Goal: Contribute content: Contribute content

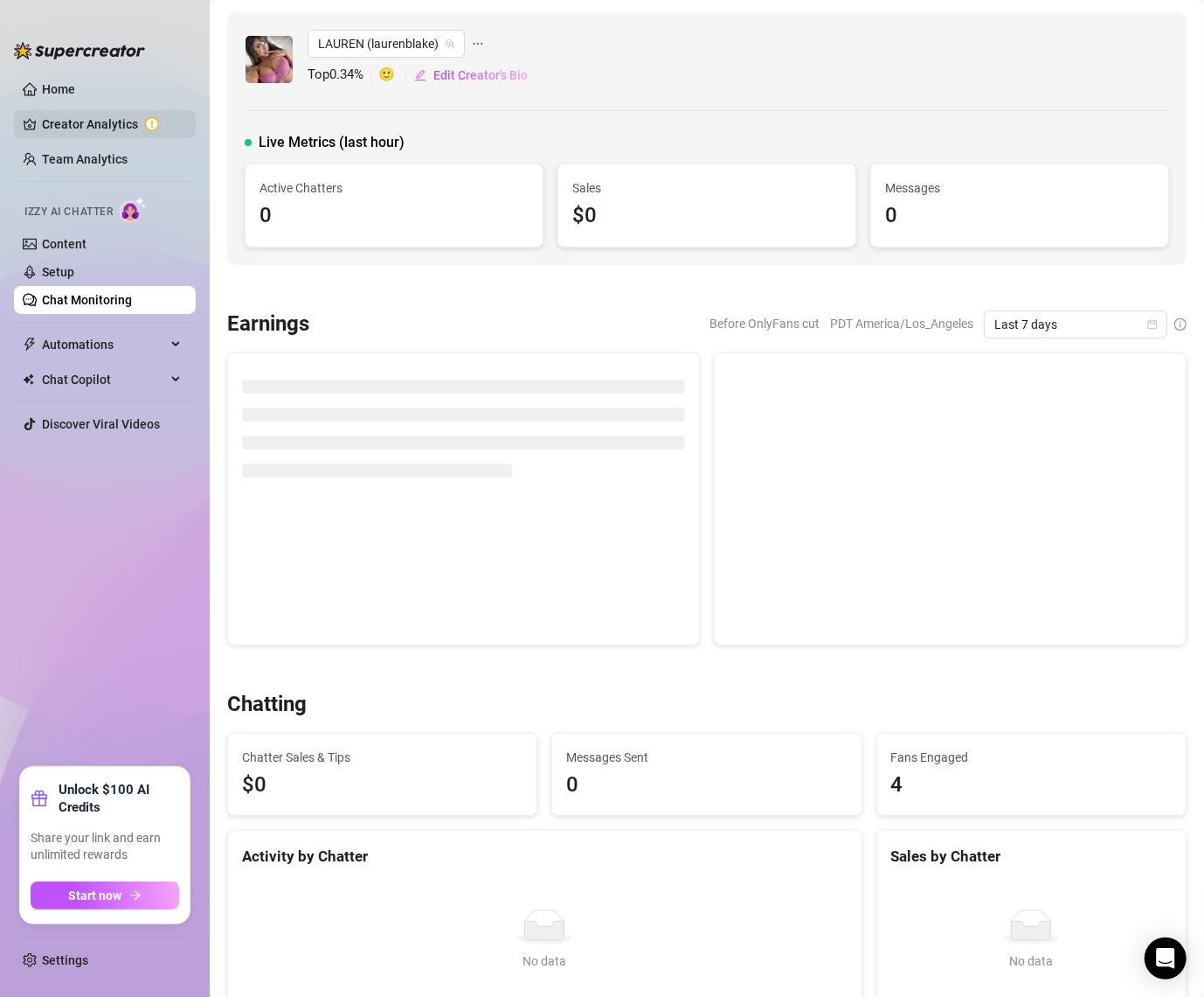
click at [54, 110] on link "Creator Analytics" at bounding box center [112, 124] width 140 height 28
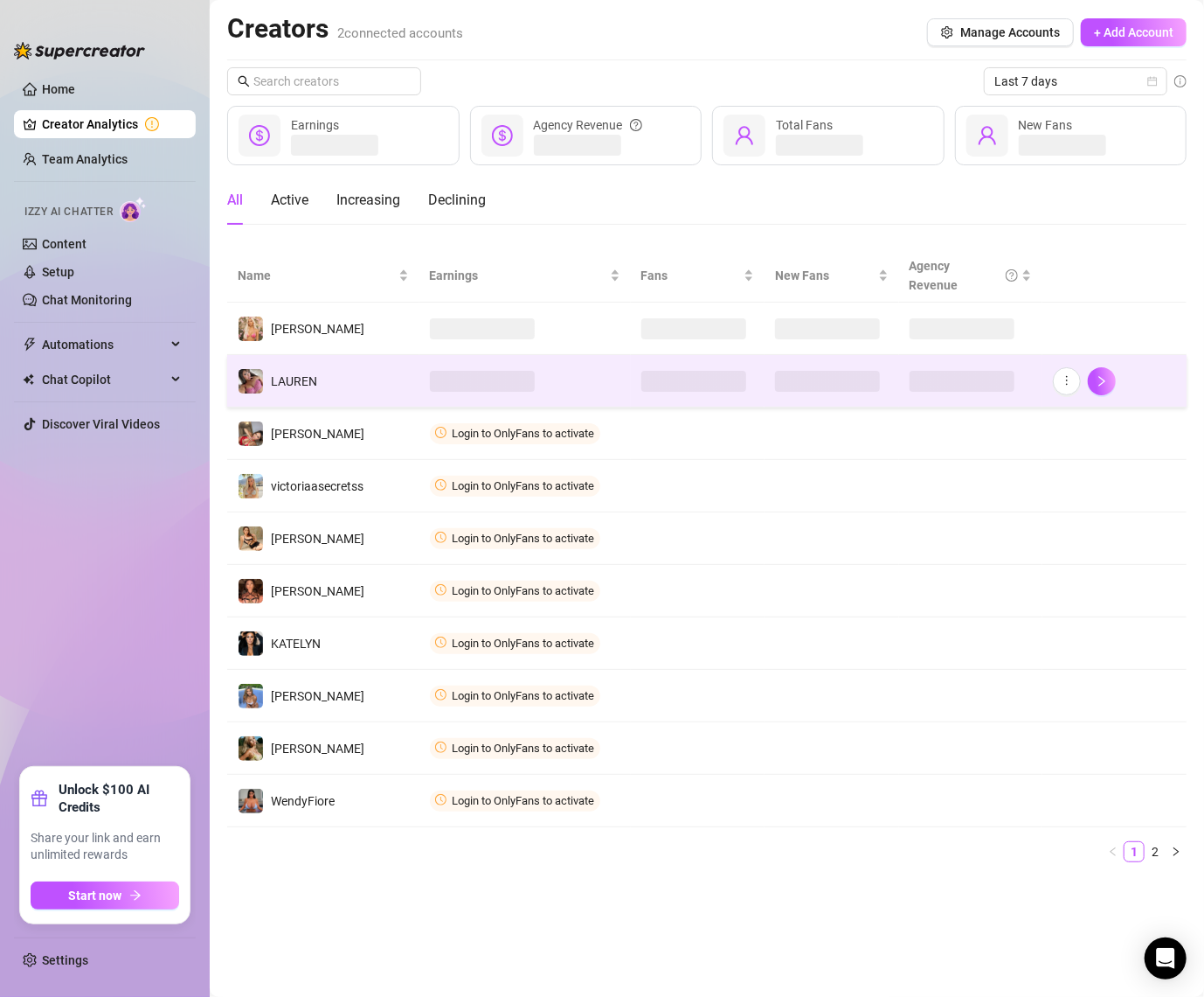
click at [519, 377] on span at bounding box center [482, 381] width 105 height 21
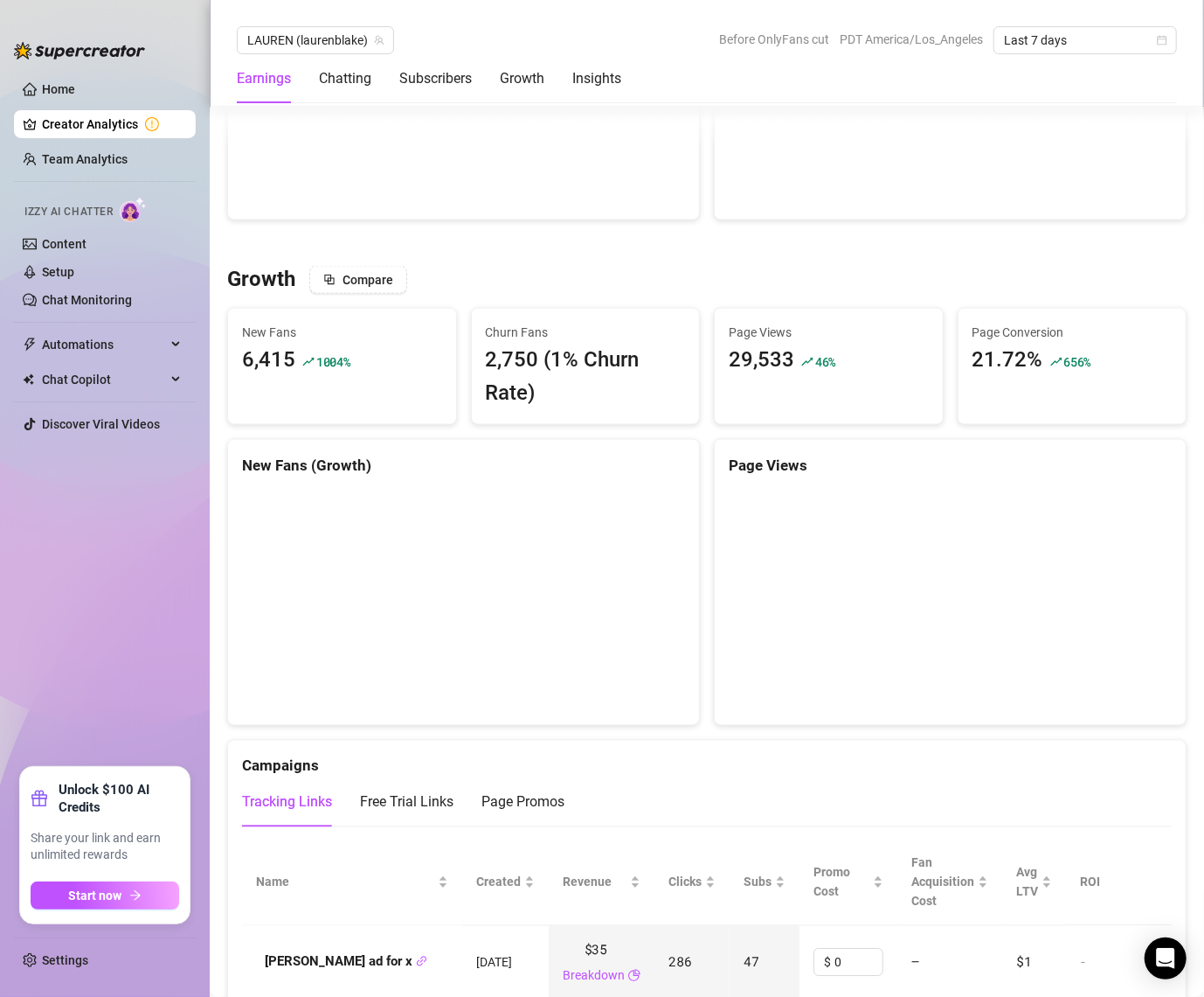
scroll to position [1340, 0]
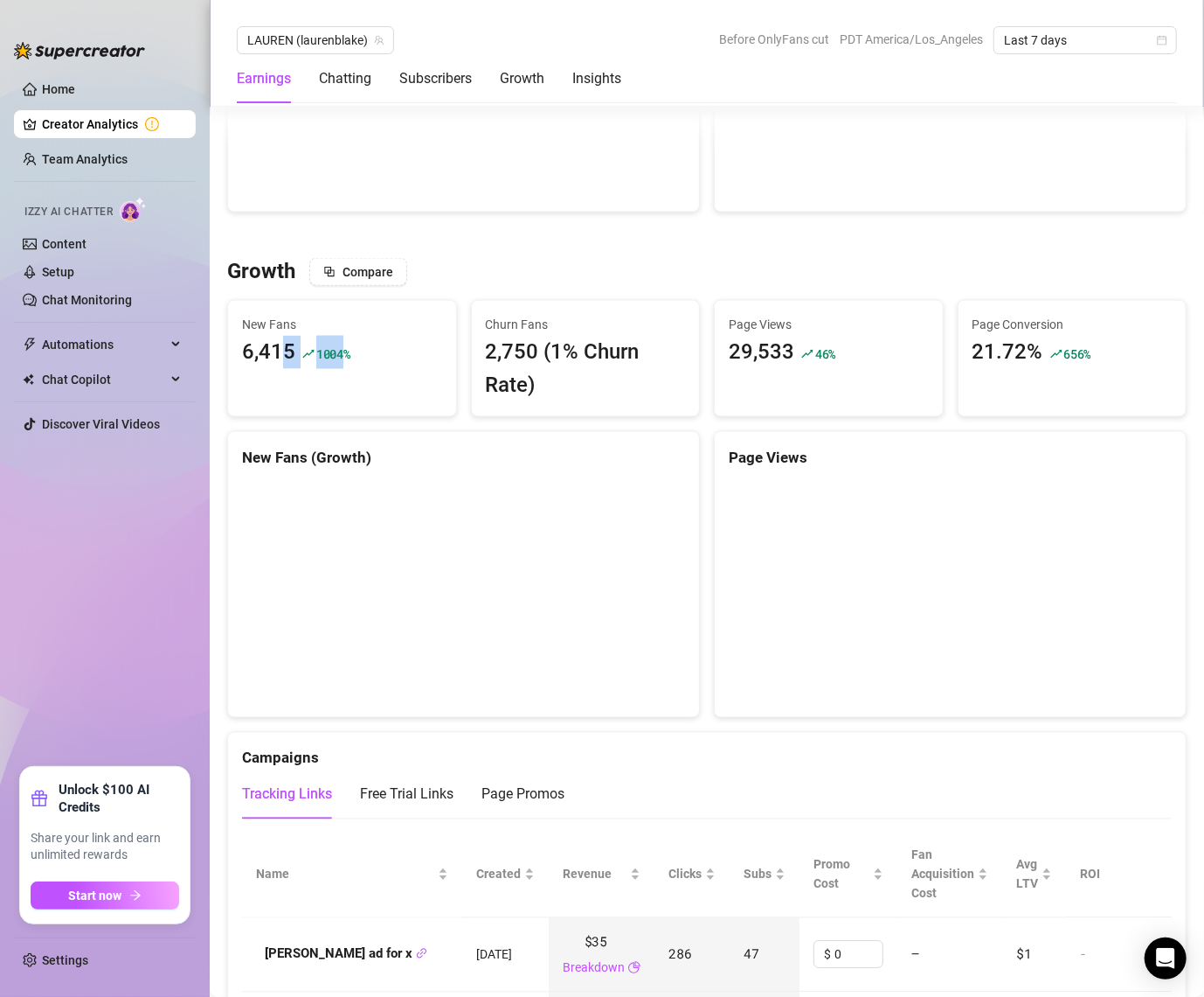
drag, startPoint x: 280, startPoint y: 356, endPoint x: 343, endPoint y: 353, distance: 63.1
click at [343, 353] on div "6,415 1004 %" at bounding box center [342, 353] width 200 height 33
click at [781, 315] on span "Page Views" at bounding box center [828, 325] width 200 height 19
click at [1061, 41] on span "Last 7 days" at bounding box center [1085, 40] width 163 height 26
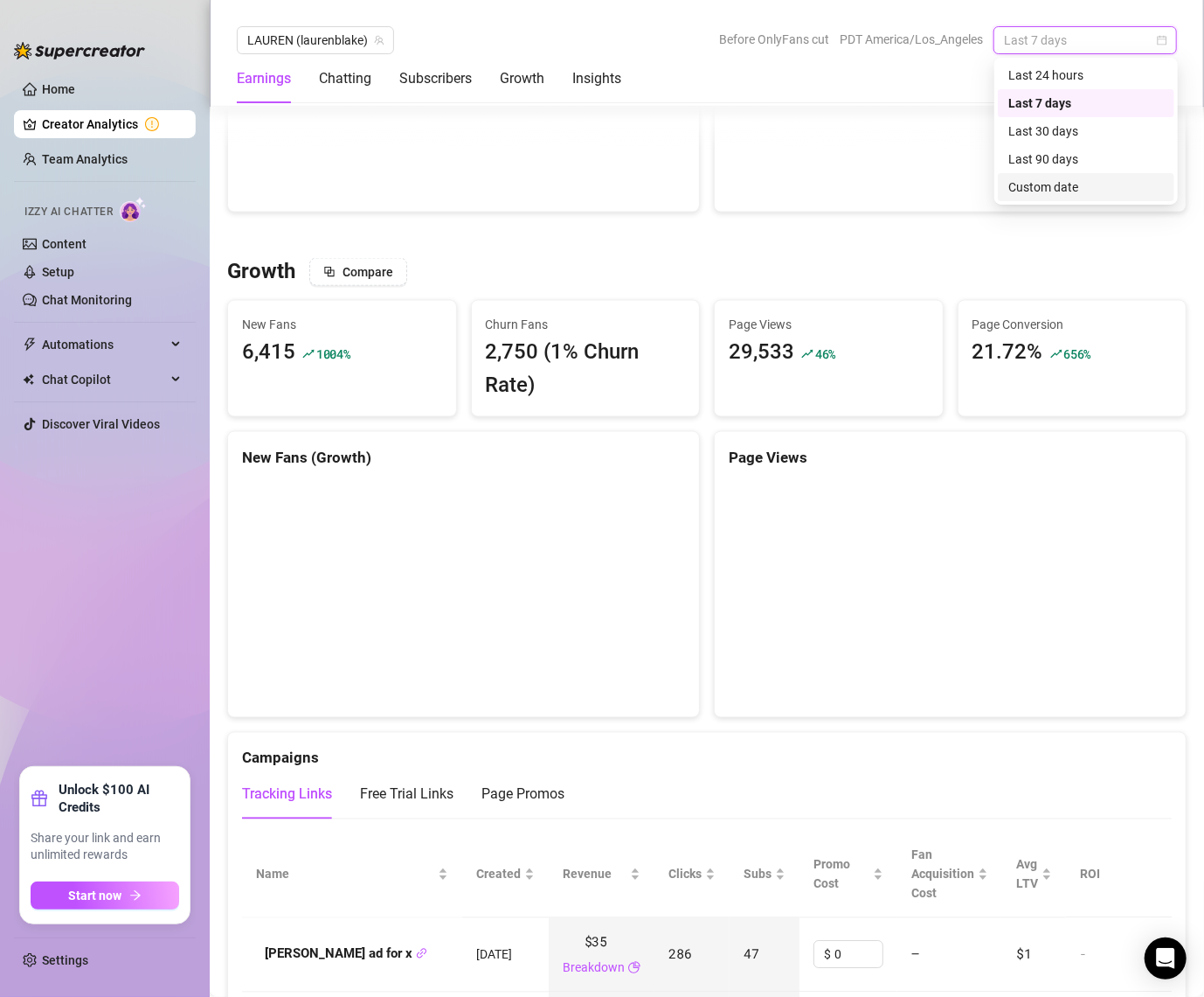
click at [1042, 190] on div "Custom date" at bounding box center [1086, 187] width 156 height 19
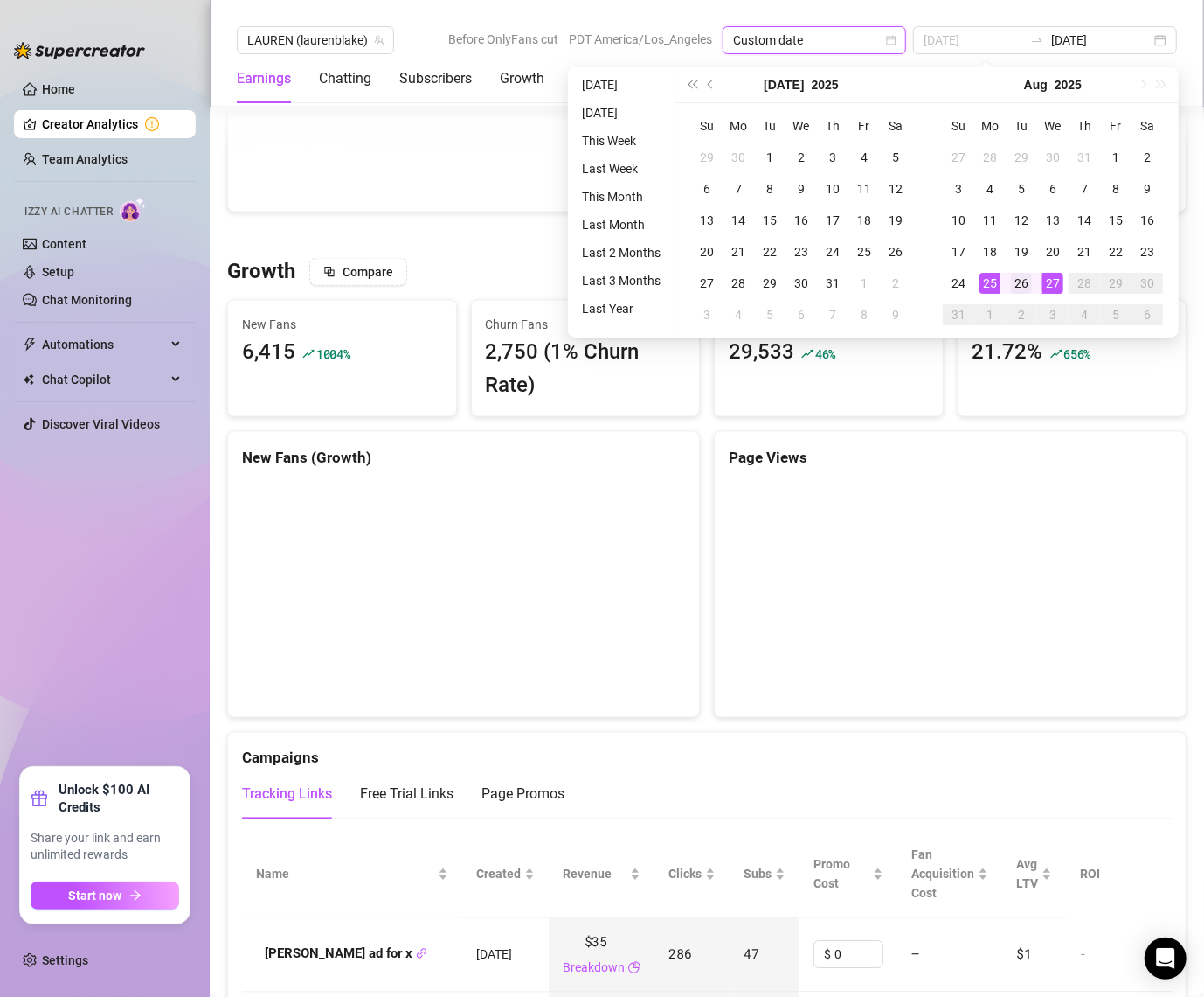
type input "[DATE]"
click at [1016, 282] on div "26" at bounding box center [1022, 284] width 21 height 21
click at [1055, 285] on div "27" at bounding box center [1053, 284] width 21 height 21
type input "[DATE]"
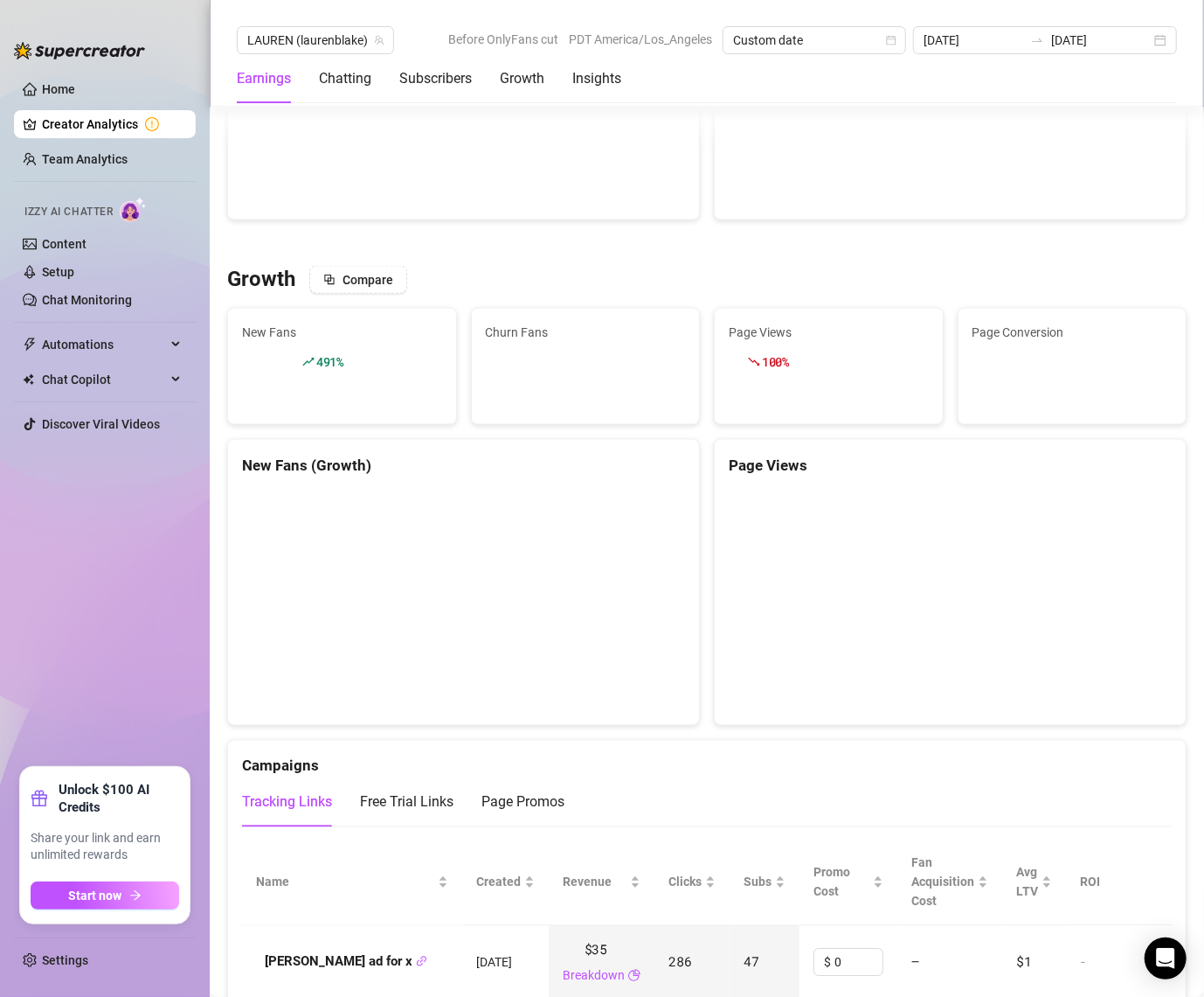
scroll to position [1377, 0]
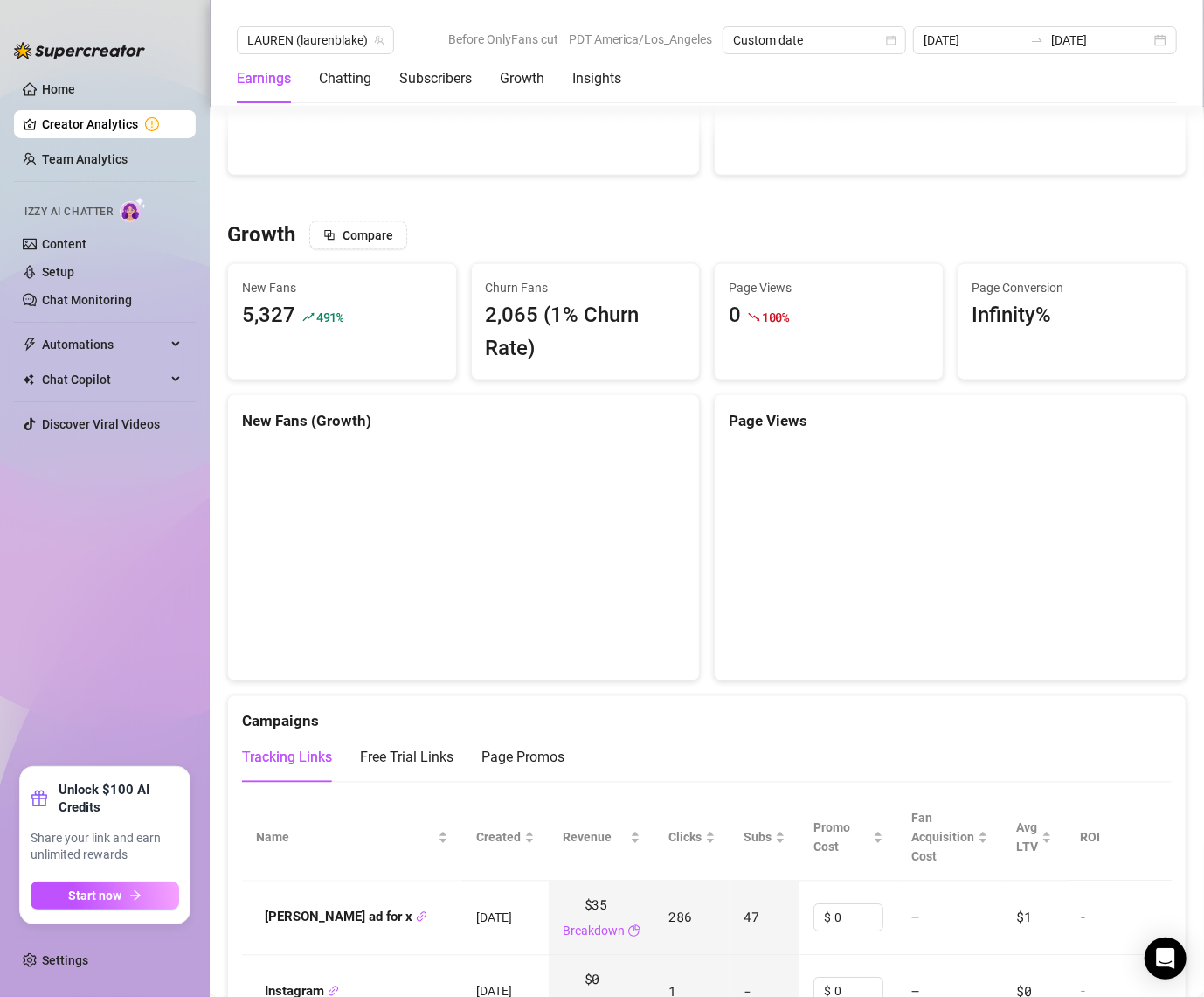
click at [750, 307] on div at bounding box center [754, 316] width 13 height 33
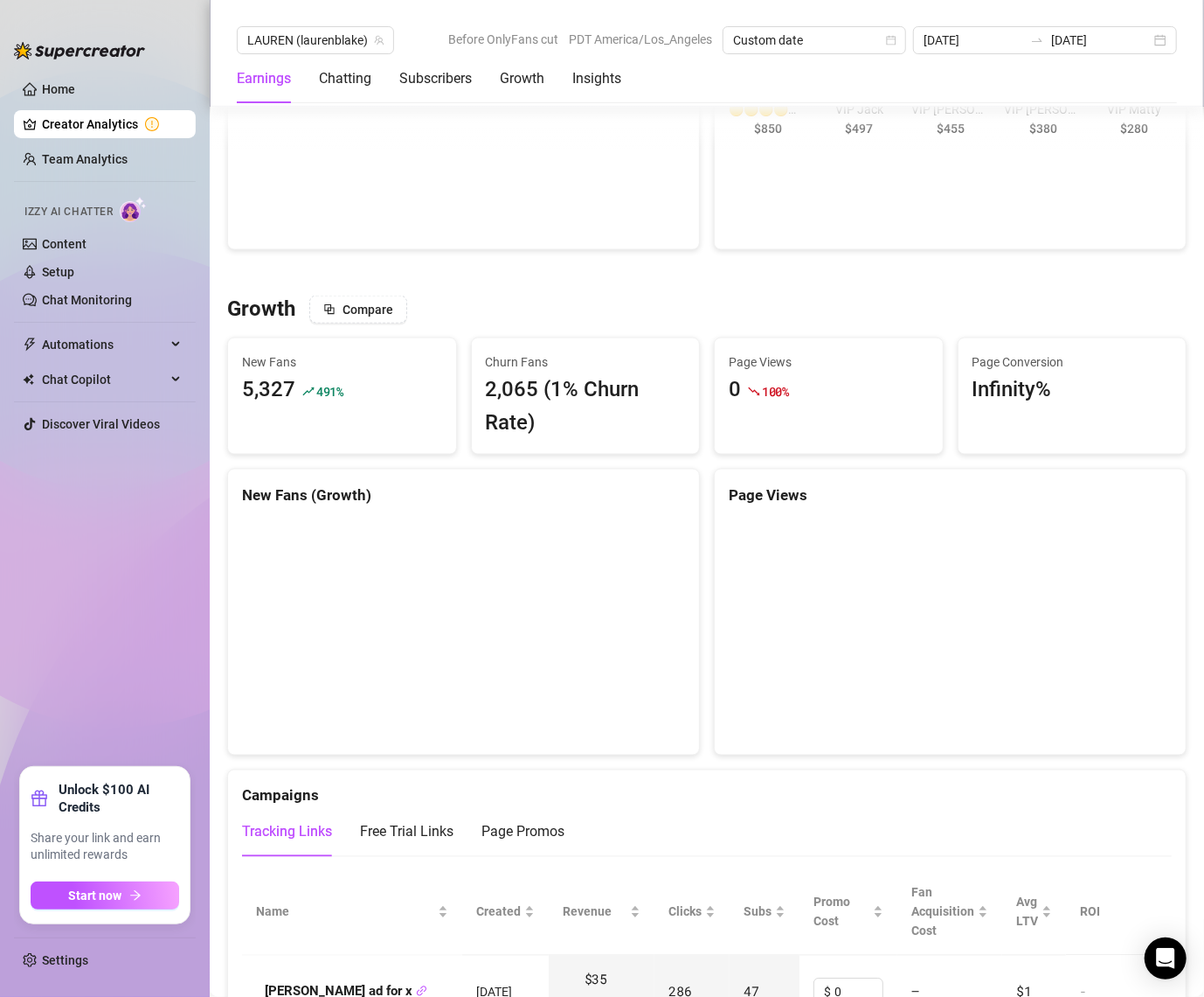
scroll to position [1304, 0]
click at [1151, 38] on input "[DATE]" at bounding box center [1101, 40] width 99 height 19
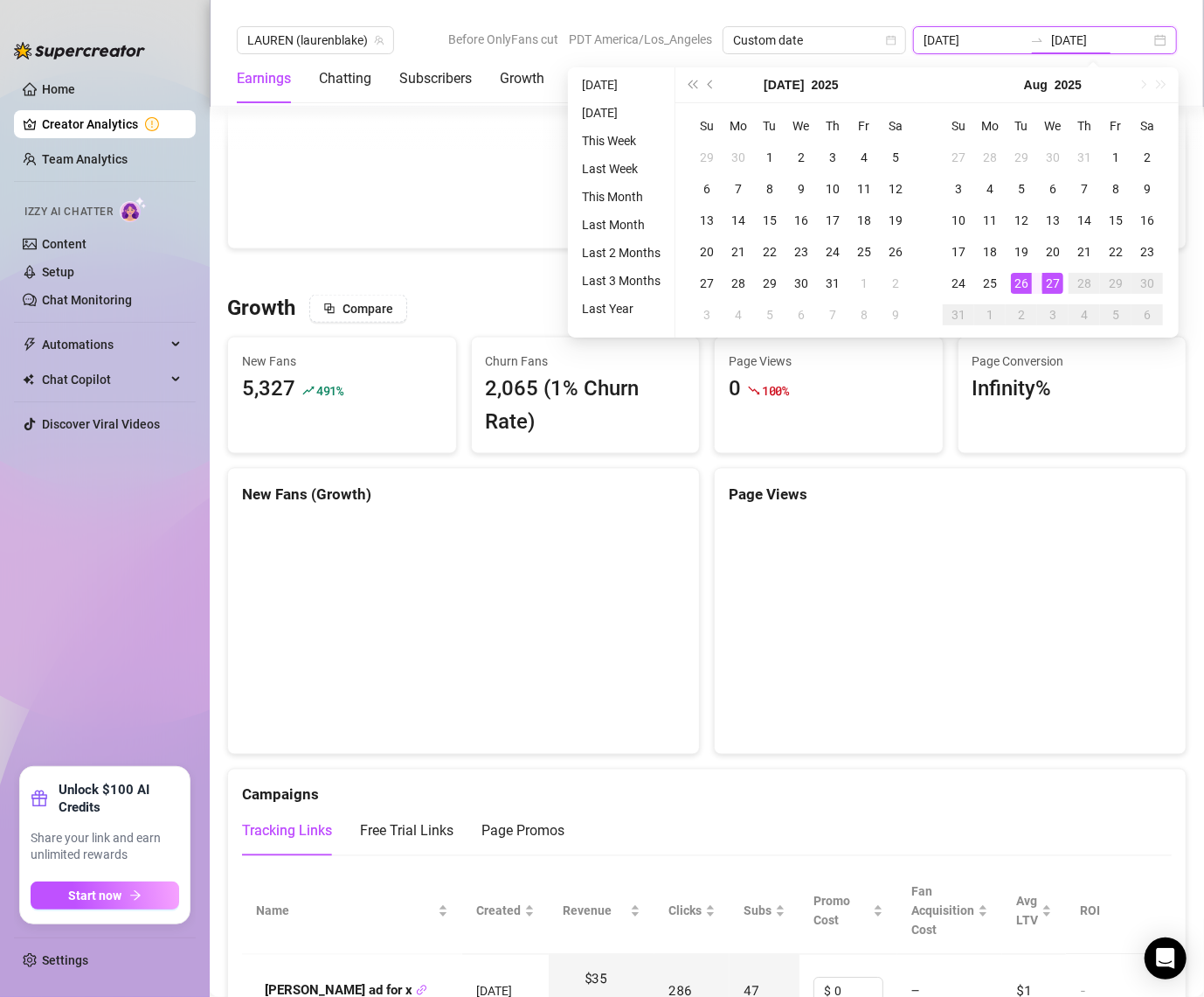
type input "[DATE]"
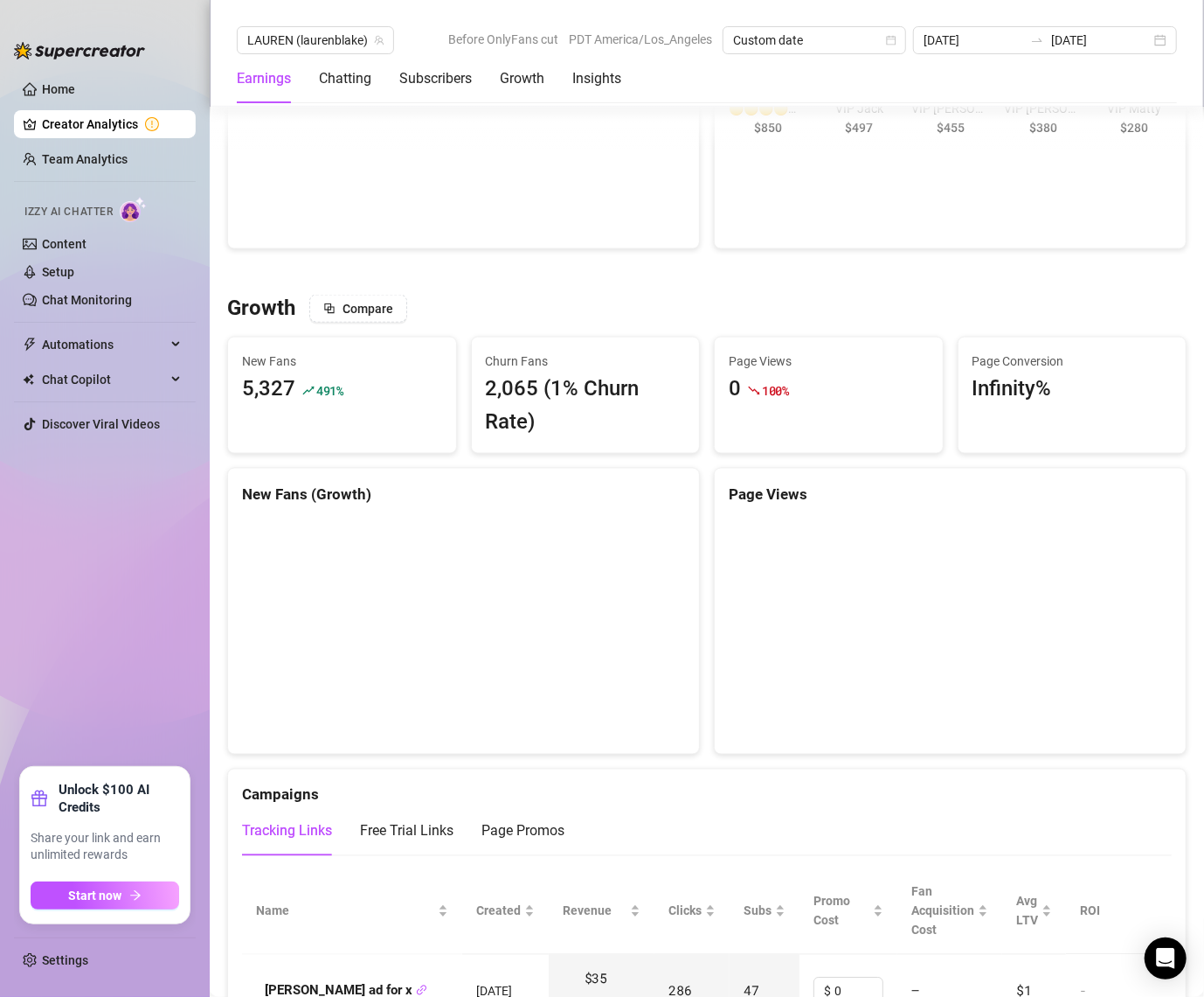
click at [510, 456] on div "Growth Compare New Fans 5,327 491 % Churn Fans 2,065 (1% Churn Rate) Page Views…" at bounding box center [707, 913] width 974 height 1238
click at [1157, 35] on div "[DATE] [DATE]" at bounding box center [1045, 40] width 264 height 28
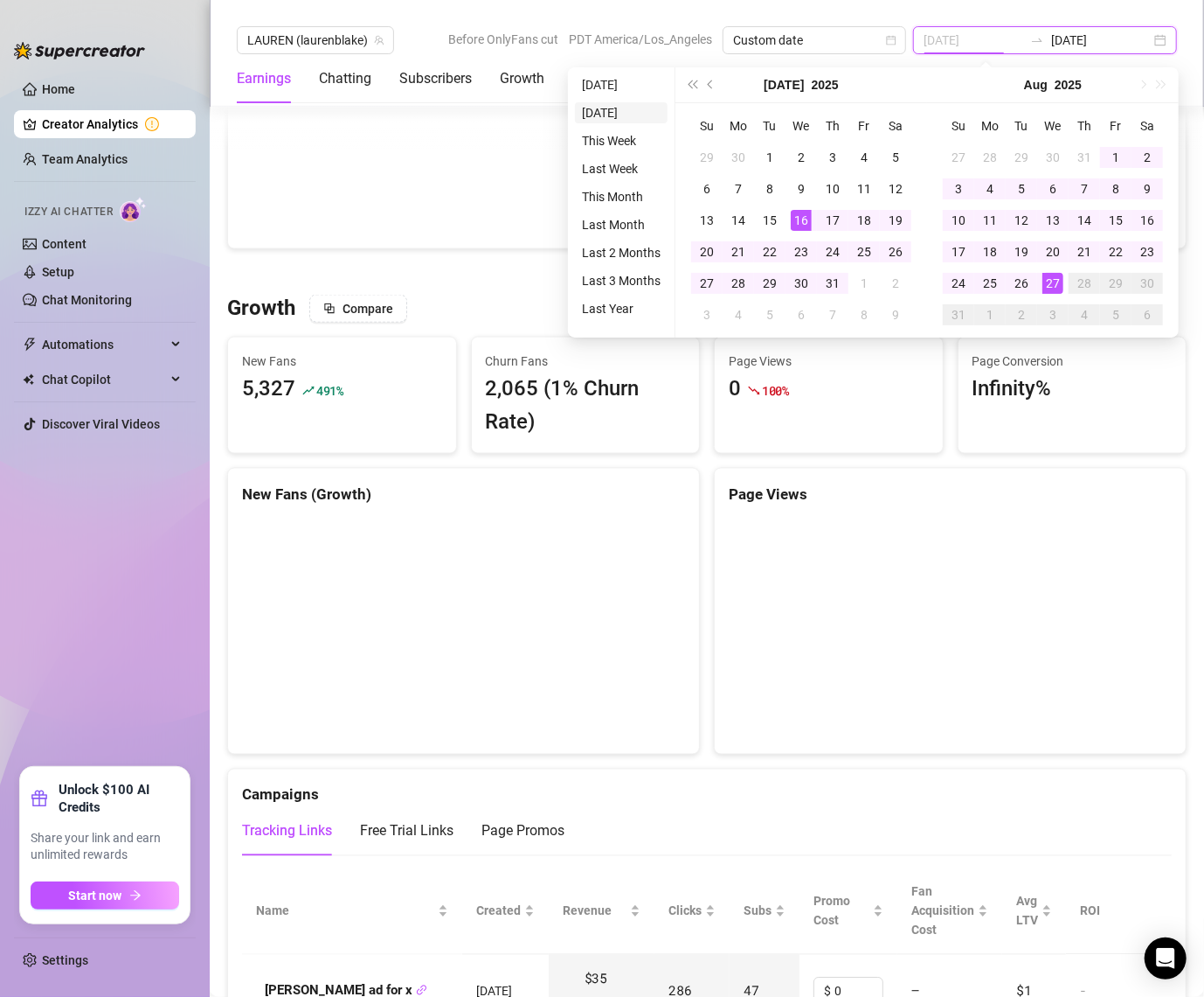
type input "[DATE]"
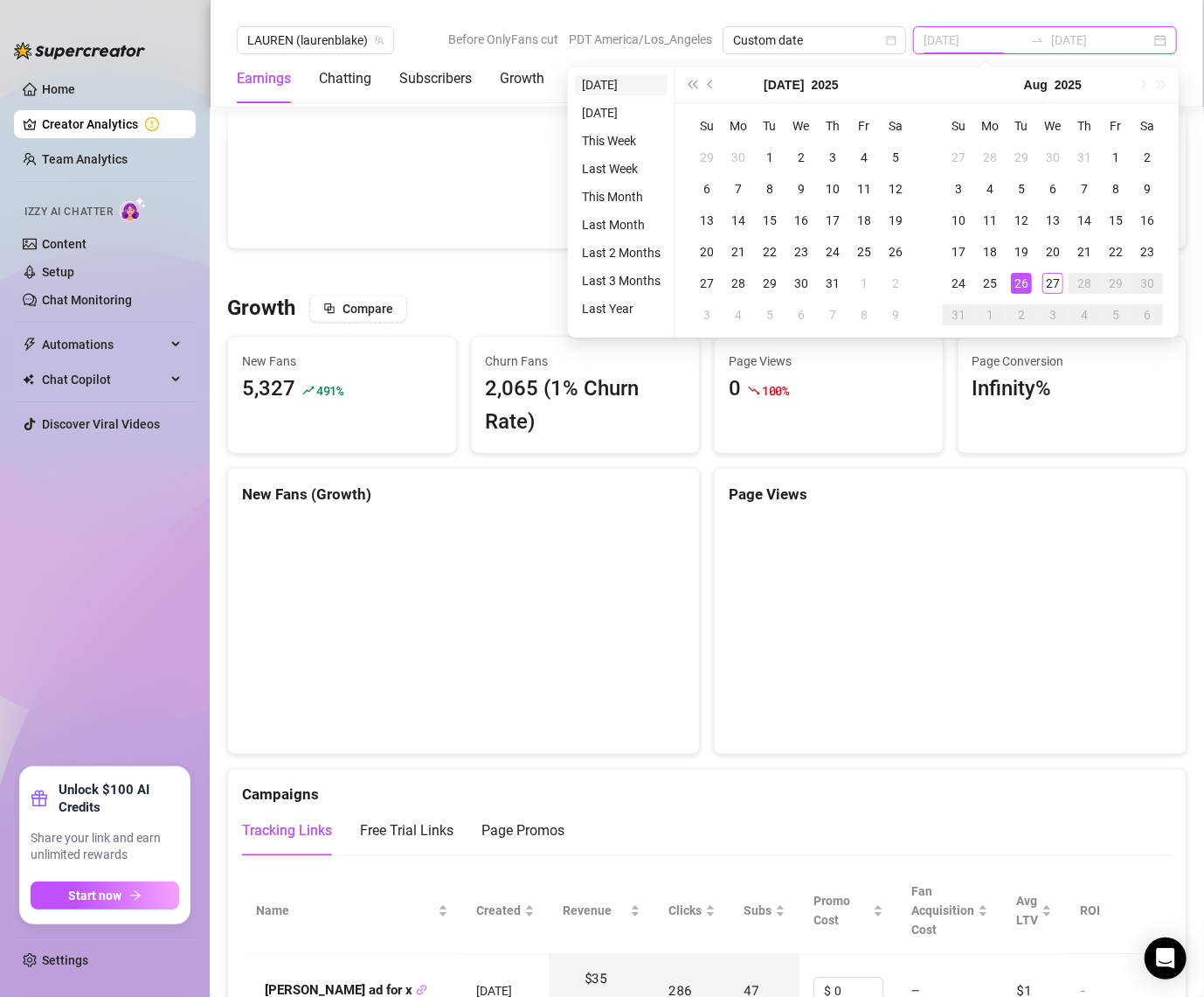
type input "[DATE]"
click at [613, 109] on li "[DATE]" at bounding box center [621, 113] width 93 height 21
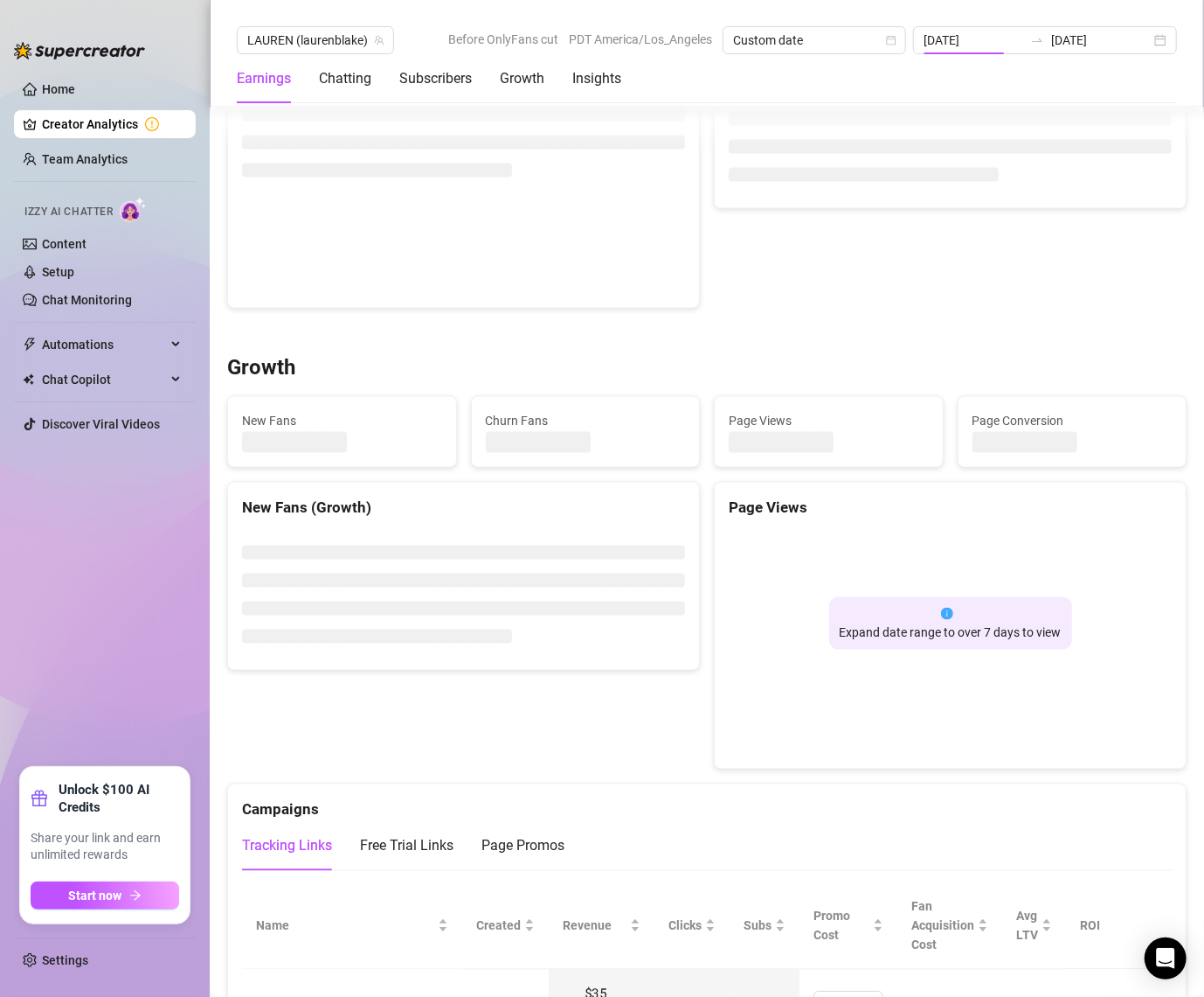
type input "[DATE]"
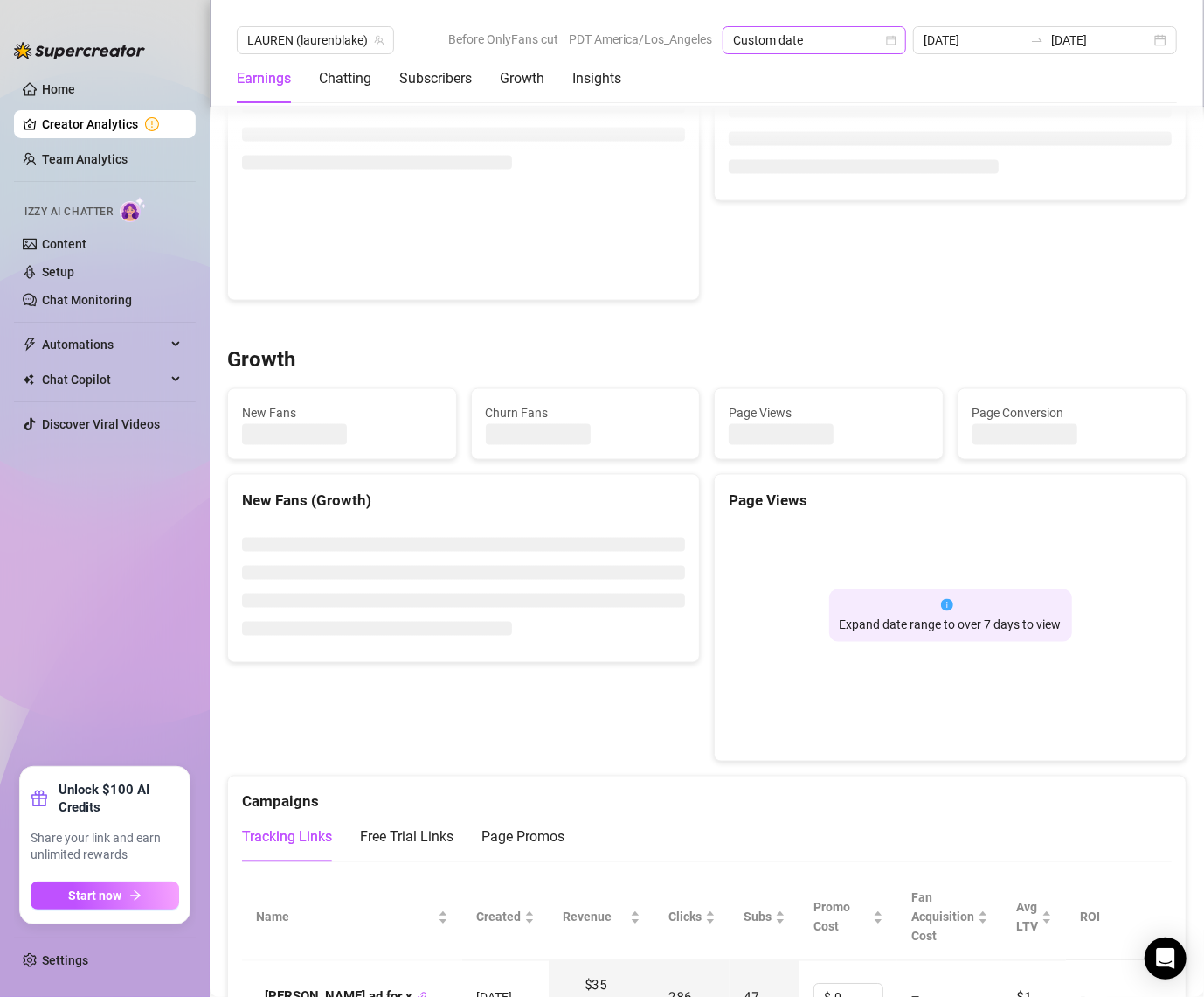
scroll to position [1305, 0]
click at [812, 38] on span "Custom date" at bounding box center [814, 40] width 163 height 26
click at [806, 103] on div "Last 7 days" at bounding box center [856, 103] width 156 height 19
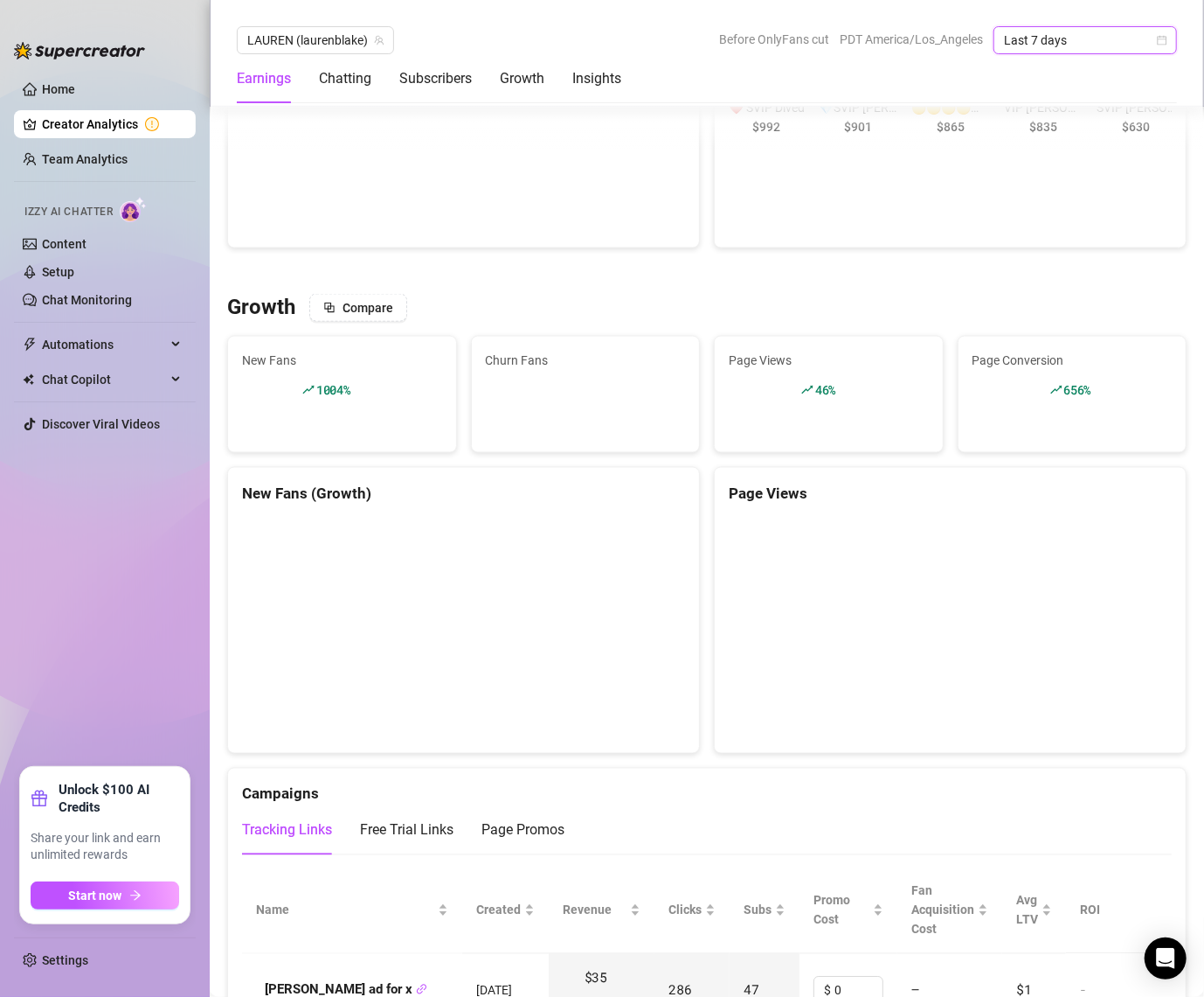
scroll to position [1304, 0]
click at [806, 103] on div "️‍LAUREN (laurenblake) Before OnlyFans cut PDT America/Los_Angeles Last 7 days …" at bounding box center [706, 53] width 995 height 106
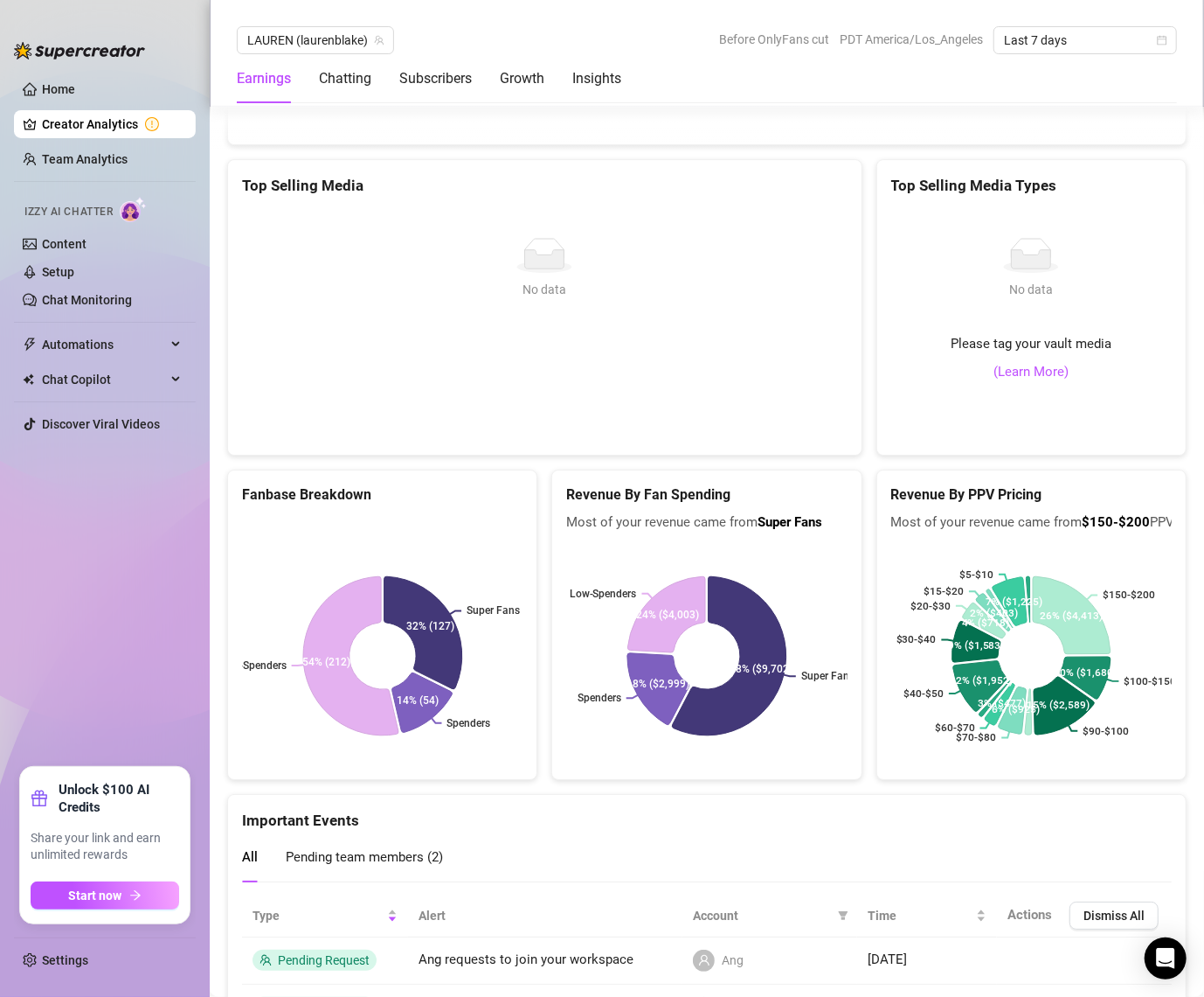
scroll to position [3224, 0]
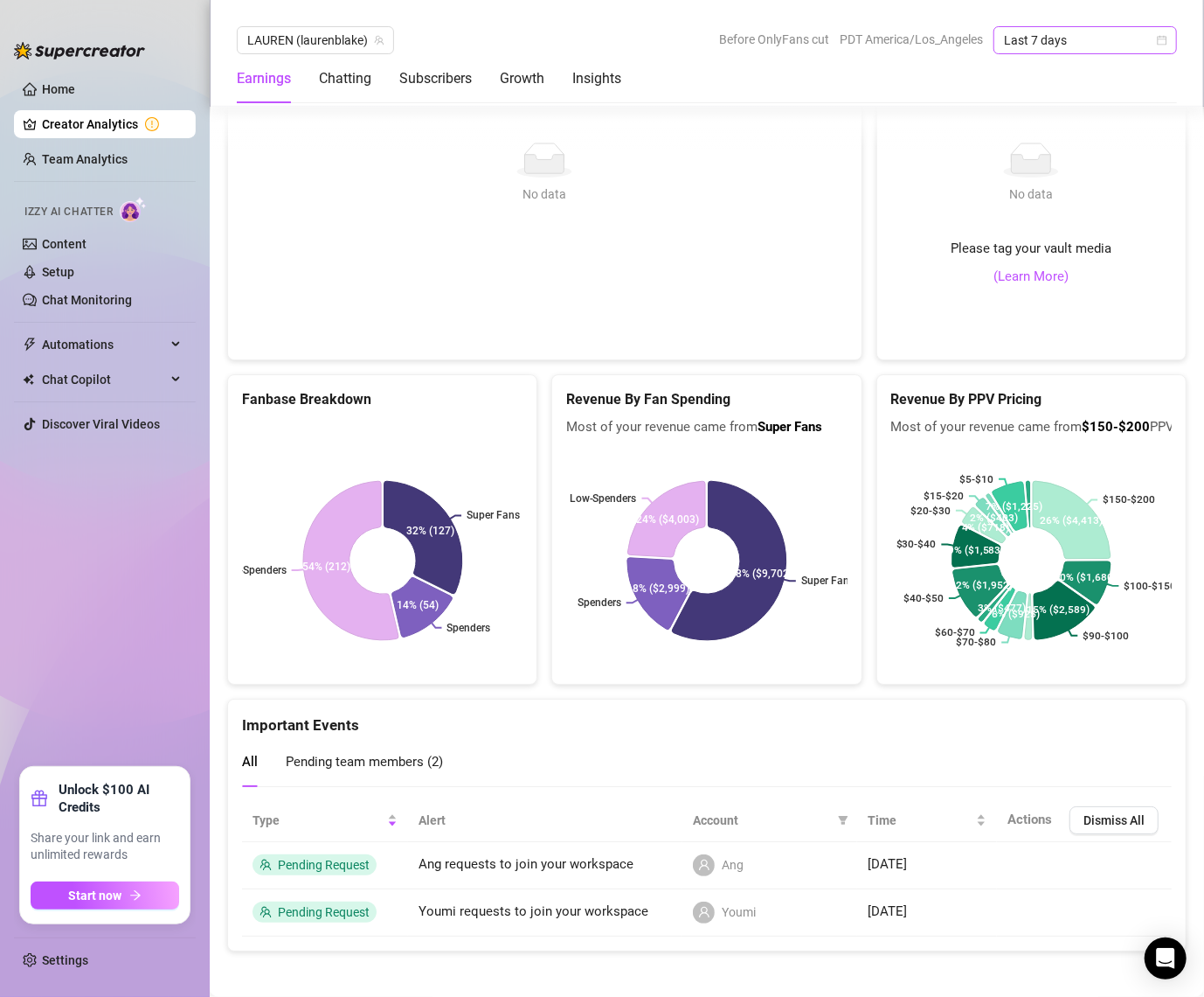
click at [1140, 37] on span "Last 7 days" at bounding box center [1085, 40] width 163 height 26
click at [1086, 75] on div "Last 24 hours" at bounding box center [1086, 75] width 156 height 19
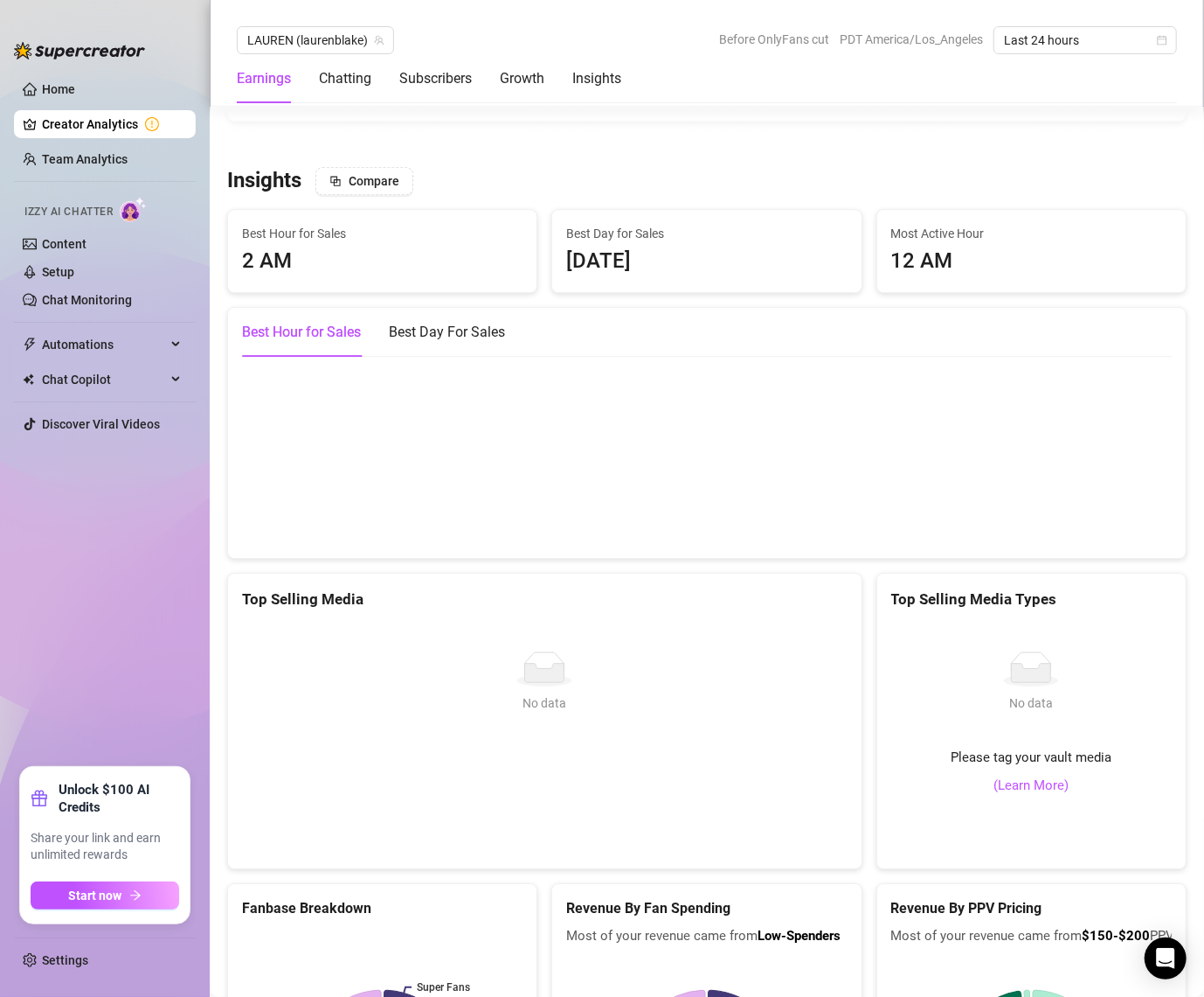
scroll to position [2595, 0]
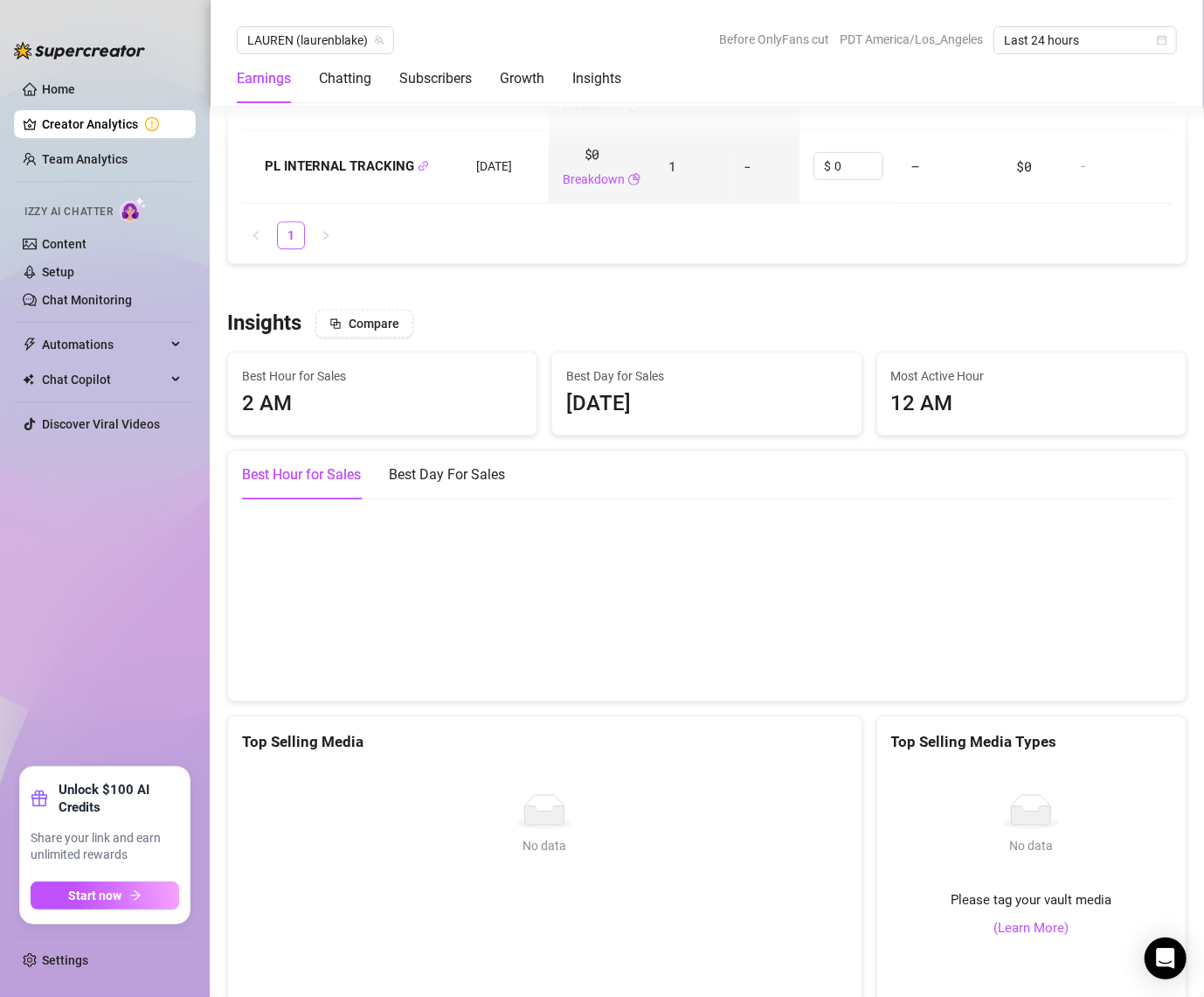
click at [1042, 564] on canvas at bounding box center [708, 598] width 931 height 174
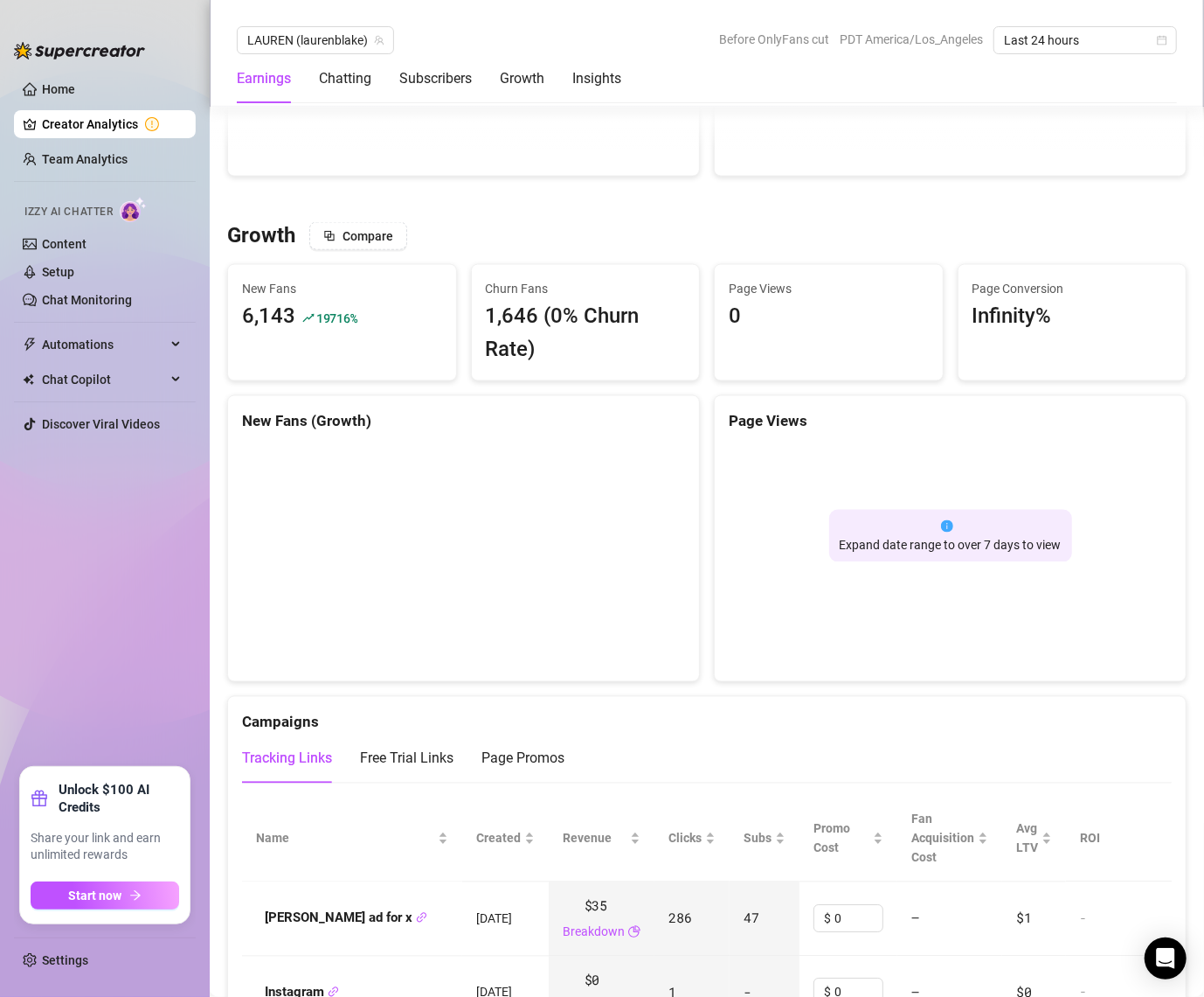
scroll to position [1393, 0]
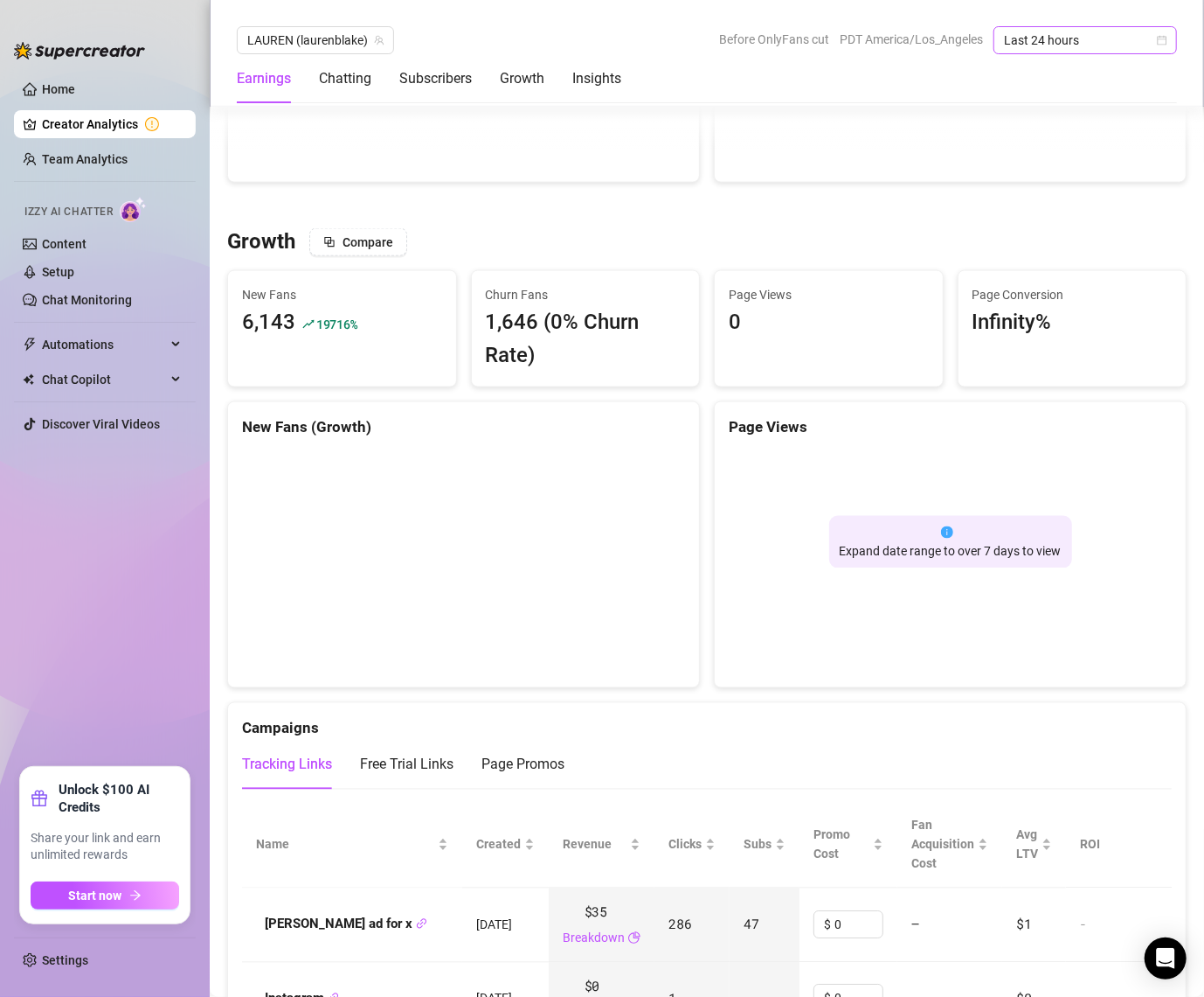
click at [1059, 37] on span "Last 24 hours" at bounding box center [1085, 40] width 163 height 26
click at [1033, 108] on div "Last 7 days" at bounding box center [1086, 103] width 156 height 19
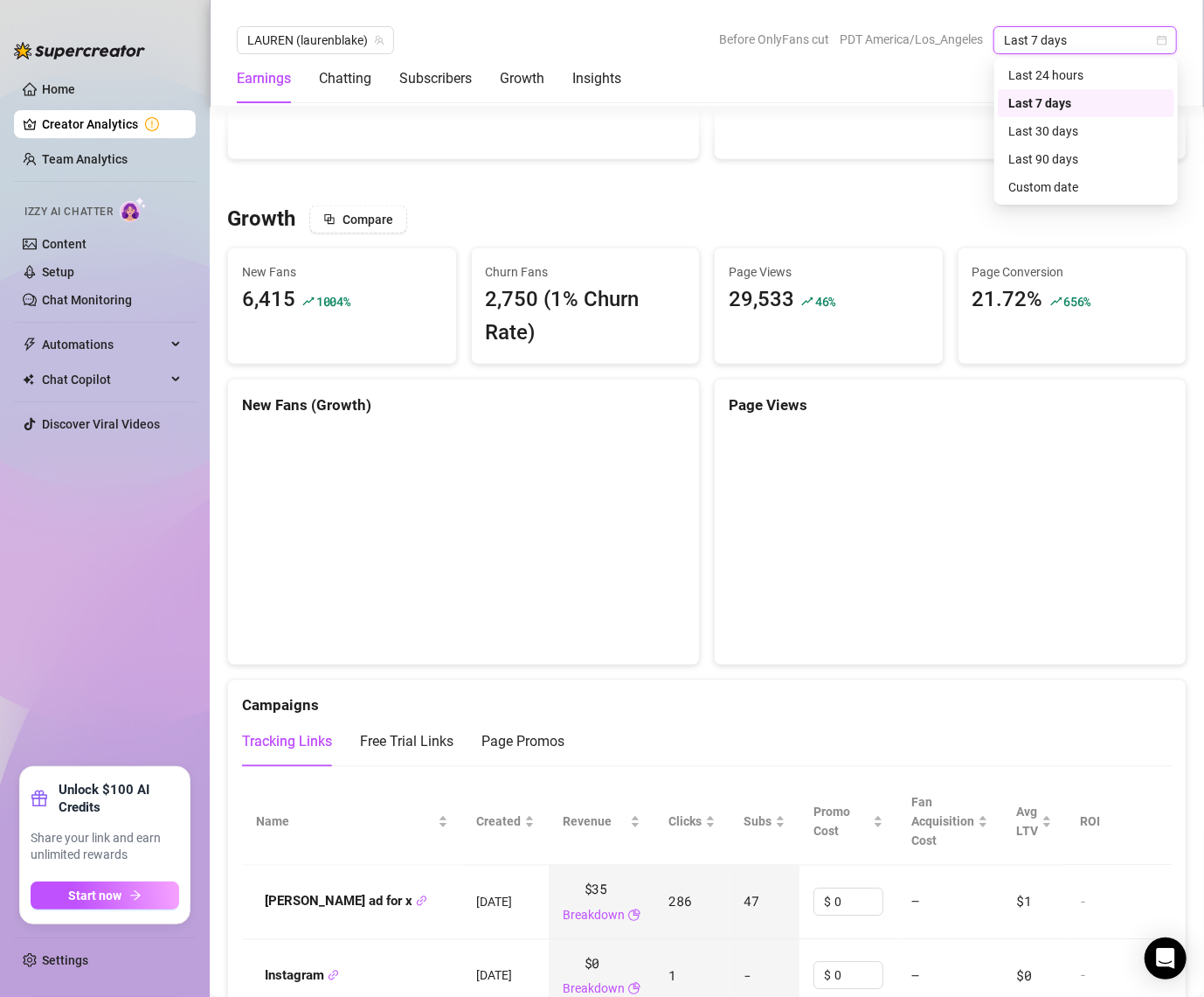
scroll to position [1370, 0]
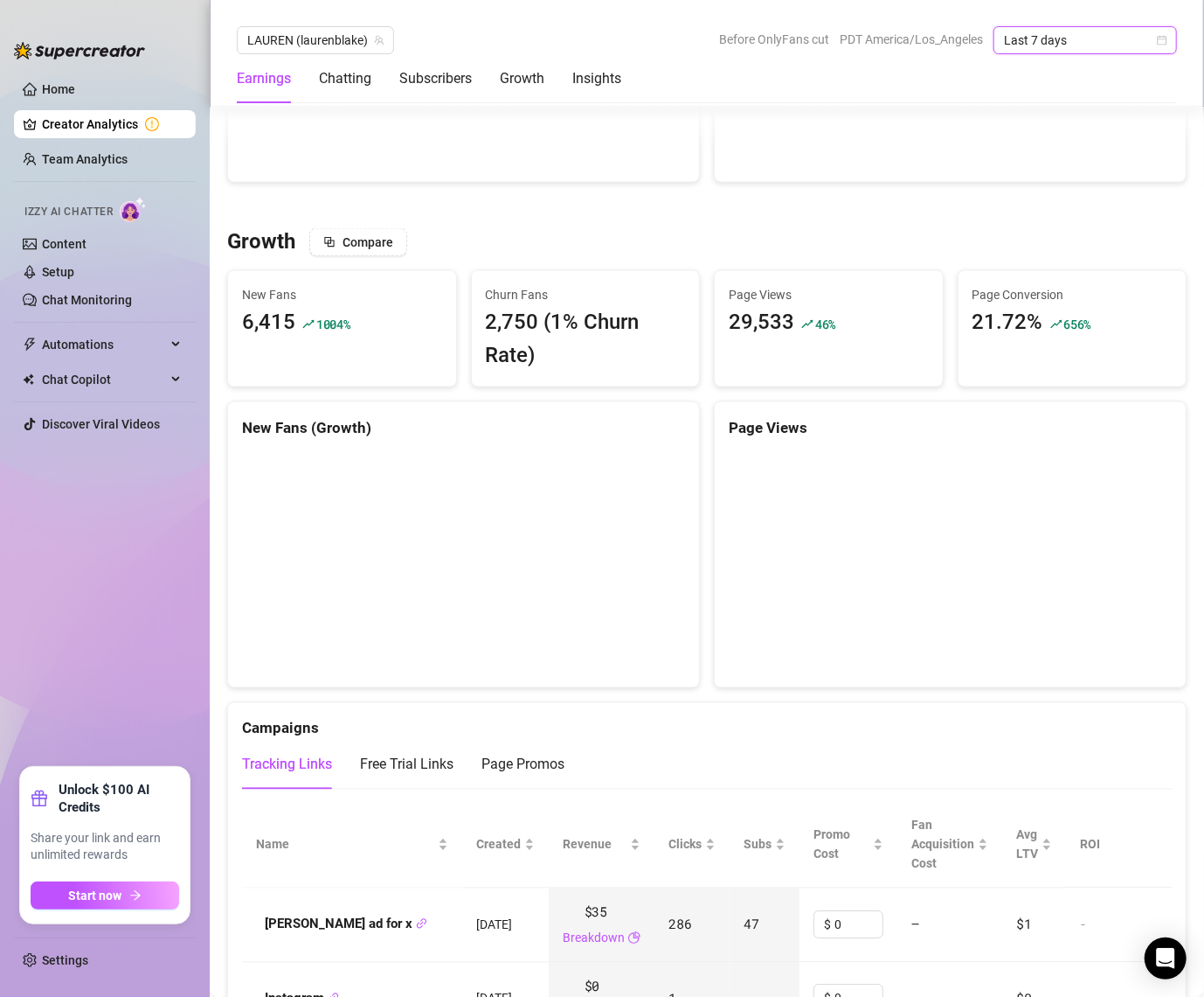
click at [1068, 36] on span "Last 7 days" at bounding box center [1085, 40] width 163 height 26
click at [1047, 70] on div "Last 24 hours" at bounding box center [1086, 75] width 156 height 19
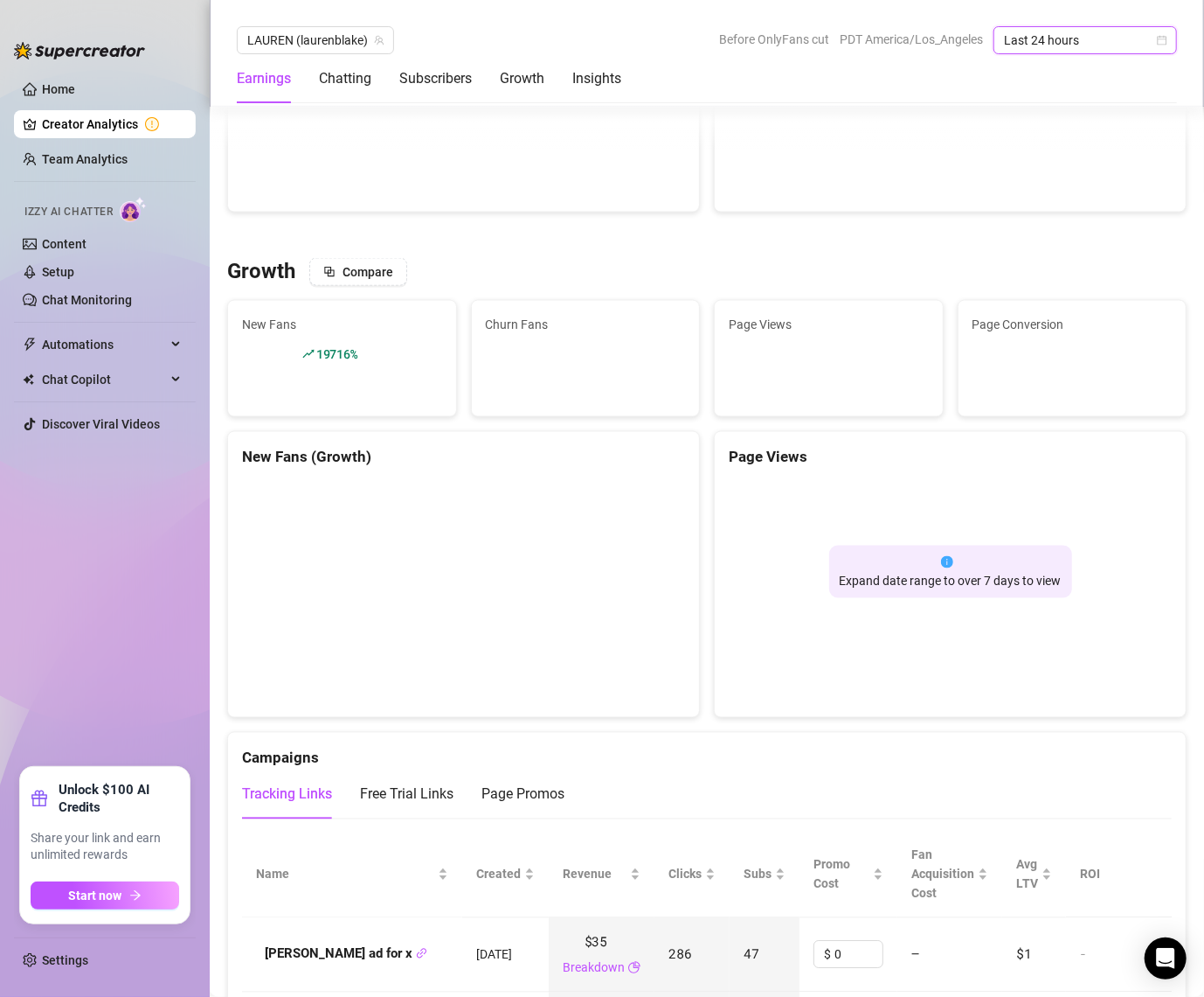
scroll to position [1407, 0]
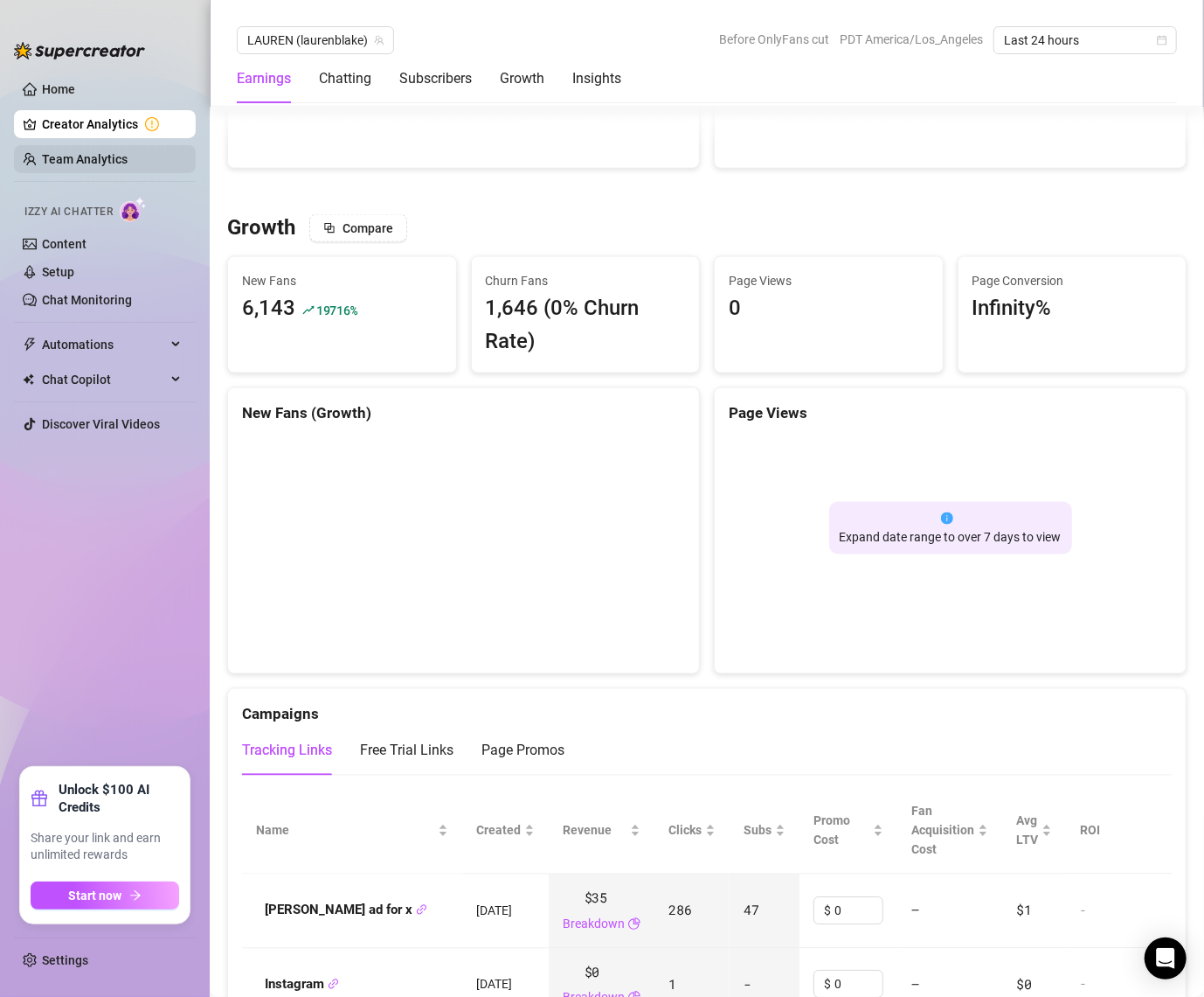
click at [61, 155] on link "Team Analytics" at bounding box center [85, 159] width 86 height 14
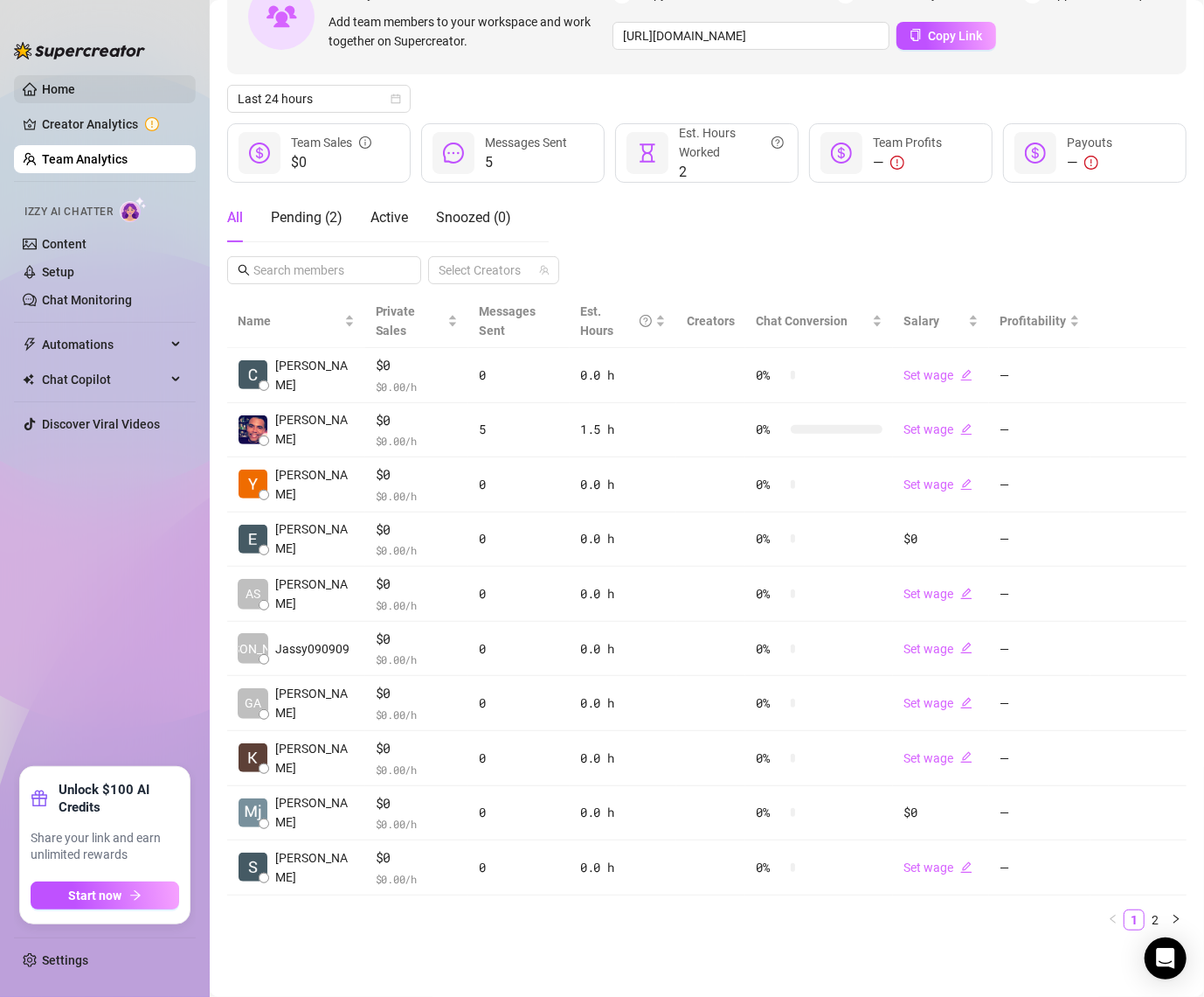
scroll to position [120, 0]
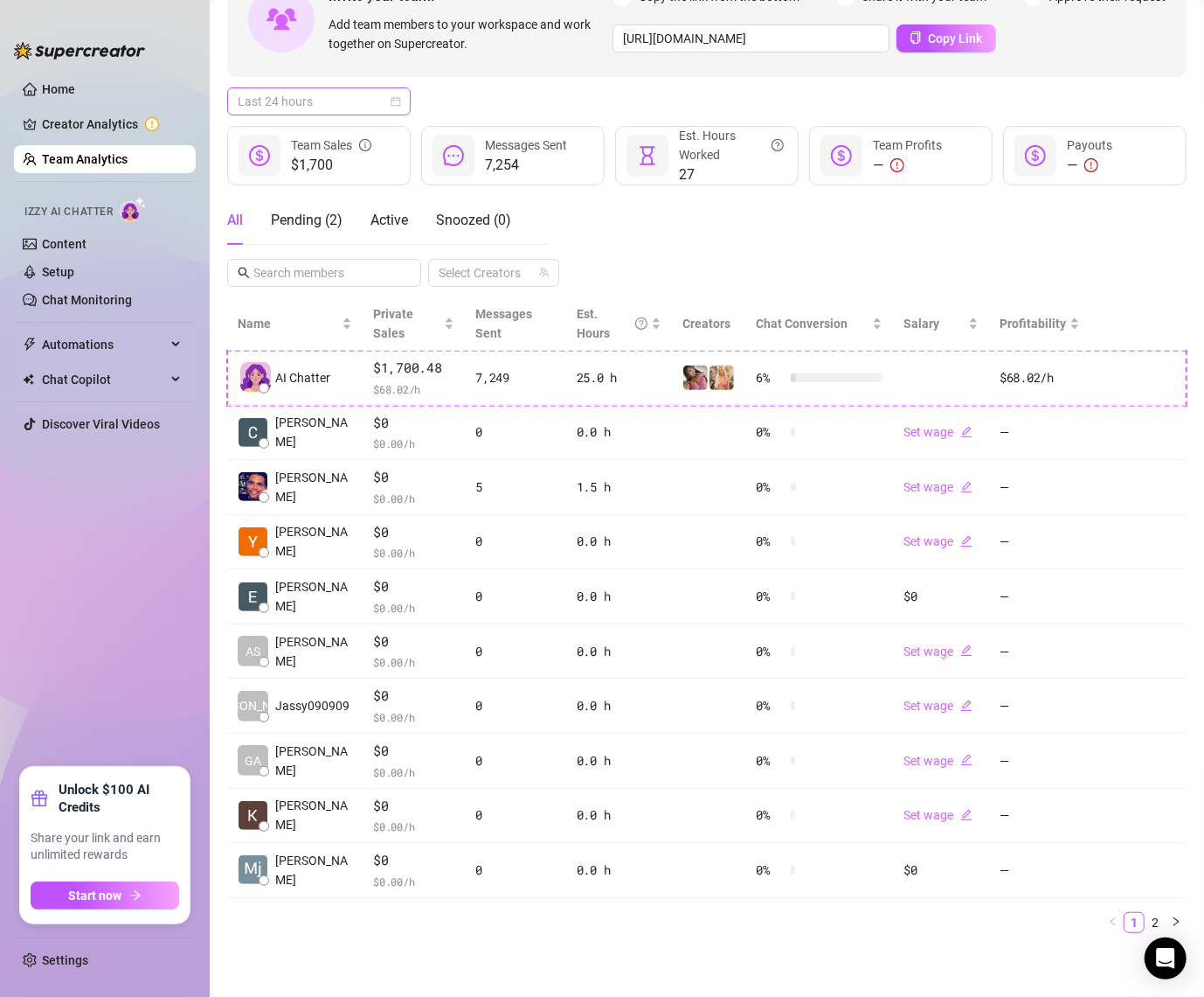
click at [403, 104] on div "Last 24 hours" at bounding box center [319, 101] width 183 height 28
click at [337, 249] on div "Custom date" at bounding box center [320, 249] width 156 height 19
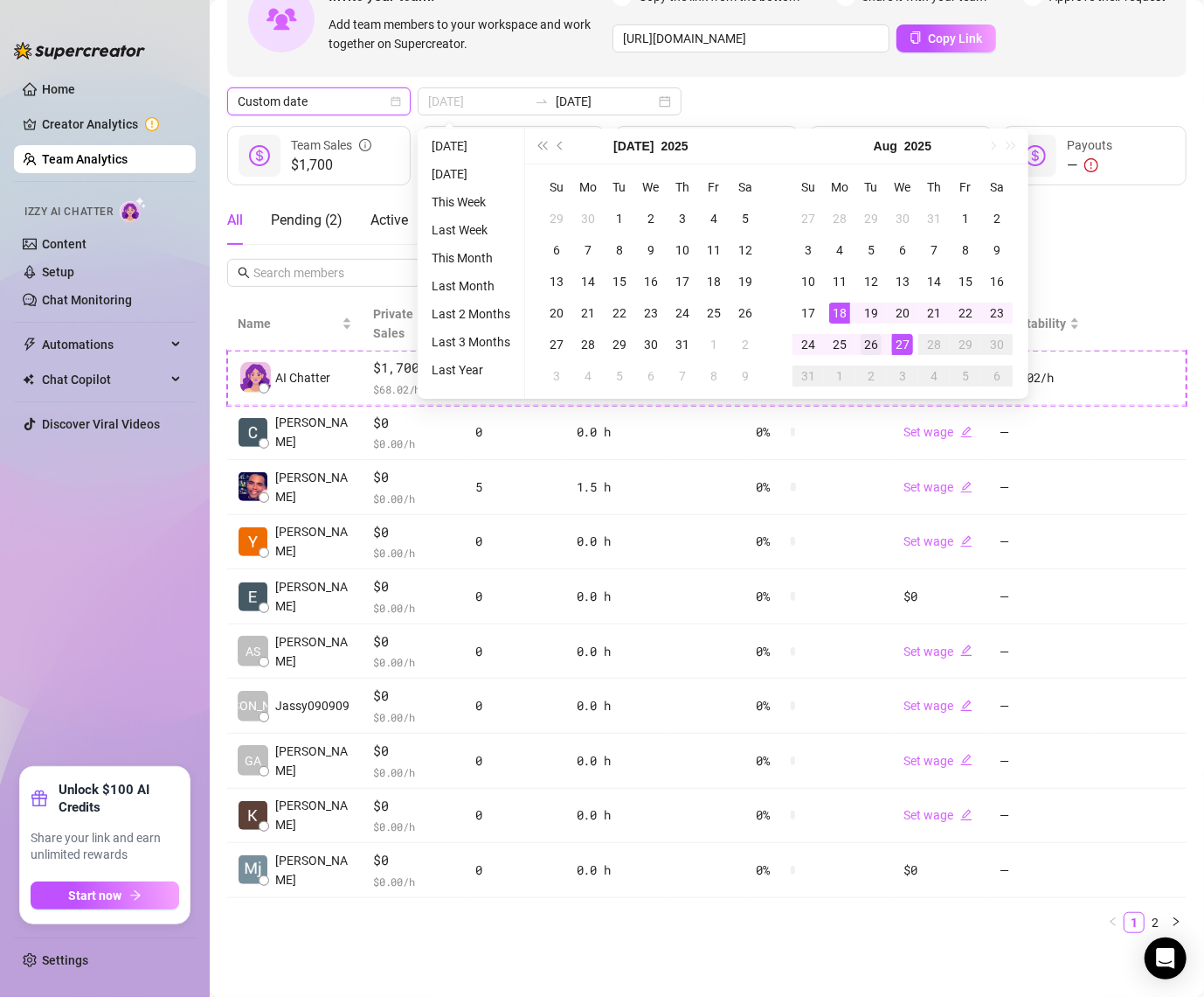
type input "[DATE]"
click at [878, 344] on div "26" at bounding box center [872, 345] width 21 height 21
click at [905, 343] on div "27" at bounding box center [903, 345] width 21 height 21
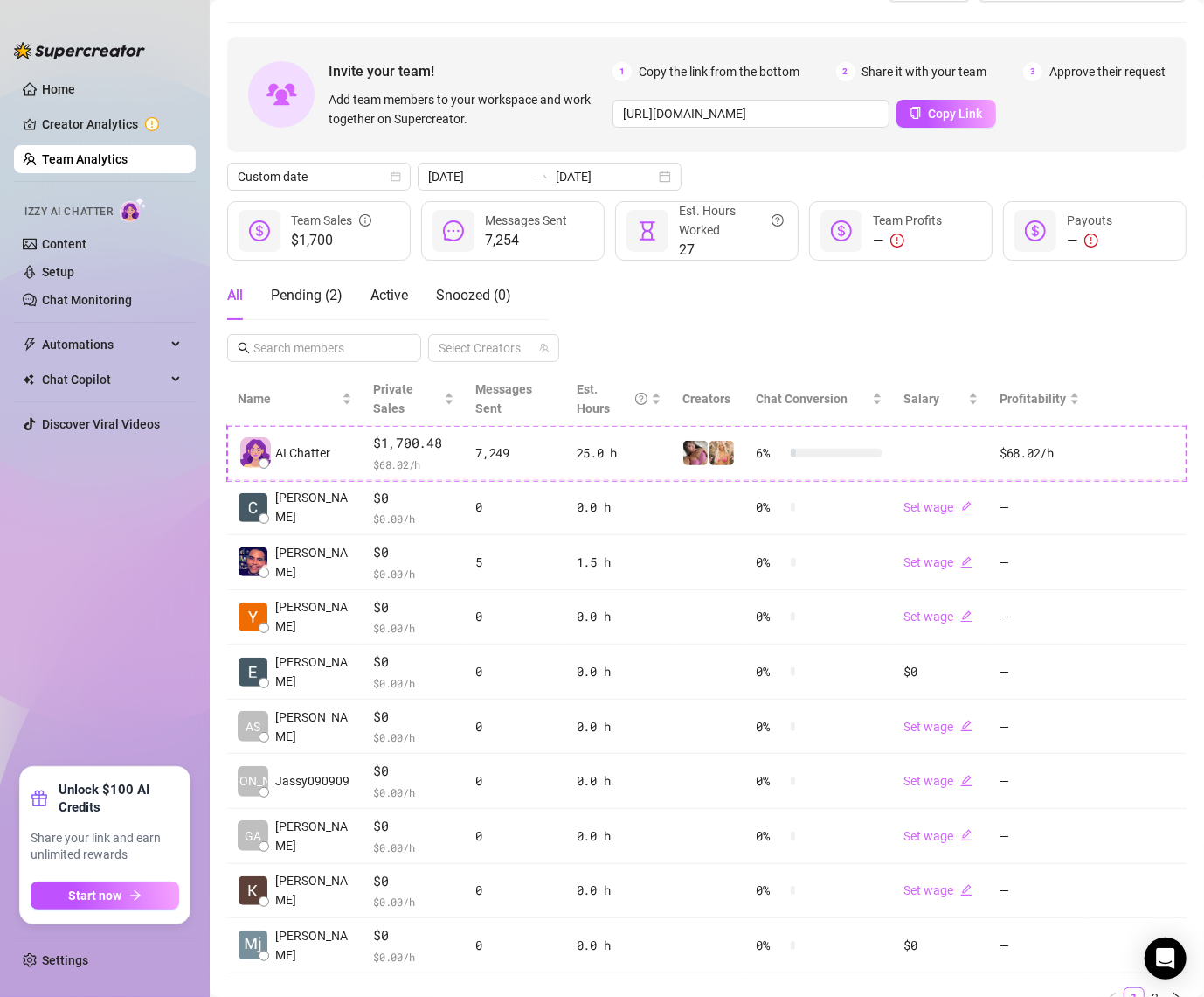
scroll to position [42, 0]
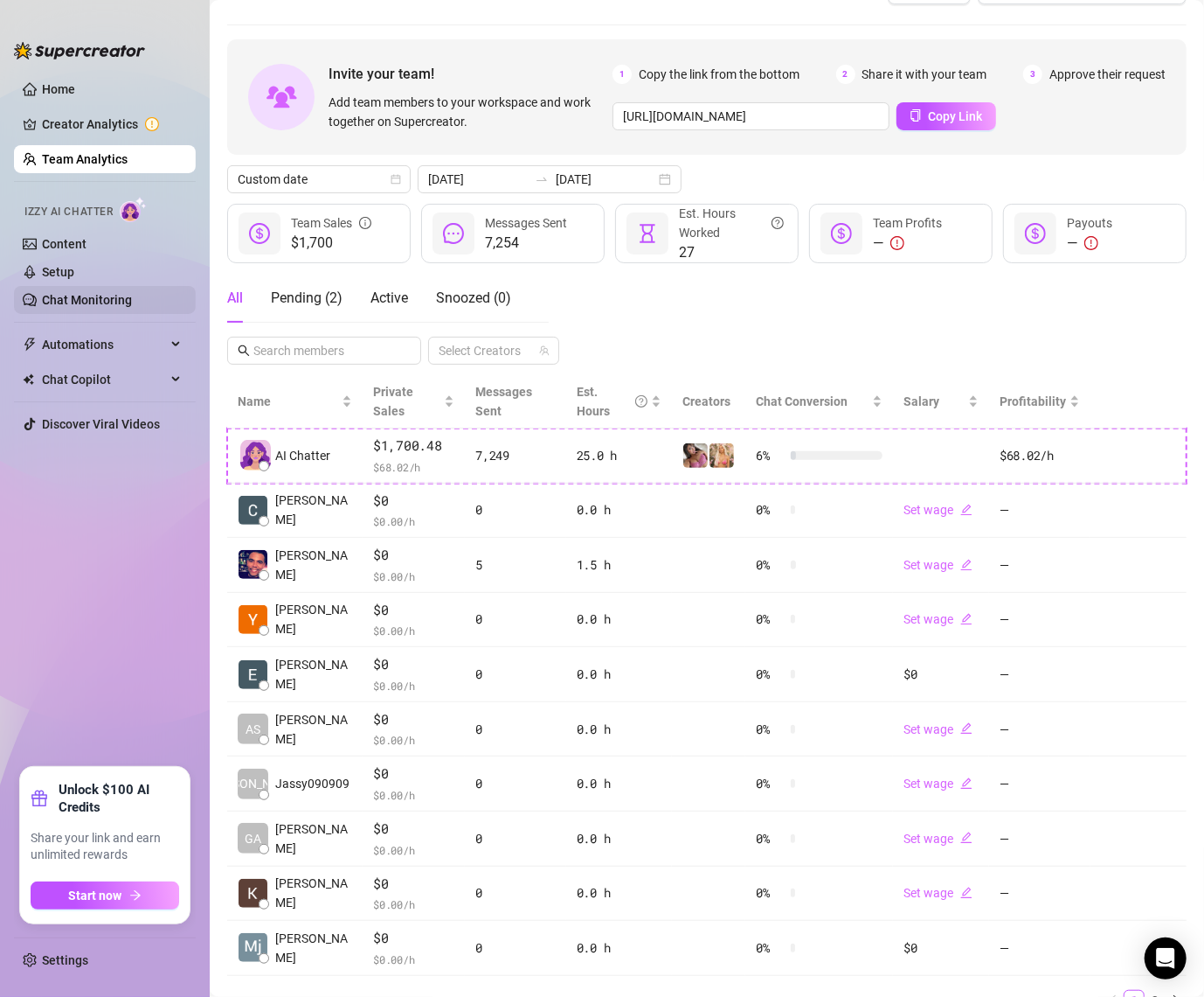
click at [62, 307] on link "Chat Monitoring" at bounding box center [87, 300] width 90 height 14
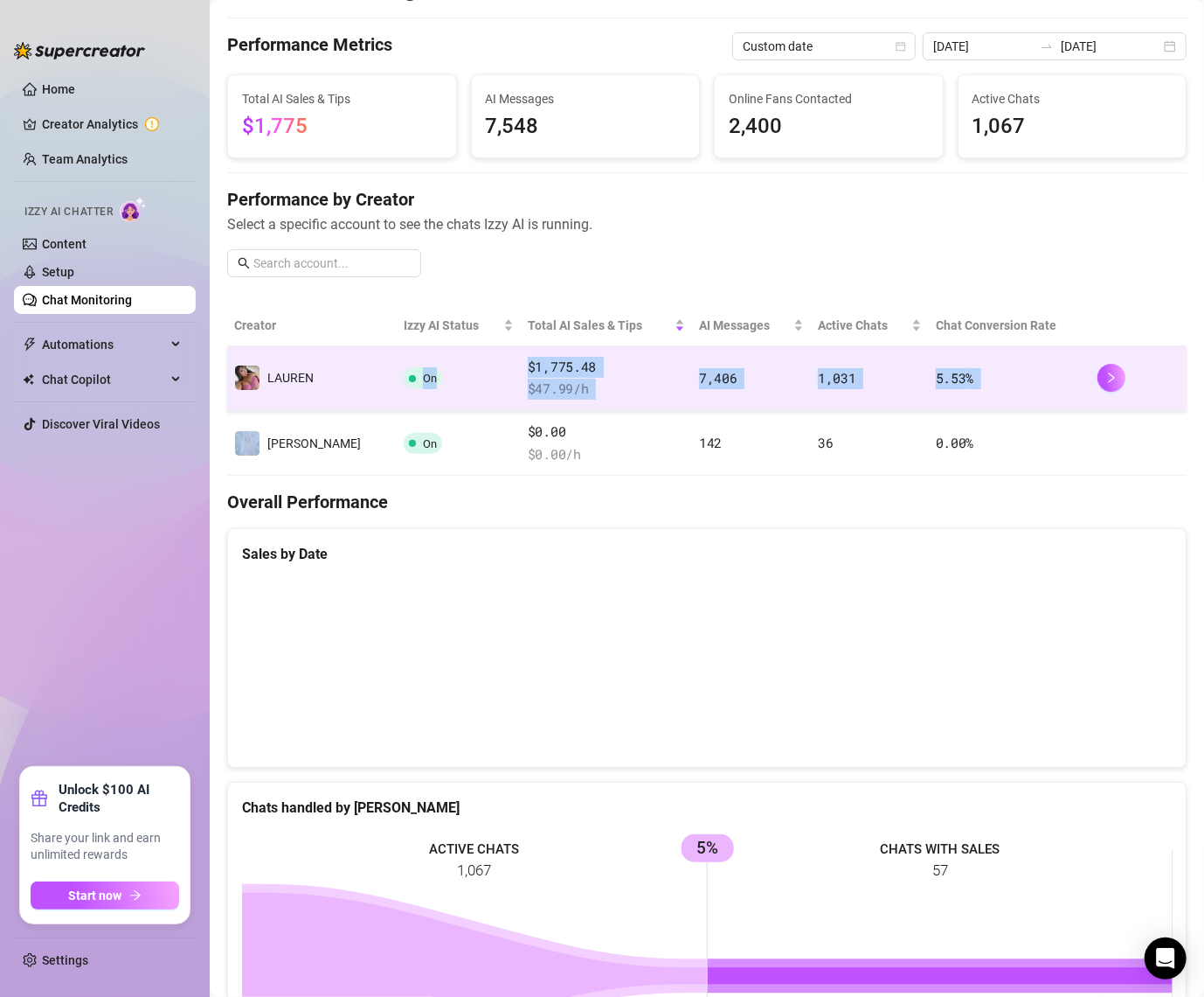
drag, startPoint x: 330, startPoint y: 428, endPoint x: 331, endPoint y: 385, distance: 43.0
click at [331, 385] on tbody "️‍LAUREN On $1,775.48 $ 47.99 /h 7,406 1,031 5.53 % [PERSON_NAME] On $0.00 $ 0.…" at bounding box center [706, 410] width 959 height 130
click at [331, 377] on td "️‍LAUREN" at bounding box center [312, 378] width 169 height 64
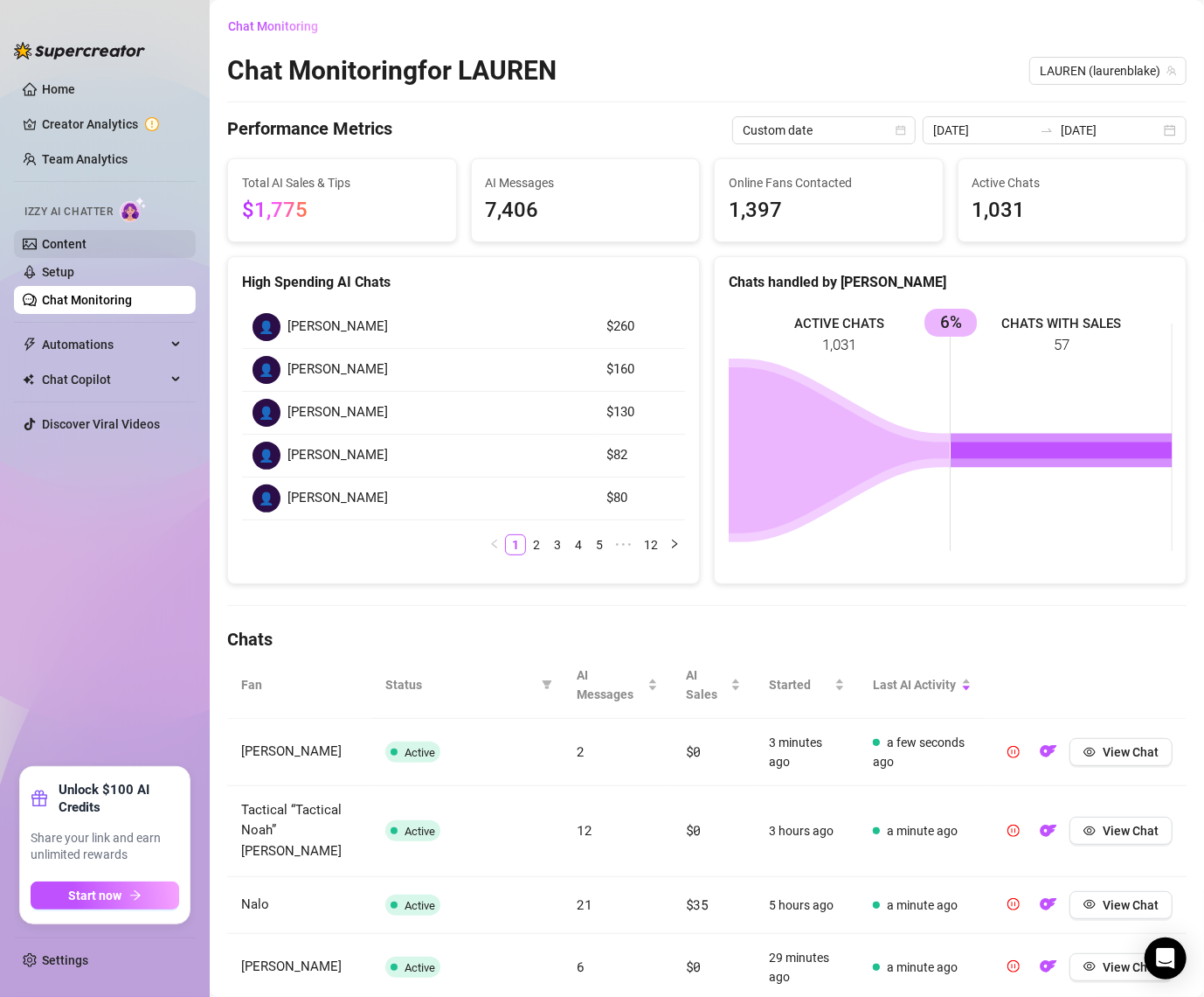
click at [87, 237] on link "Content" at bounding box center [64, 244] width 45 height 14
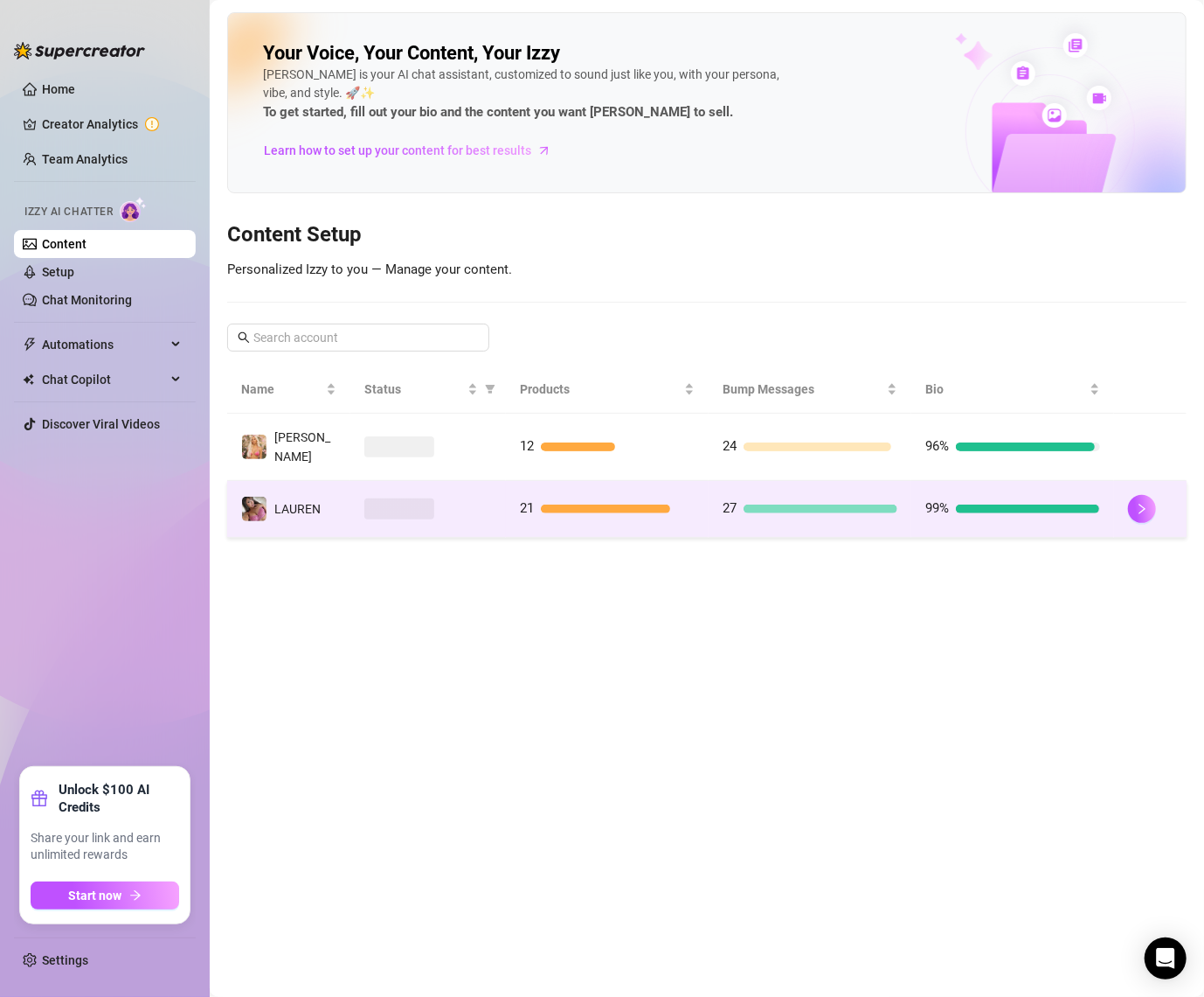
click at [386, 515] on td at bounding box center [429, 509] width 157 height 57
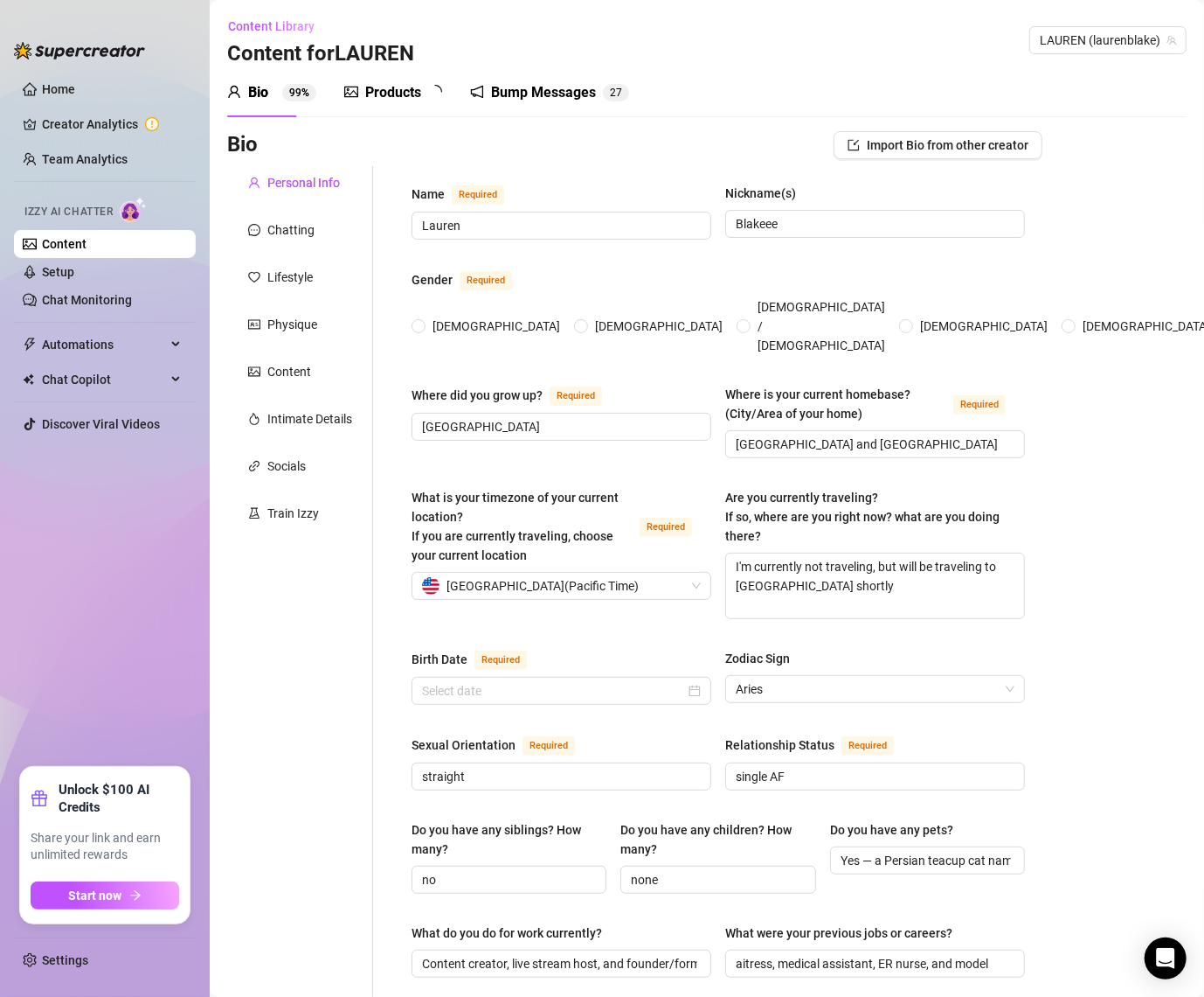
radio input "true"
type input "[DATE]"
click at [417, 88] on div "Products" at bounding box center [393, 93] width 56 height 21
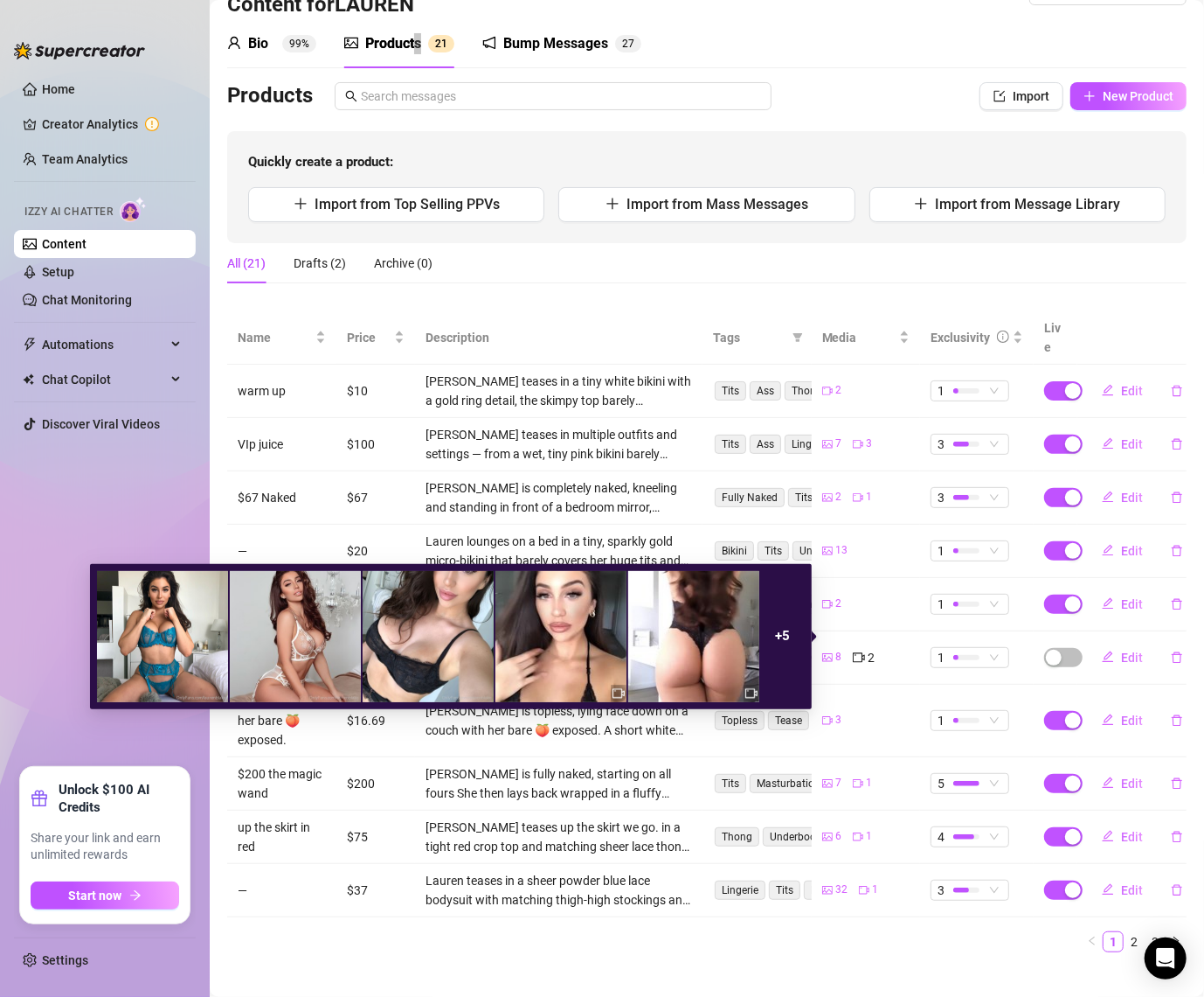
scroll to position [48, 0]
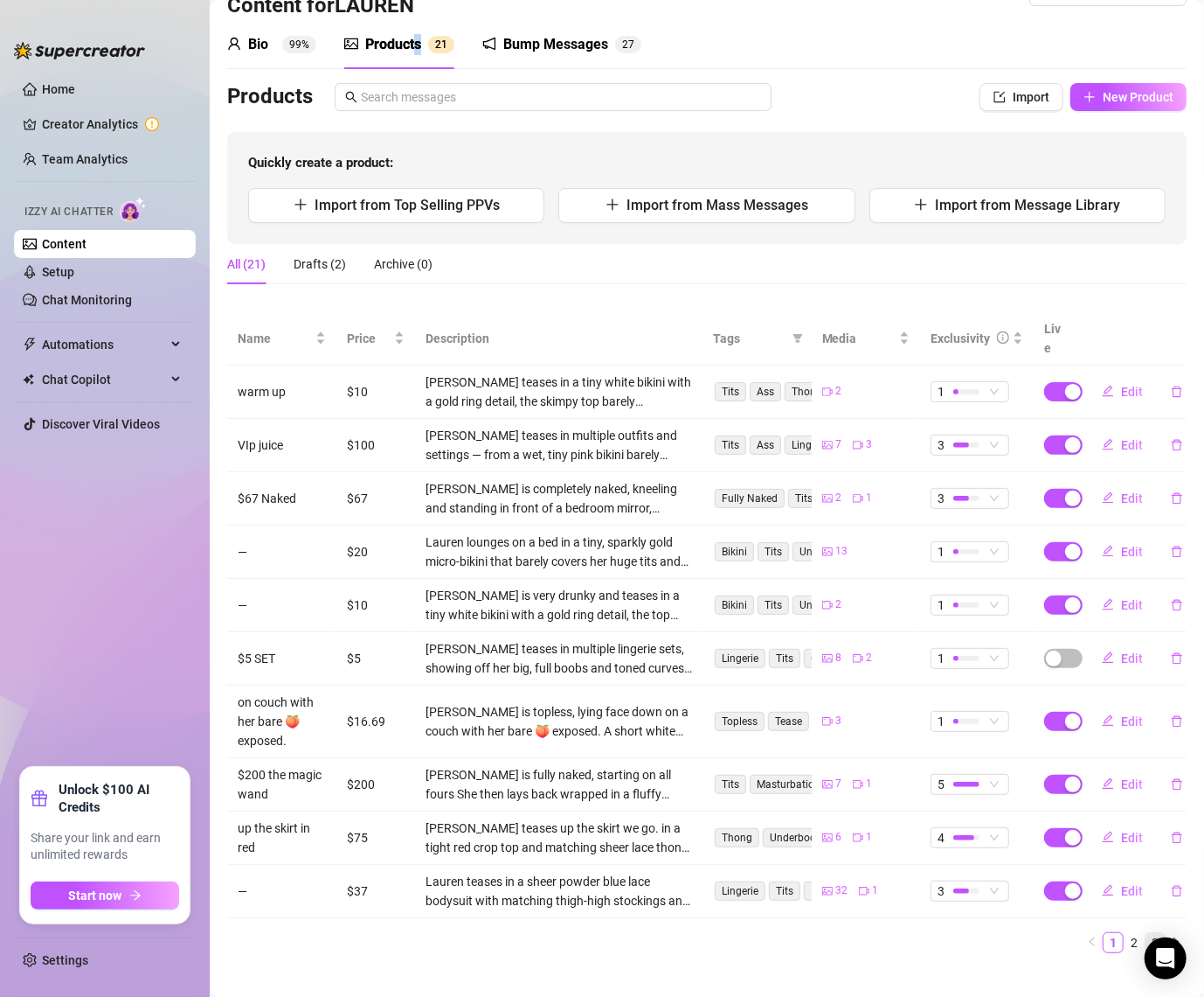
click at [1155, 933] on link "3" at bounding box center [1155, 942] width 19 height 19
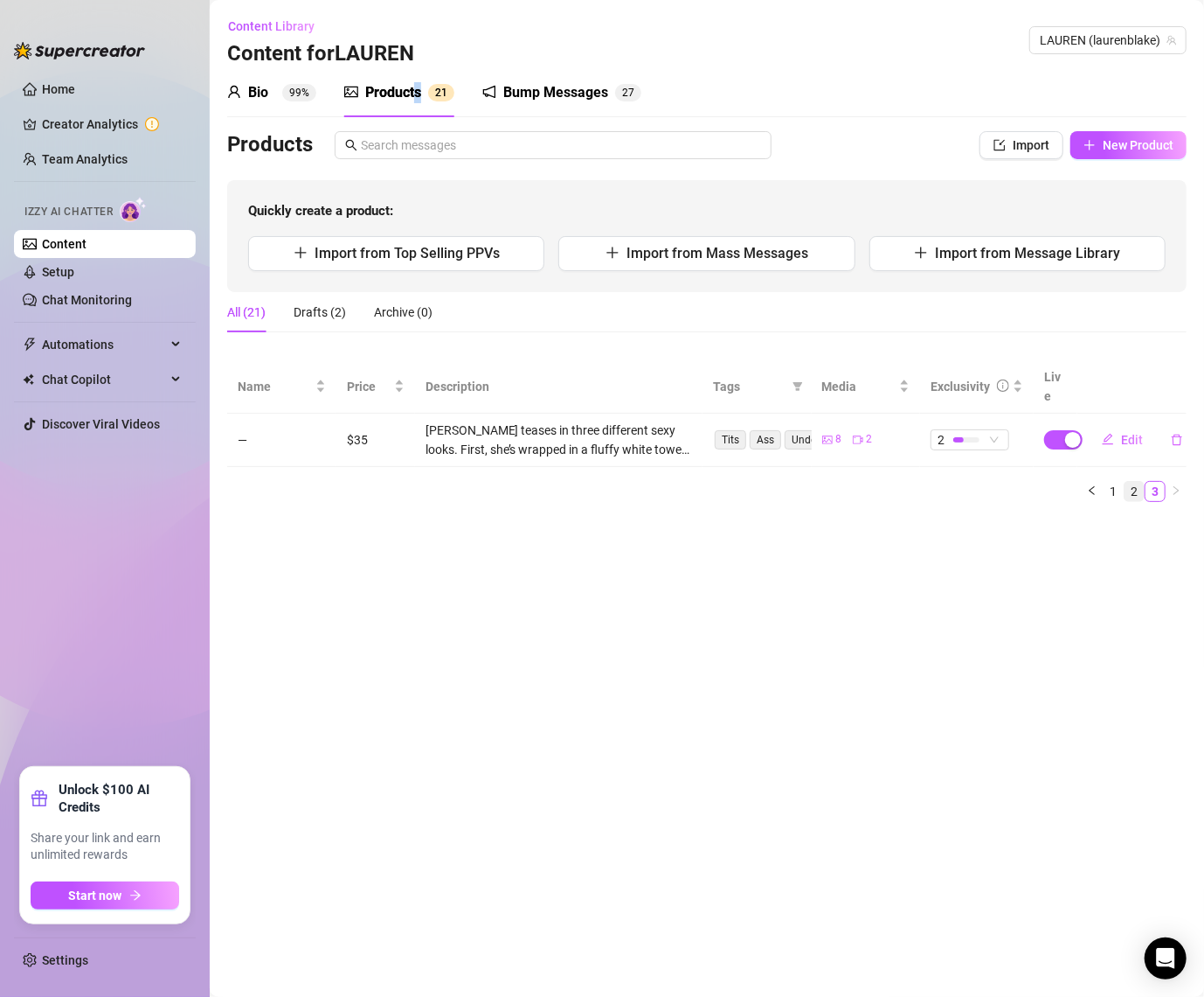
click at [1134, 481] on link "2" at bounding box center [1135, 491] width 19 height 19
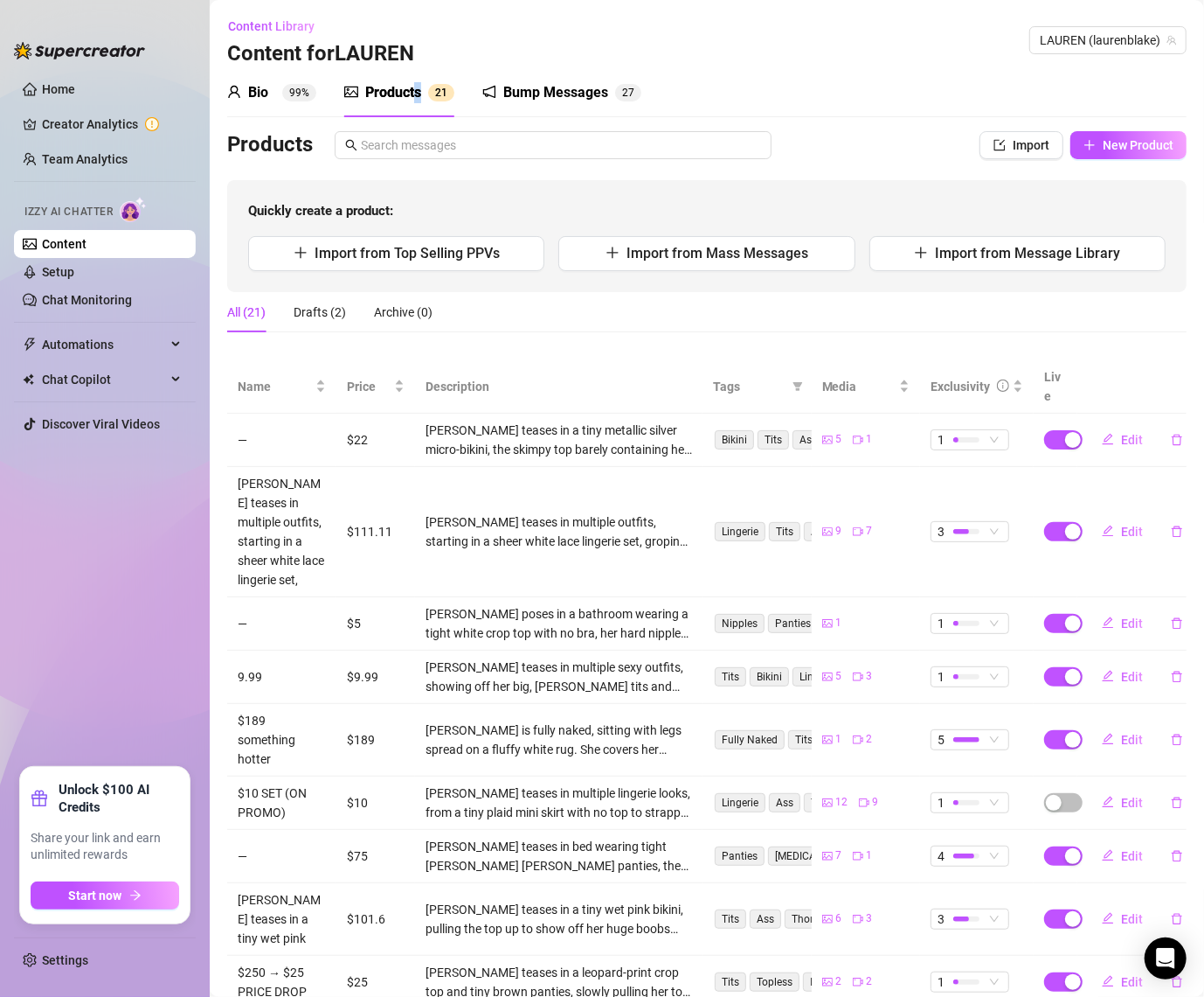
scroll to position [126, 0]
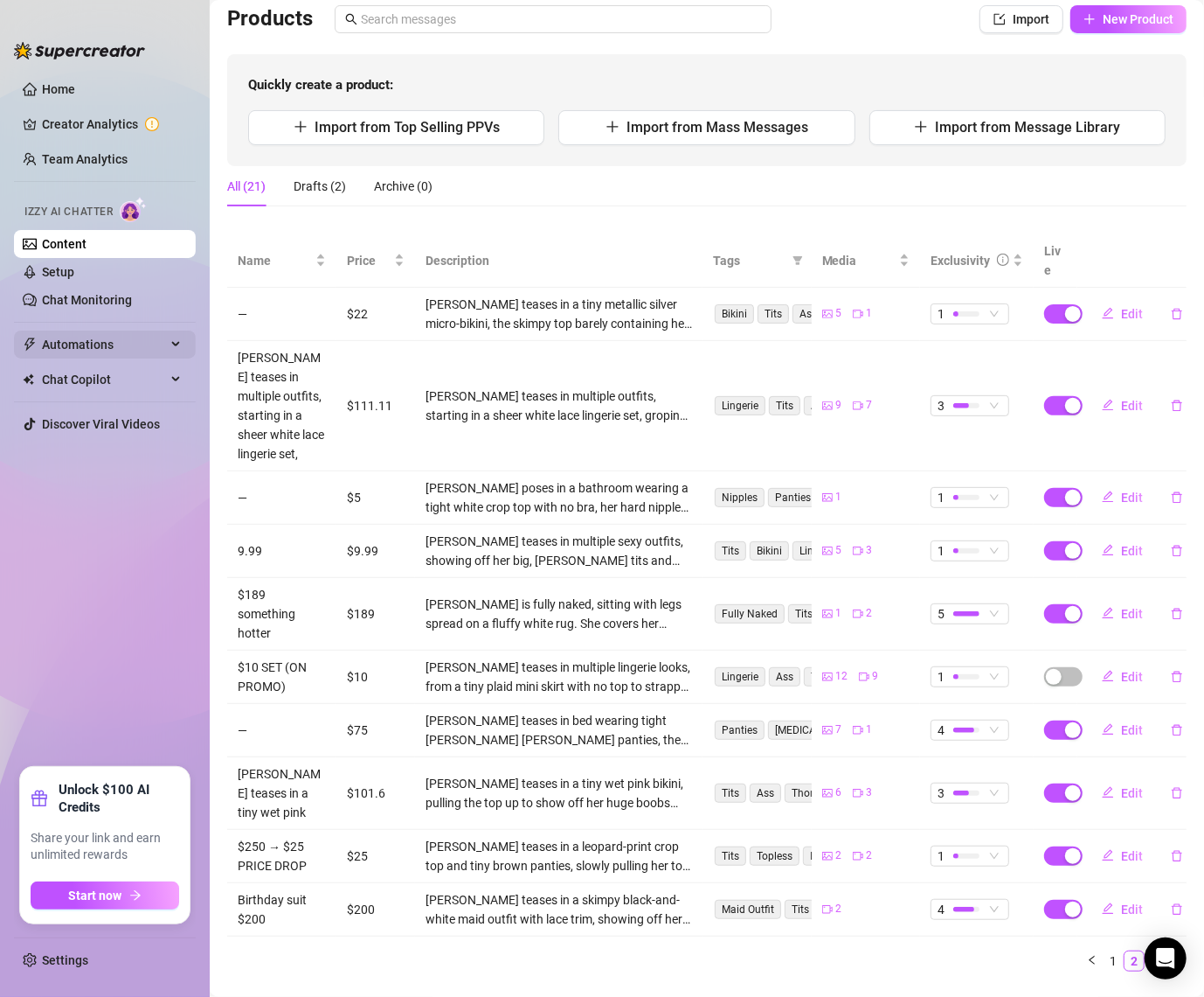
click at [88, 350] on span "Automations" at bounding box center [103, 344] width 124 height 28
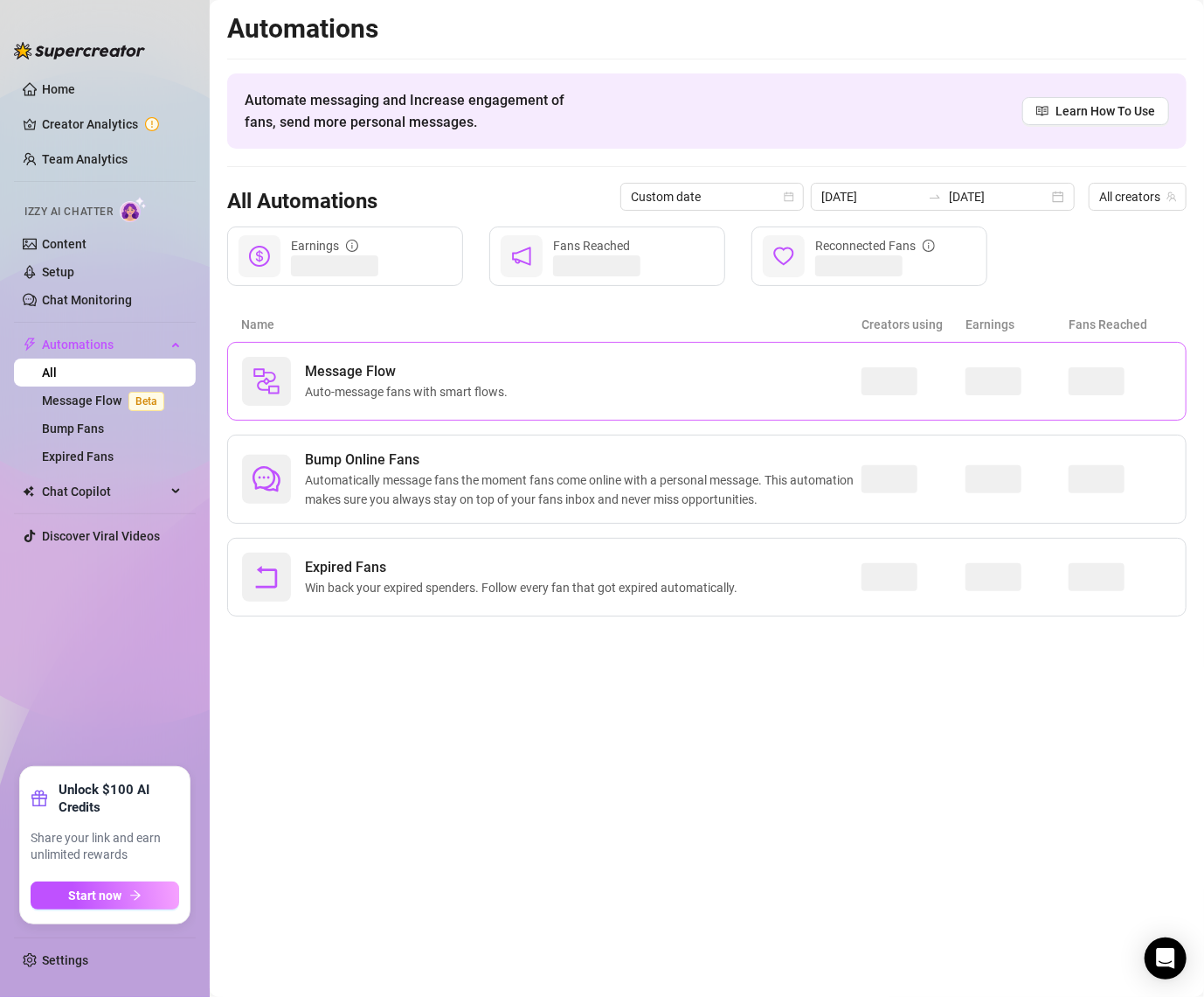
click at [496, 386] on span "Auto-message fans with smart flows." at bounding box center [409, 392] width 209 height 19
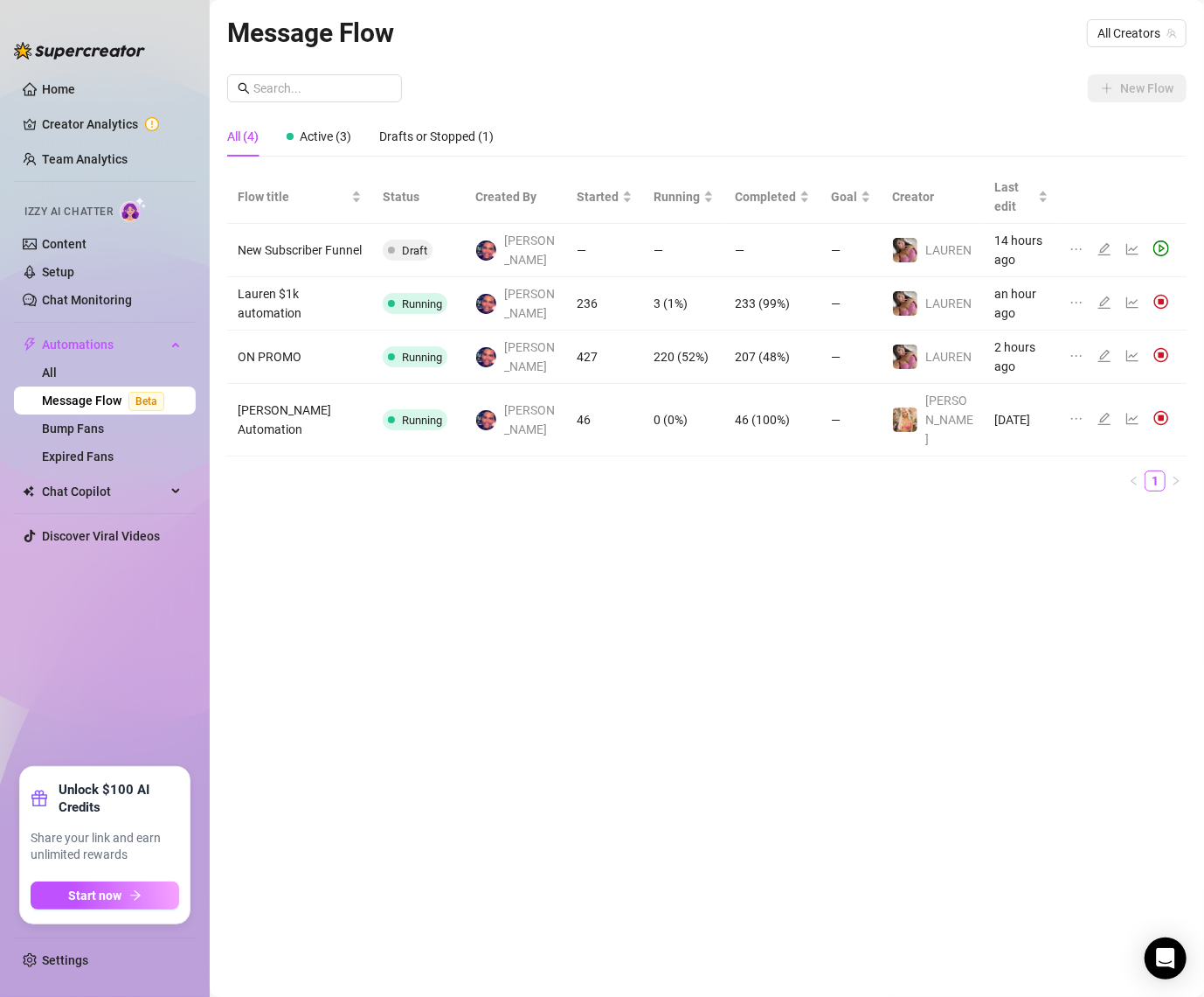
click at [1124, 293] on div at bounding box center [1122, 303] width 106 height 19
click at [1131, 297] on icon "line-chart" at bounding box center [1133, 303] width 13 height 12
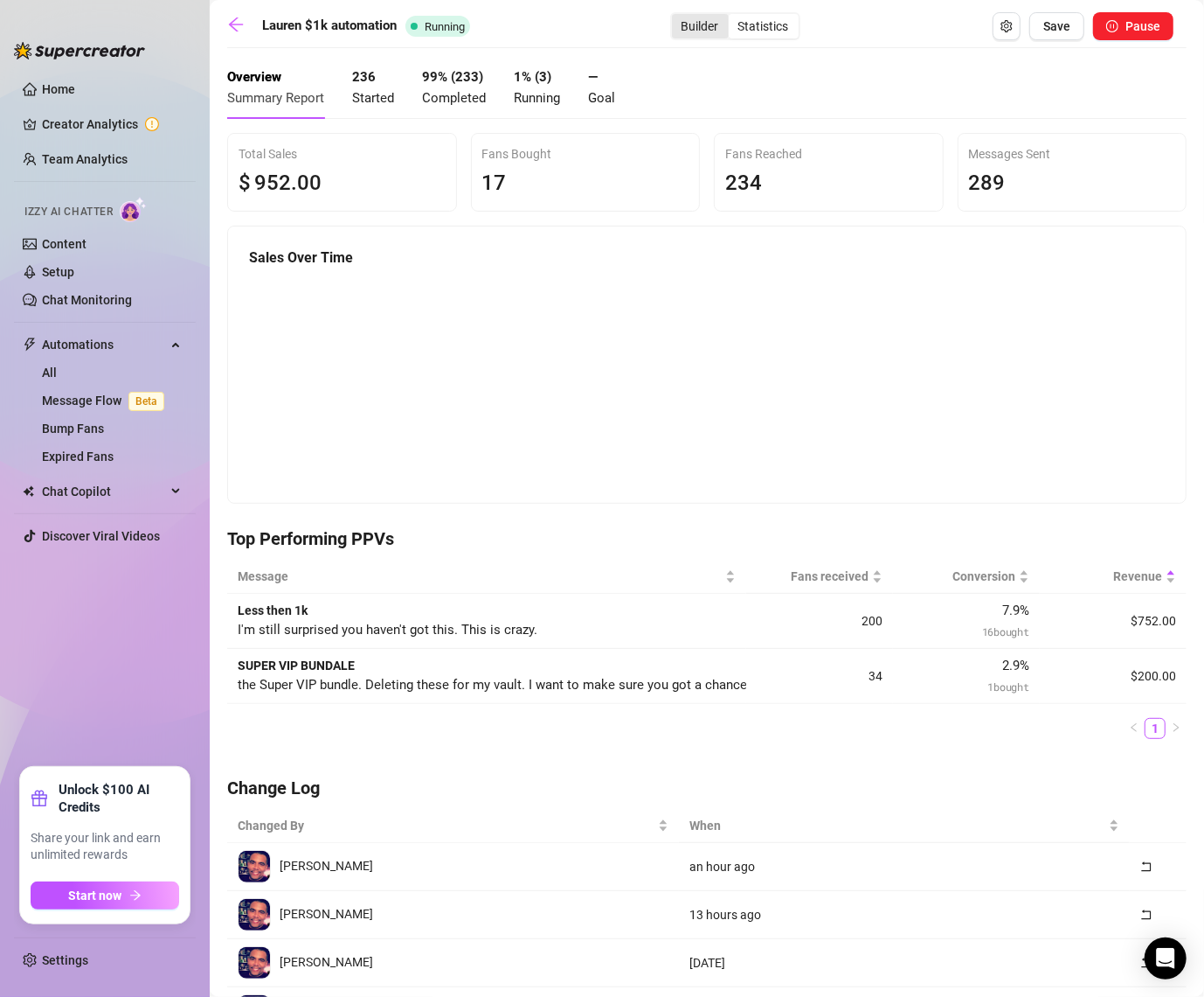
click at [689, 35] on div "Builder" at bounding box center [700, 25] width 56 height 24
click at [676, 17] on input "Builder" at bounding box center [676, 17] width 0 height 0
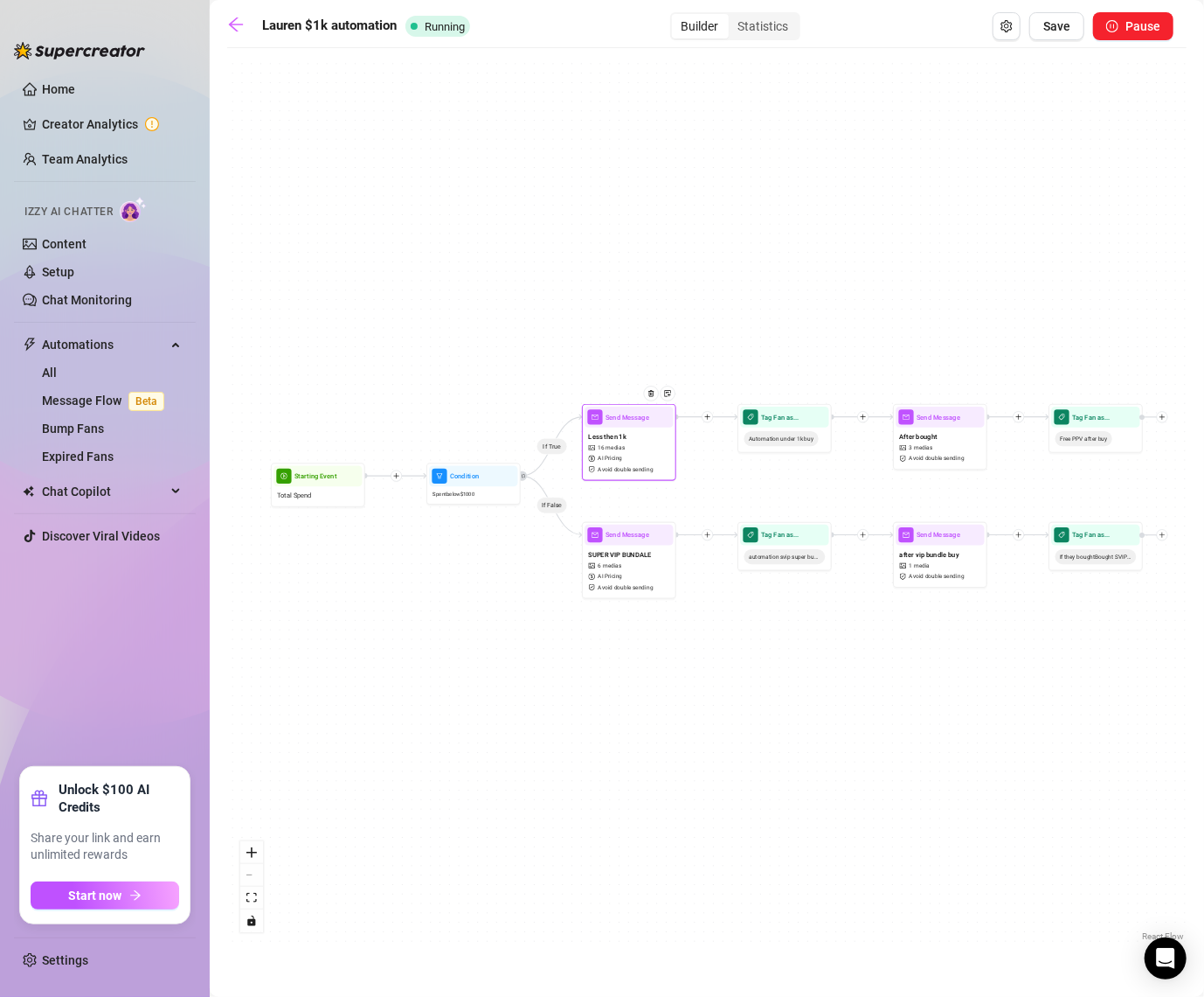
click at [603, 463] on span "AI Pricing" at bounding box center [610, 458] width 24 height 9
type textarea "I'm still surprised you haven't got this. This is crazy."
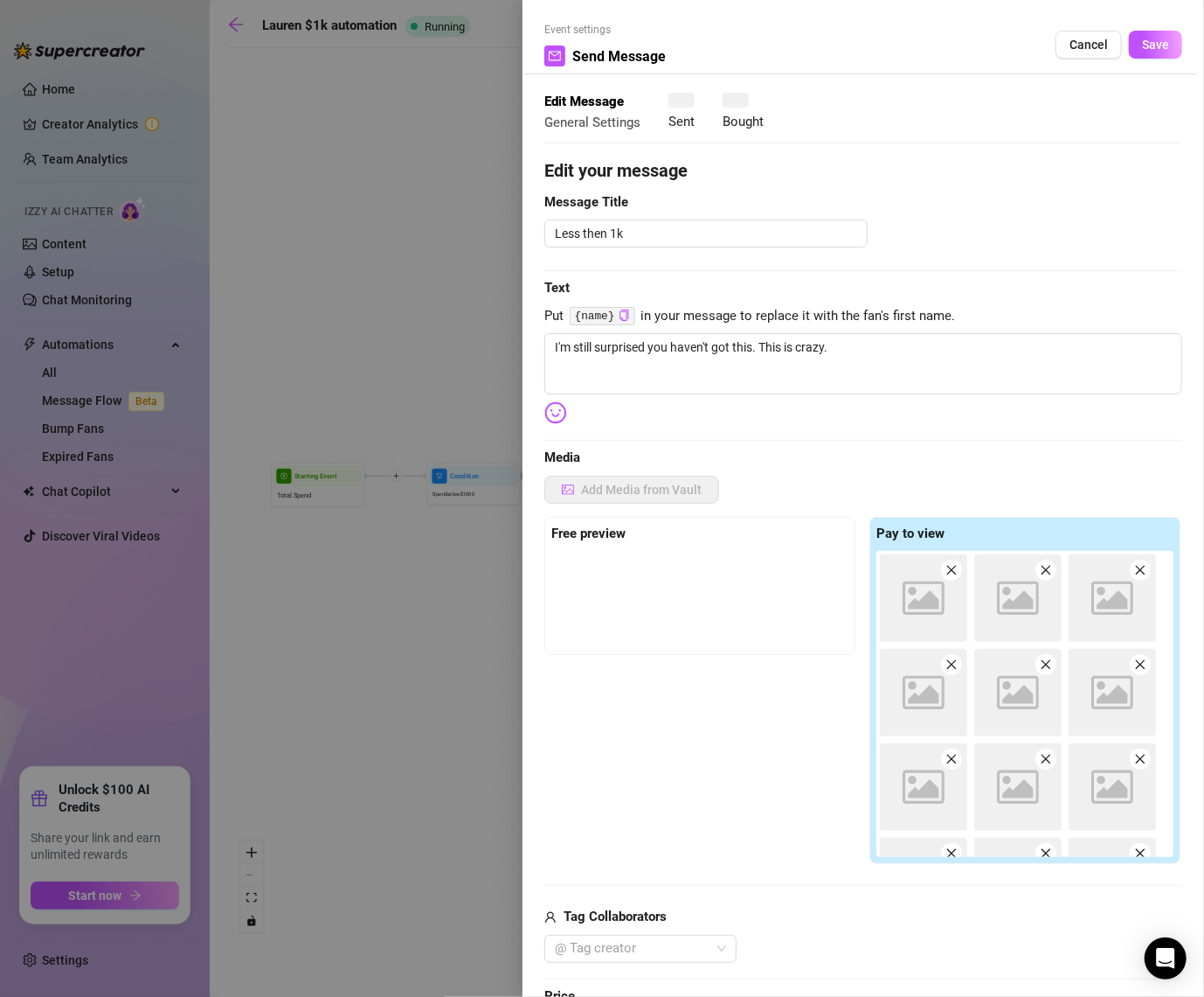
click at [603, 463] on div at bounding box center [602, 498] width 1204 height 997
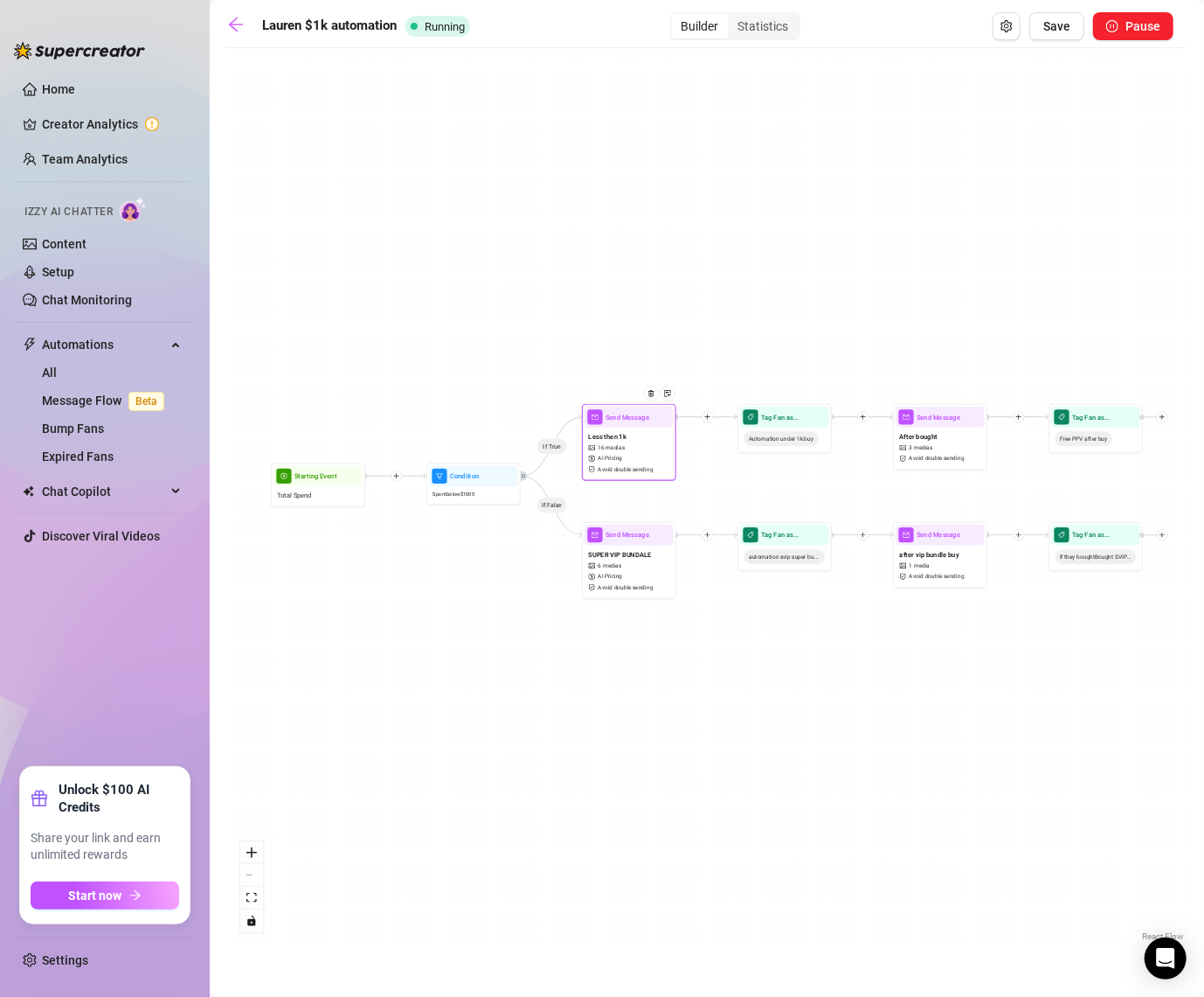
click at [602, 464] on div "Less then 1k 16 medias AI Pricing Avoid double sending" at bounding box center [628, 452] width 89 height 50
type textarea "I'm still surprised you haven't got this. This is crazy."
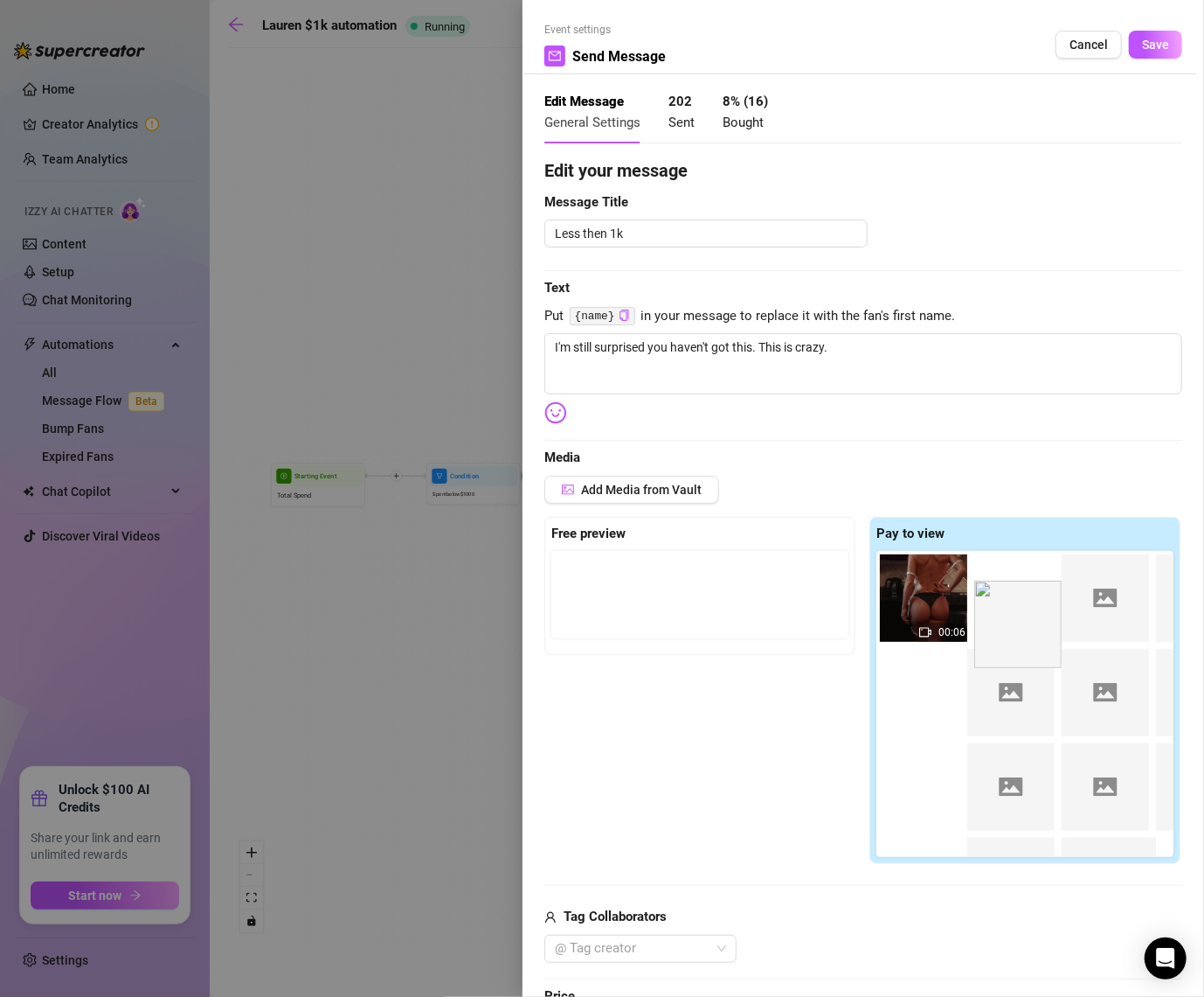
drag, startPoint x: 1048, startPoint y: 568, endPoint x: 1048, endPoint y: 588, distance: 20.0
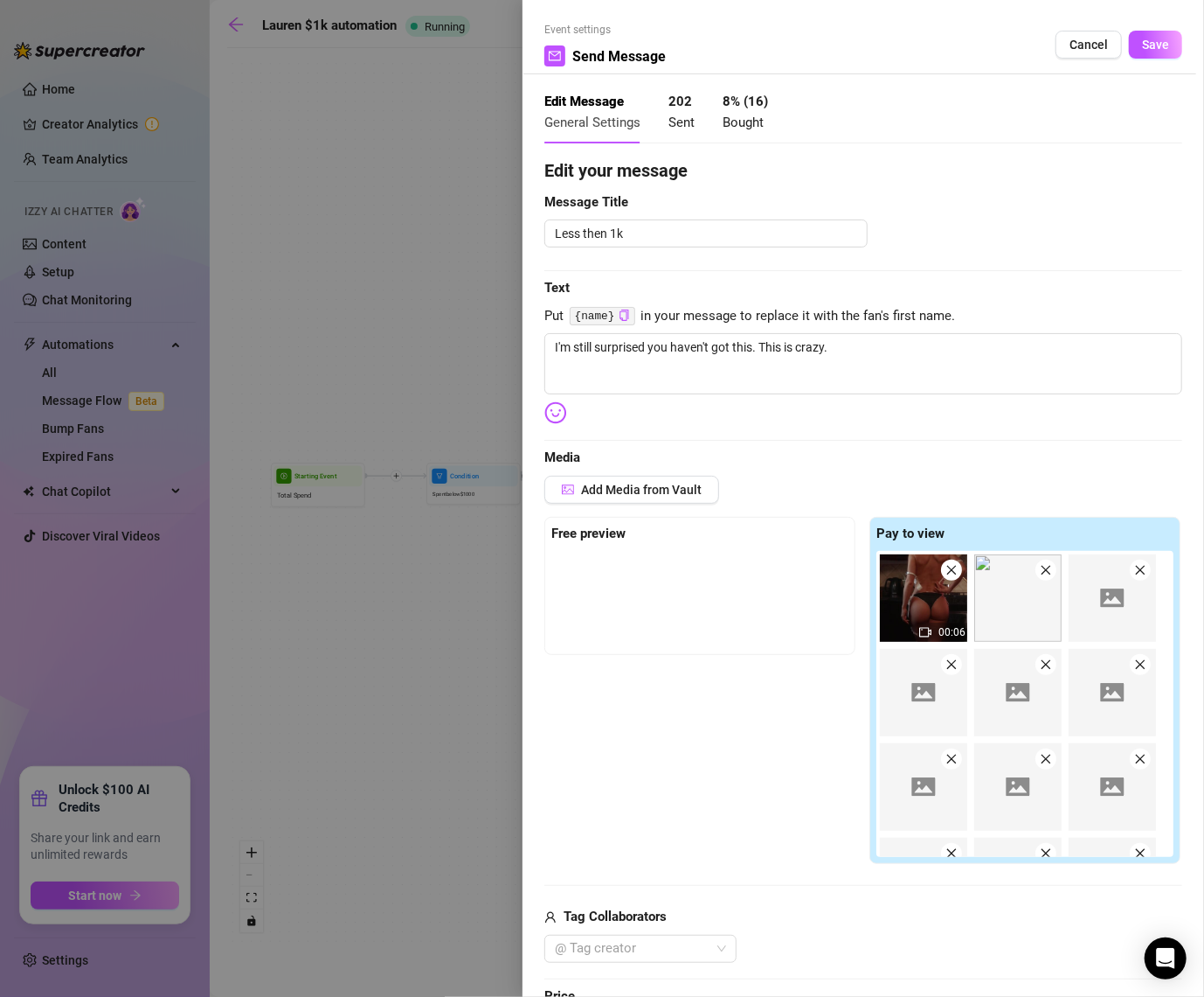
click at [1046, 569] on icon "close" at bounding box center [1047, 571] width 10 height 10
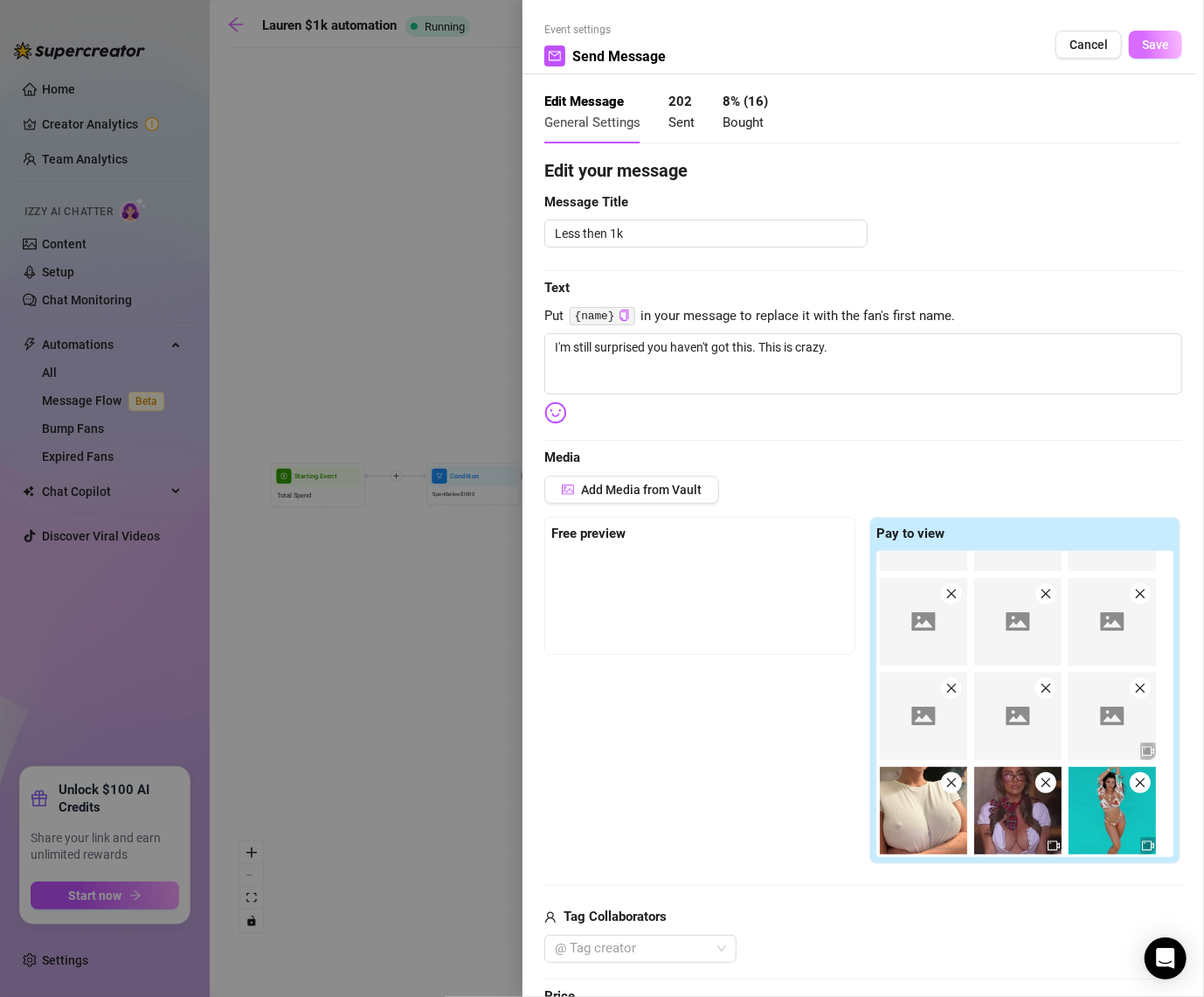
click at [1168, 41] on span "Save" at bounding box center [1156, 45] width 27 height 14
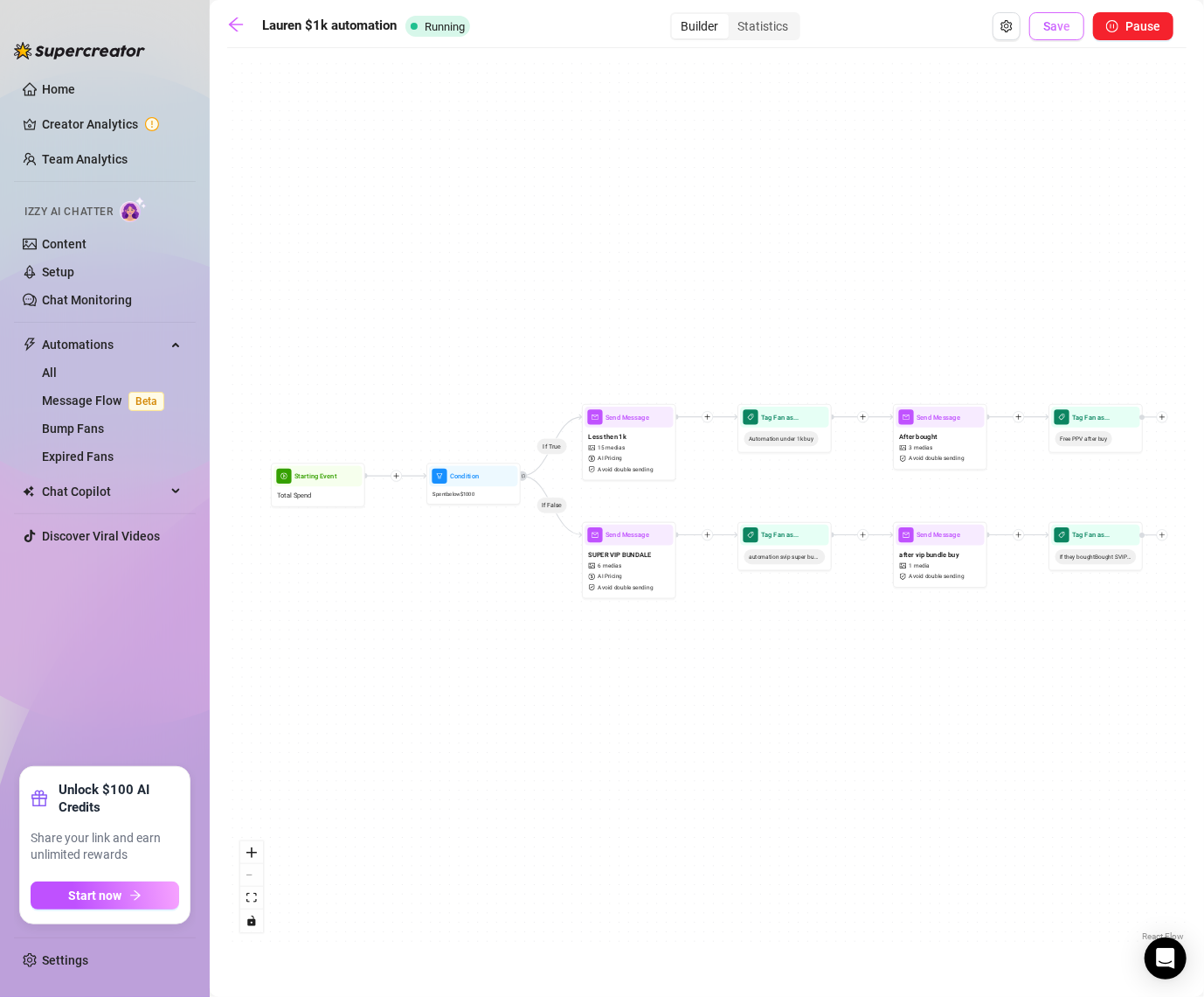
click at [1066, 27] on span "Save" at bounding box center [1057, 26] width 27 height 14
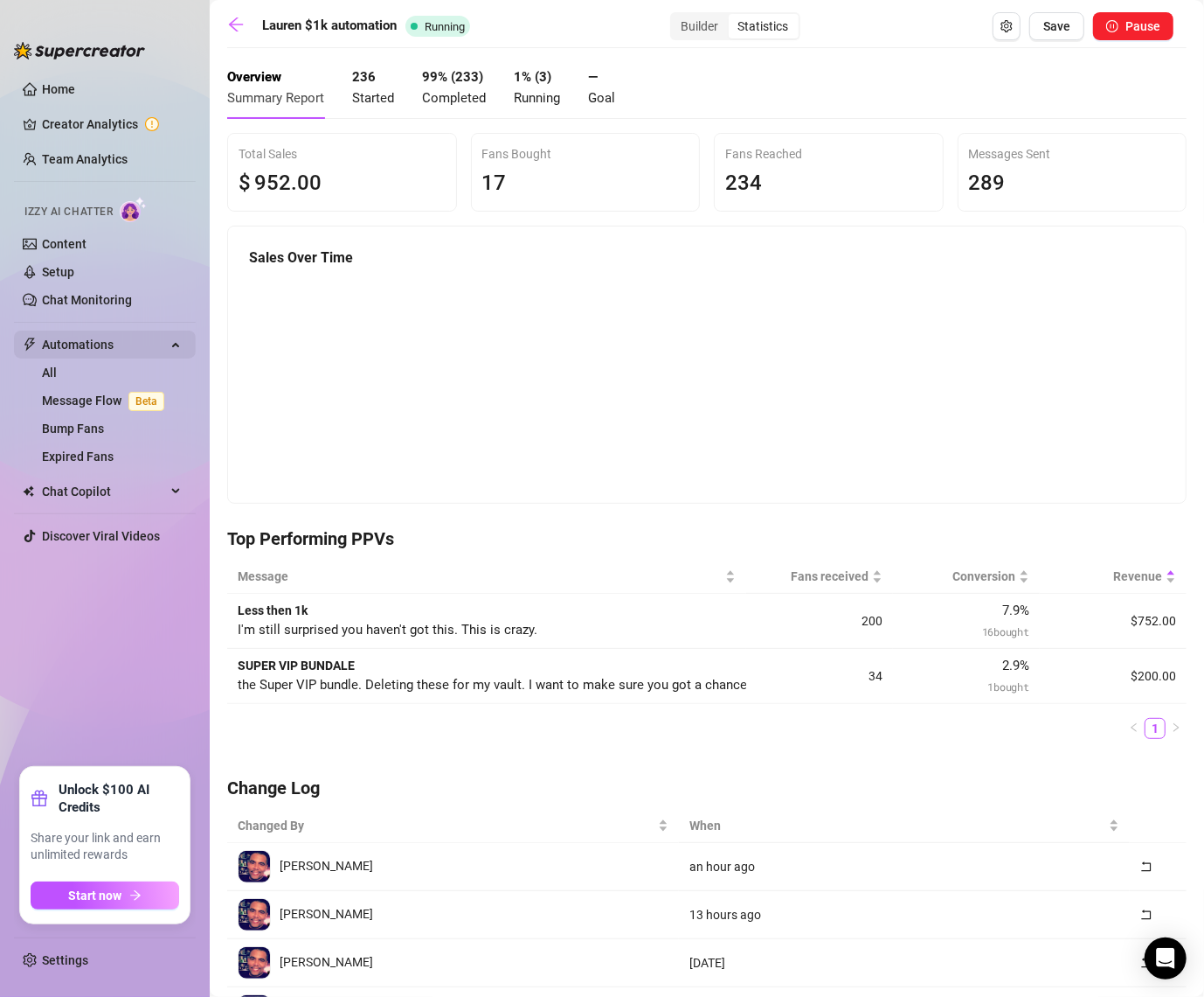
click at [75, 345] on span "Automations" at bounding box center [103, 344] width 124 height 28
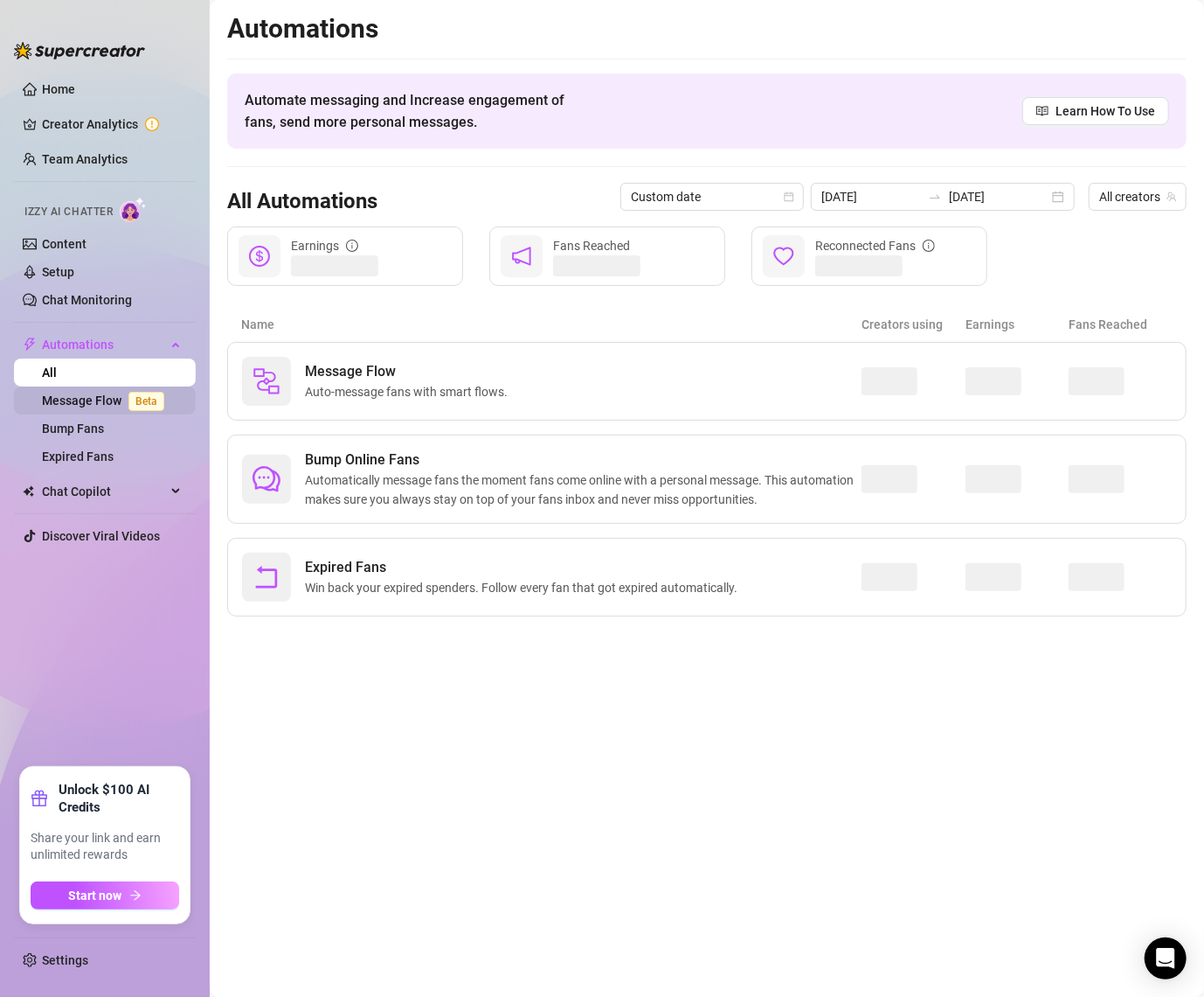
click at [73, 399] on link "Message Flow Beta" at bounding box center [106, 401] width 130 height 14
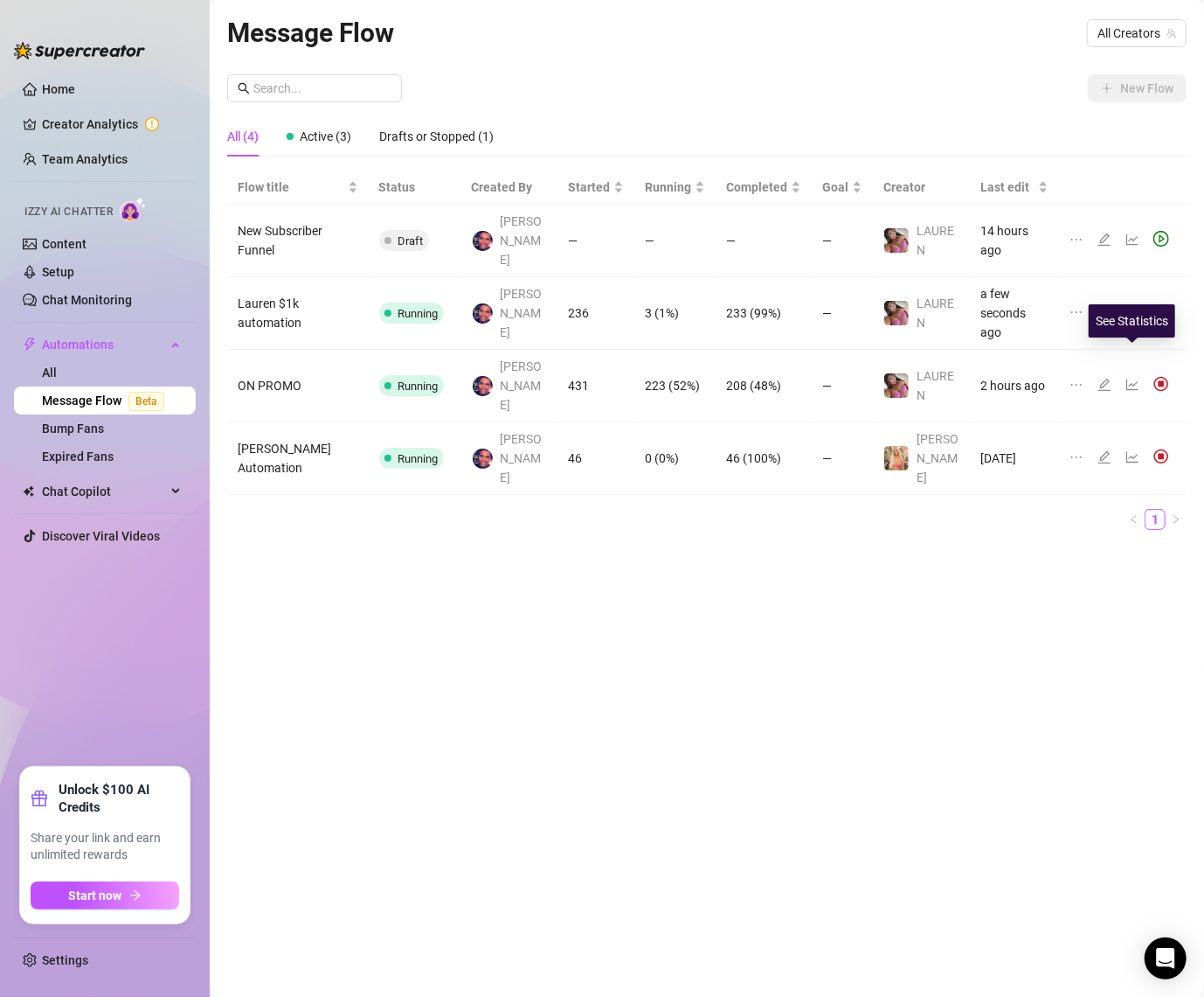
click at [1133, 378] on icon "line-chart" at bounding box center [1133, 385] width 14 height 14
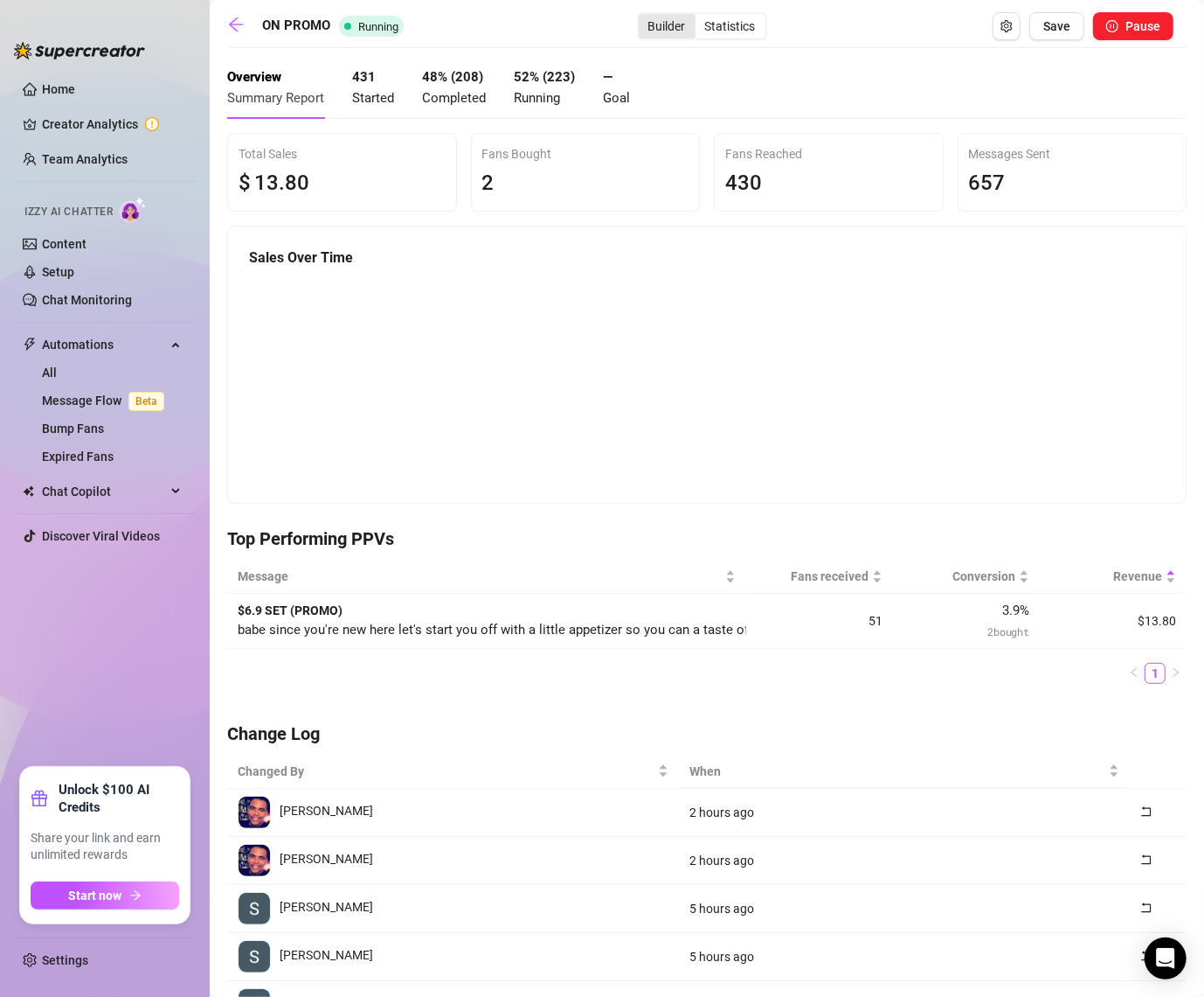
click at [687, 34] on div "Builder" at bounding box center [667, 25] width 56 height 24
click at [643, 17] on input "Builder" at bounding box center [643, 17] width 0 height 0
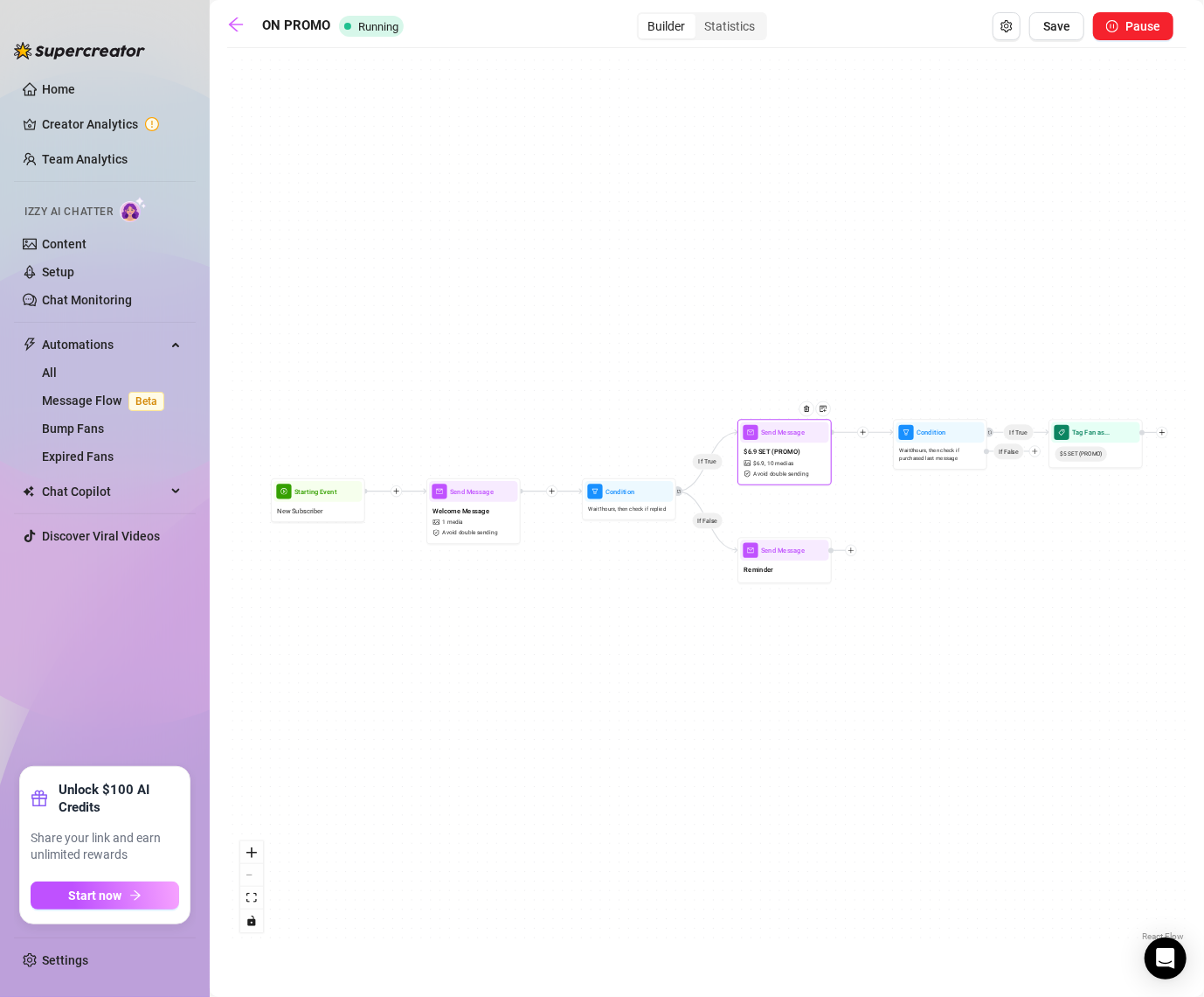
click at [796, 467] on div "$6.9 SET (PROMO) $ 6.9 , 10 medias Avoid double sending" at bounding box center [784, 462] width 89 height 39
type textarea "babe since you're new here let's start you off with a little appetizer so you c…"
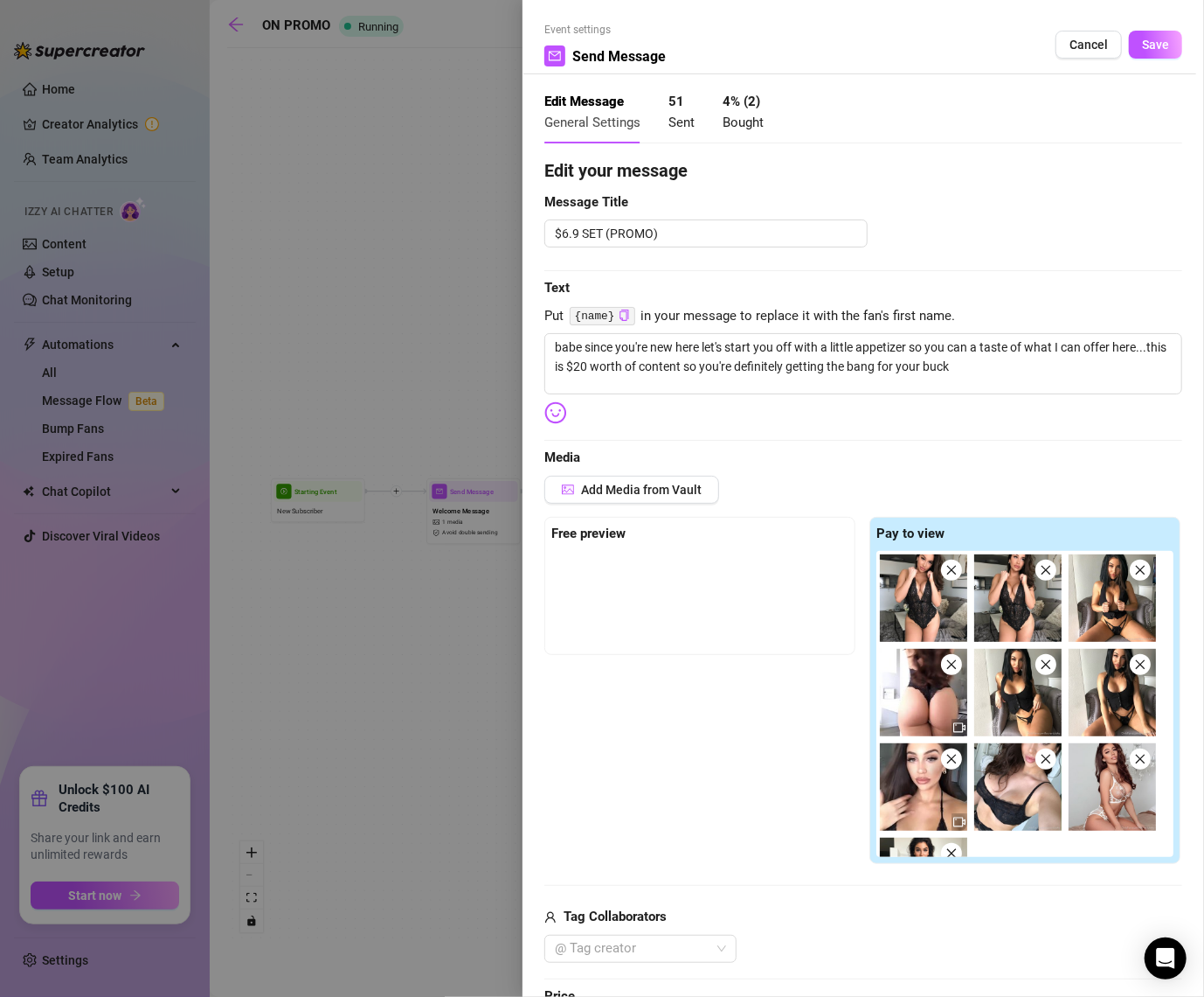
scroll to position [71, 0]
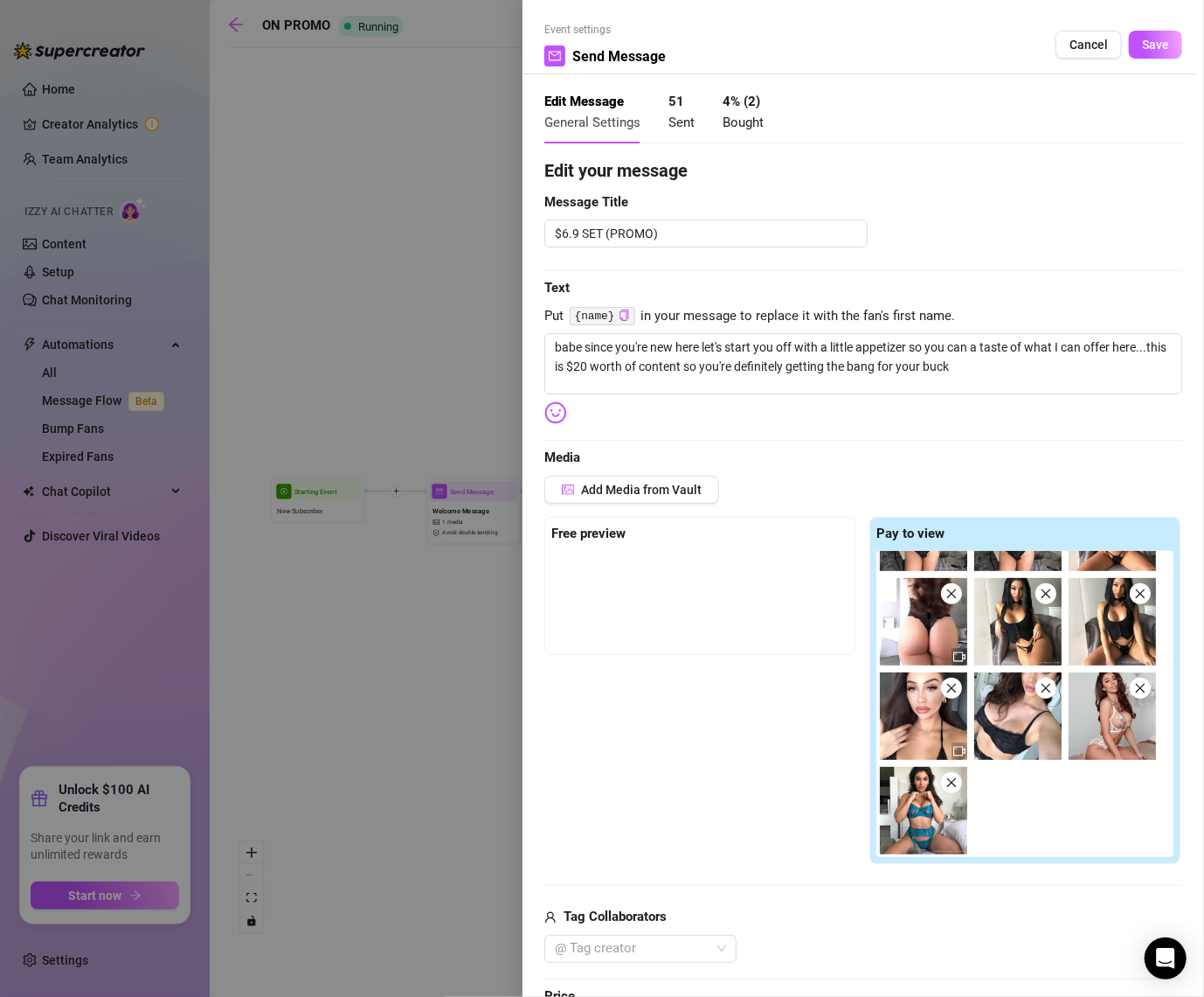
click at [442, 222] on div at bounding box center [602, 498] width 1204 height 997
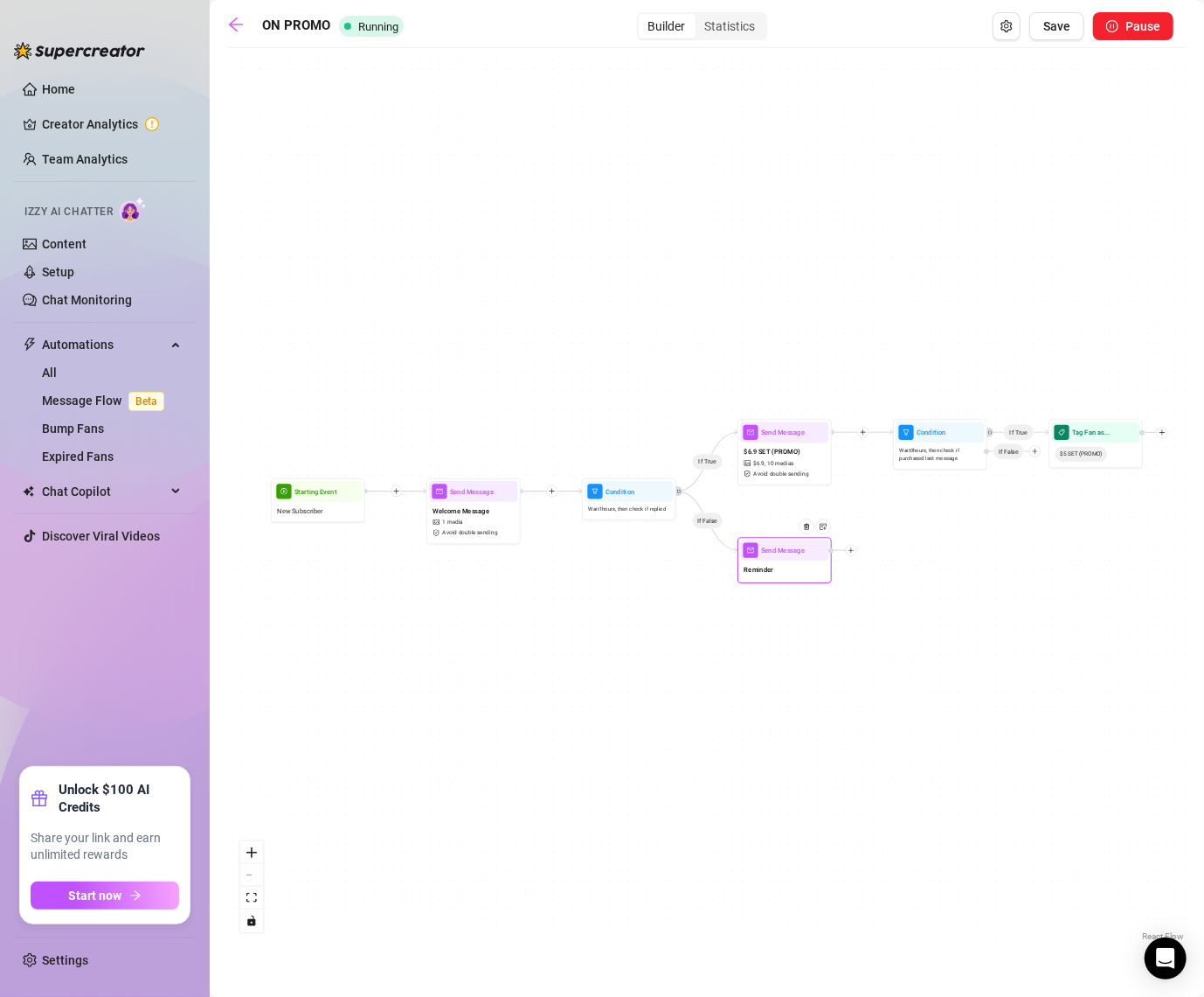
click at [772, 556] on div "Send Message" at bounding box center [784, 551] width 89 height 21
type textarea "I forgot to tell you something I'm still here waiting for you"
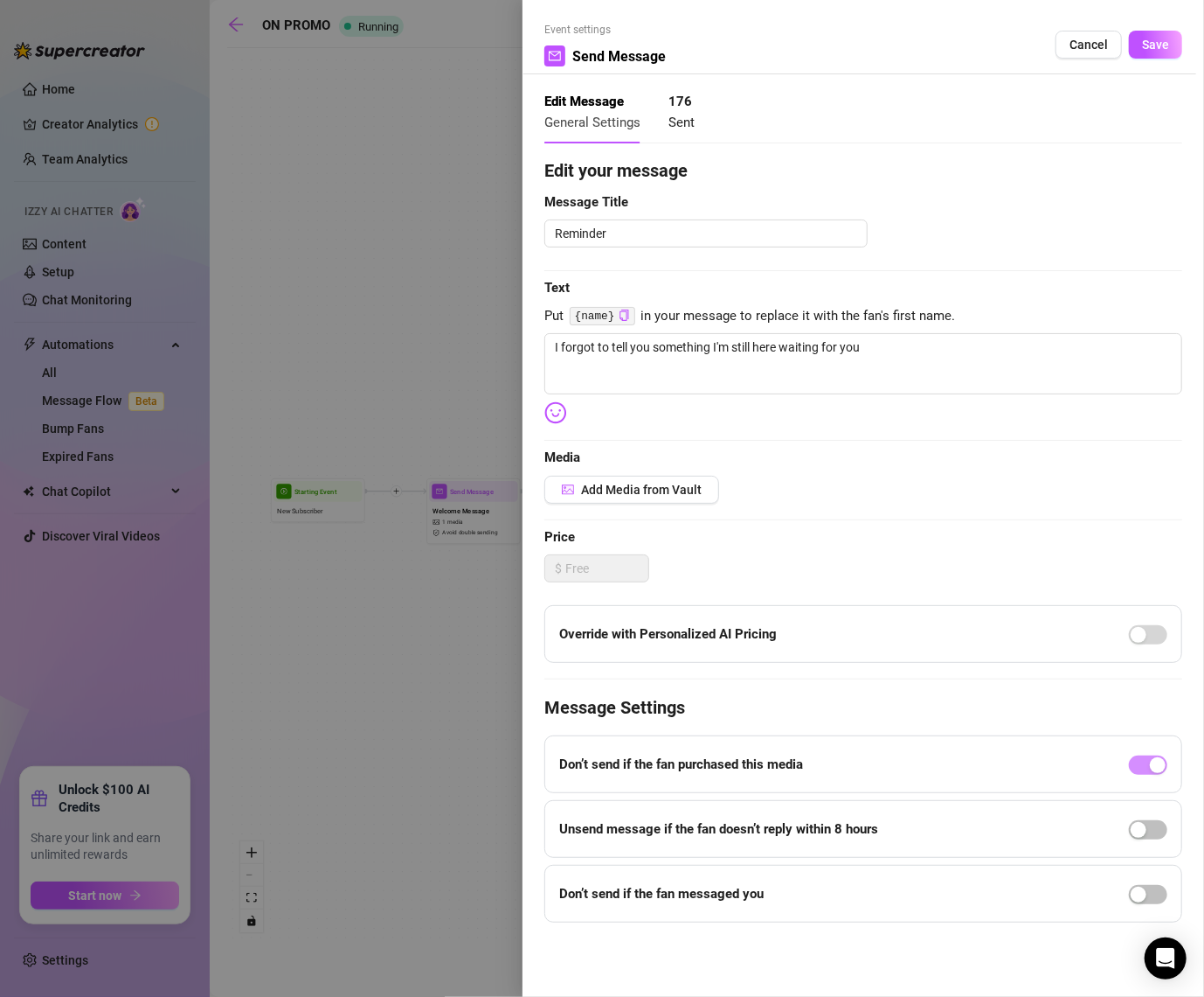
click at [480, 249] on div at bounding box center [602, 498] width 1204 height 997
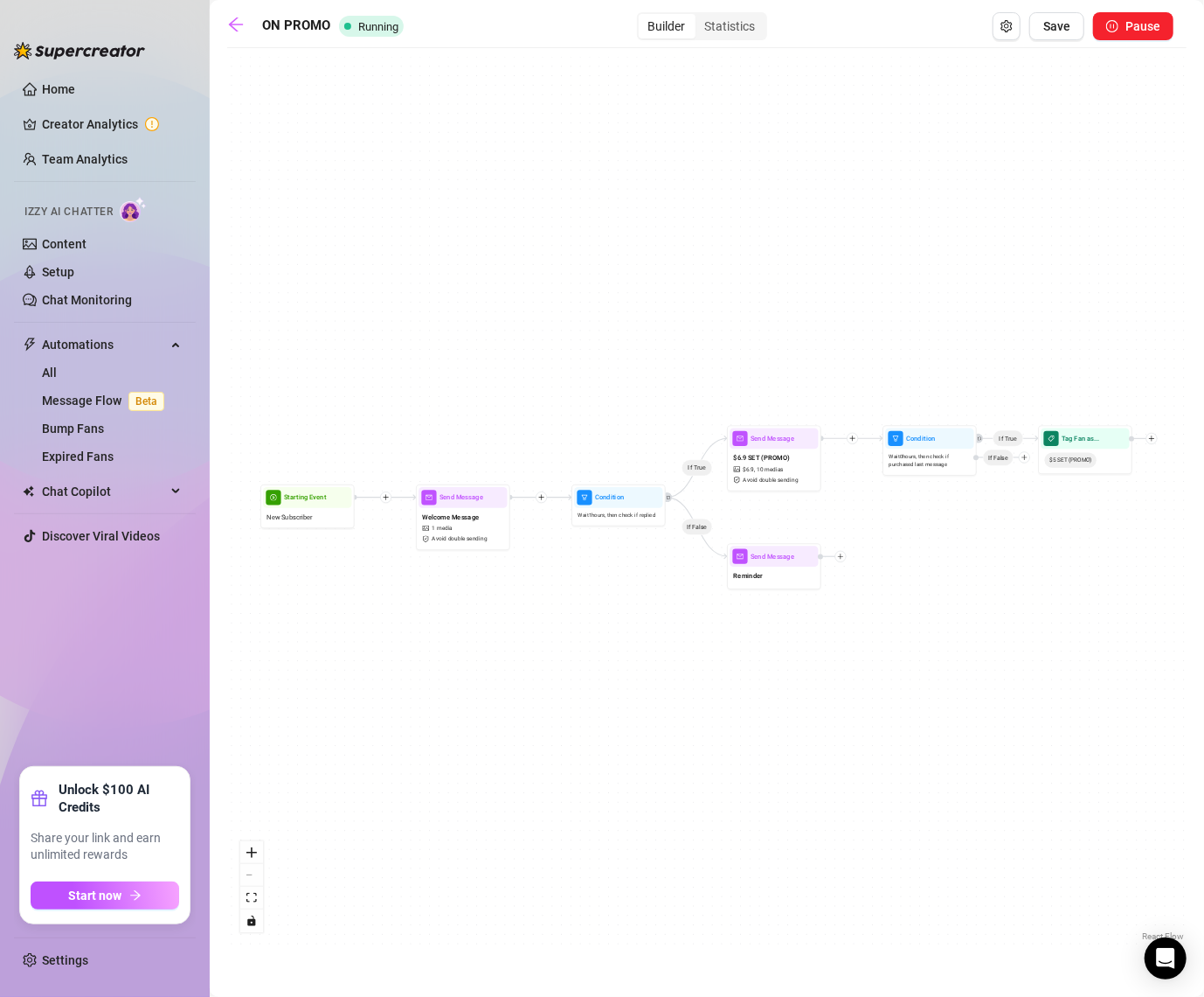
drag, startPoint x: 863, startPoint y: 432, endPoint x: 853, endPoint y: 439, distance: 12.2
click at [853, 439] on icon "plus" at bounding box center [852, 439] width 5 height 1
click at [1057, 30] on span "Save" at bounding box center [1057, 26] width 27 height 14
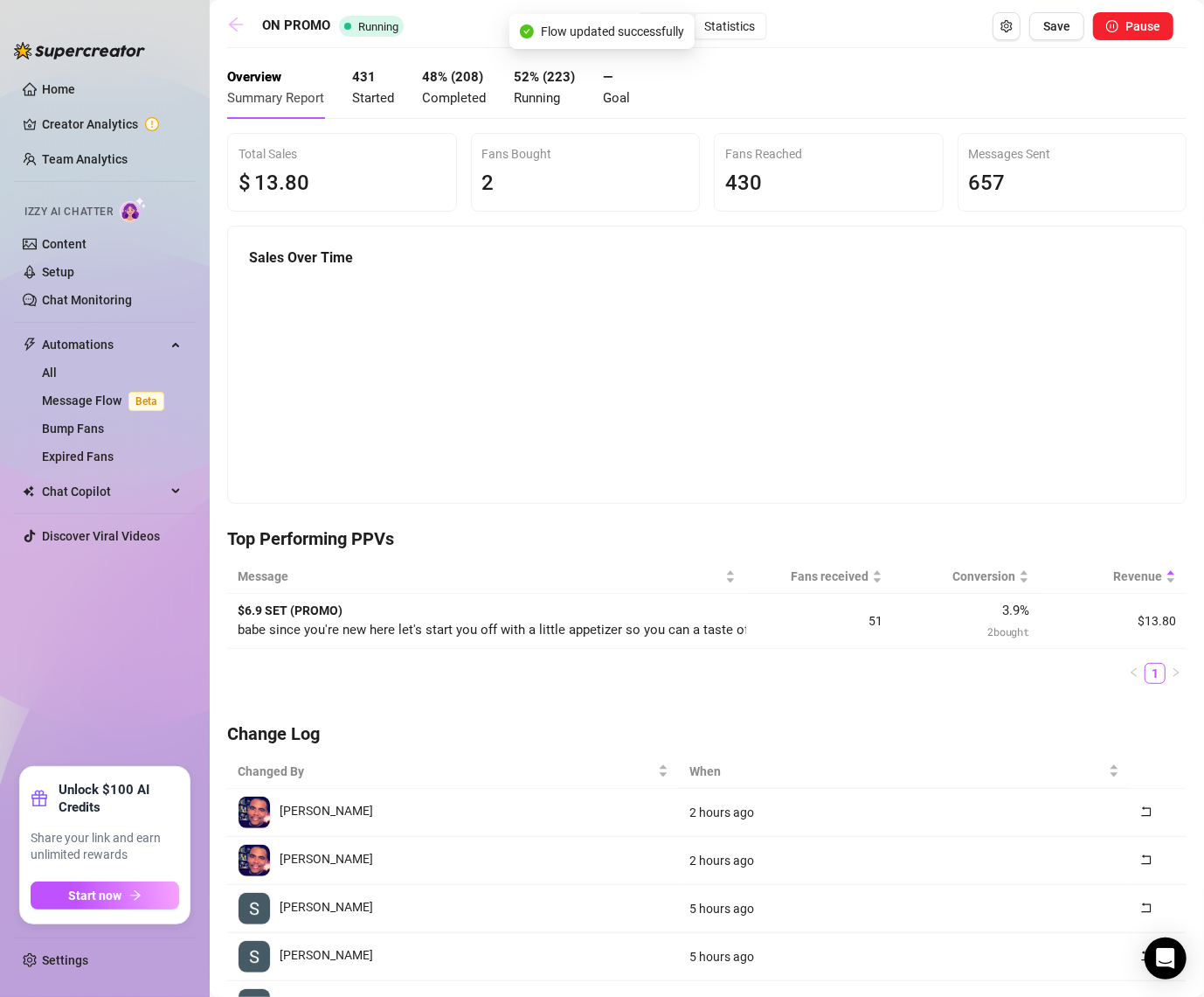
click at [236, 24] on icon "arrow-left" at bounding box center [236, 24] width 14 height 14
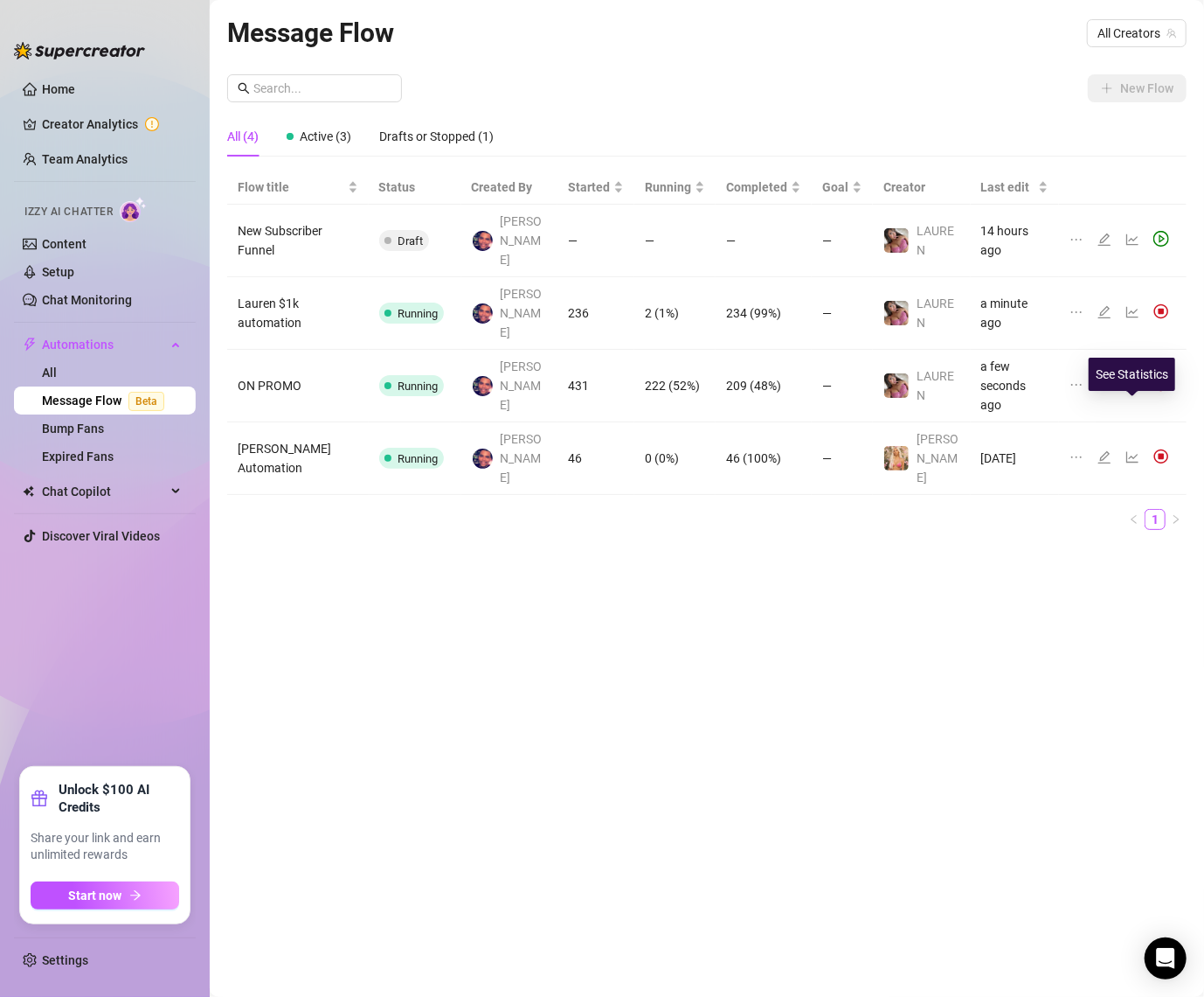
click at [1138, 450] on icon "line-chart" at bounding box center [1133, 457] width 14 height 14
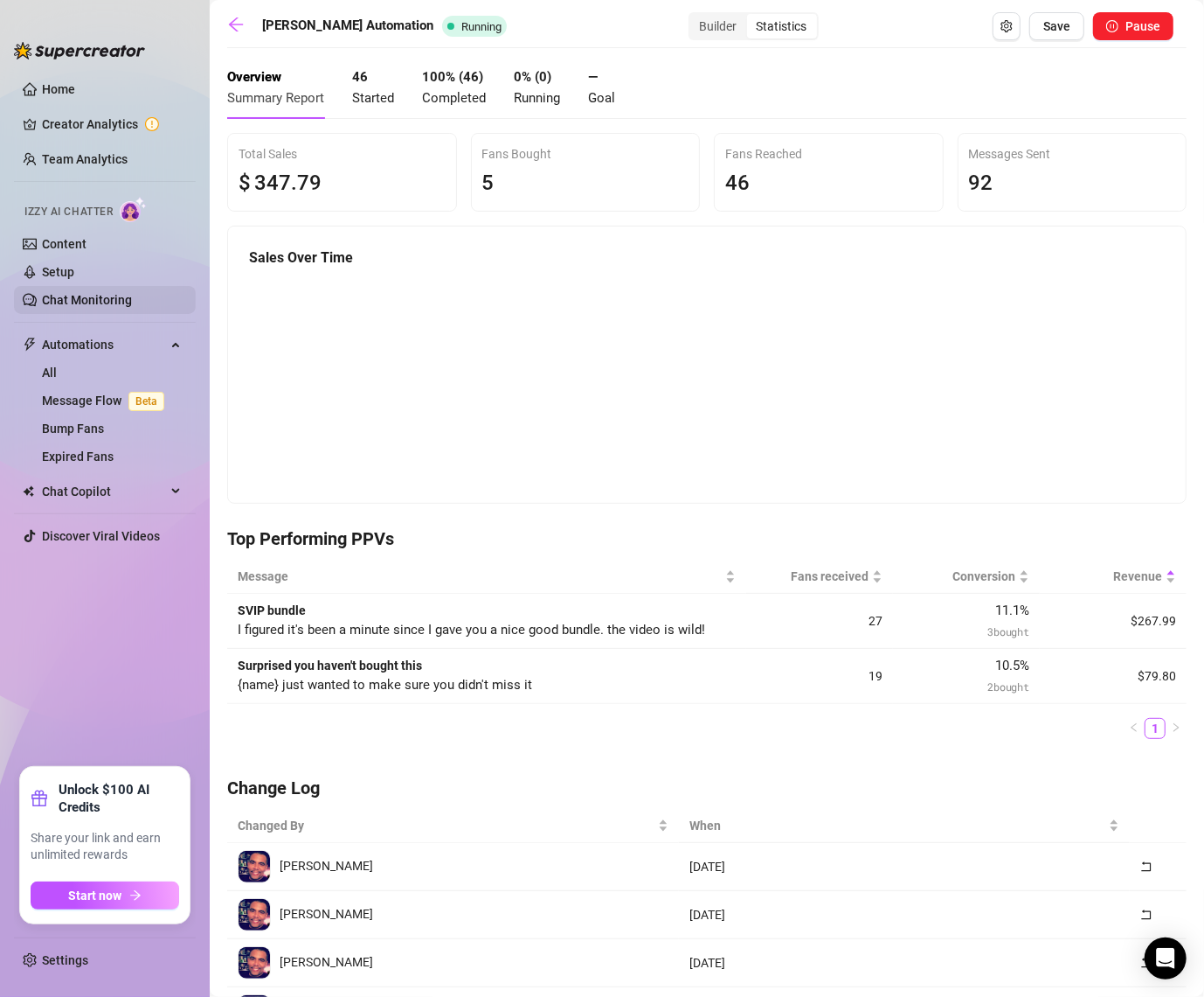
click at [104, 307] on link "Chat Monitoring" at bounding box center [87, 300] width 90 height 14
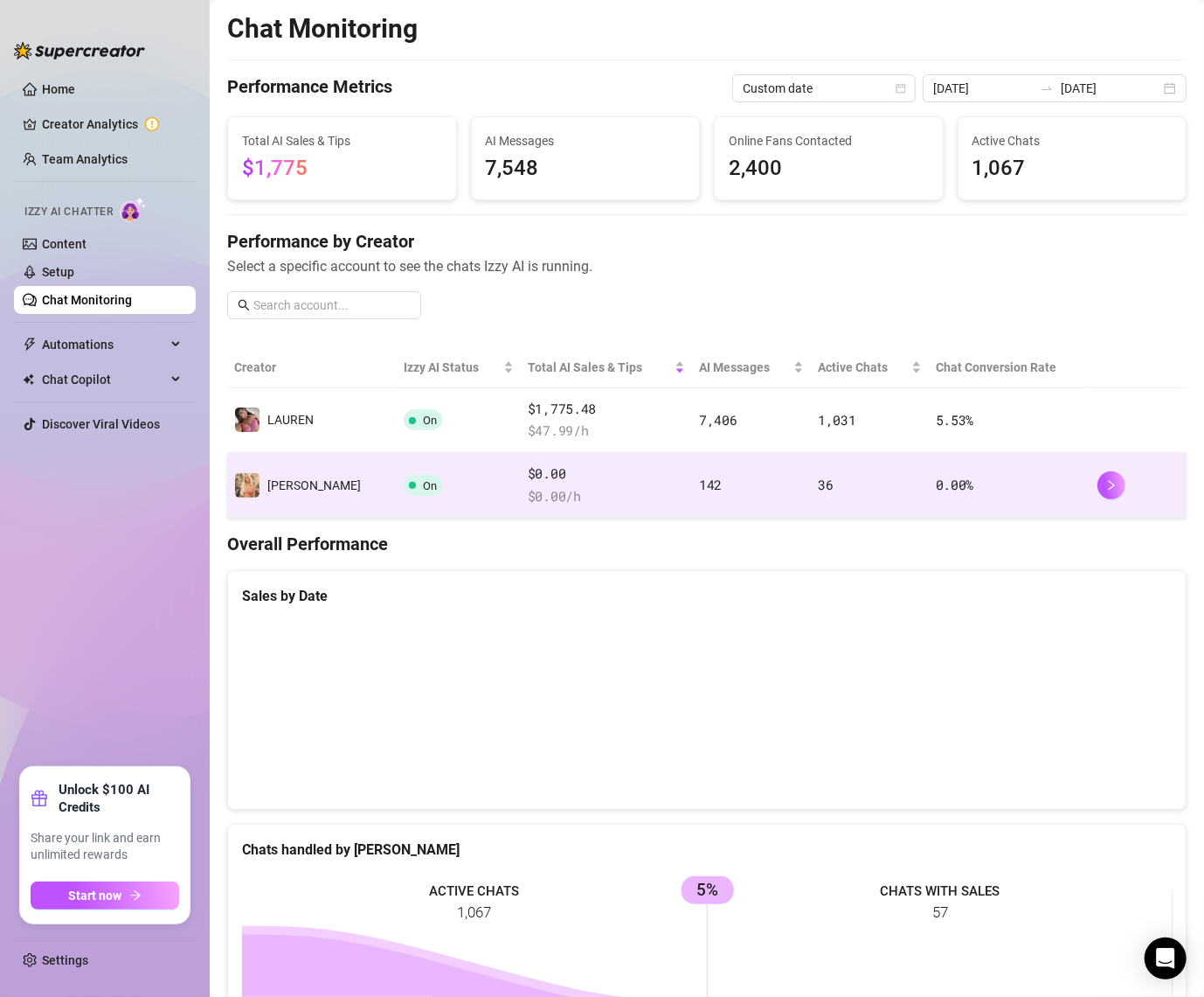
click at [637, 492] on span "$ 0.00 /h" at bounding box center [607, 497] width 158 height 21
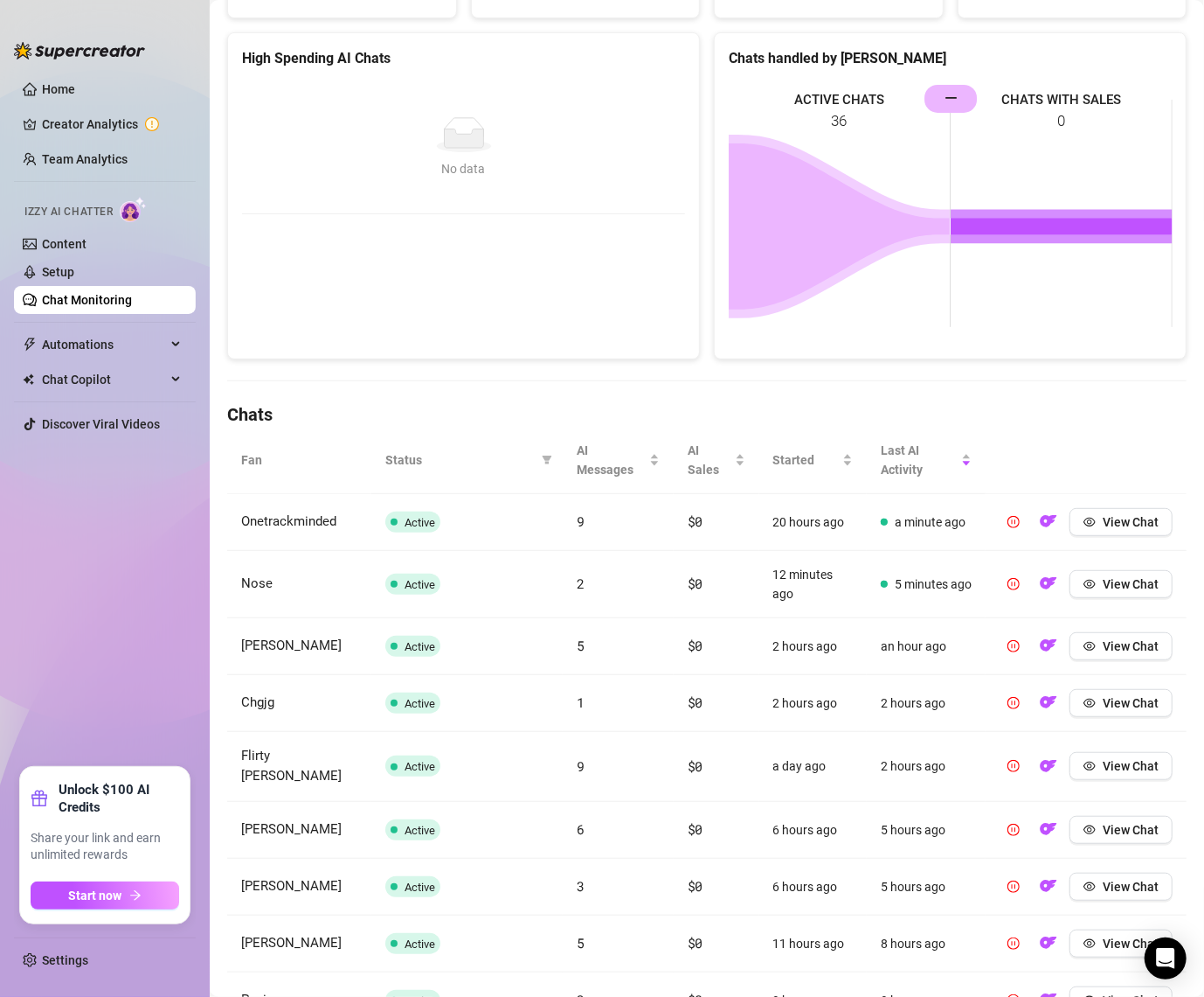
scroll to position [417, 0]
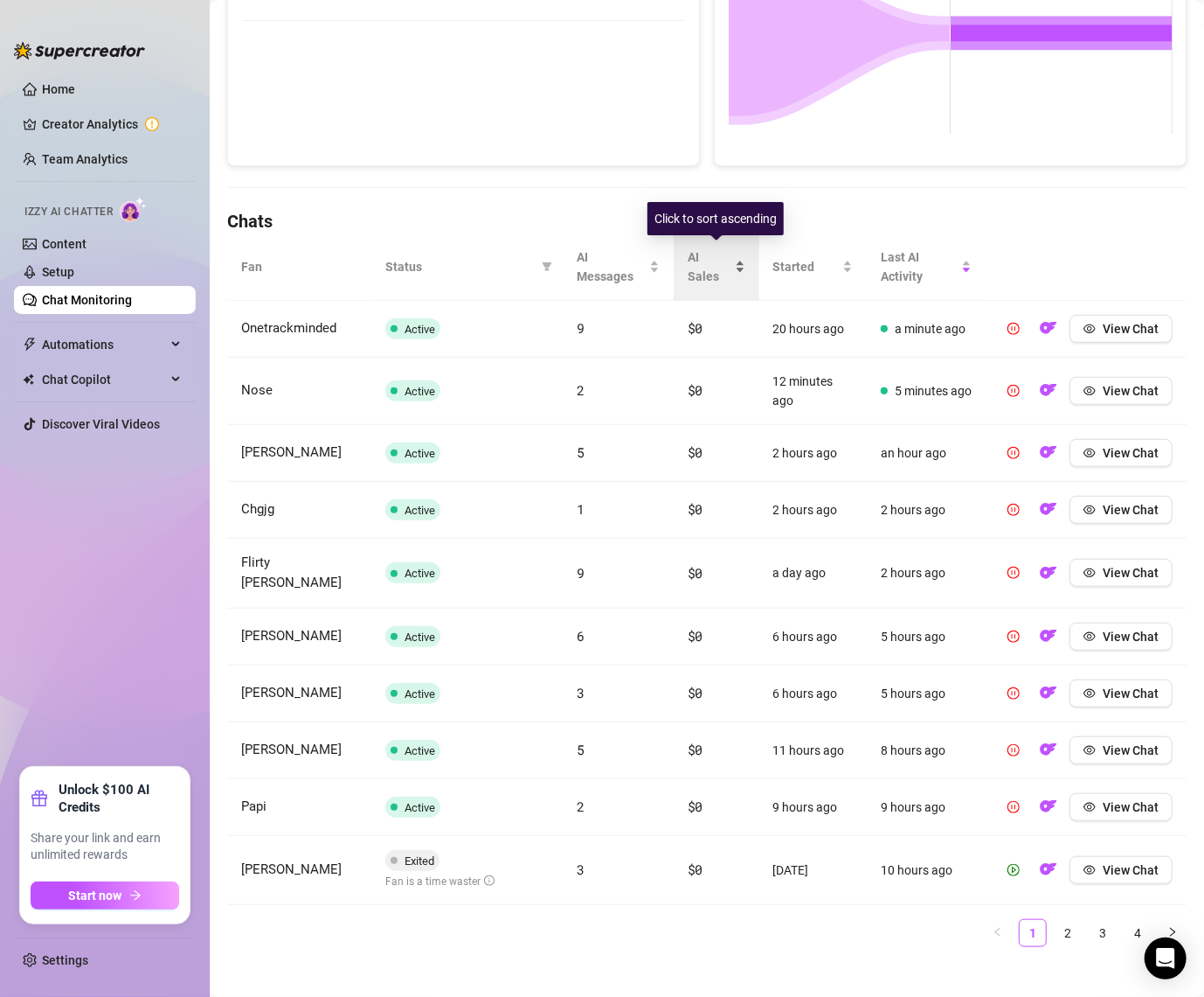
click at [713, 263] on span "AI Sales" at bounding box center [709, 266] width 44 height 38
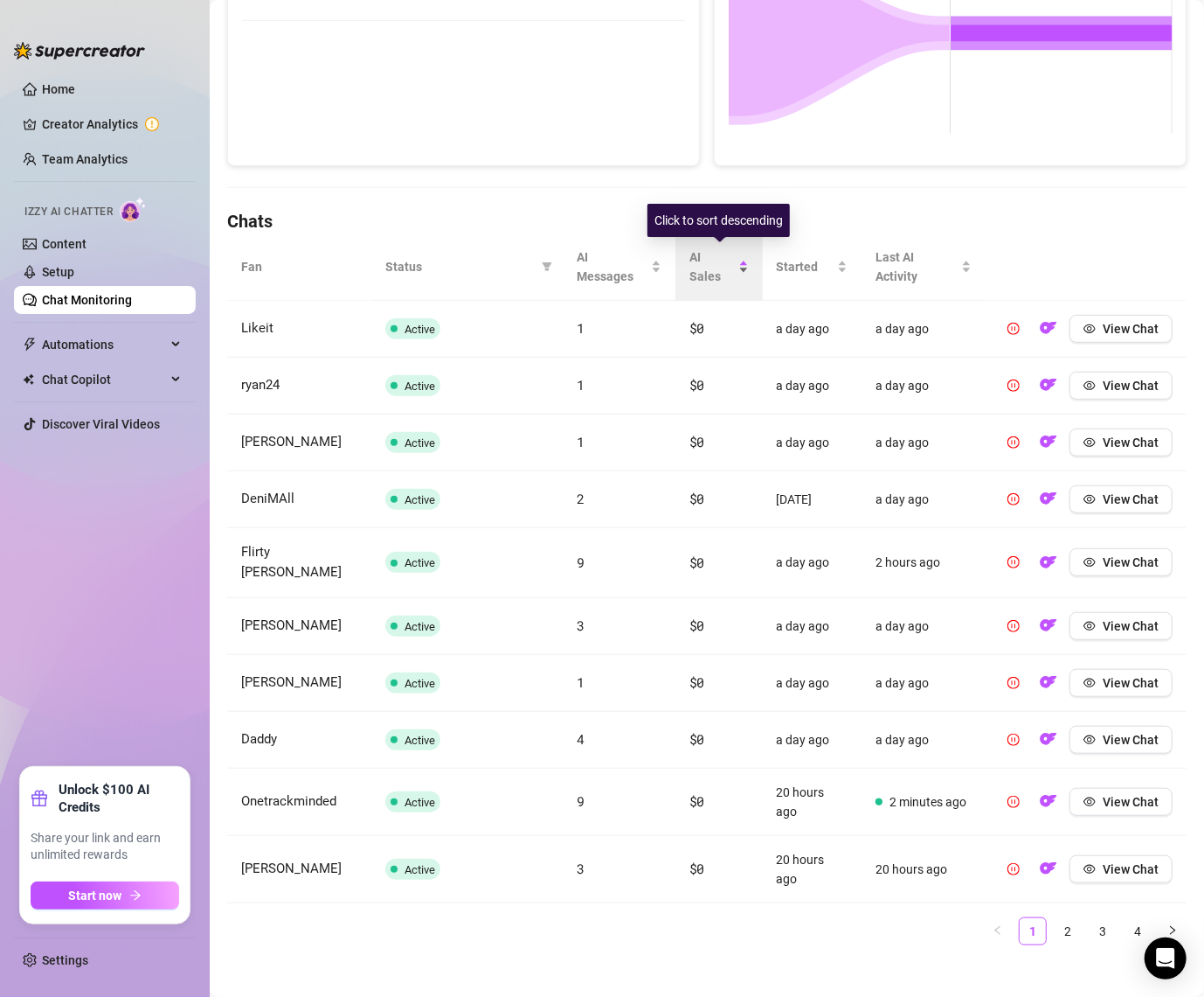
scroll to position [415, 0]
click at [708, 264] on span "AI Sales" at bounding box center [712, 268] width 46 height 38
click at [703, 271] on span "AI Sales" at bounding box center [712, 268] width 46 height 38
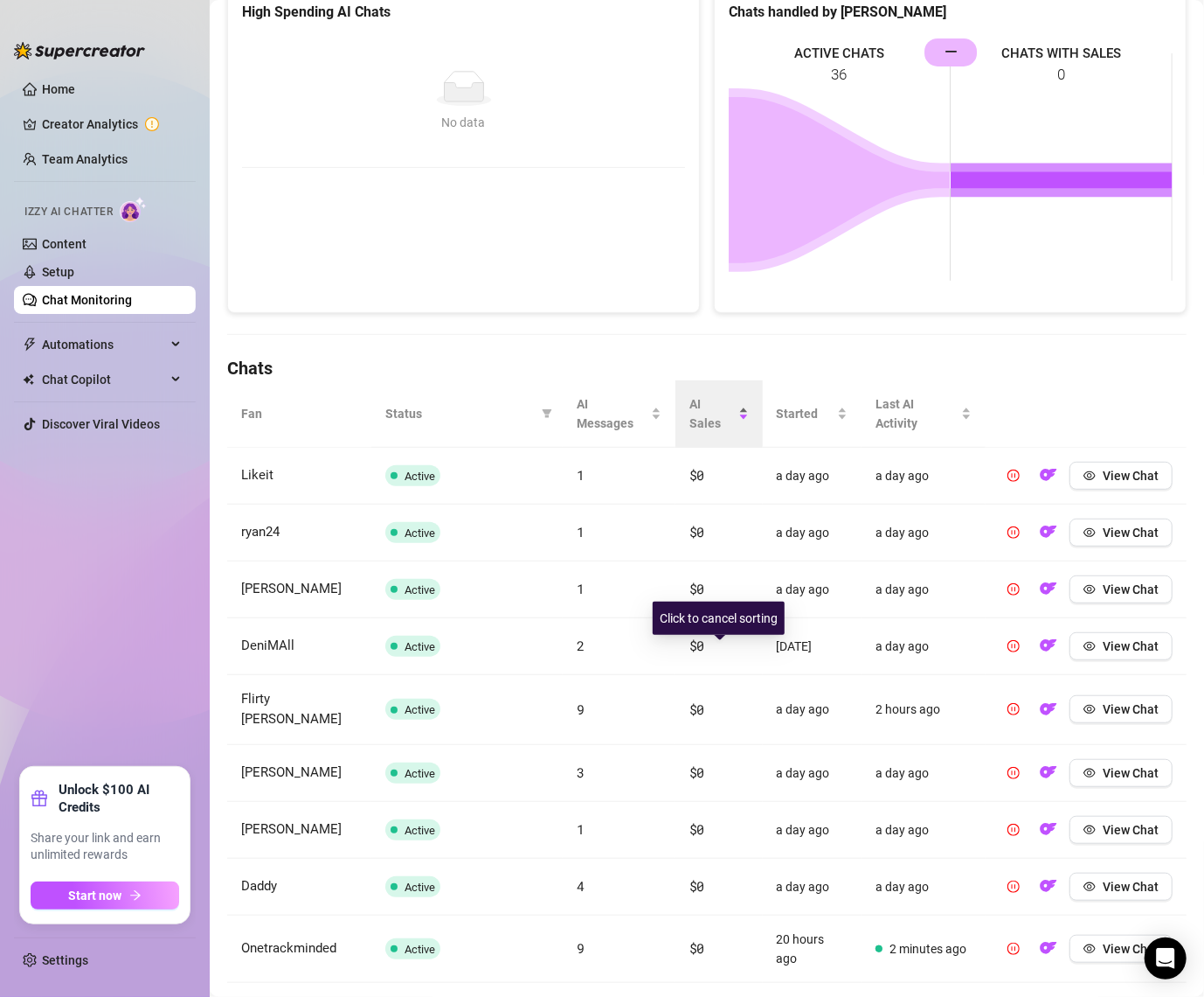
scroll to position [0, 0]
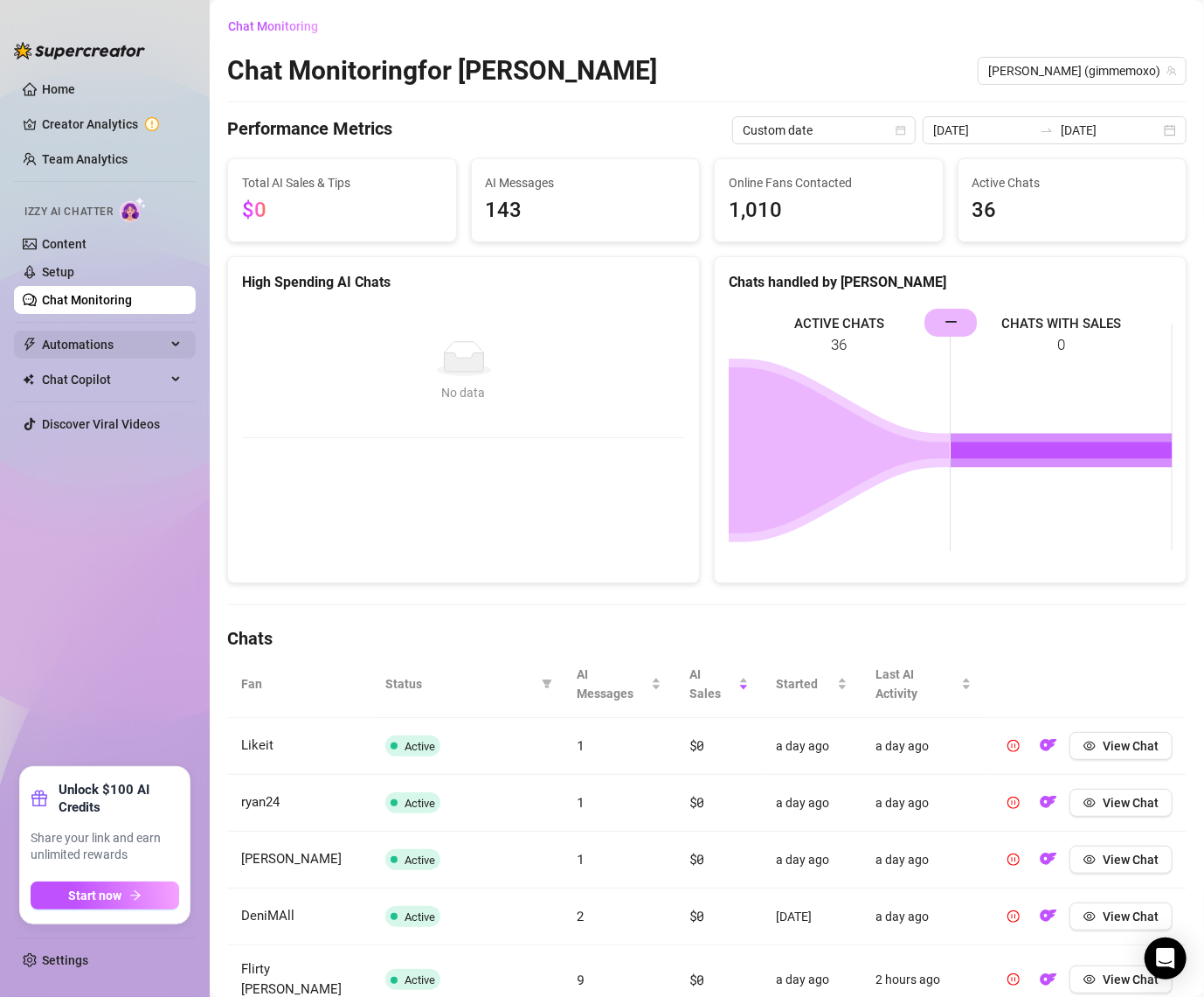
click at [72, 345] on span "Automations" at bounding box center [103, 344] width 124 height 28
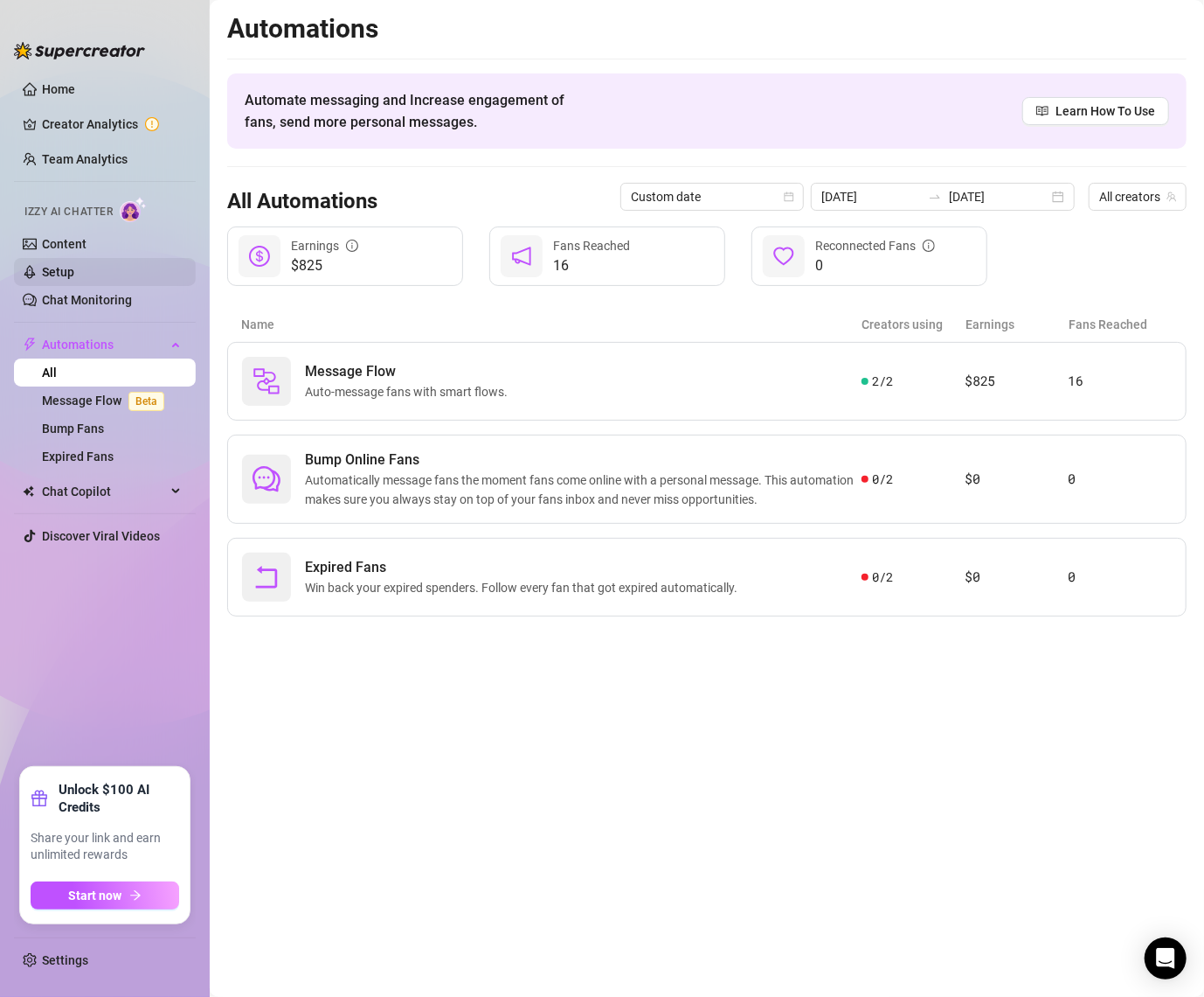
click at [61, 277] on link "Setup" at bounding box center [57, 272] width 32 height 14
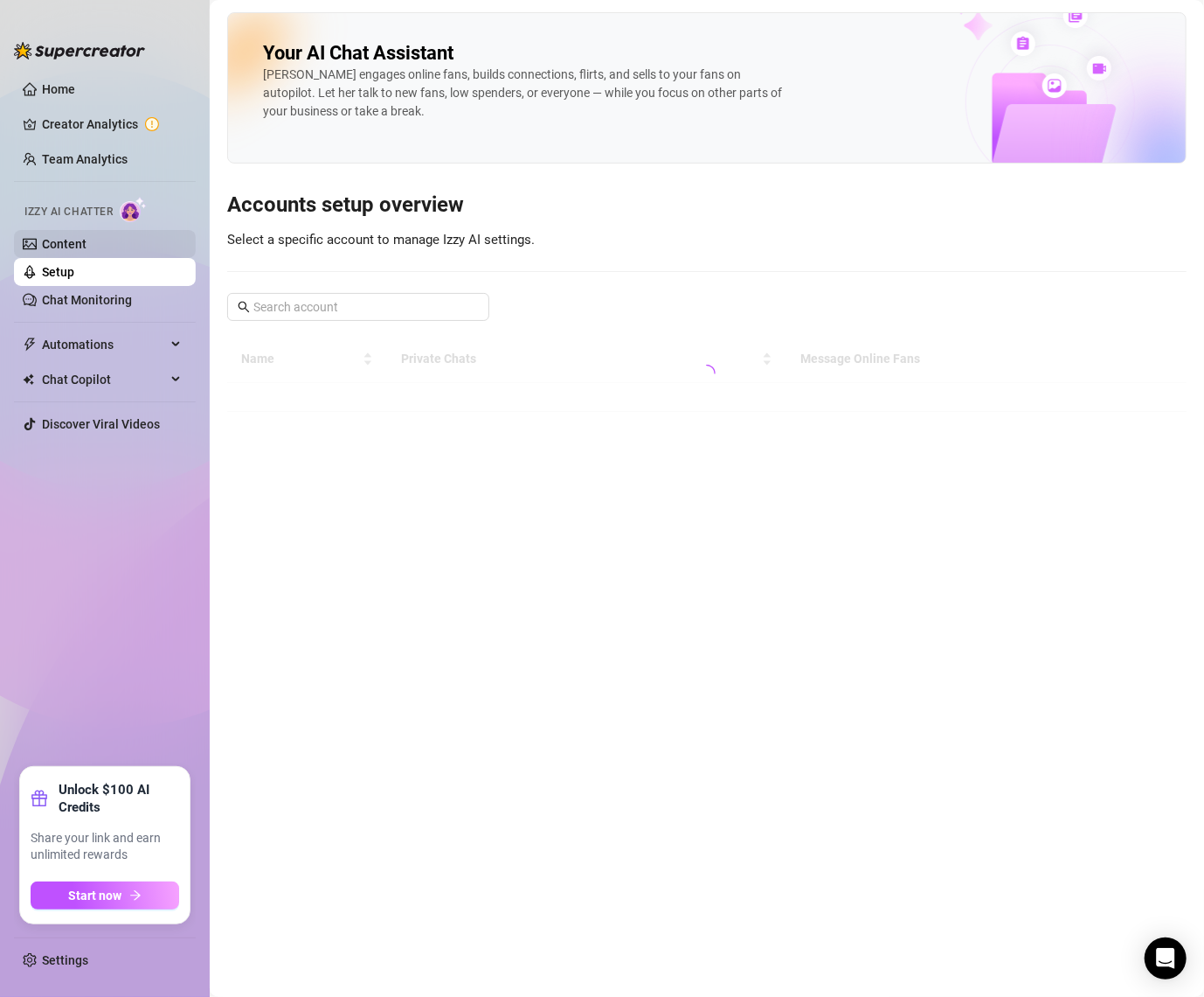
click at [63, 249] on link "Content" at bounding box center [64, 244] width 45 height 14
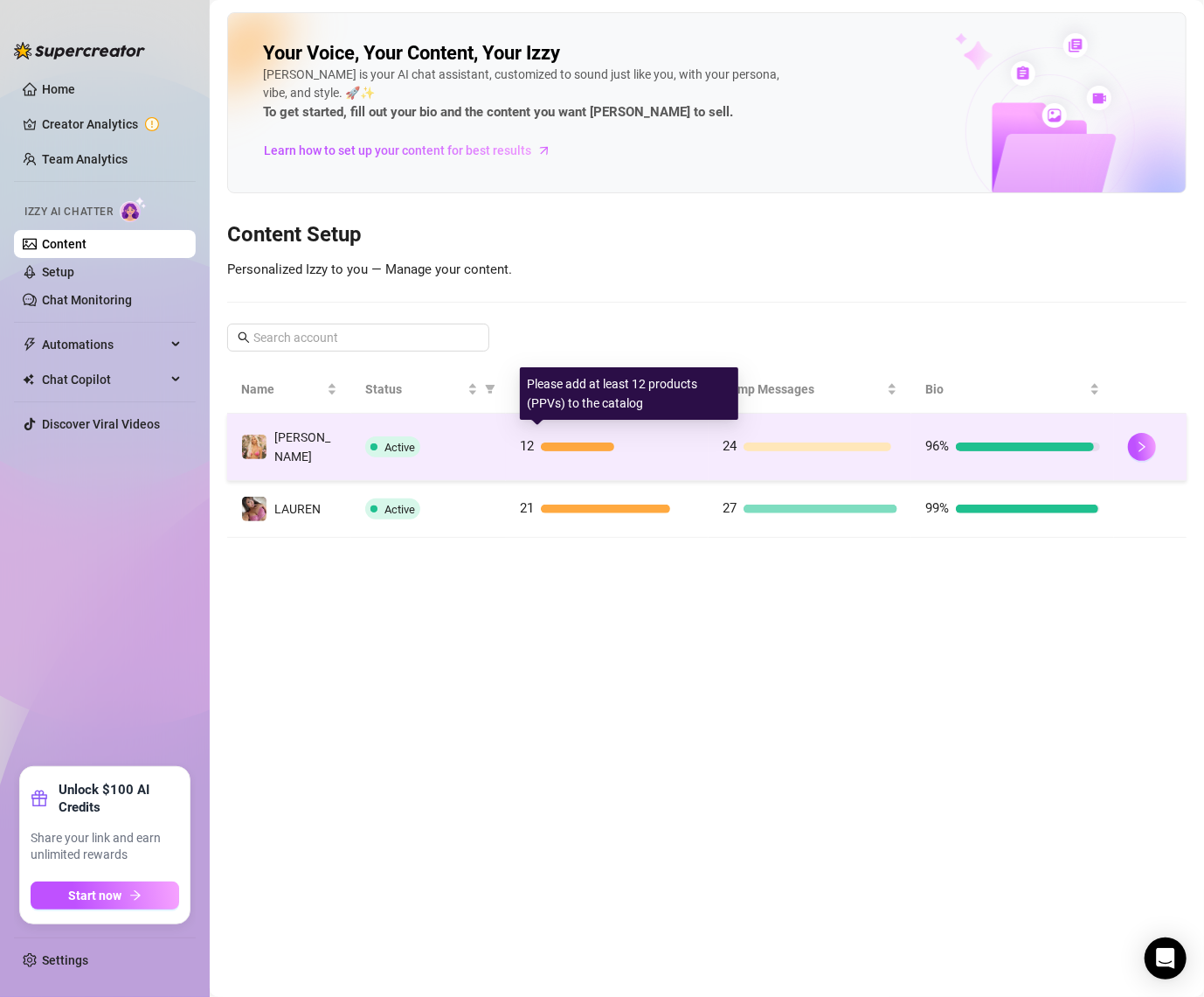
click at [636, 437] on div "12" at bounding box center [607, 447] width 174 height 21
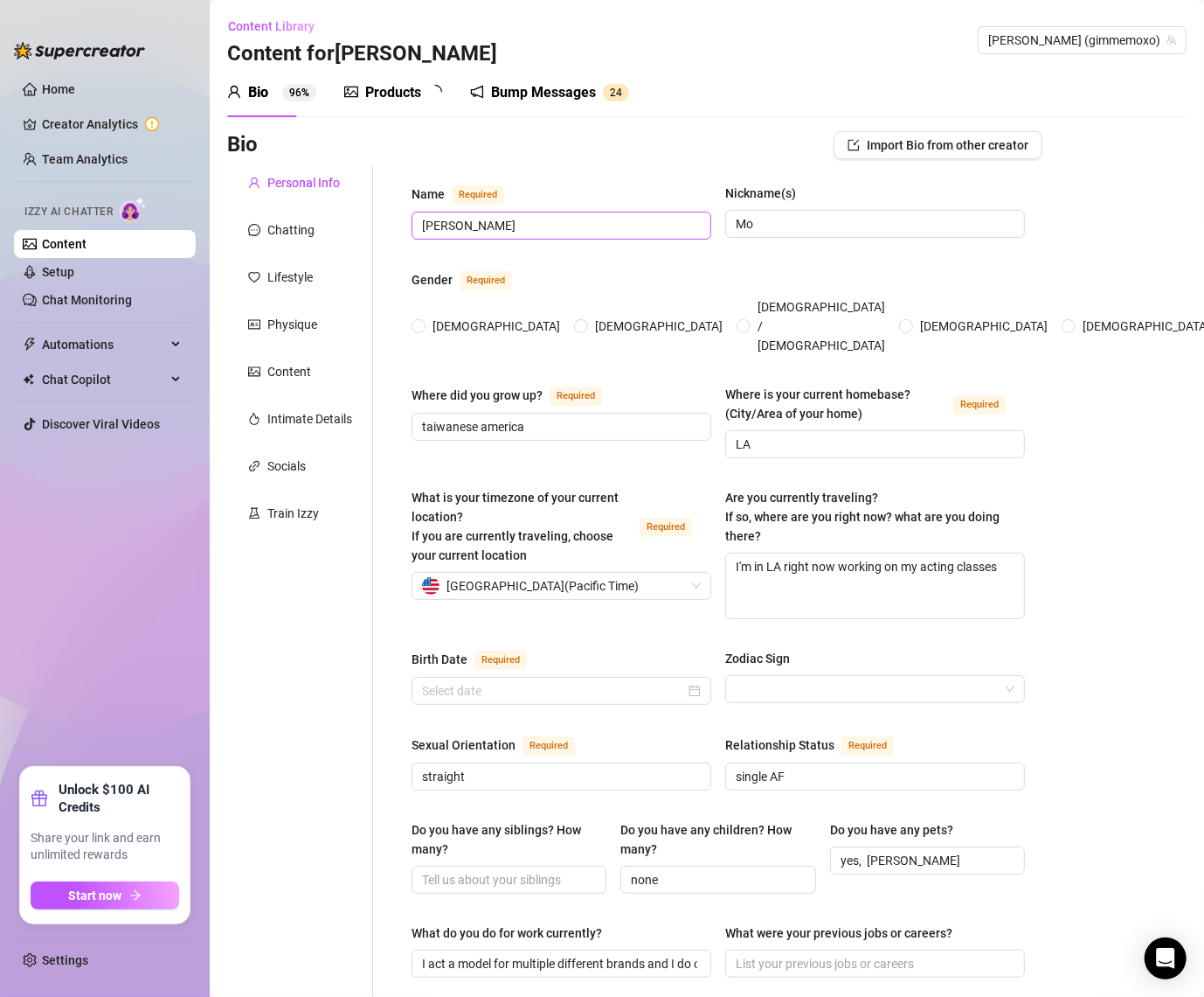
radio input "true"
type input "[DATE]"
click at [409, 90] on div "Products" at bounding box center [393, 93] width 56 height 21
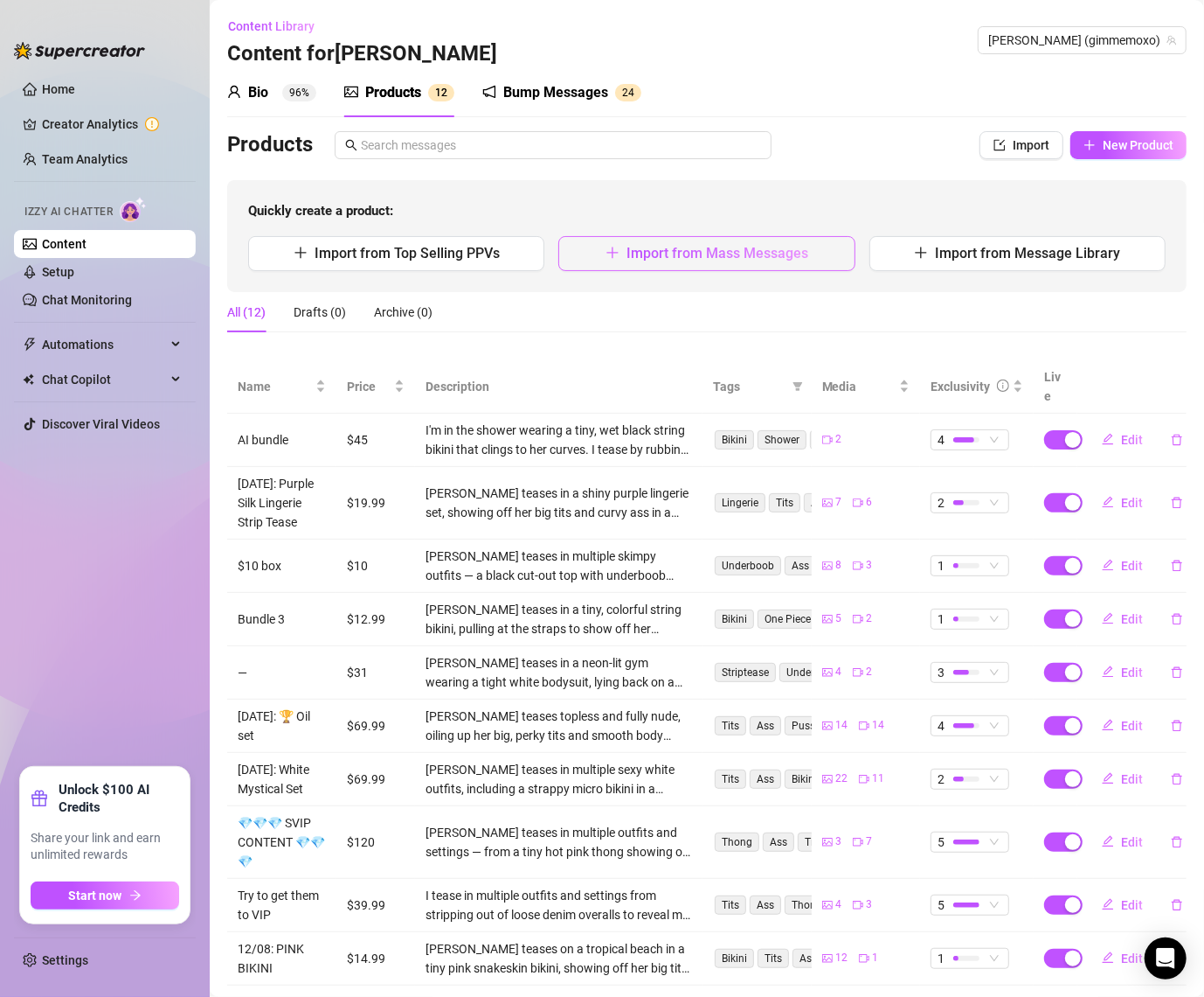
click at [666, 251] on span "Import from Mass Messages" at bounding box center [717, 252] width 182 height 17
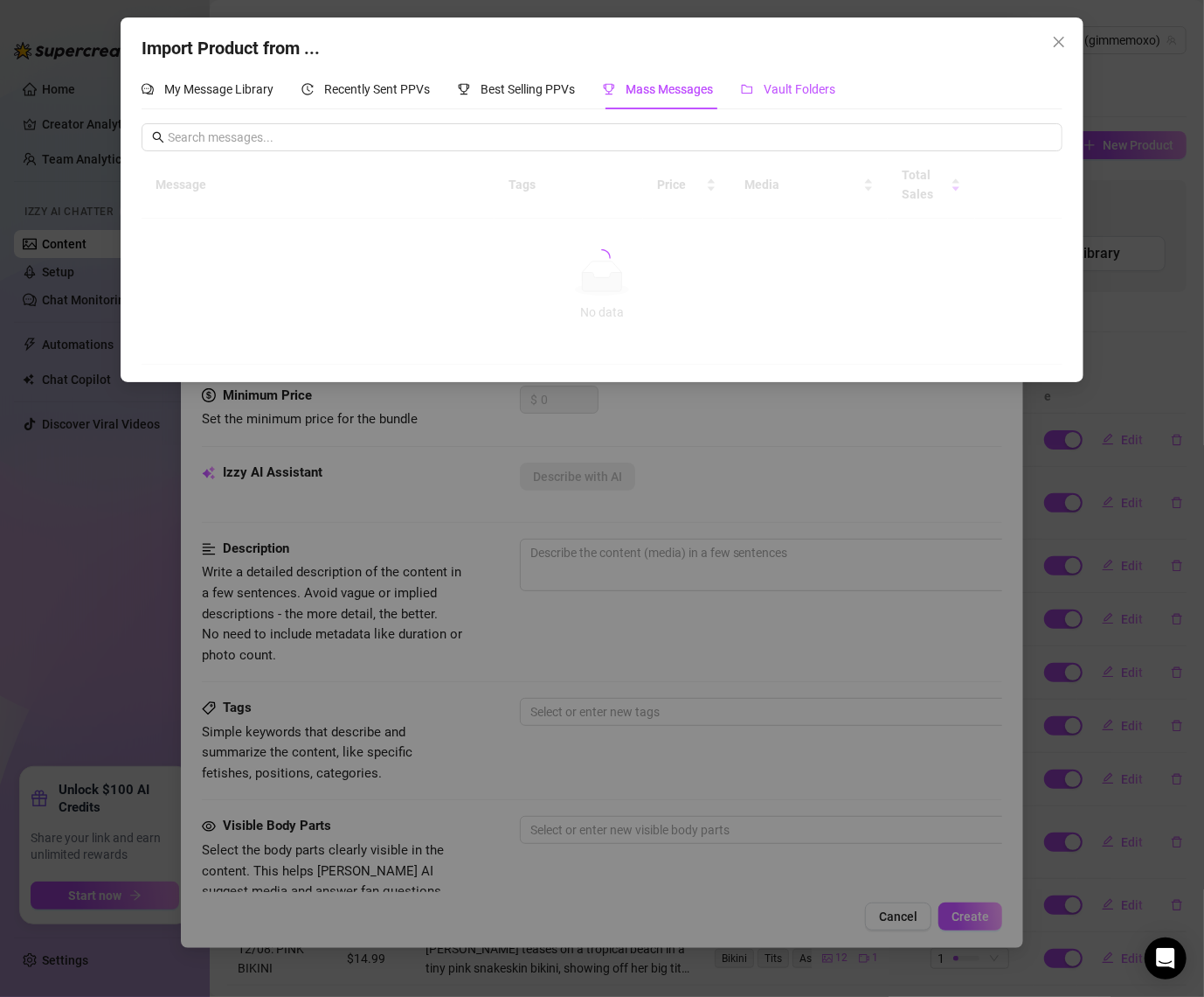
click at [772, 87] on span "Vault Folders" at bounding box center [800, 89] width 72 height 14
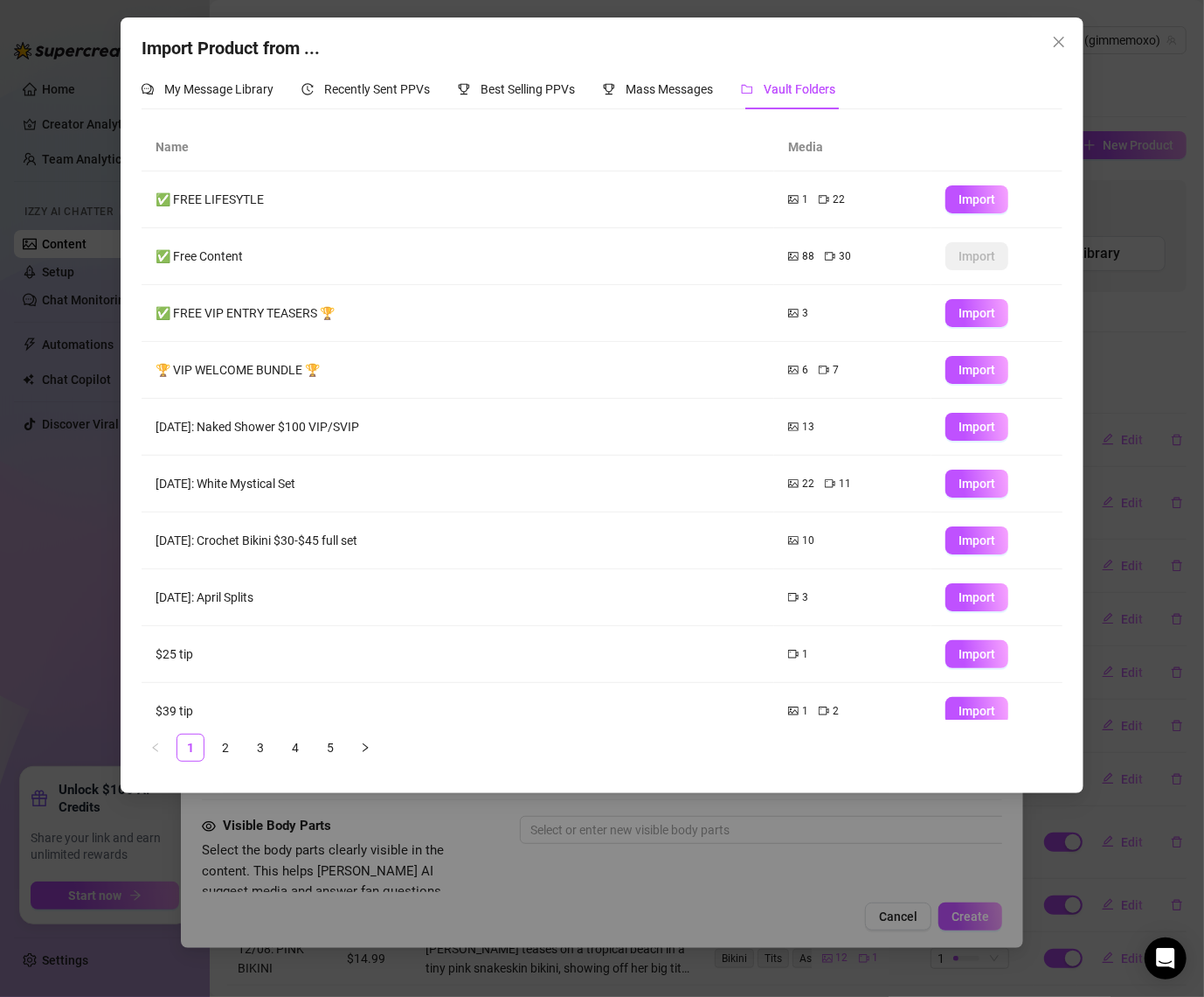
scroll to position [19, 0]
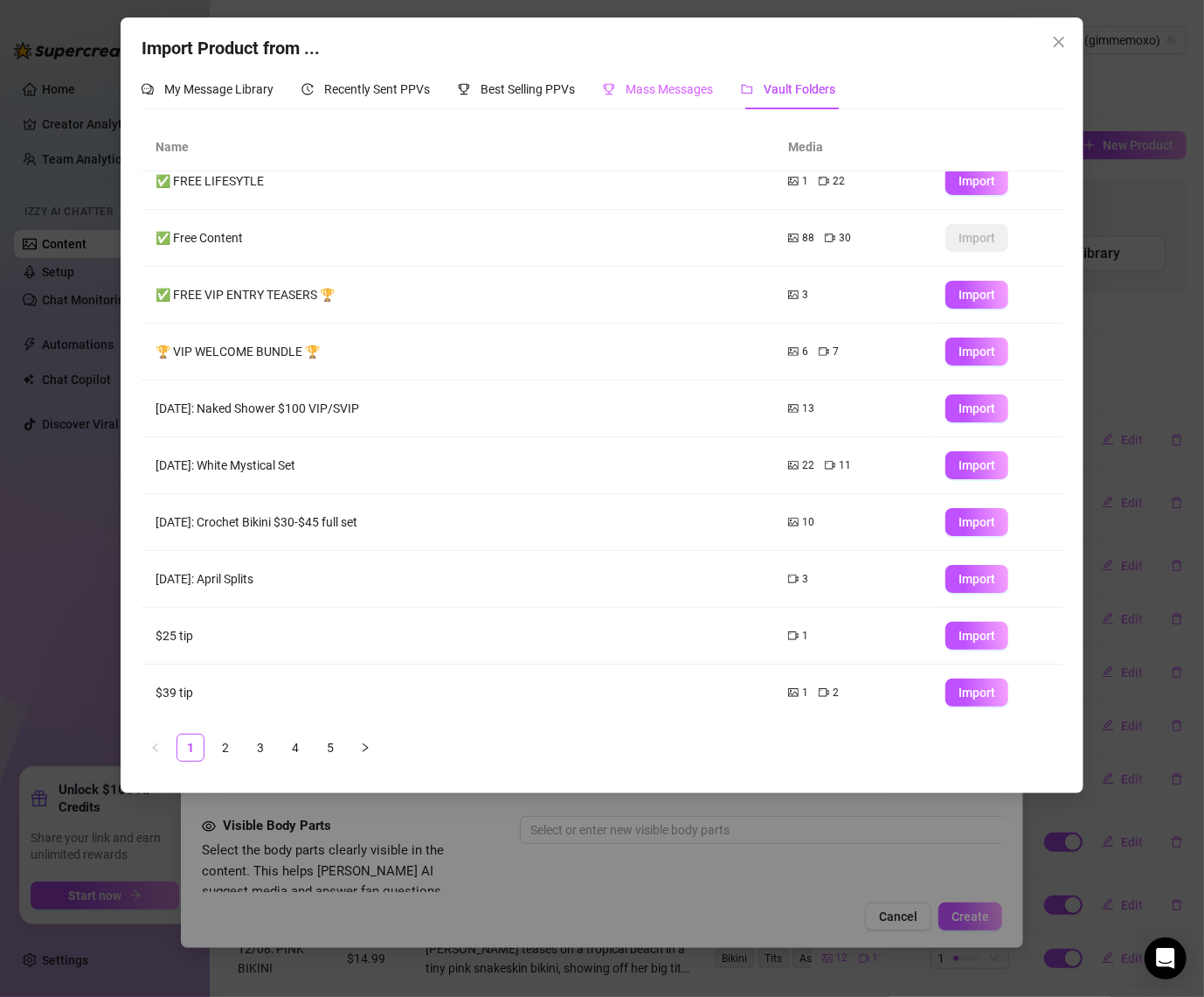
click at [676, 100] on div "Mass Messages" at bounding box center [658, 89] width 110 height 40
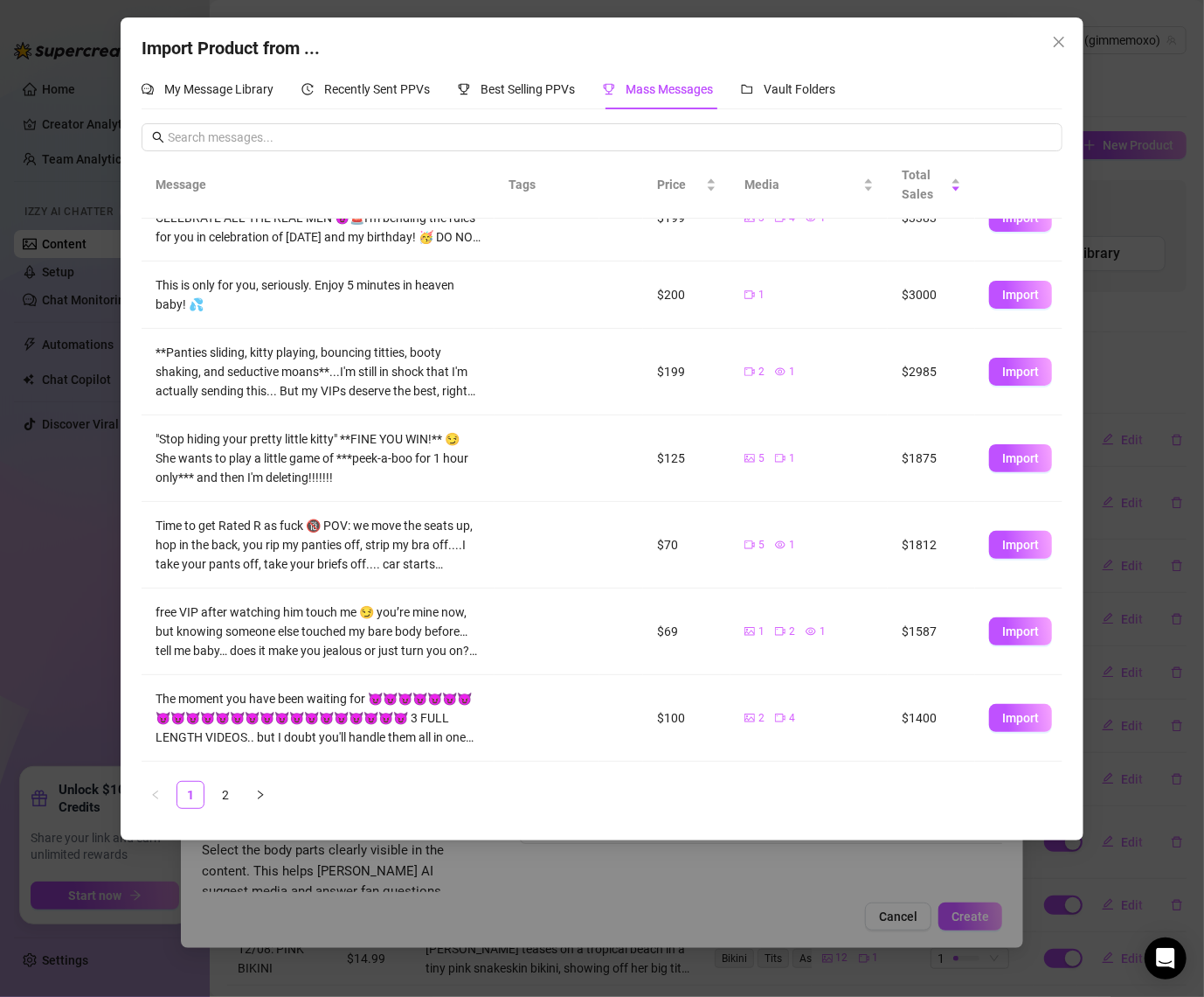
scroll to position [247, 0]
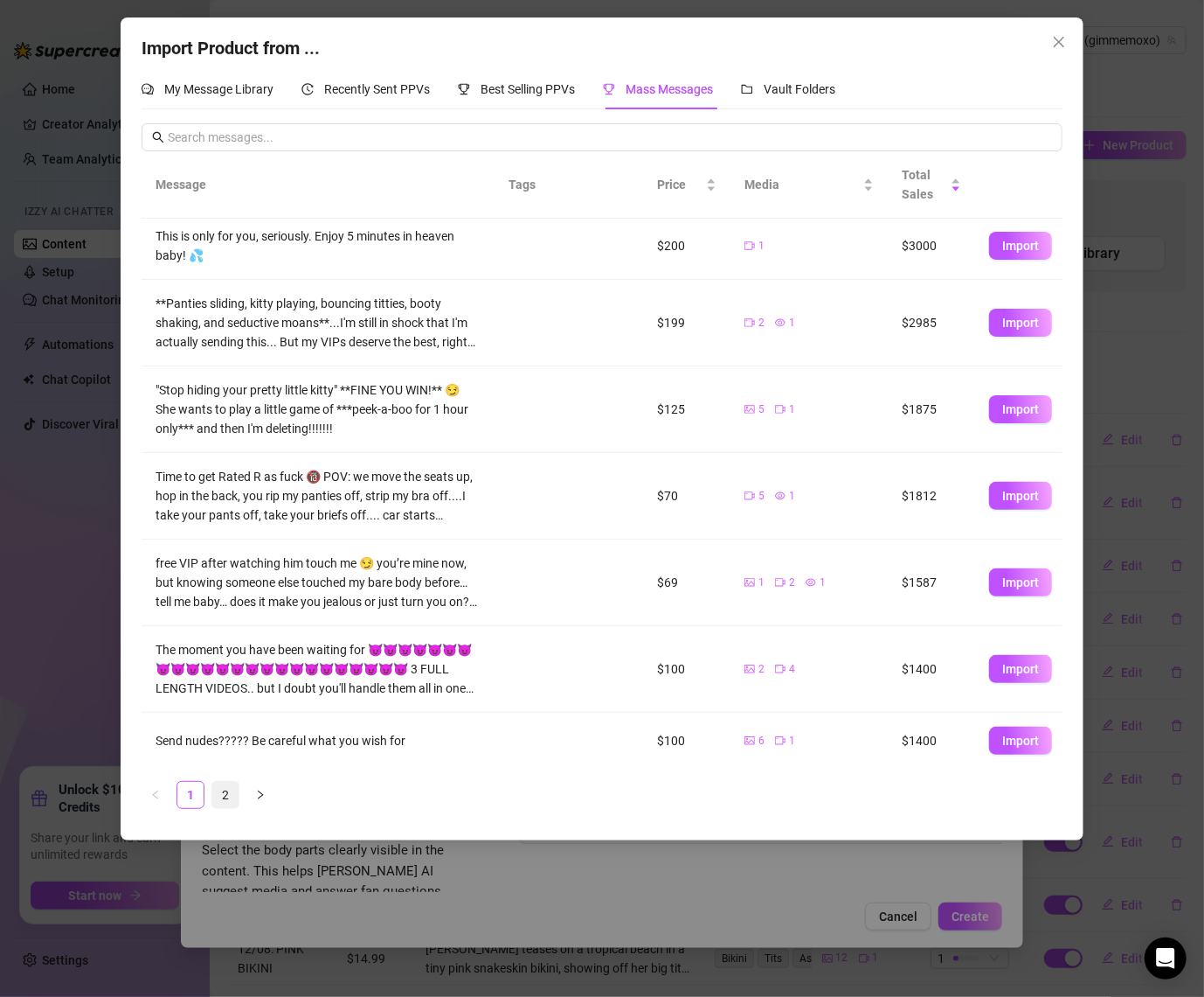
click at [225, 786] on link "2" at bounding box center [225, 794] width 26 height 26
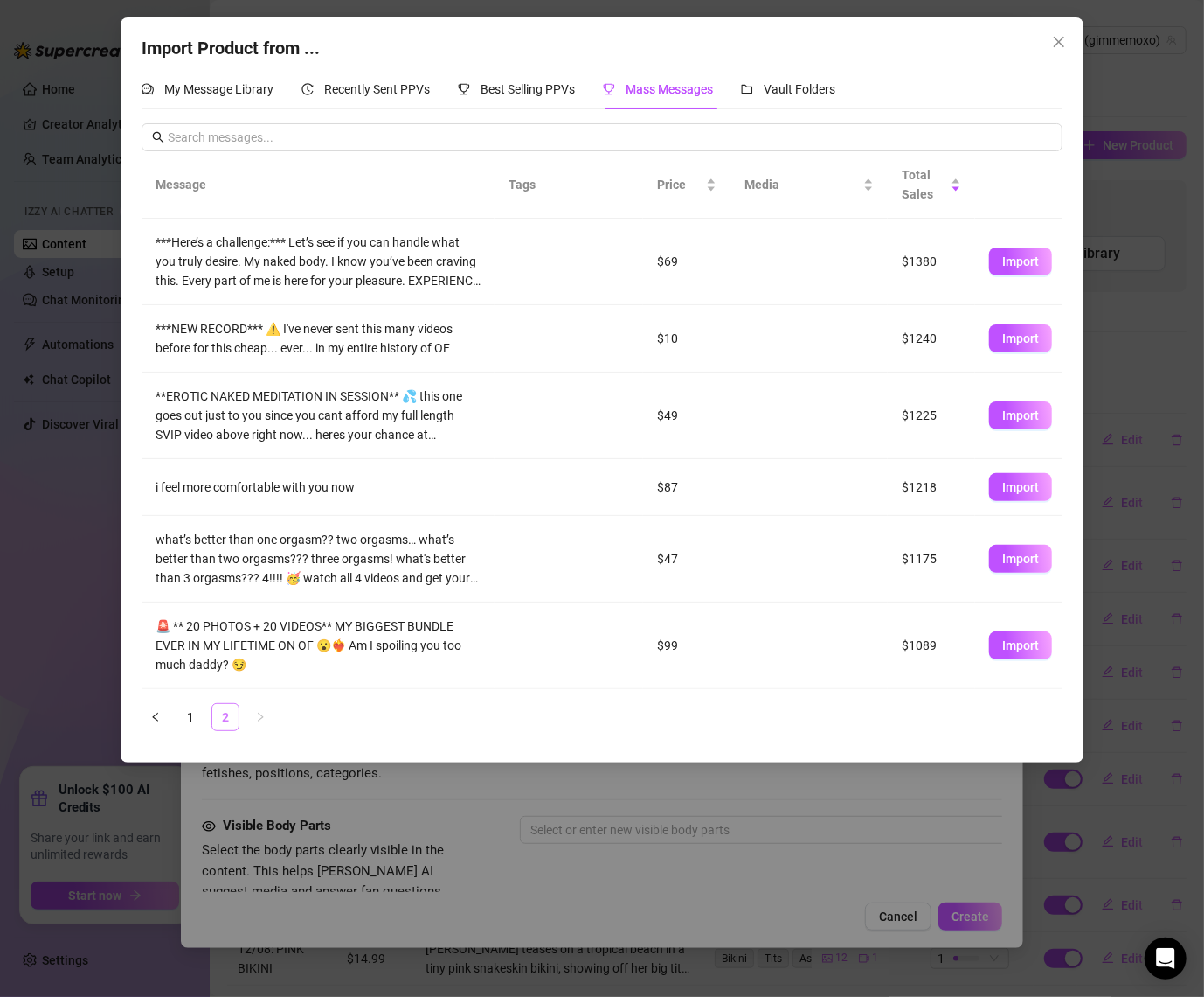
scroll to position [0, 0]
click at [1007, 638] on span "Import" at bounding box center [1021, 645] width 37 height 14
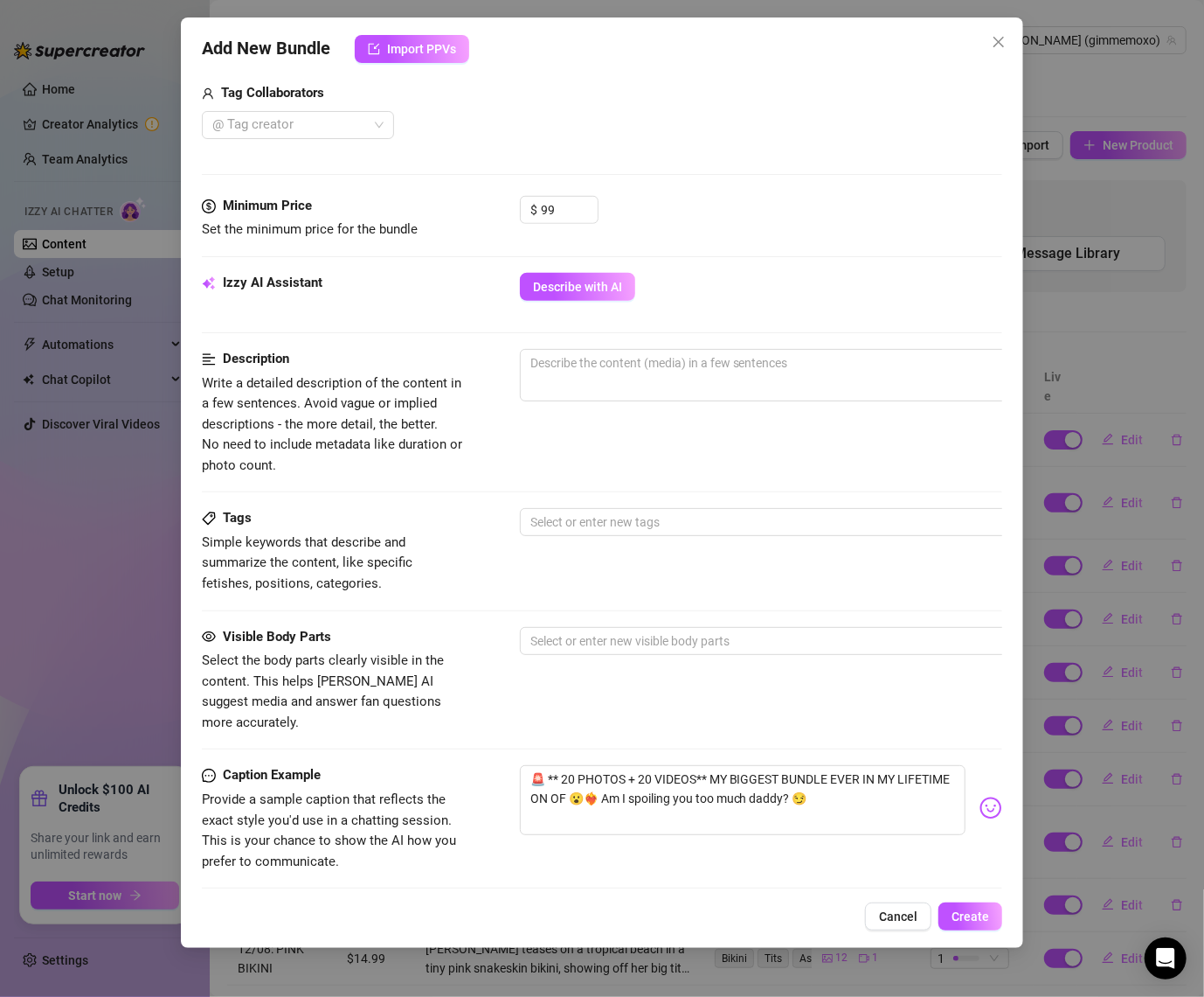
scroll to position [653, 0]
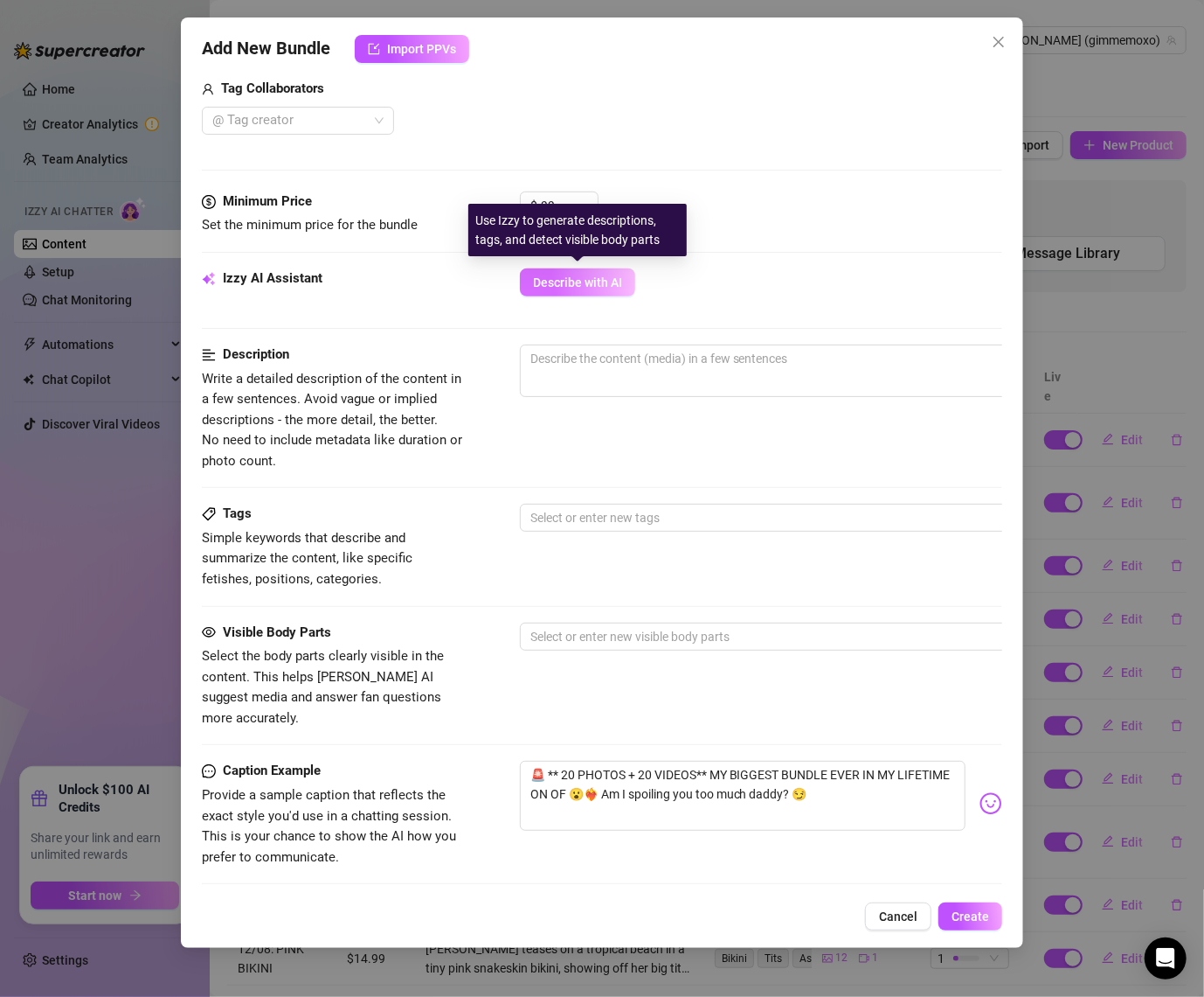
click at [582, 278] on span "Describe with AI" at bounding box center [578, 283] width 90 height 14
click at [580, 277] on span "Describe with AI" at bounding box center [578, 283] width 90 height 14
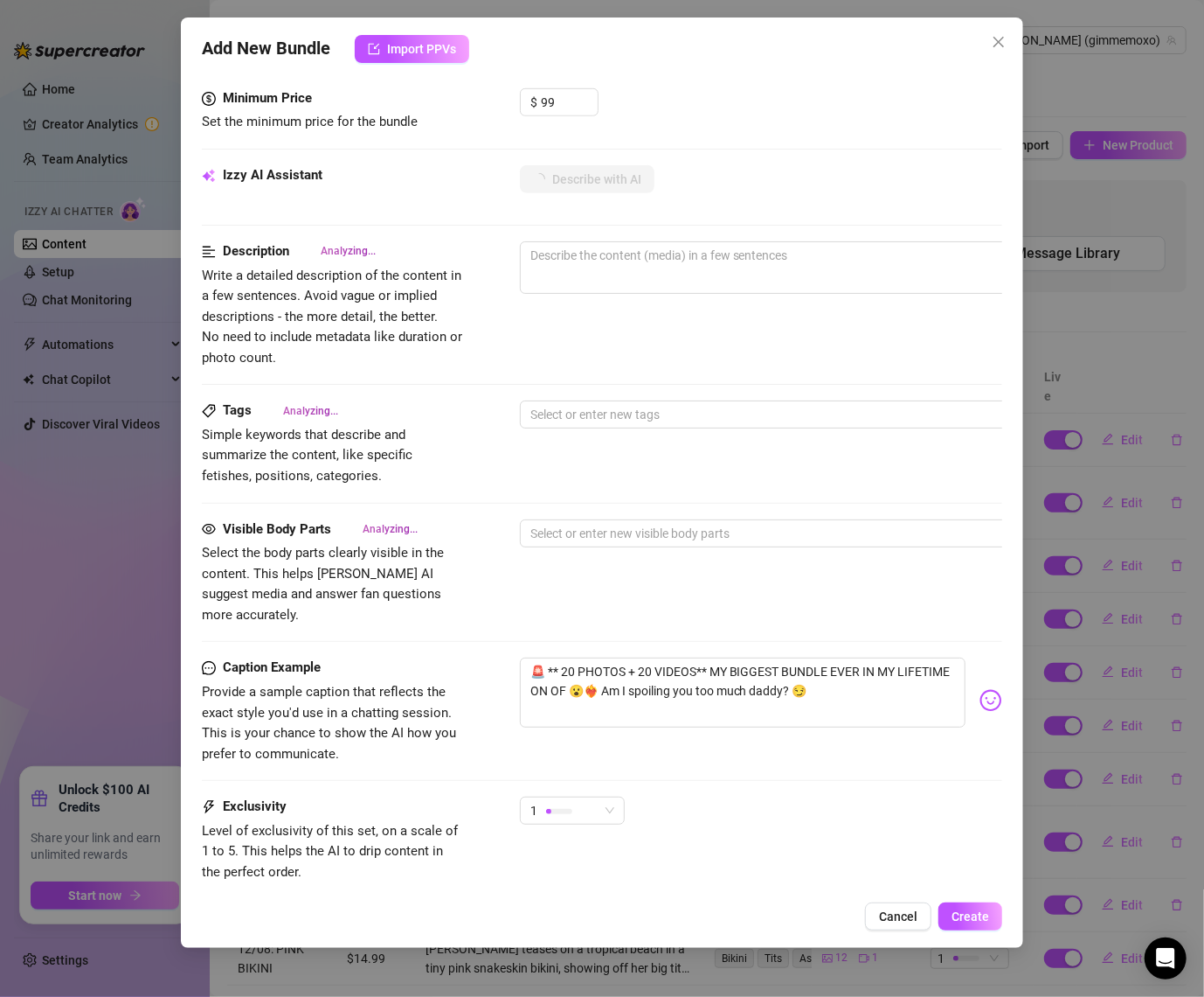
scroll to position [854, 0]
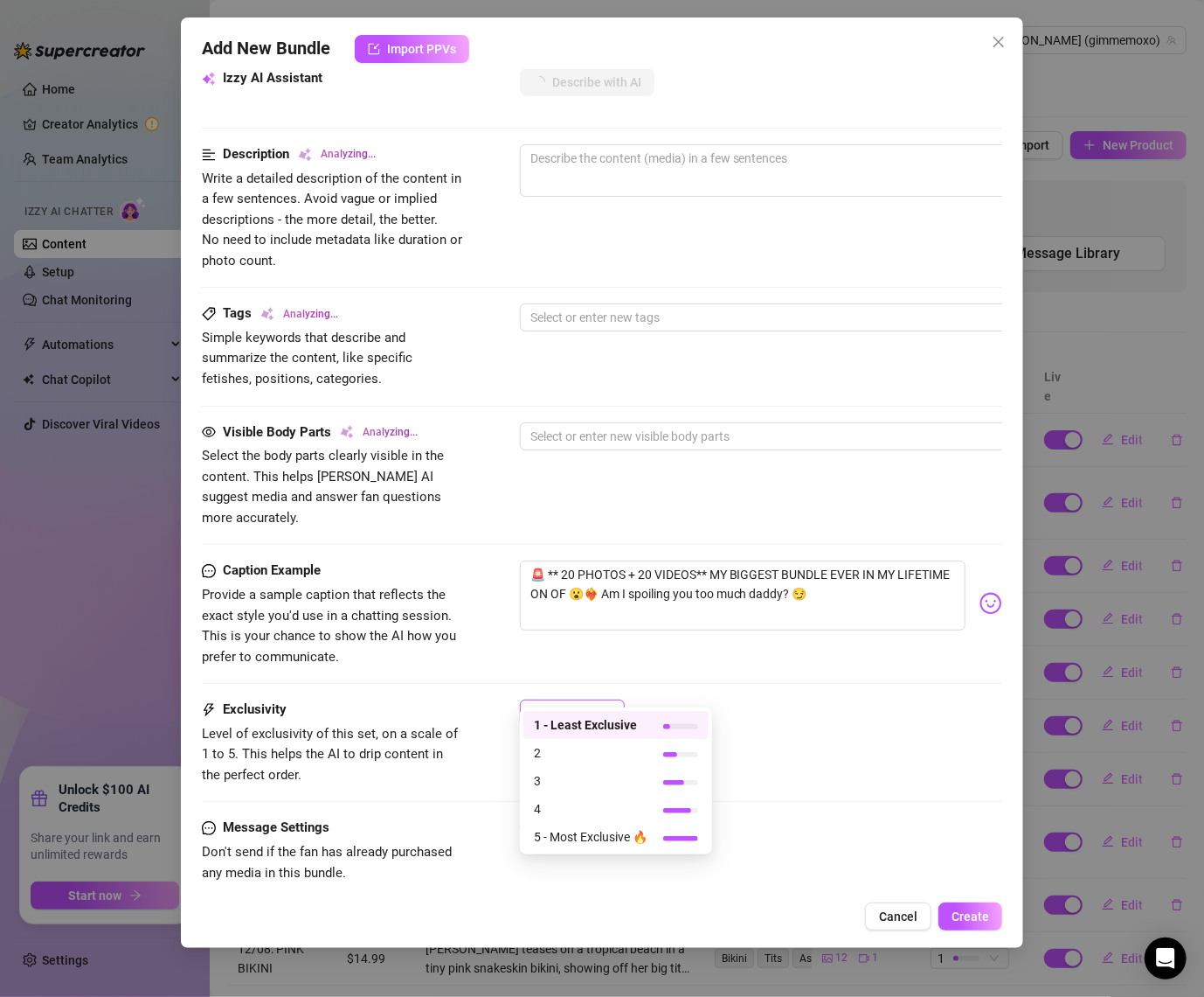
click at [594, 701] on div "1" at bounding box center [565, 713] width 68 height 26
click at [573, 784] on span "3" at bounding box center [590, 781] width 114 height 19
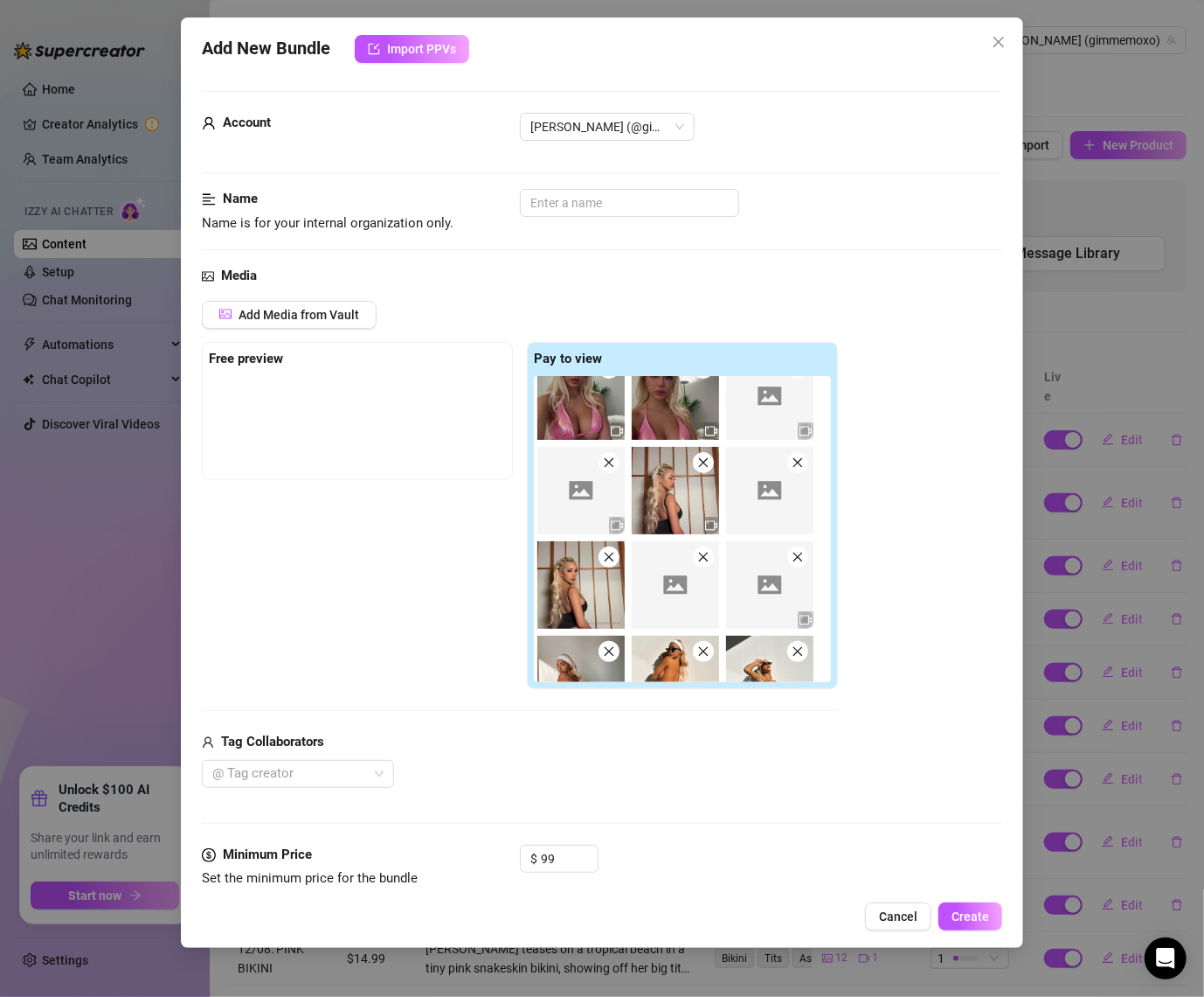
scroll to position [0, 0]
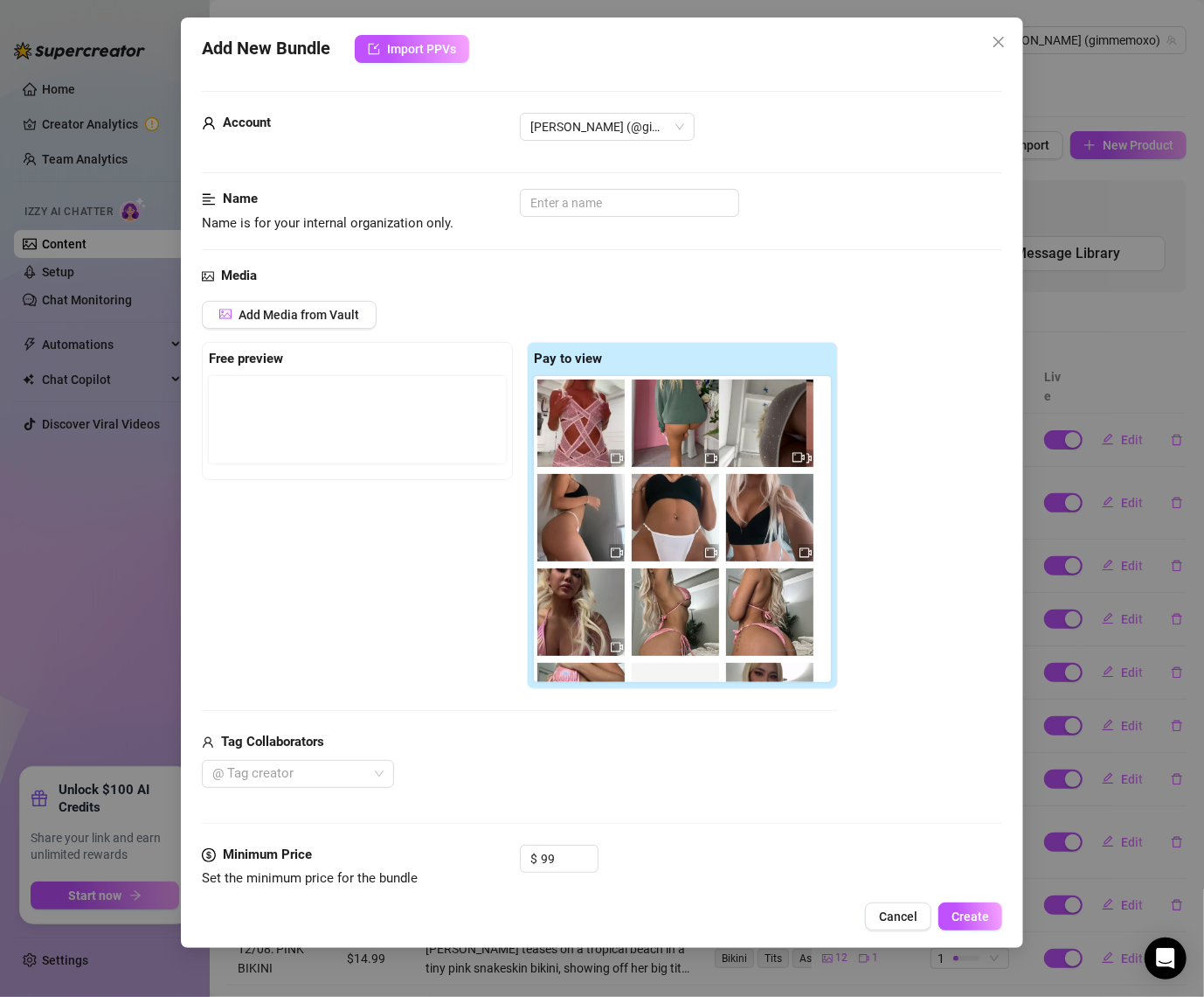
drag, startPoint x: 779, startPoint y: 441, endPoint x: 771, endPoint y: 445, distance: 8.9
click at [771, 445] on div at bounding box center [686, 529] width 304 height 306
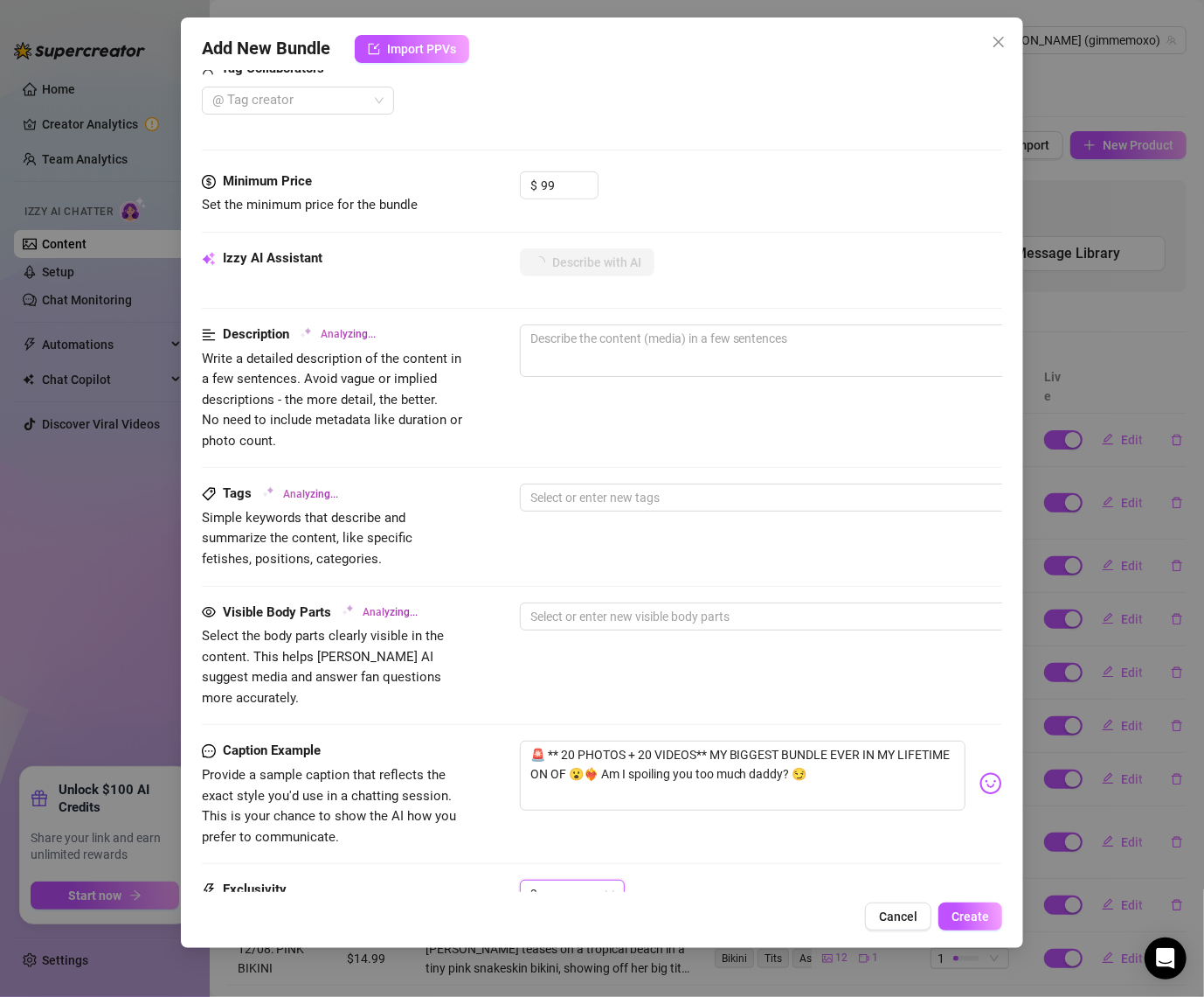
scroll to position [672, 0]
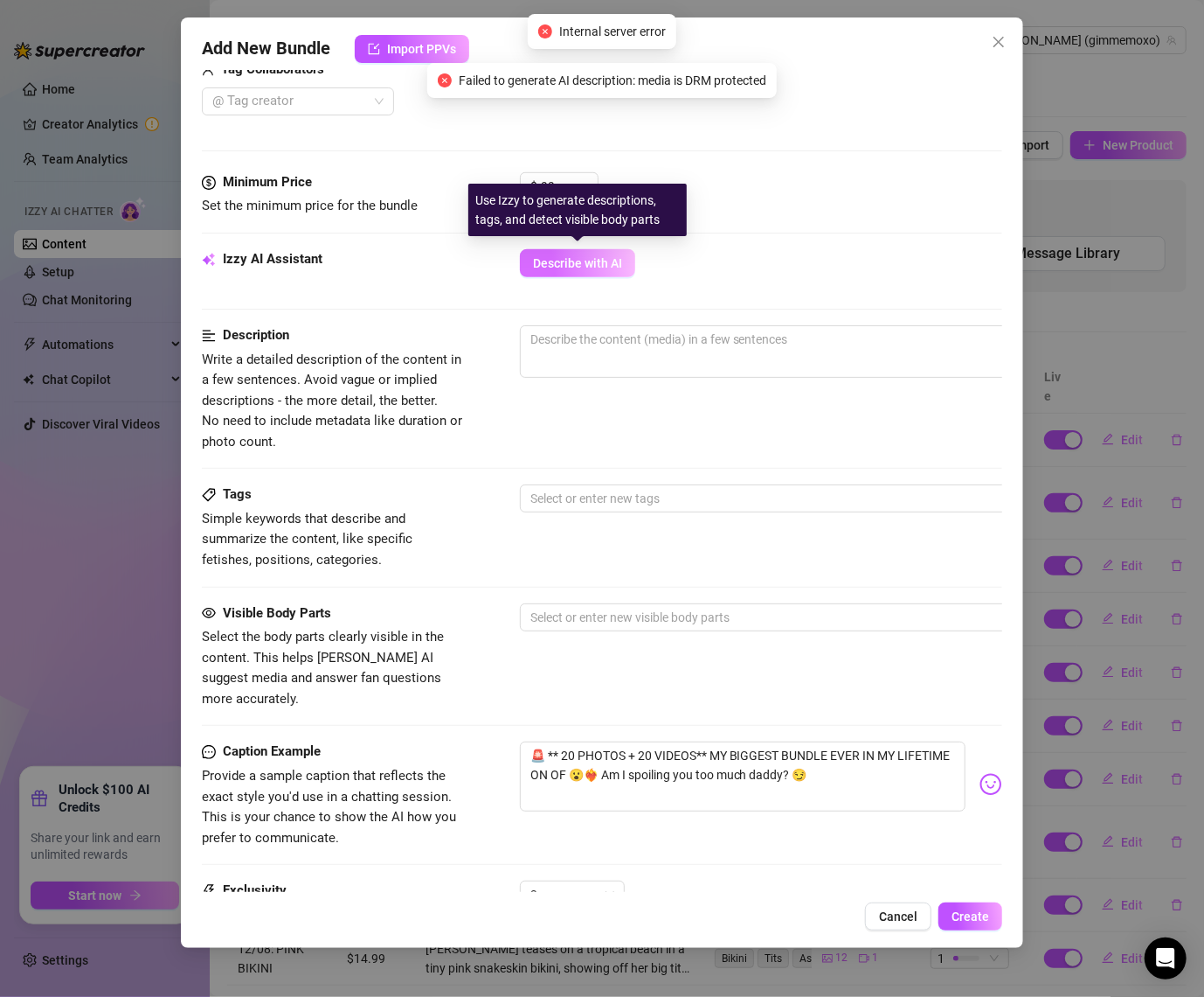
click at [574, 251] on button "Describe with AI" at bounding box center [578, 263] width 115 height 28
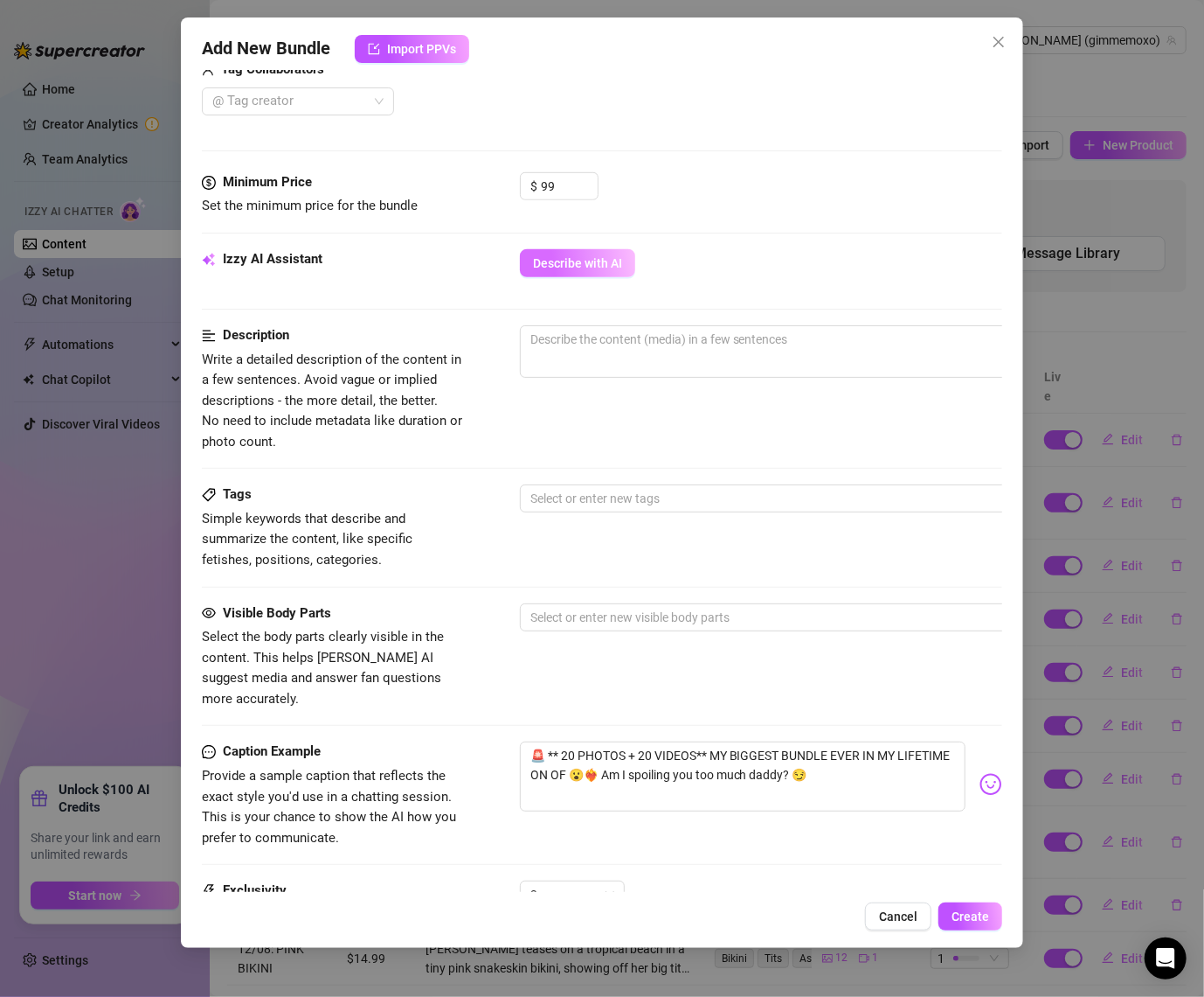
click at [589, 265] on span "Describe with AI" at bounding box center [578, 263] width 90 height 14
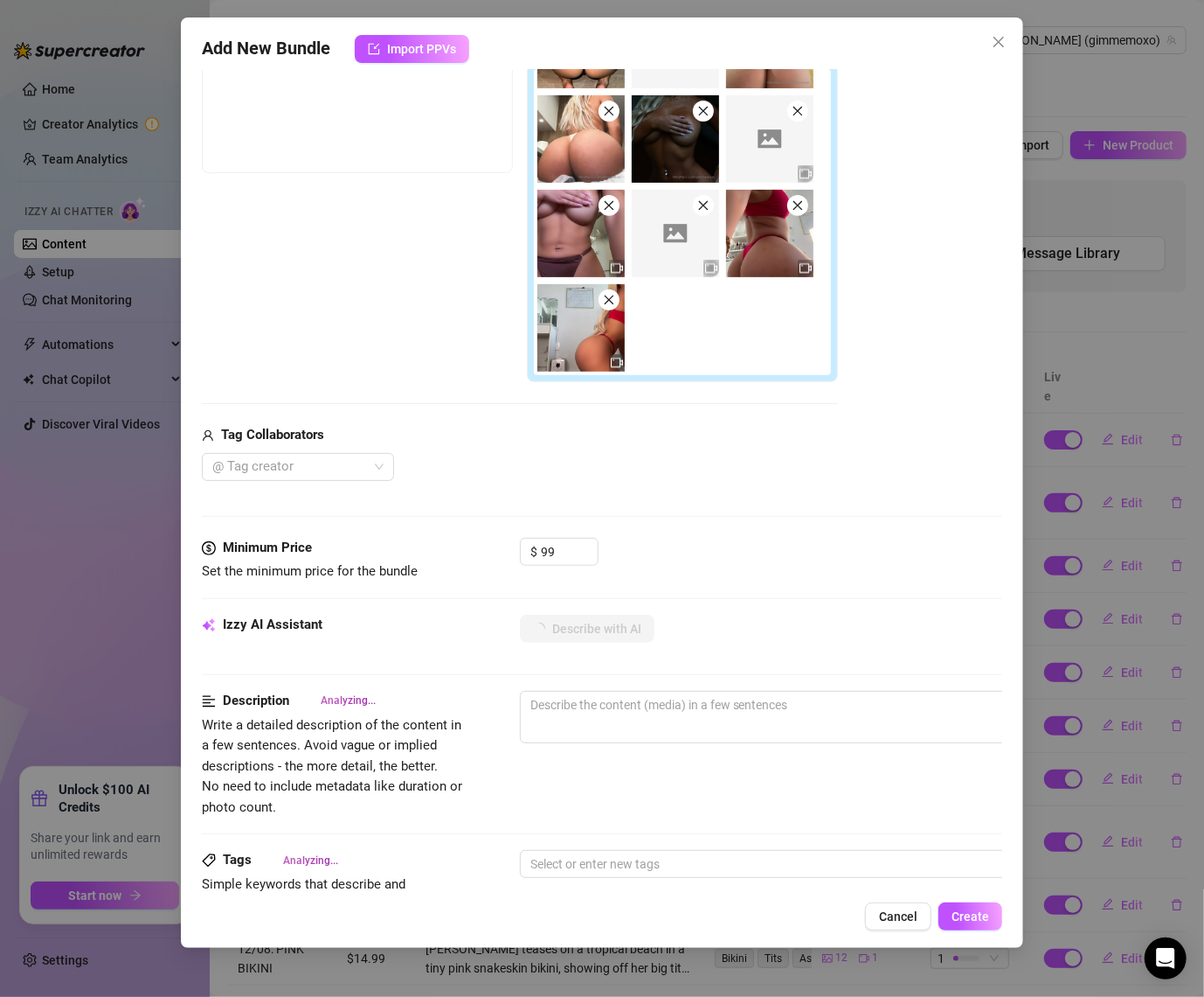
scroll to position [310, 0]
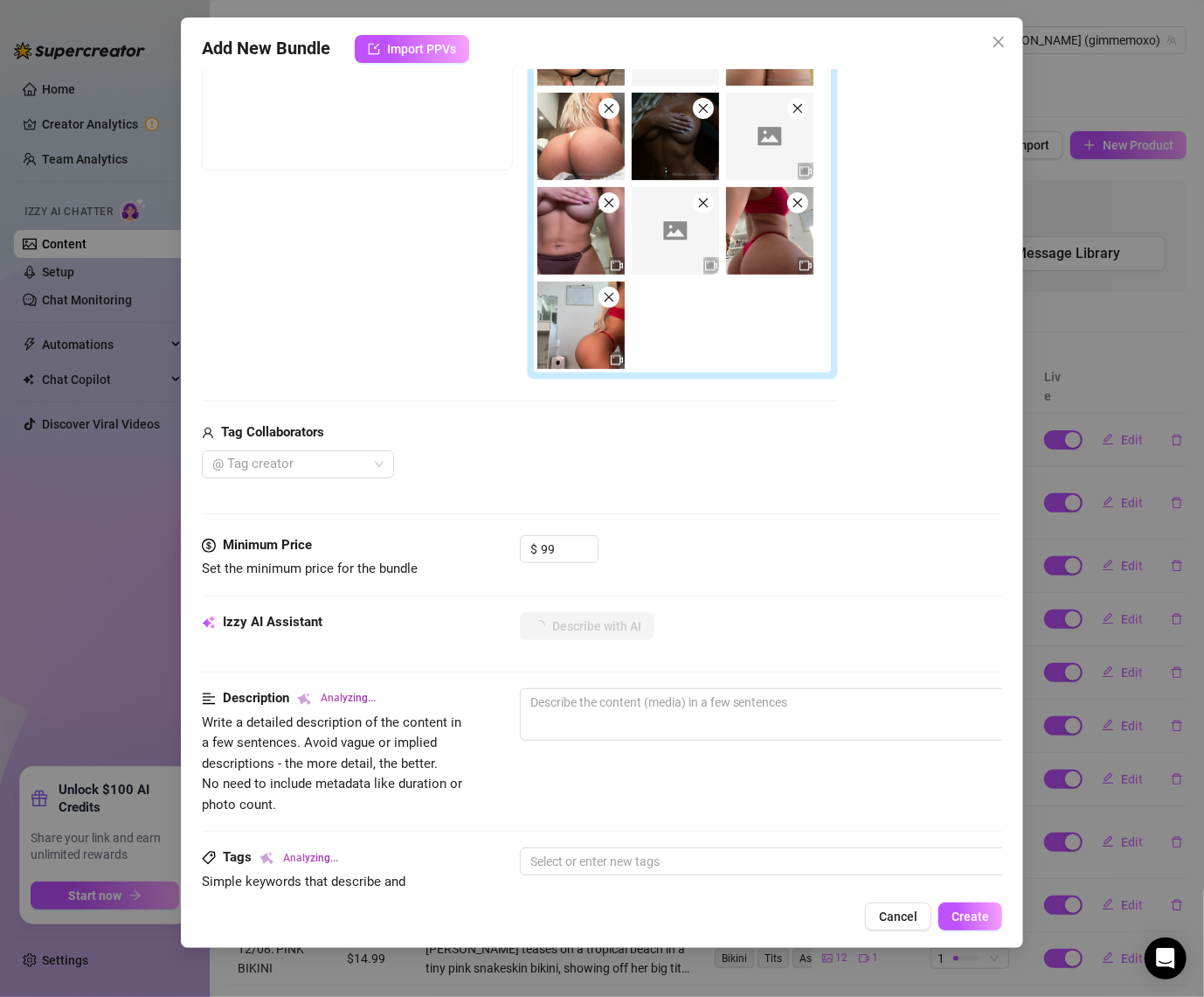
type textarea "[PERSON_NAME]"
type textarea "[PERSON_NAME] teases"
type textarea "[PERSON_NAME] teases in"
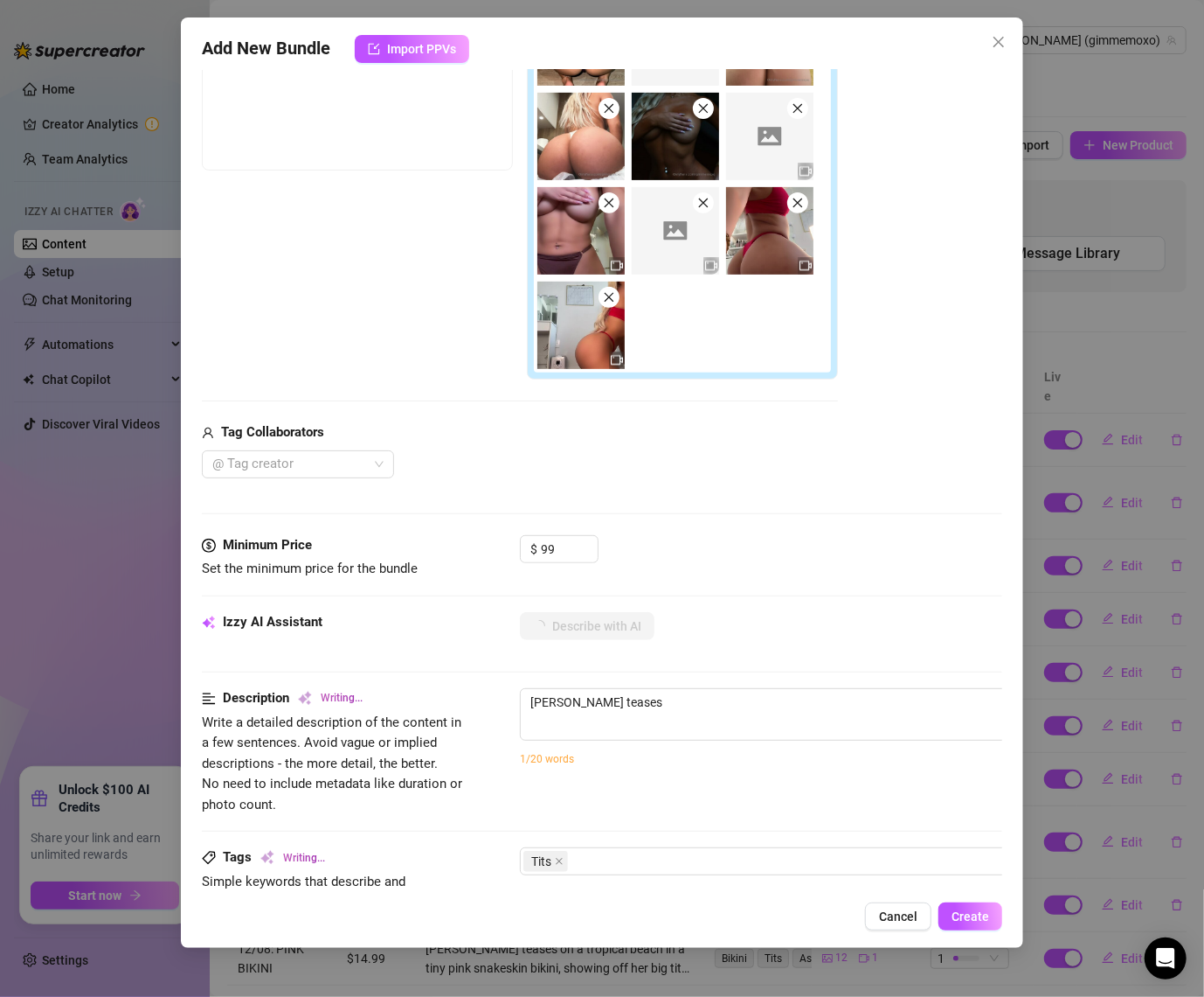
type textarea "[PERSON_NAME] teases in"
type textarea "[PERSON_NAME] teases in a"
type textarea "[PERSON_NAME] teases in a variety"
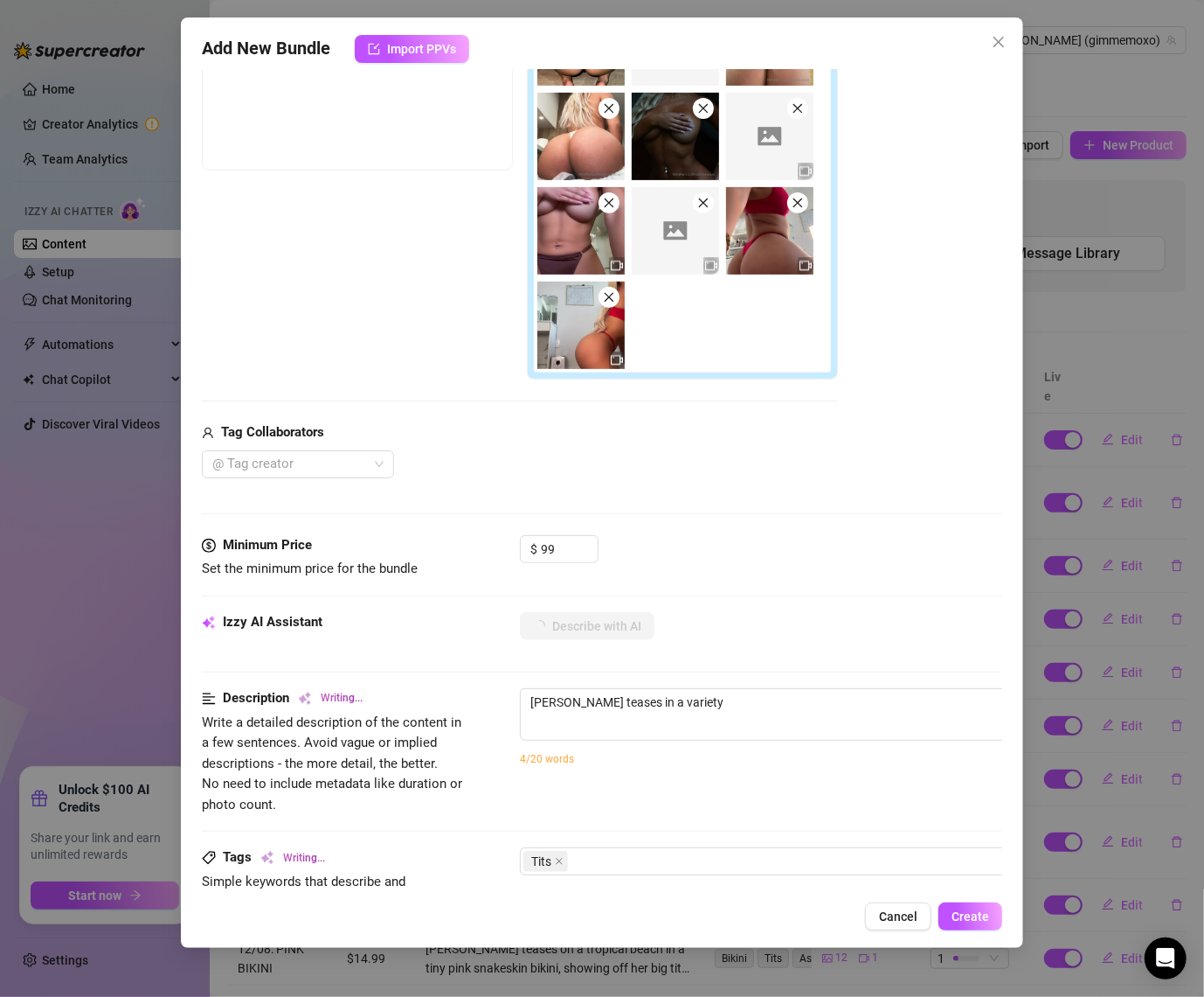
type textarea "[PERSON_NAME] teases in a variety of"
type textarea "[PERSON_NAME] teases in a variety of skimpy"
type textarea "[PERSON_NAME] teases in a variety of skimpy outfits"
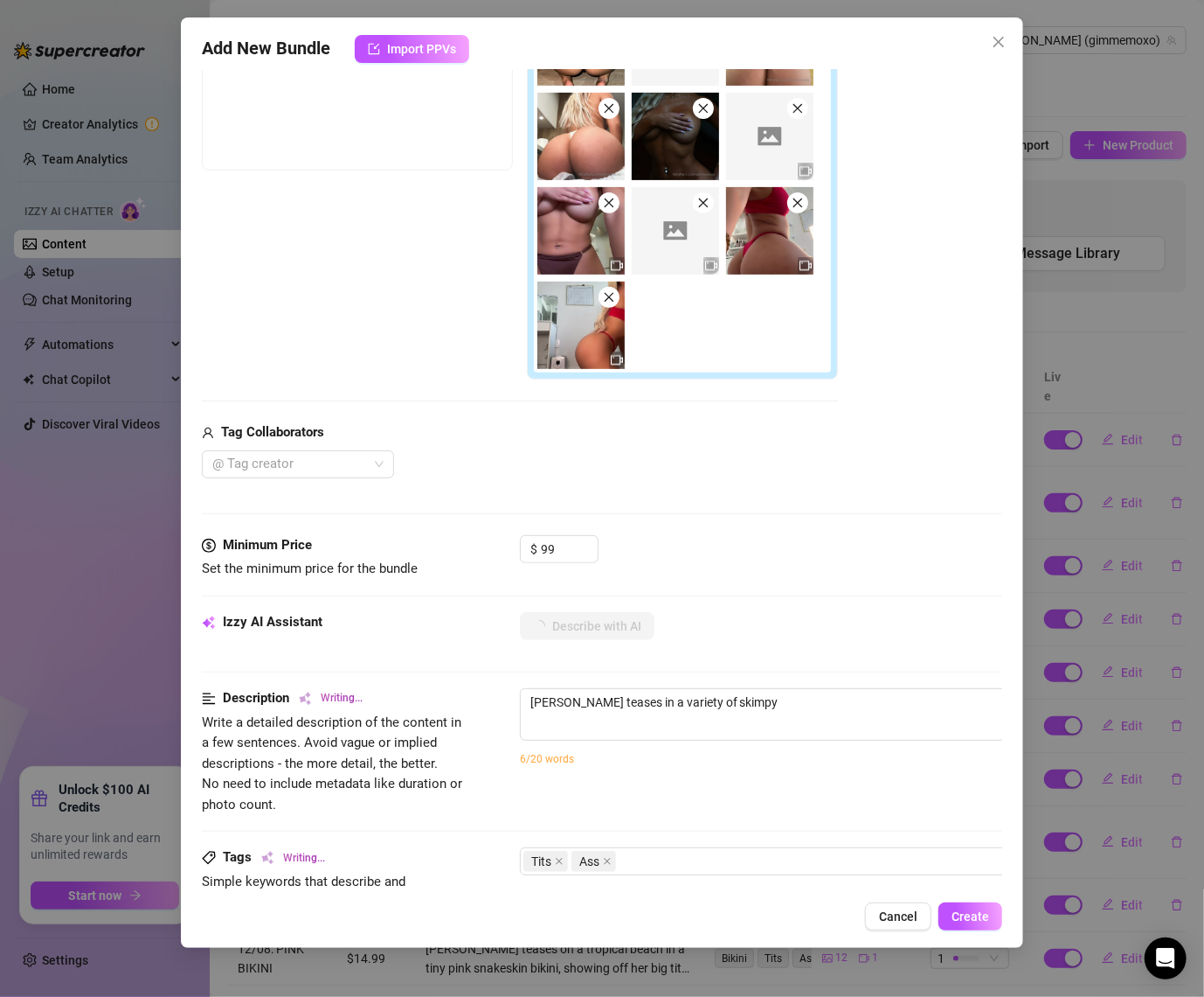
type textarea "[PERSON_NAME] teases in a variety of skimpy outfits"
type textarea "[PERSON_NAME] teases in a variety of skimpy outfits including"
type textarea "[PERSON_NAME] teases in a variety of skimpy outfits including tiny"
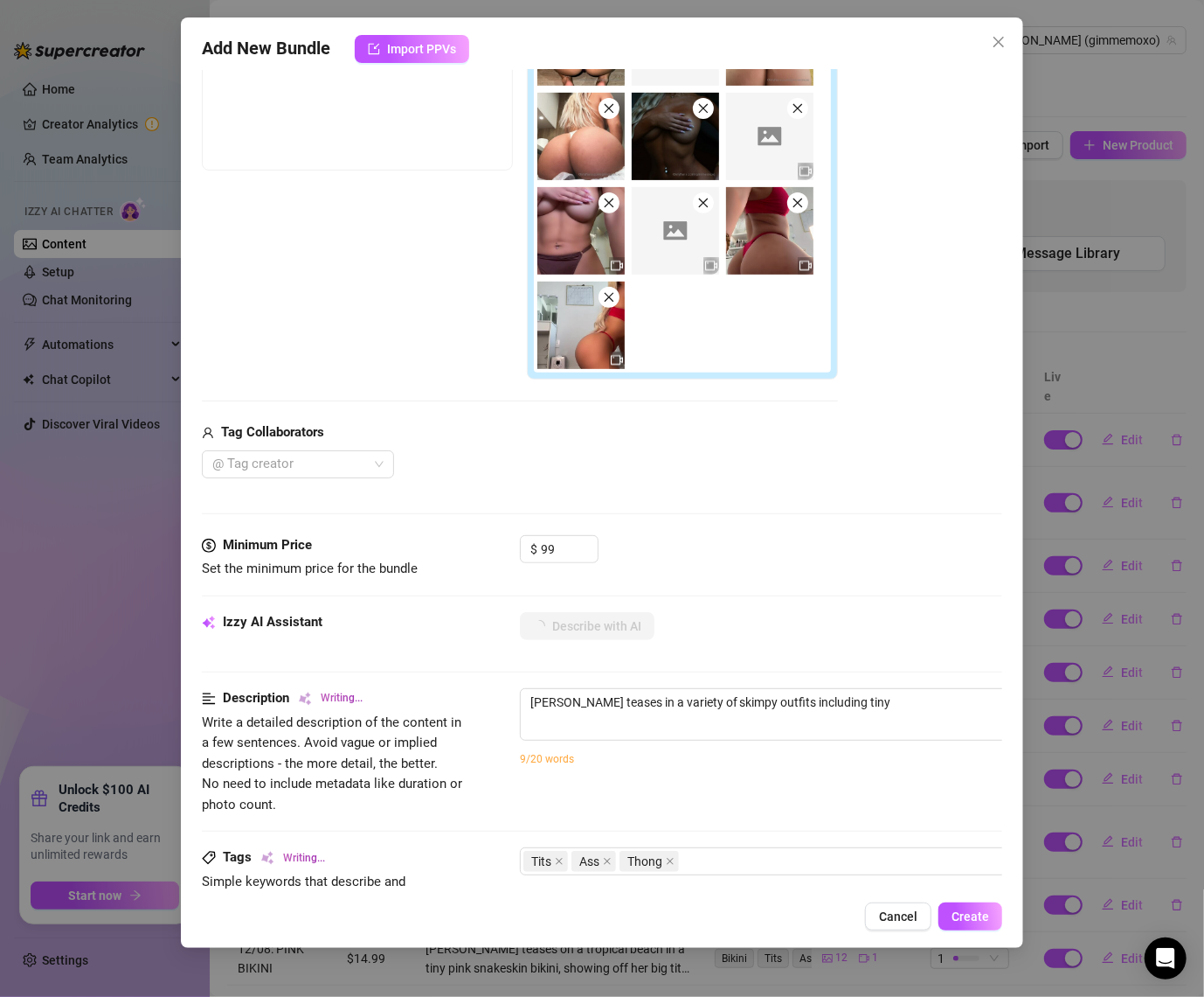
type textarea "[PERSON_NAME] teases in a variety of skimpy outfits including tiny thongs,"
type textarea "[PERSON_NAME] teases in a variety of skimpy outfits including tiny thongs, sheer"
type textarea "[PERSON_NAME] teases in a variety of skimpy outfits including tiny thongs, shee…"
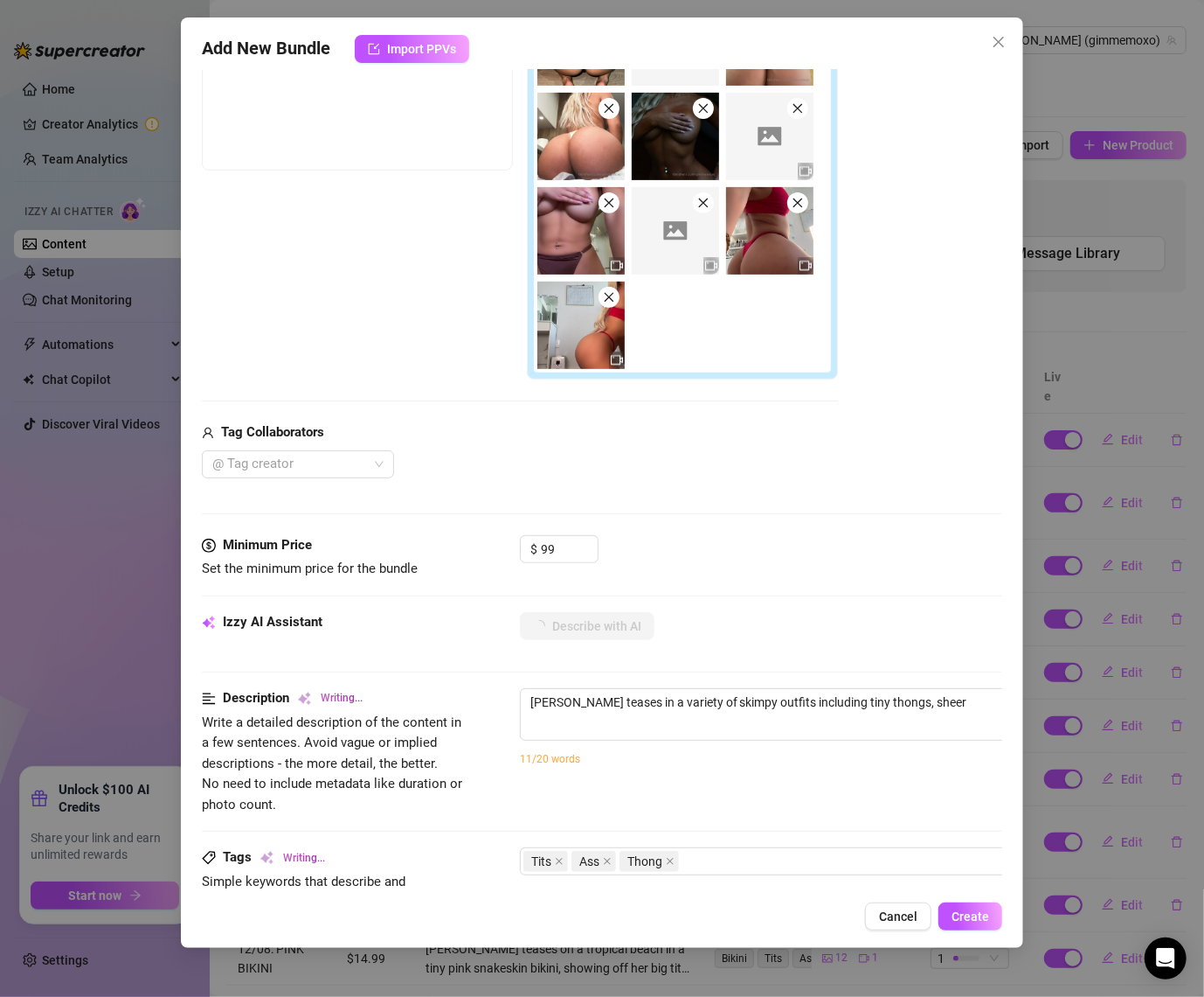
type textarea "[PERSON_NAME] teases in a variety of skimpy outfits including tiny thongs, shee…"
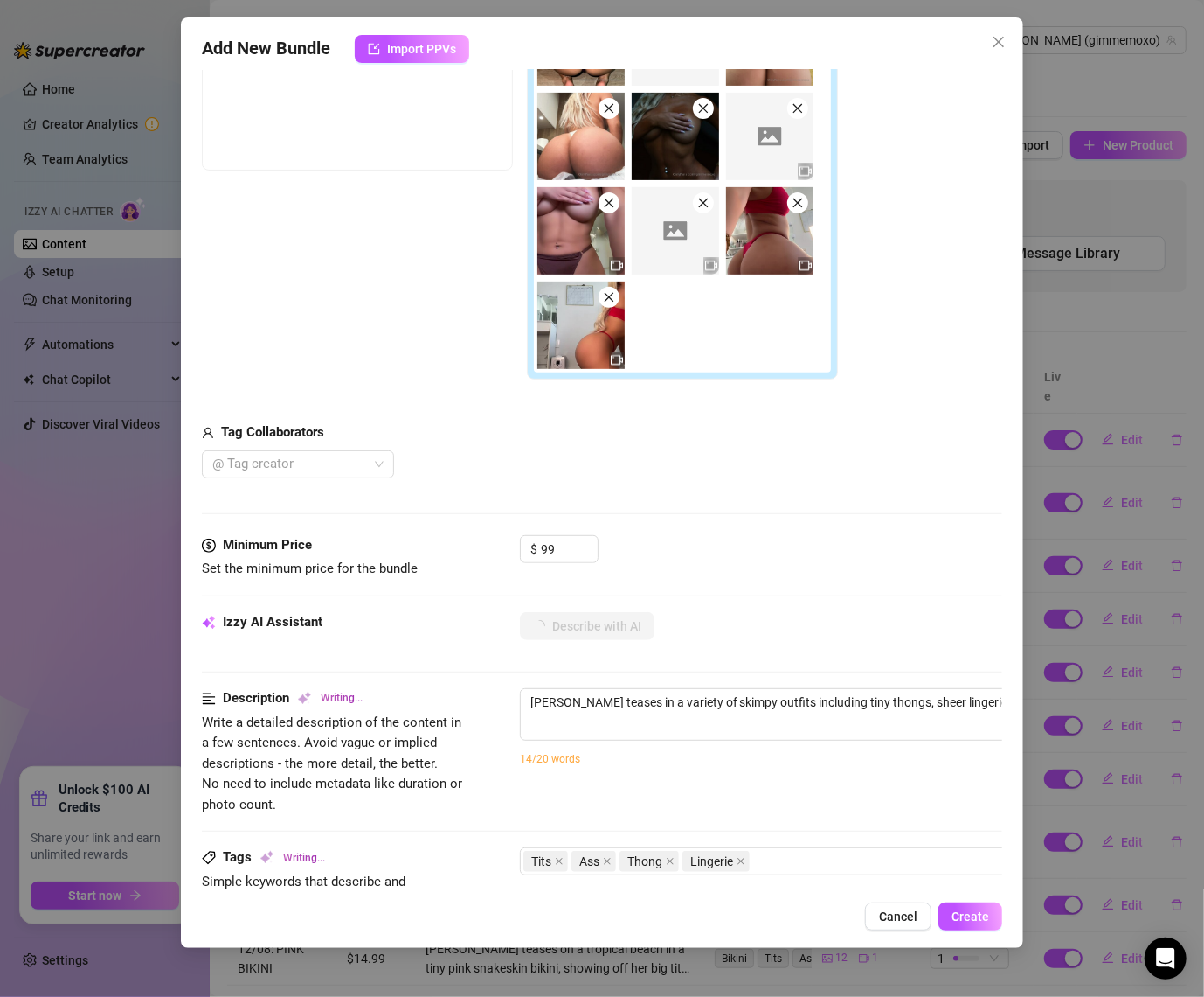
type textarea "[PERSON_NAME] teases in a variety of skimpy outfits including tiny thongs, shee…"
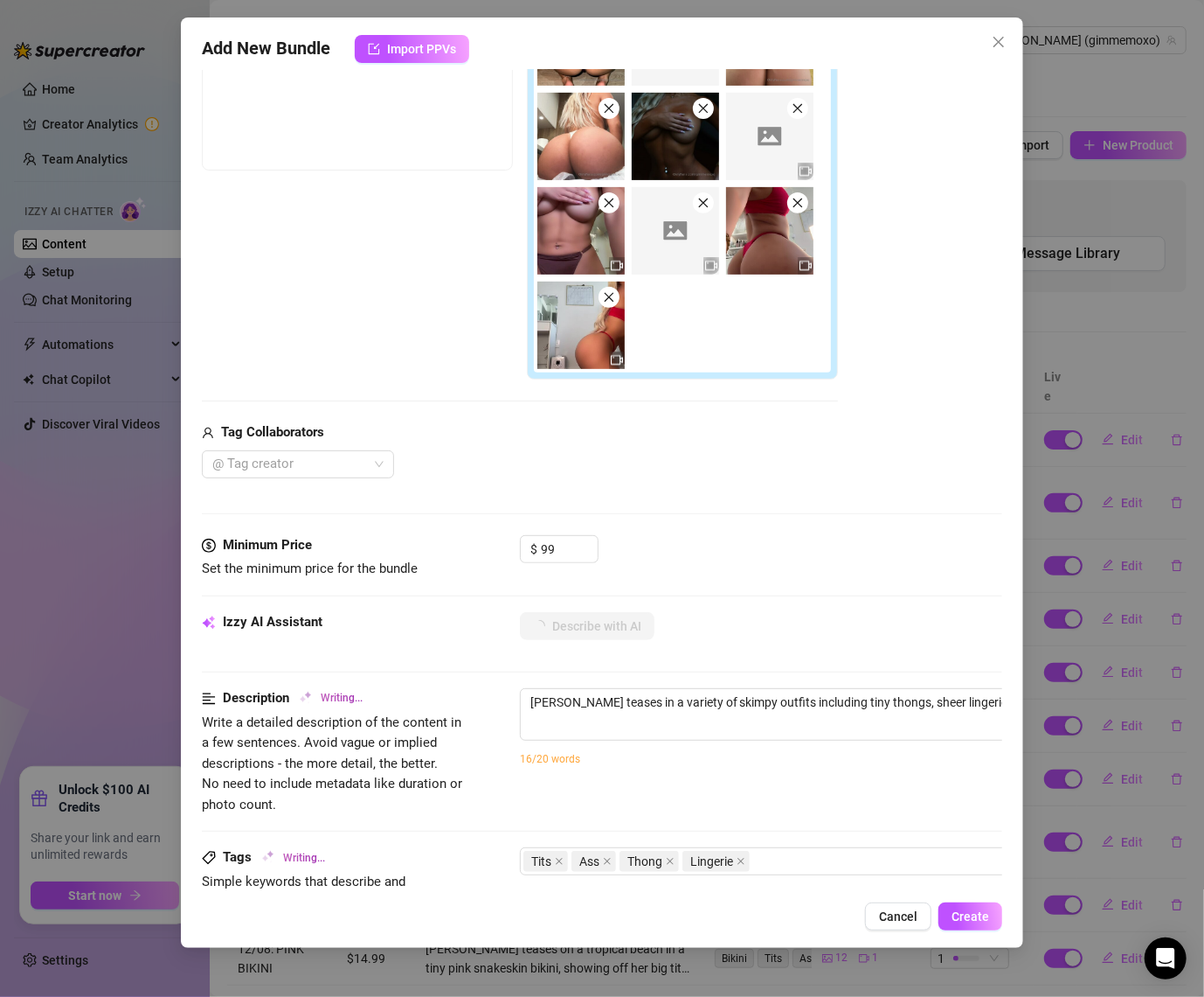
type textarea "[PERSON_NAME] teases in a variety of skimpy outfits including tiny thongs, shee…"
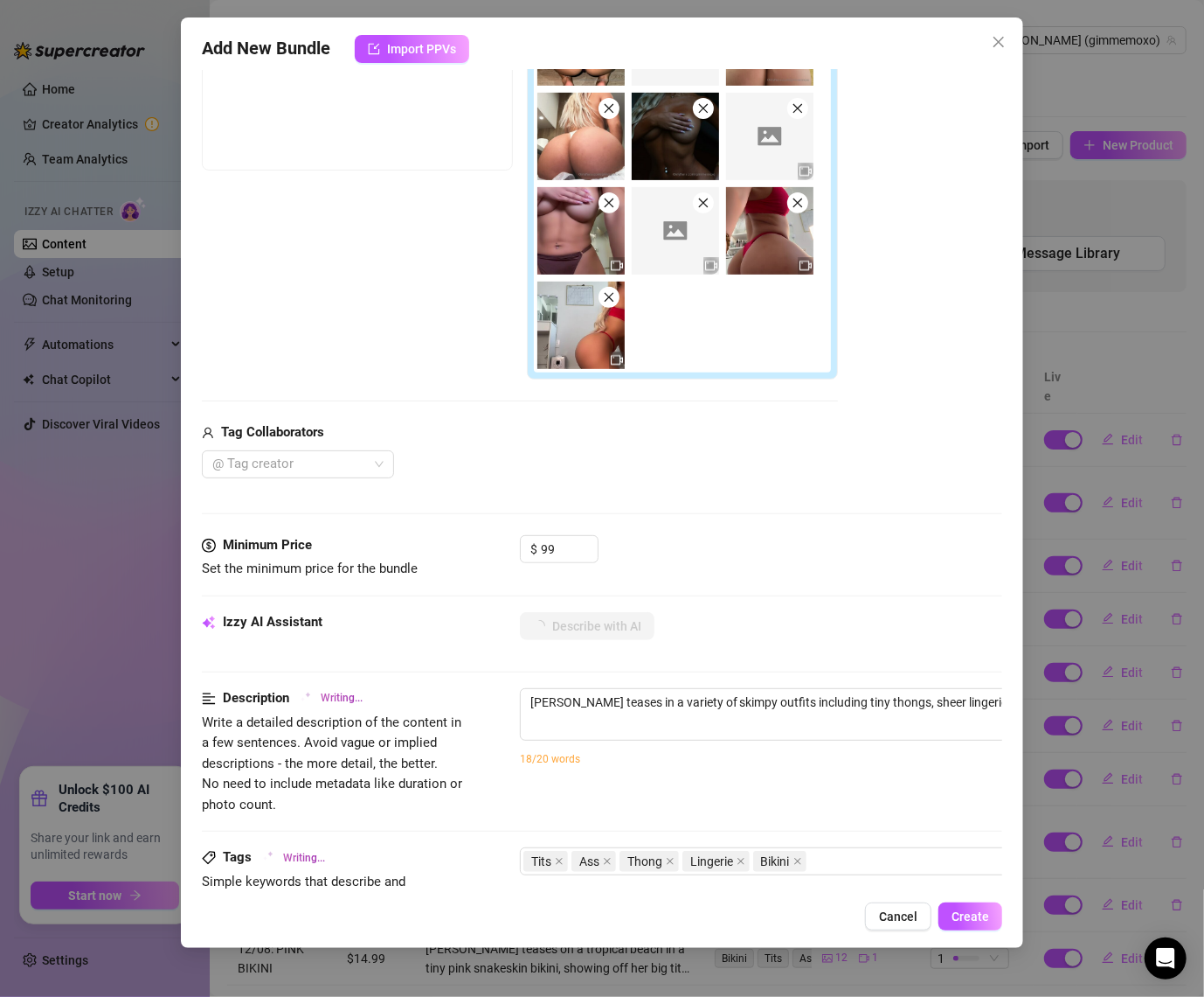
type textarea "[PERSON_NAME] teases in a variety of skimpy outfits including tiny thongs, shee…"
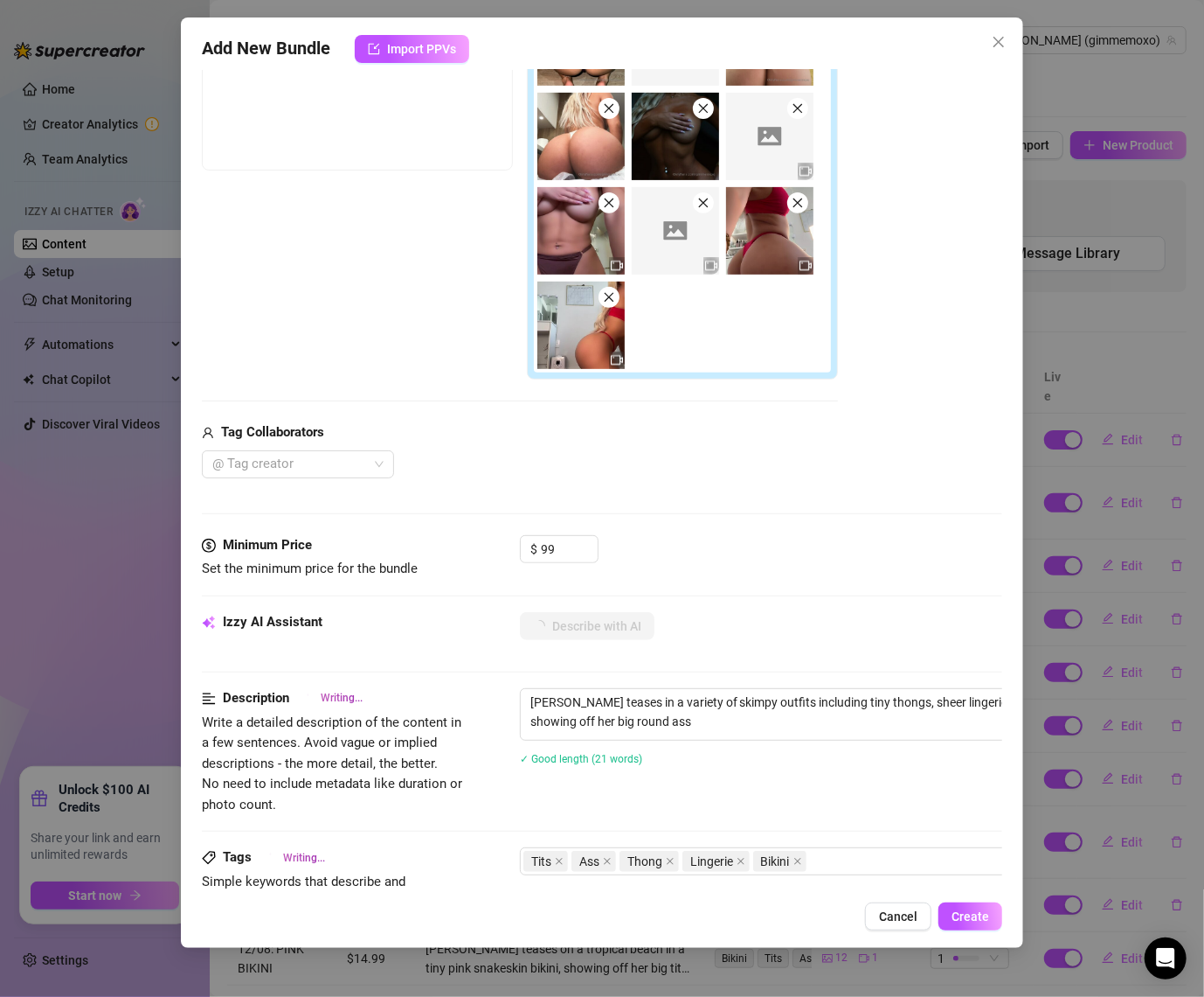
type textarea "[PERSON_NAME] teases in a variety of skimpy outfits including tiny thongs, shee…"
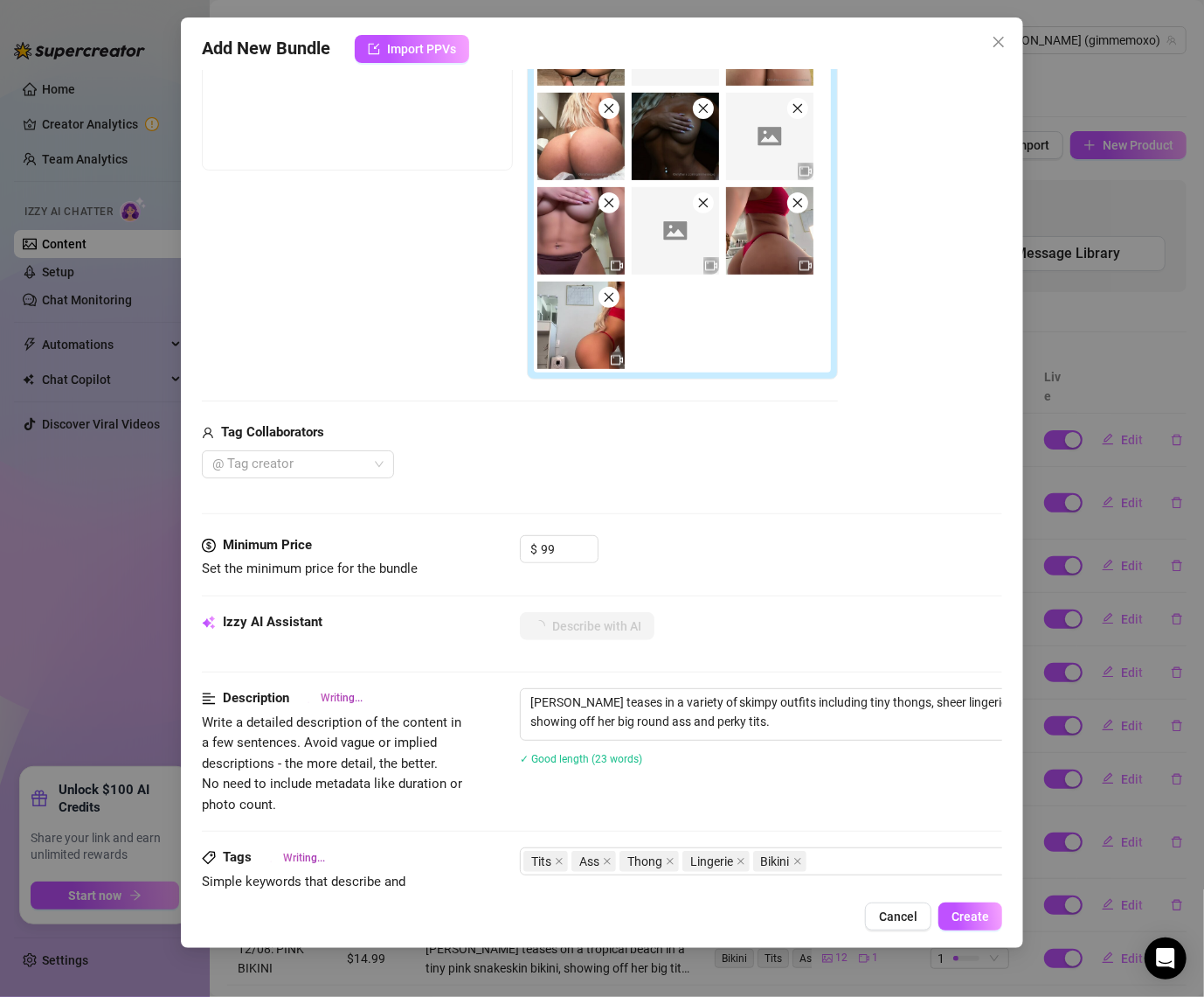
type textarea "[PERSON_NAME] teases in a variety of skimpy outfits including tiny thongs, shee…"
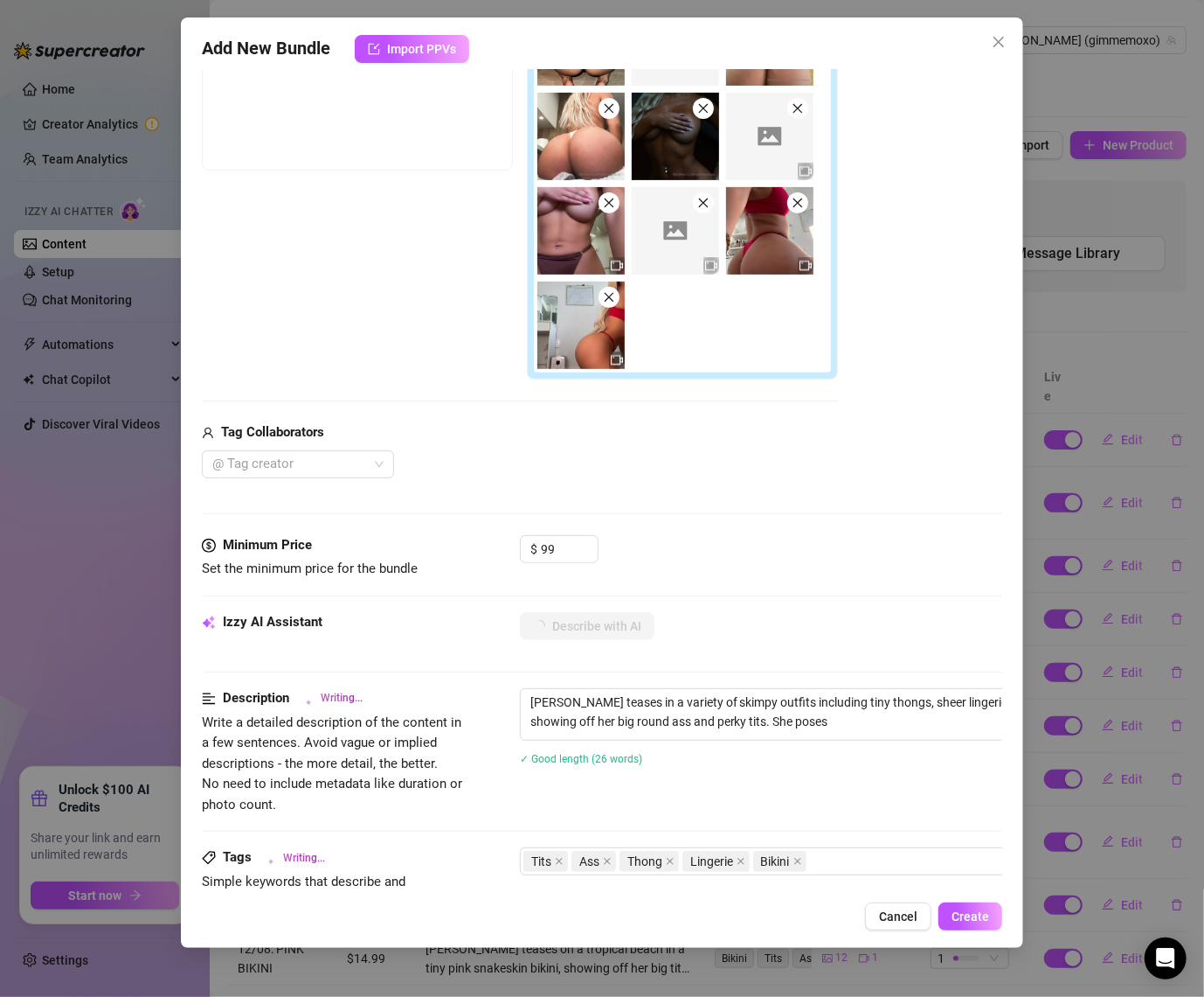
type textarea "[PERSON_NAME] teases in a variety of skimpy outfits including tiny thongs, shee…"
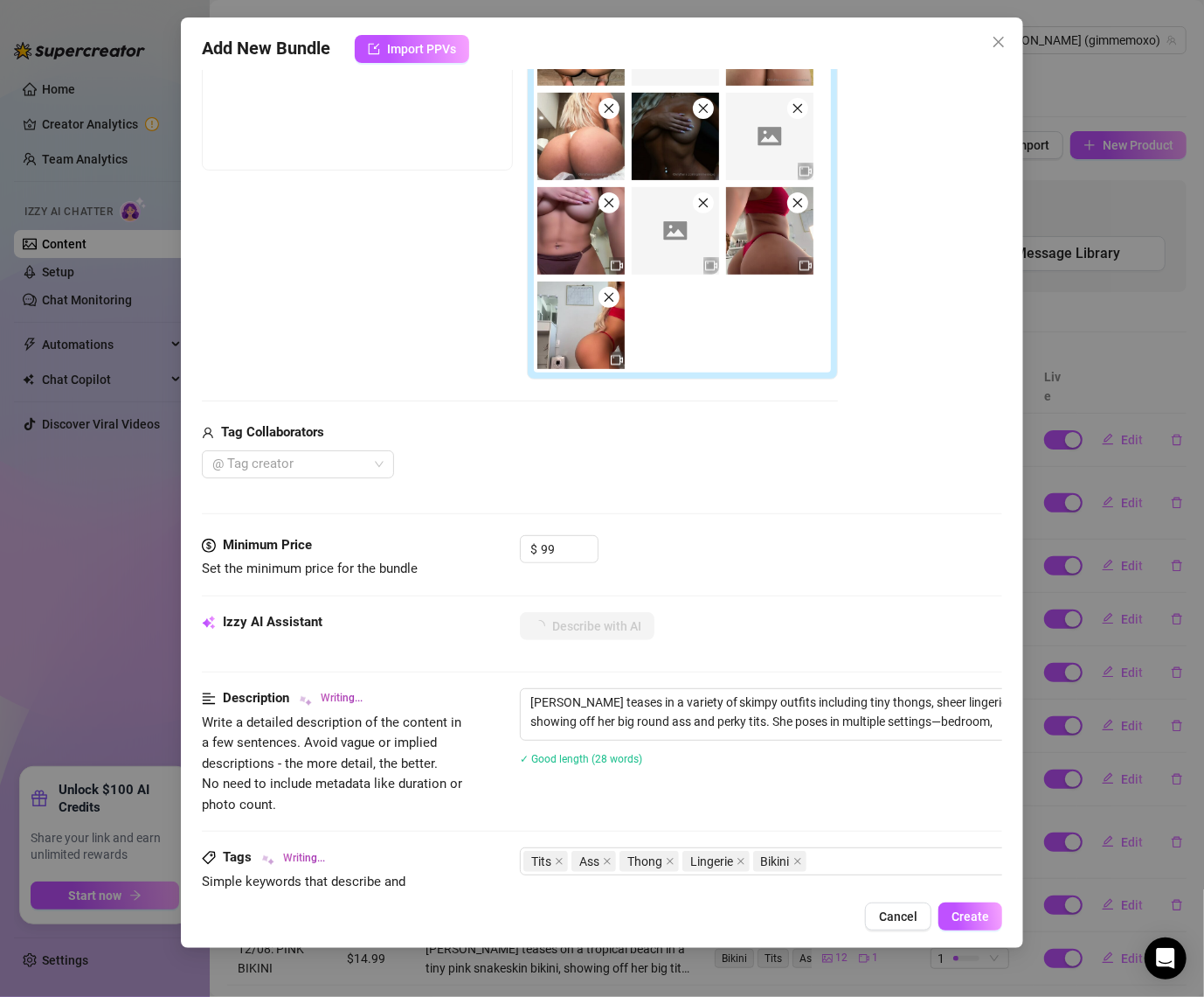
type textarea "[PERSON_NAME] teases in a variety of skimpy outfits including tiny thongs, shee…"
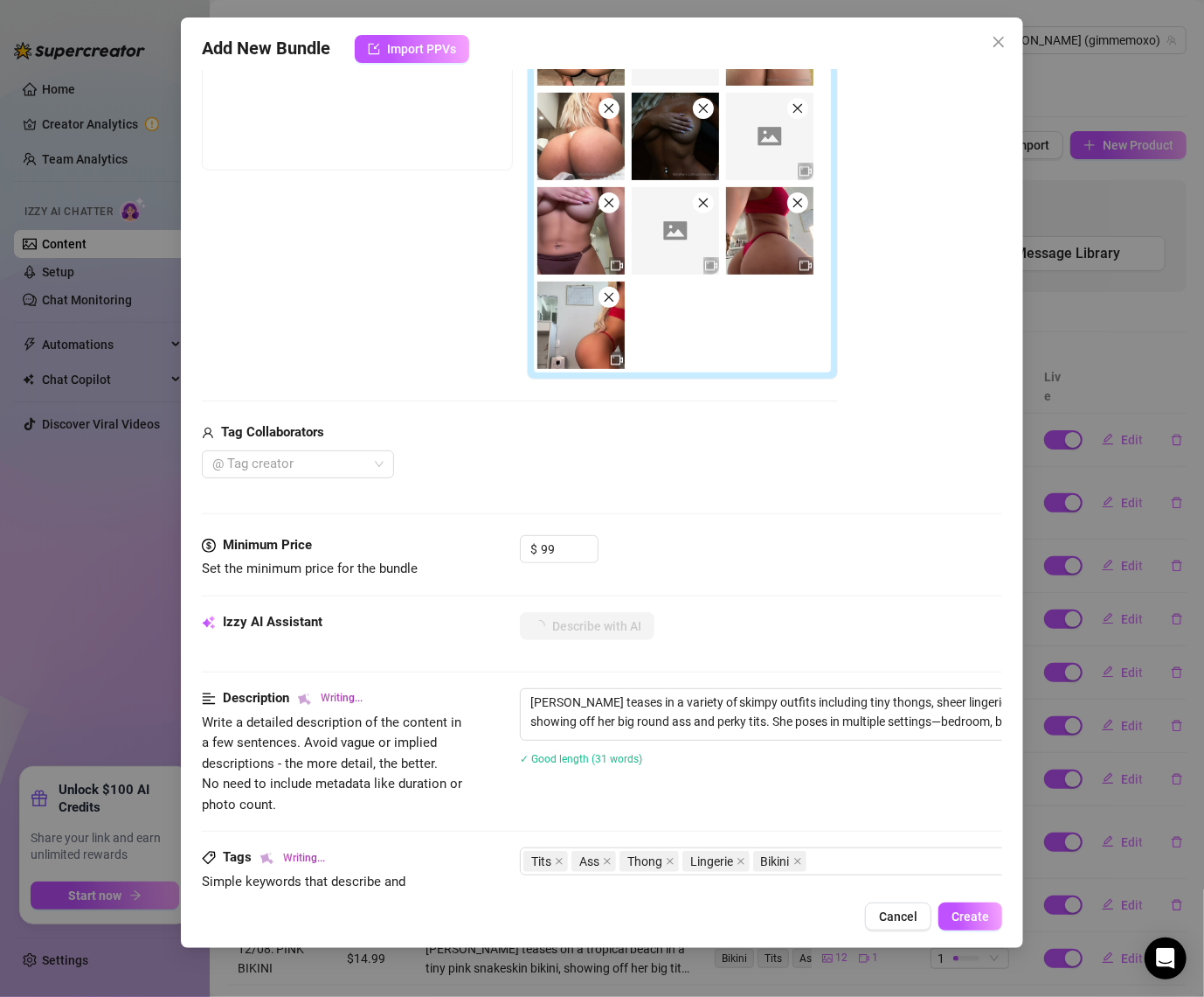
type textarea "[PERSON_NAME] teases in a variety of skimpy outfits including tiny thongs, shee…"
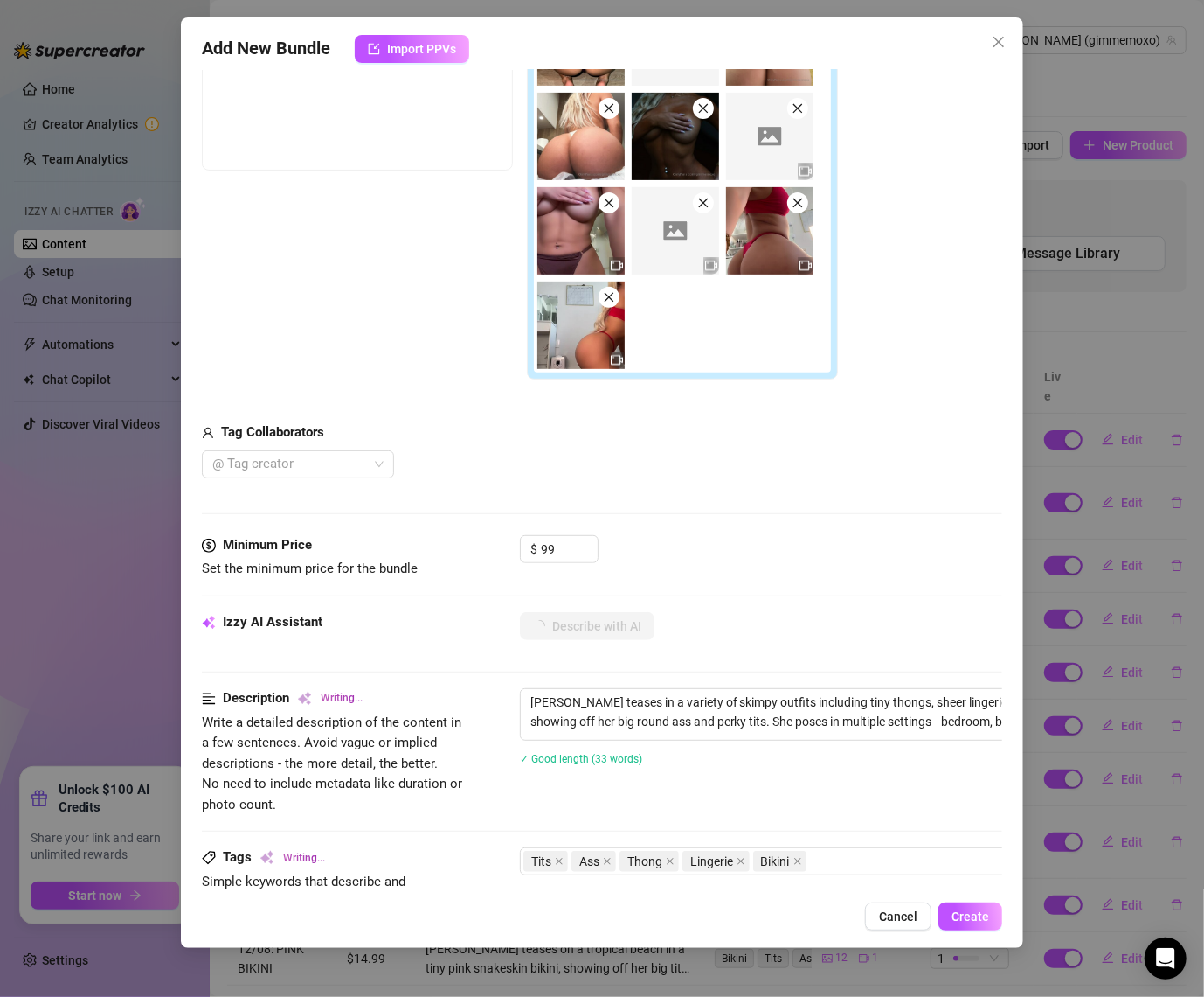
type textarea "[PERSON_NAME] teases in a variety of skimpy outfits including tiny thongs, shee…"
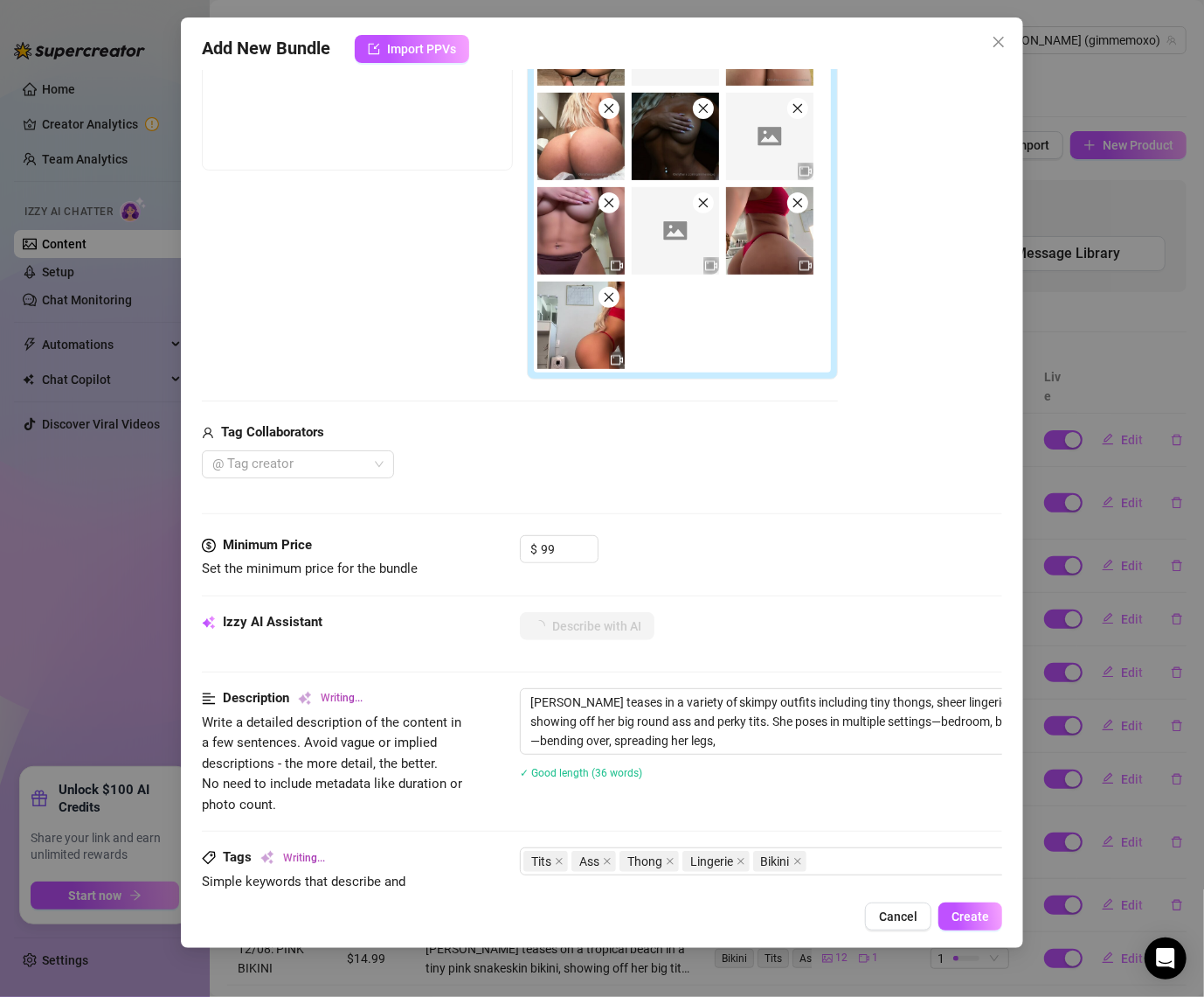
type textarea "[PERSON_NAME] teases in a variety of skimpy outfits including tiny thongs, shee…"
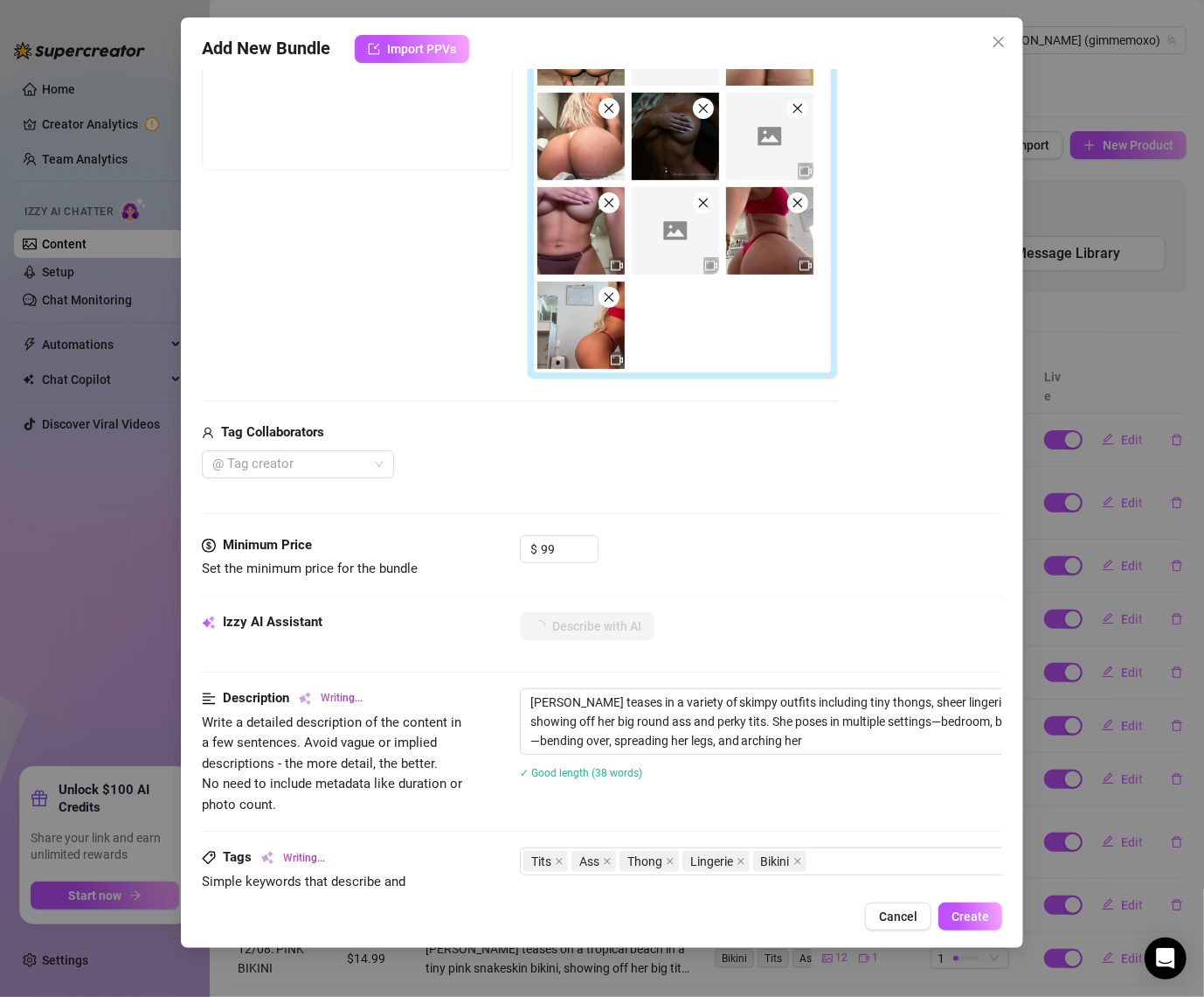
type textarea "[PERSON_NAME] teases in a variety of skimpy outfits including tiny thongs, shee…"
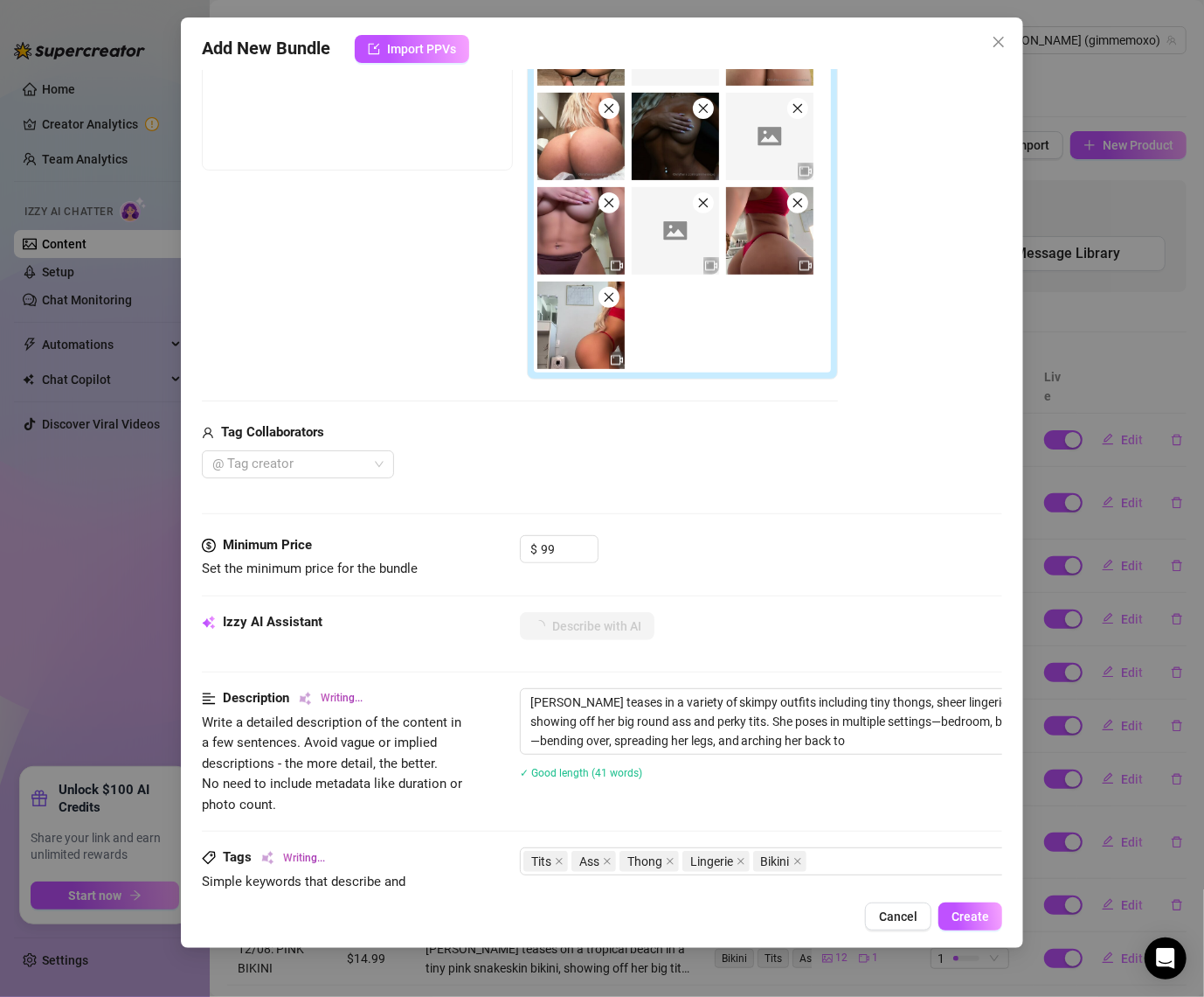
type textarea "[PERSON_NAME] teases in a variety of skimpy outfits including tiny thongs, shee…"
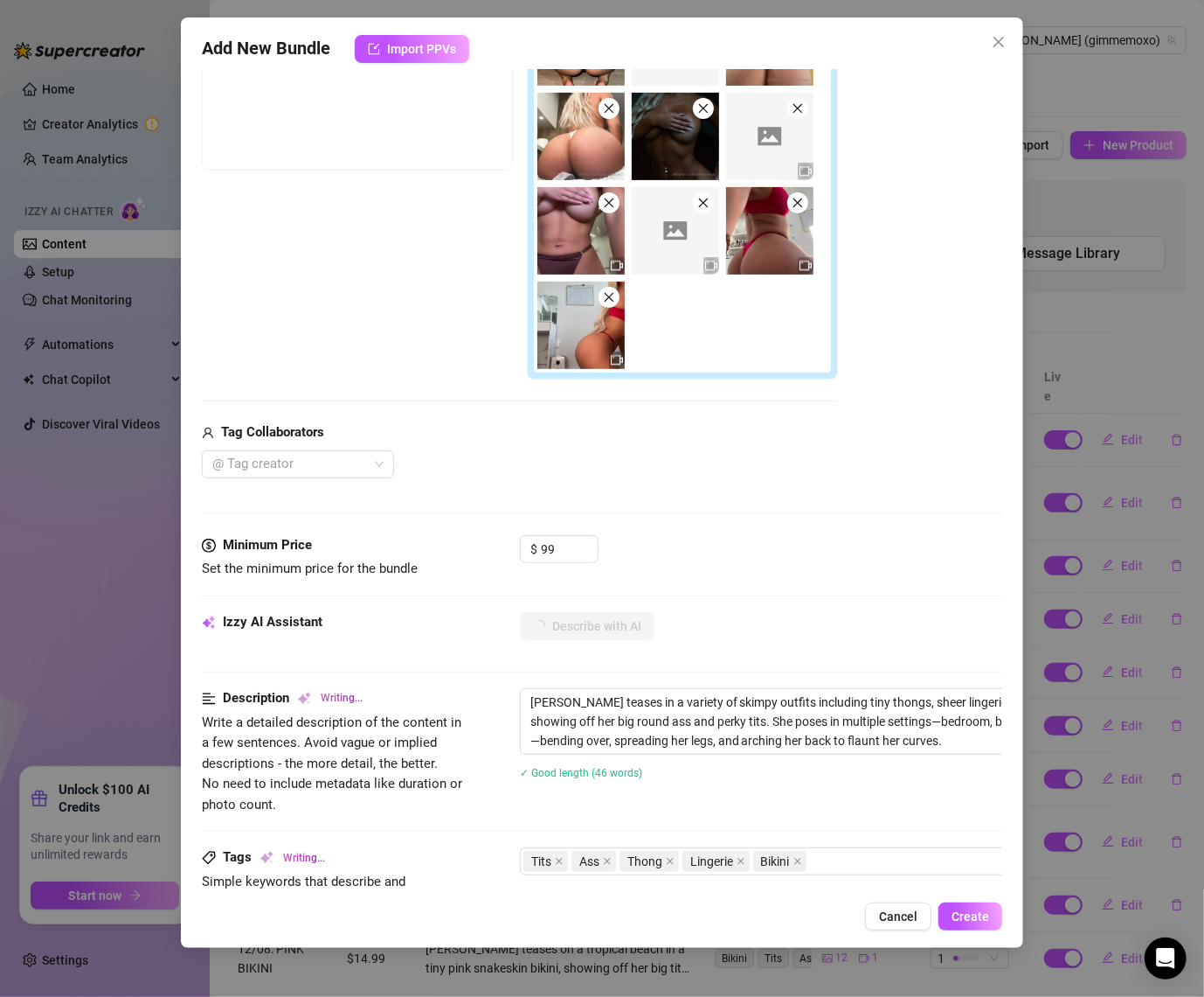
type textarea "[PERSON_NAME] teases in a variety of skimpy outfits including tiny thongs, shee…"
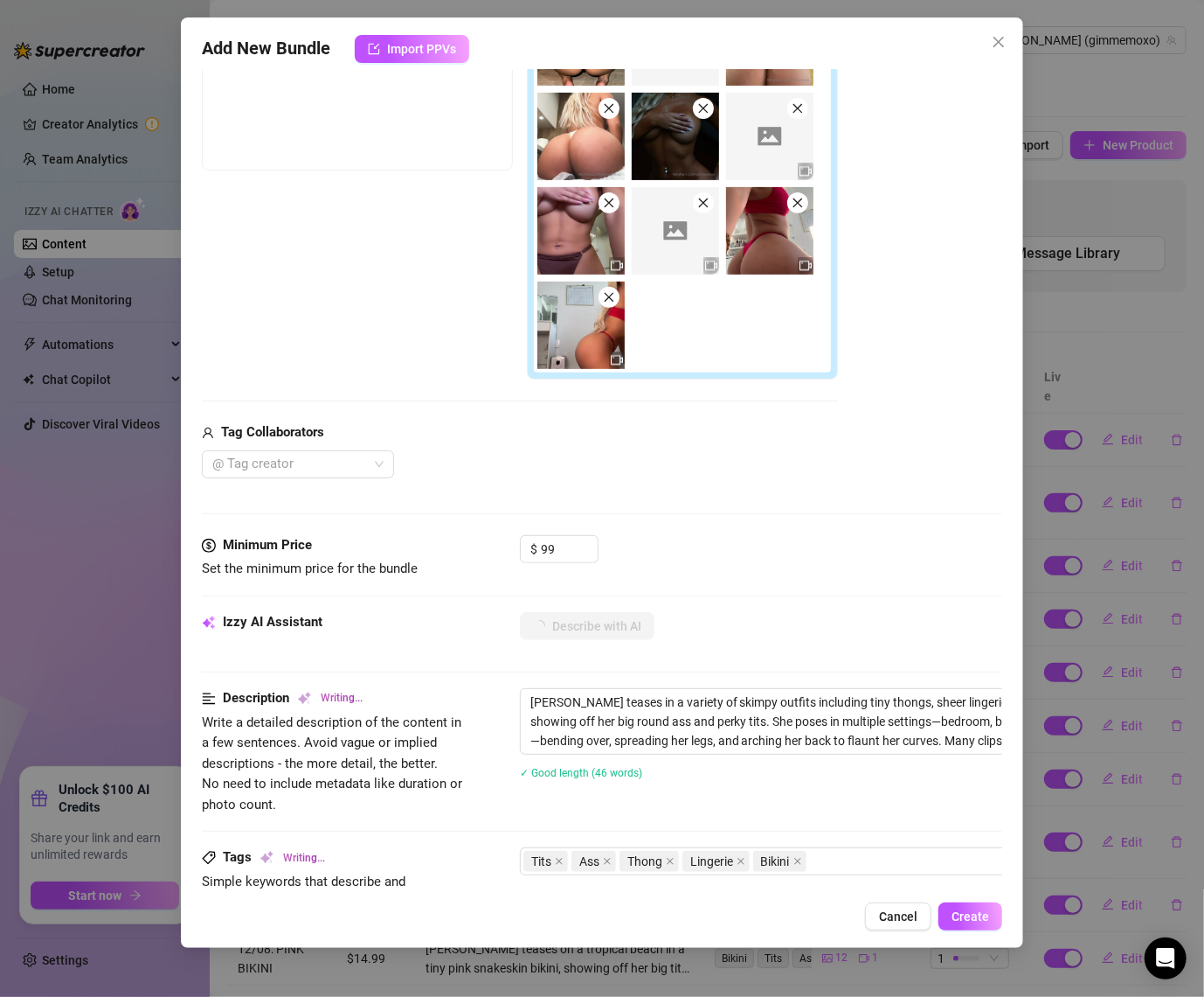
type textarea "[PERSON_NAME] teases in a variety of skimpy outfits including tiny thongs, shee…"
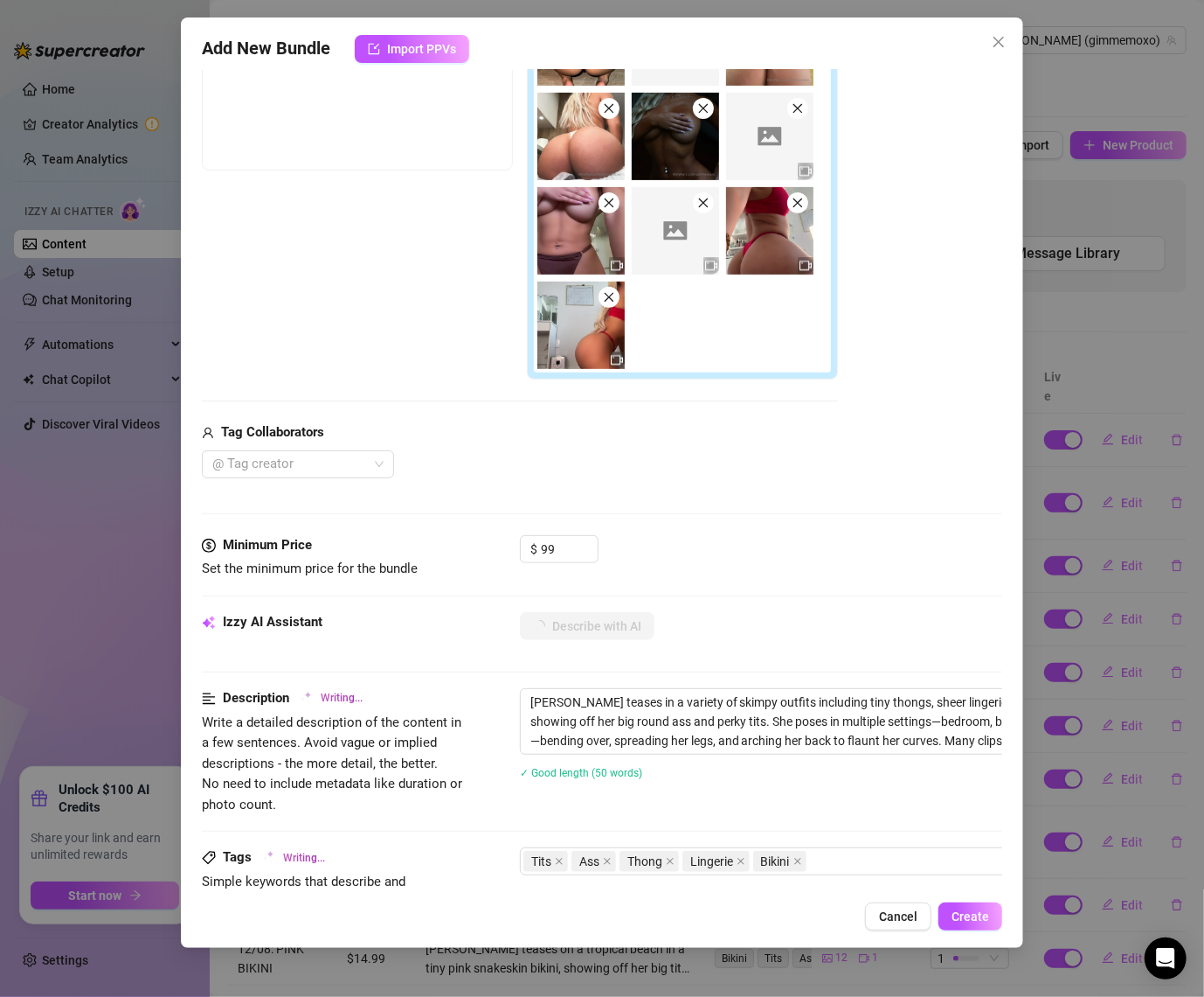
type textarea "[PERSON_NAME] teases in a variety of skimpy outfits including tiny thongs, shee…"
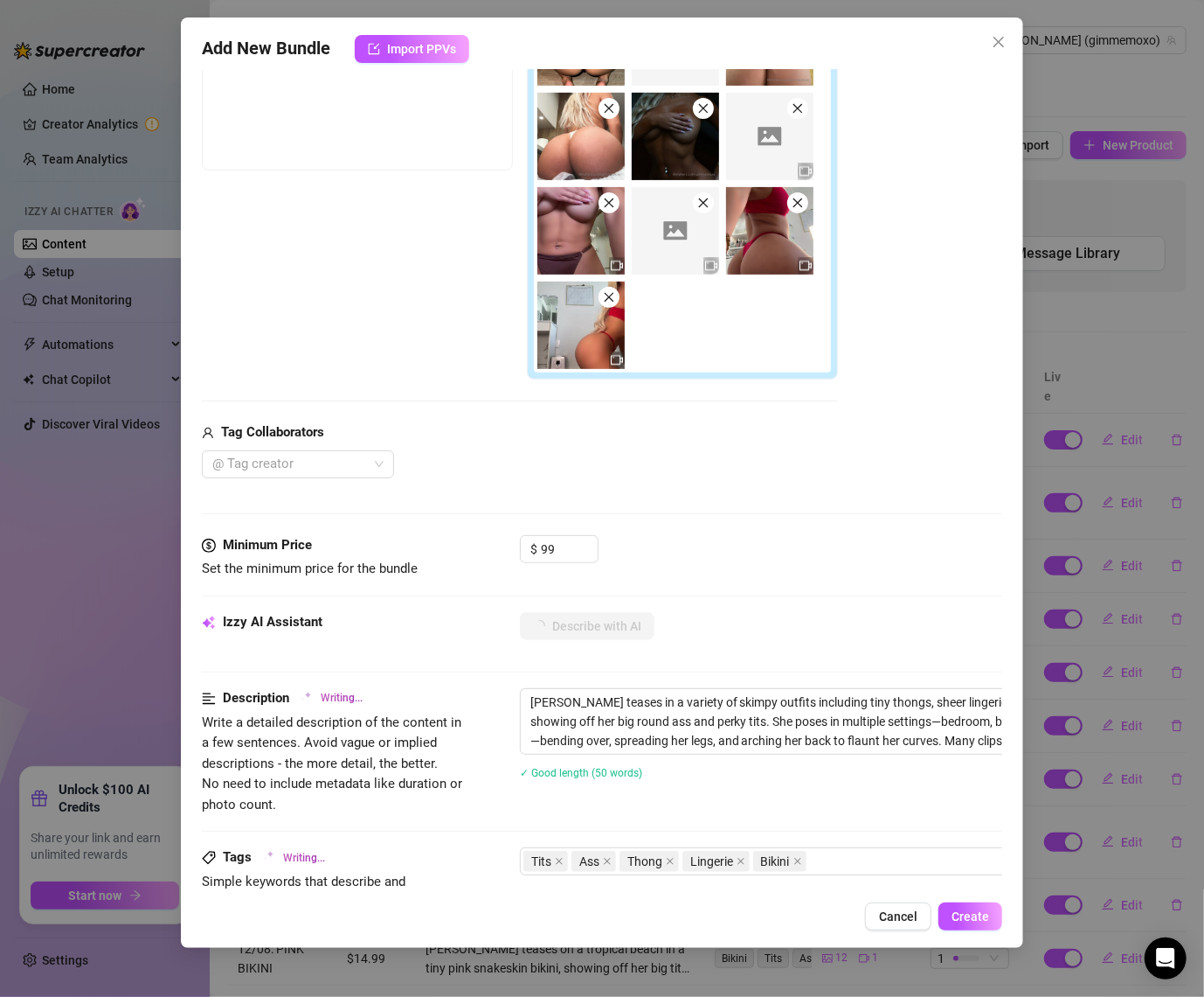
type textarea "[PERSON_NAME] teases in a variety of skimpy outfits including tiny thongs, shee…"
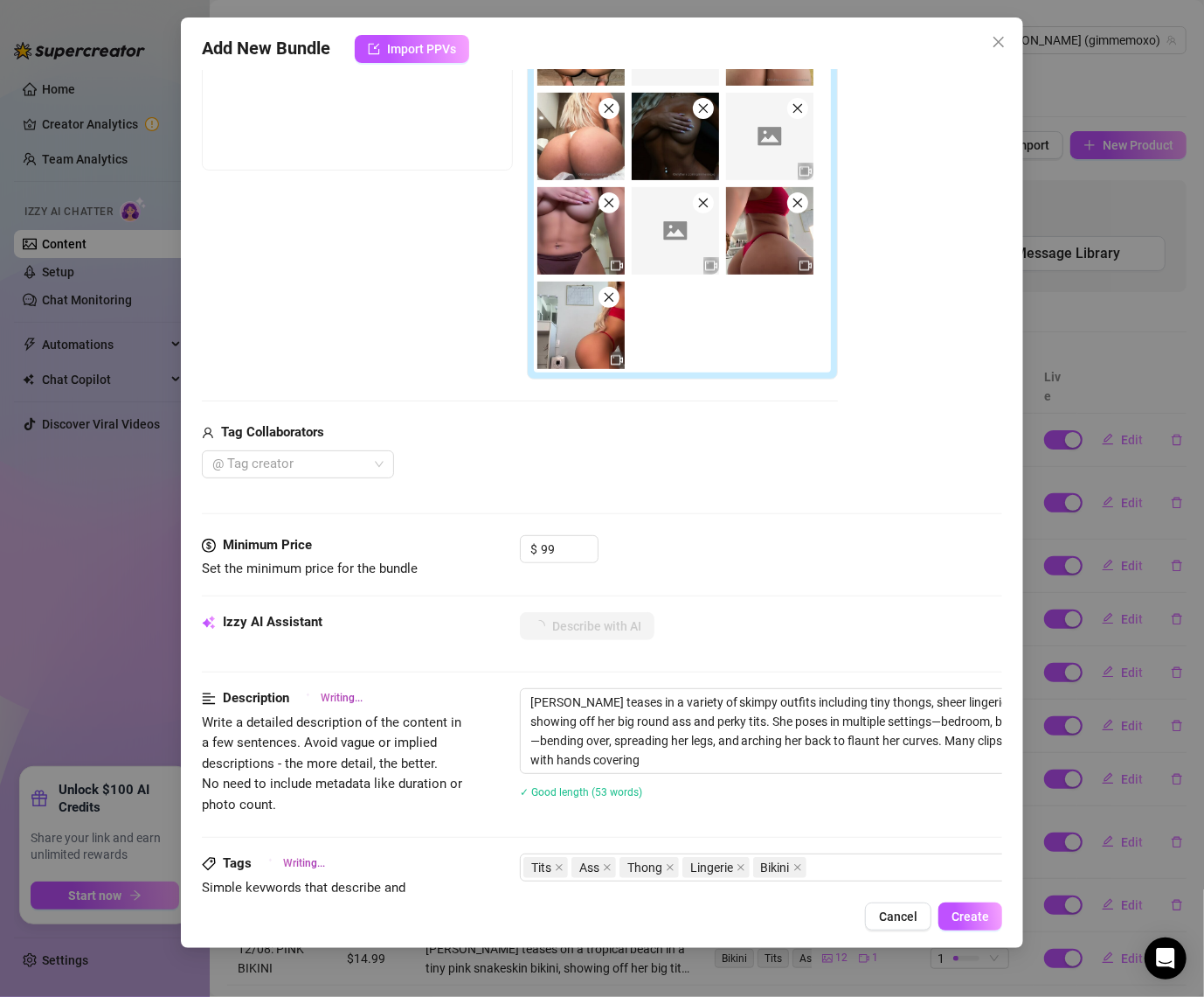
type textarea "[PERSON_NAME] teases in a variety of skimpy outfits including tiny thongs, shee…"
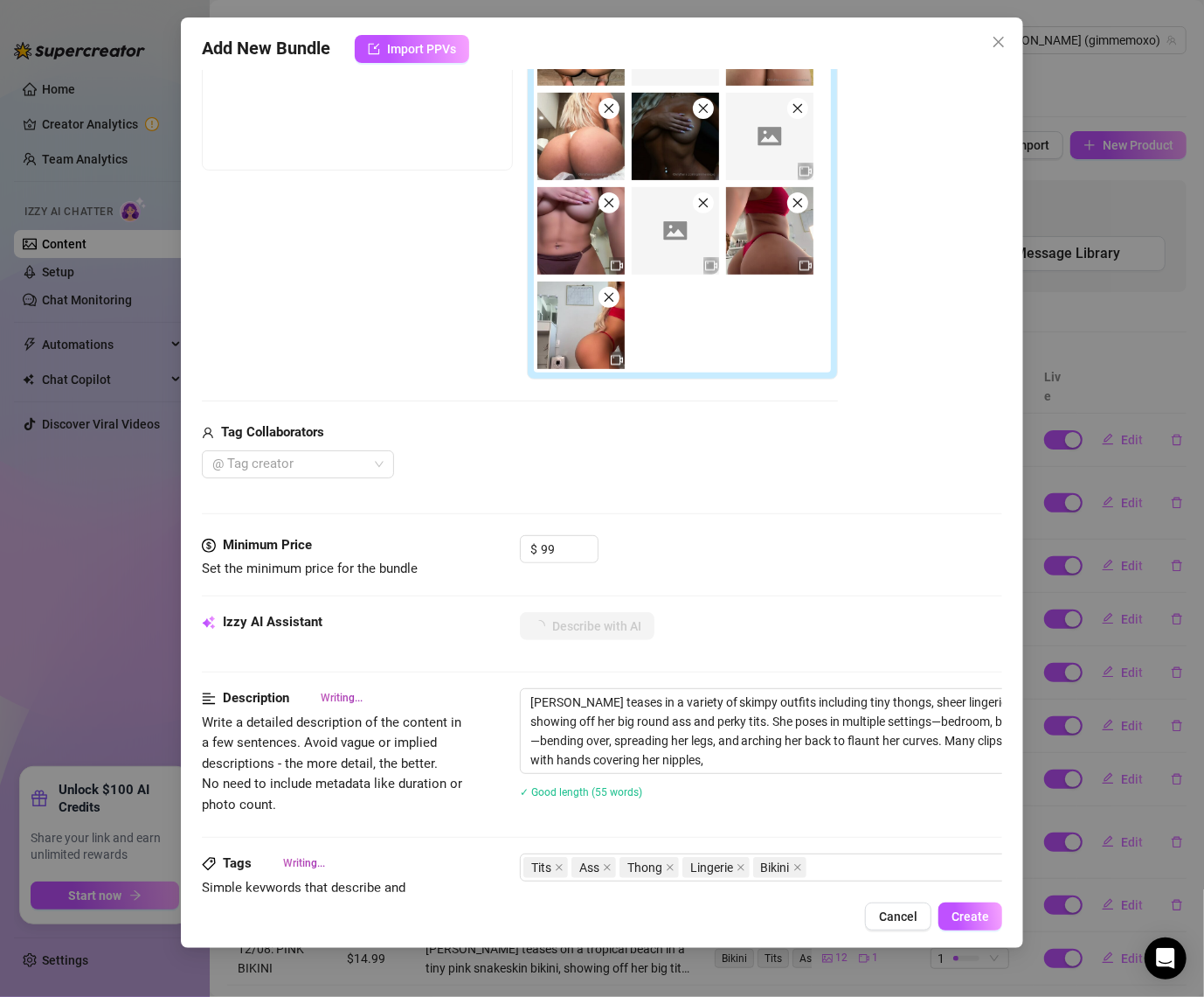
type textarea "[PERSON_NAME] teases in a variety of skimpy outfits including tiny thongs, shee…"
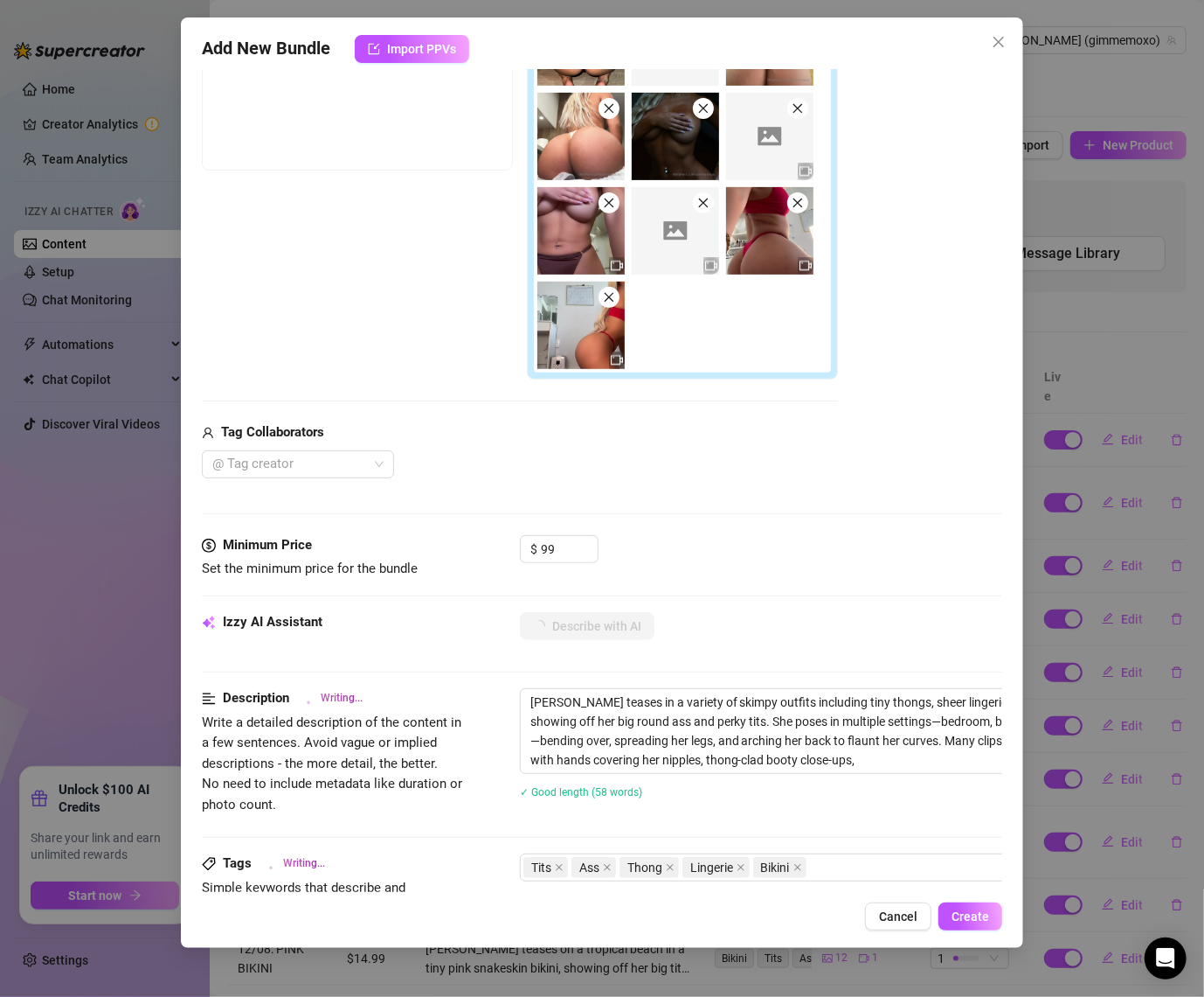
type textarea "[PERSON_NAME] teases in a variety of skimpy outfits including tiny thongs, shee…"
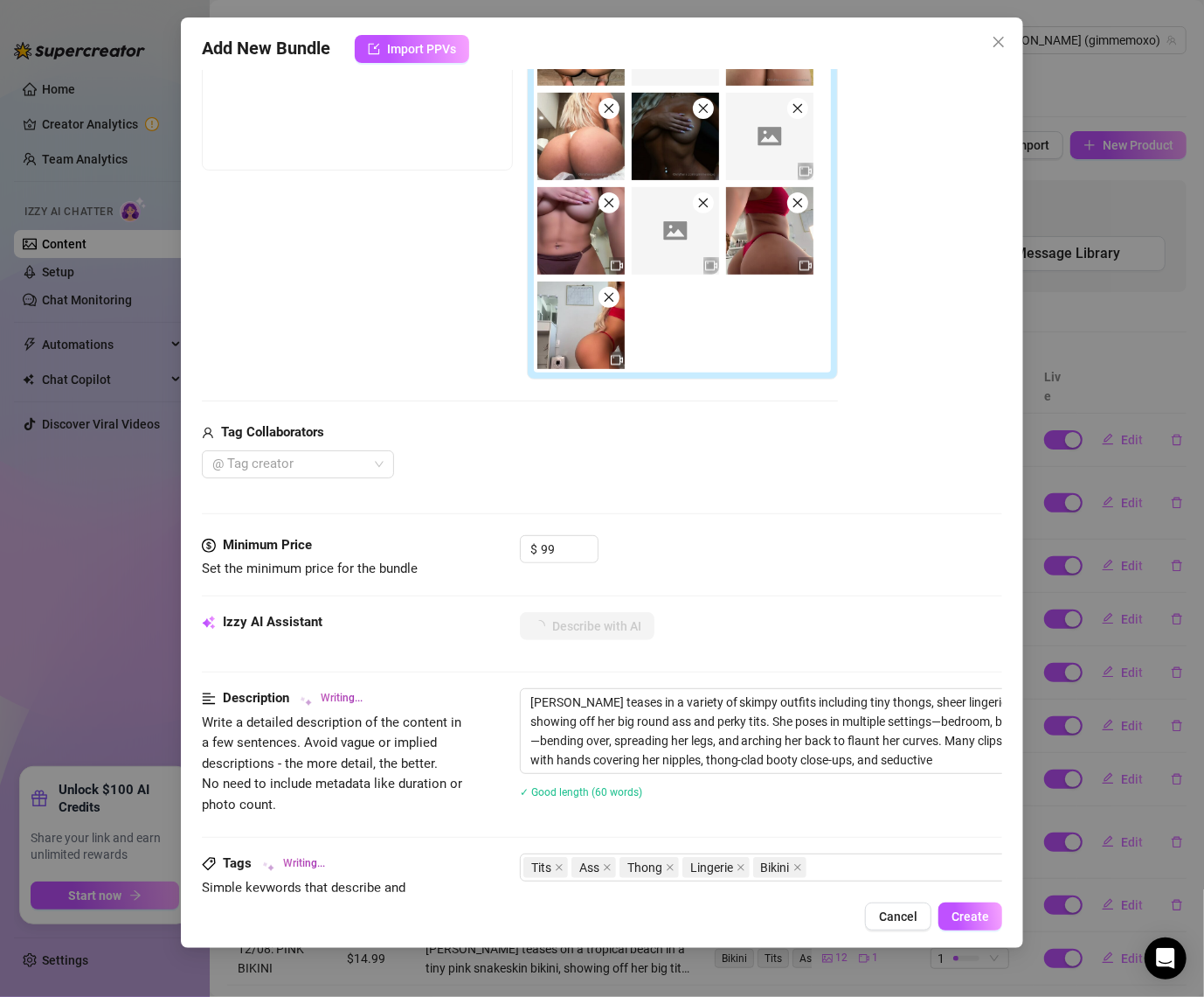
type textarea "[PERSON_NAME] teases in a variety of skimpy outfits including tiny thongs, shee…"
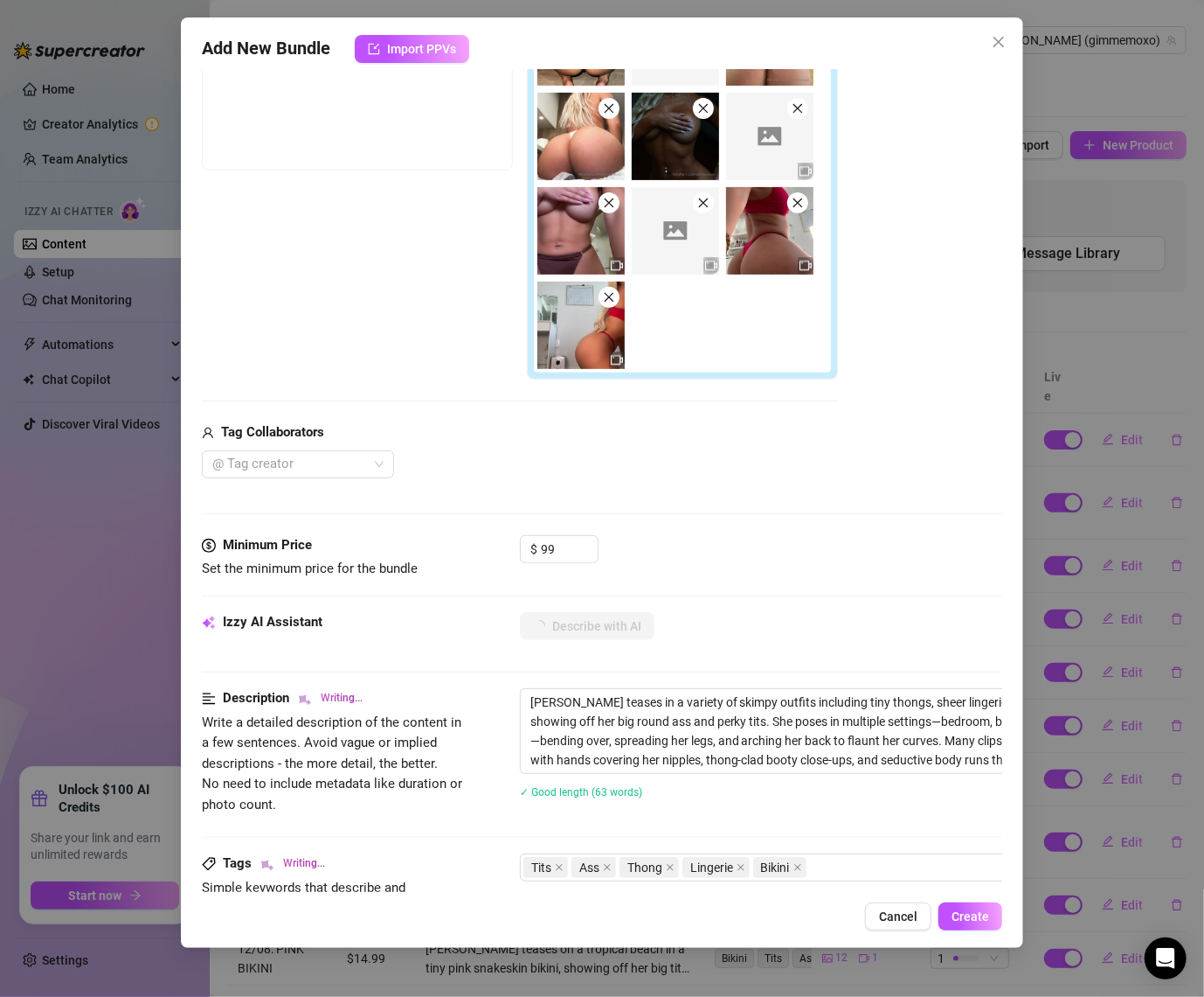
type textarea "[PERSON_NAME] teases in a variety of skimpy outfits including tiny thongs, shee…"
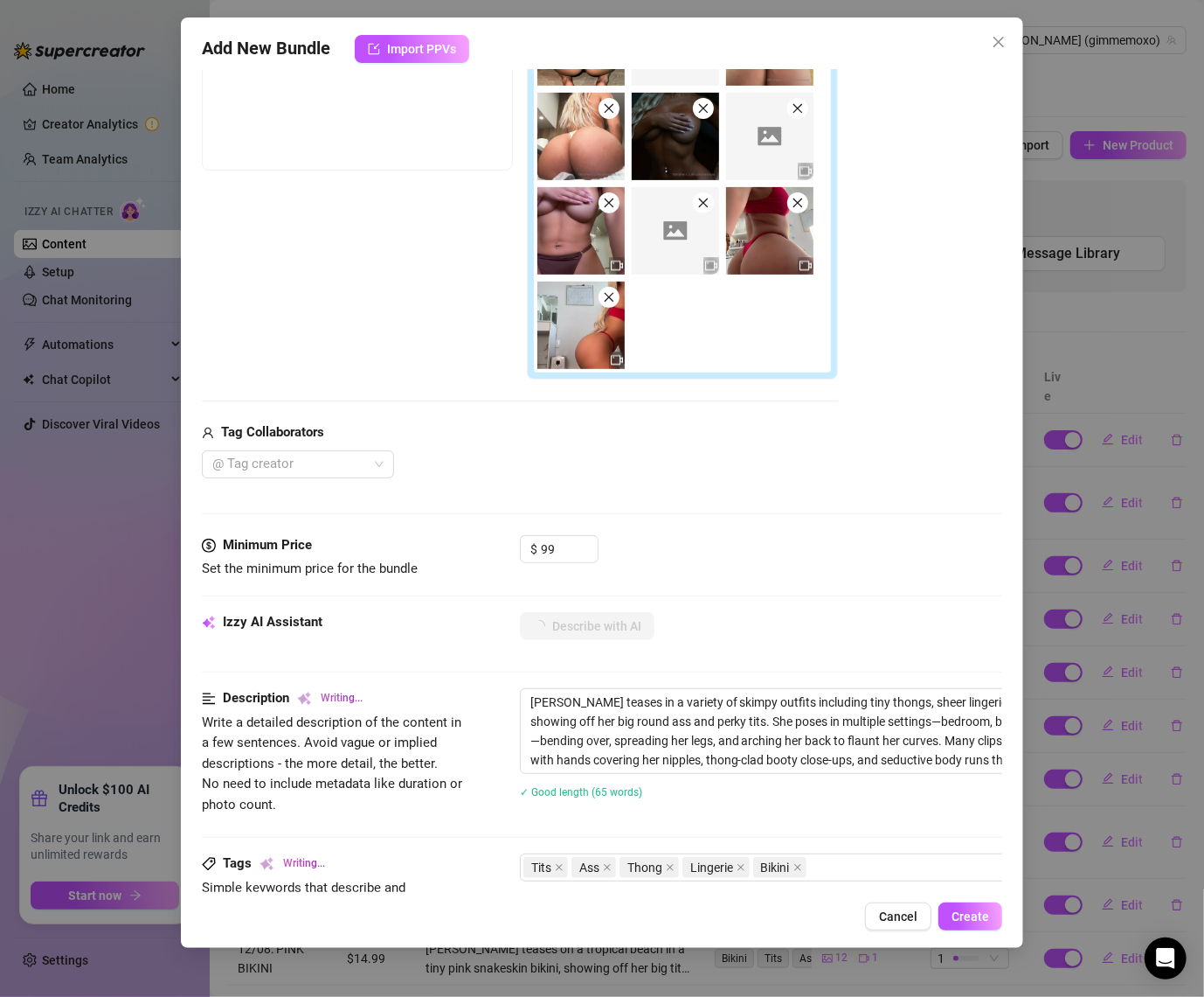
type textarea "[PERSON_NAME] teases in a variety of skimpy outfits including tiny thongs, shee…"
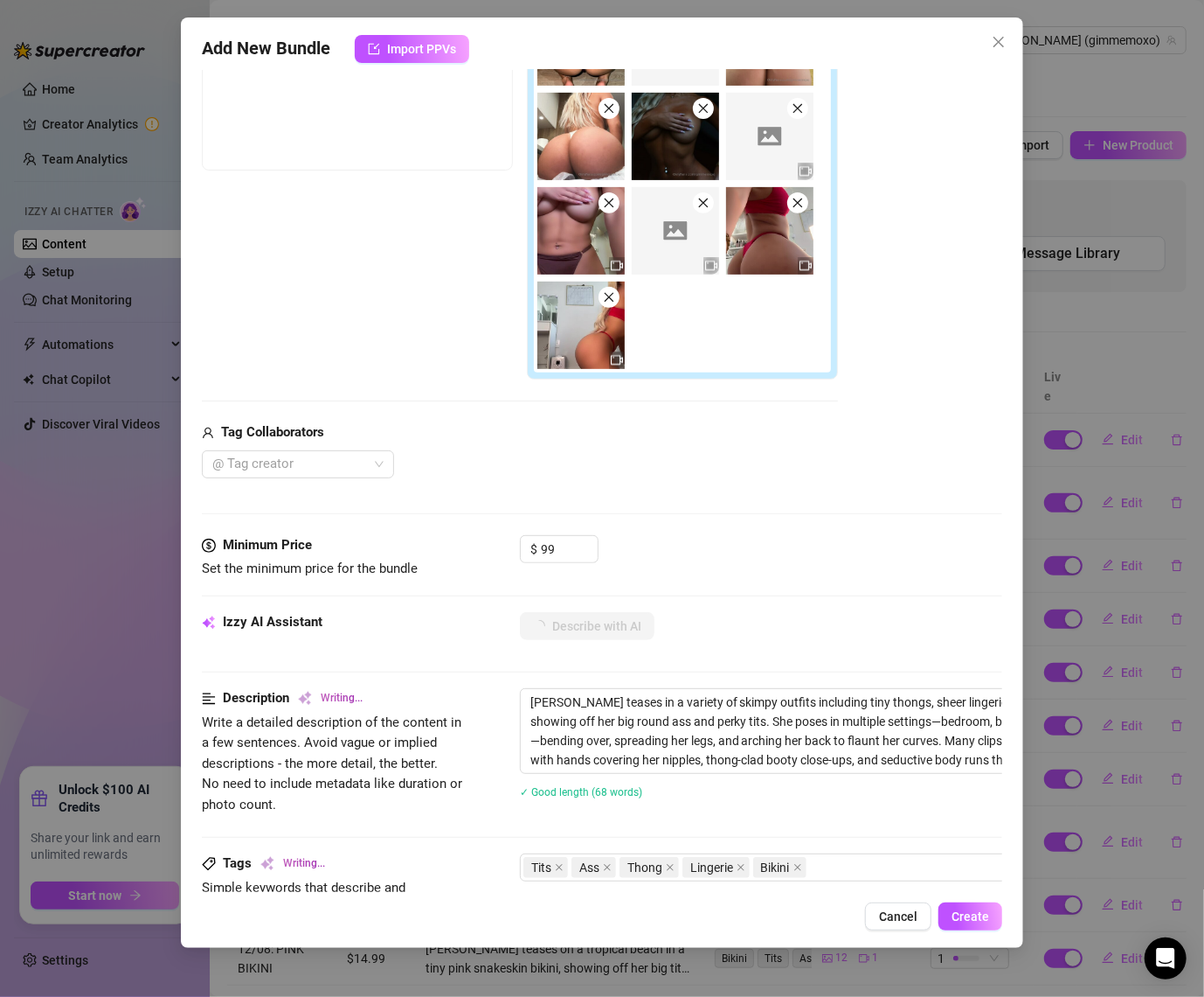
type textarea "[PERSON_NAME] teases in a variety of skimpy outfits including tiny thongs, shee…"
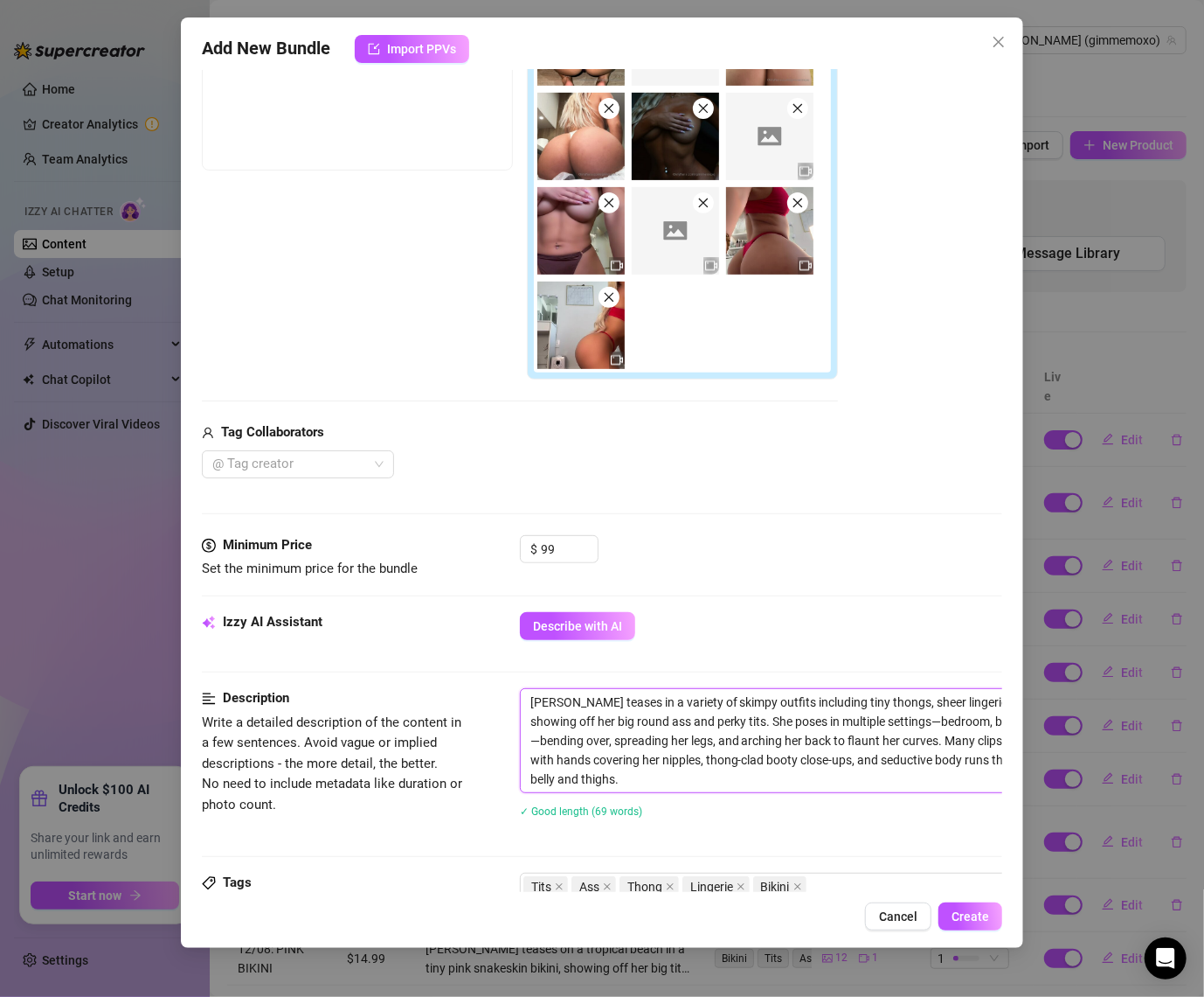
drag, startPoint x: 700, startPoint y: 719, endPoint x: 649, endPoint y: 719, distance: 51.0
click at [649, 719] on textarea "[PERSON_NAME] teases in a variety of skimpy outfits including tiny thongs, shee…" at bounding box center [826, 741] width 610 height 103
type textarea "[PERSON_NAME] teases in a variety of skimpy outfits including tiny thongs, shee…"
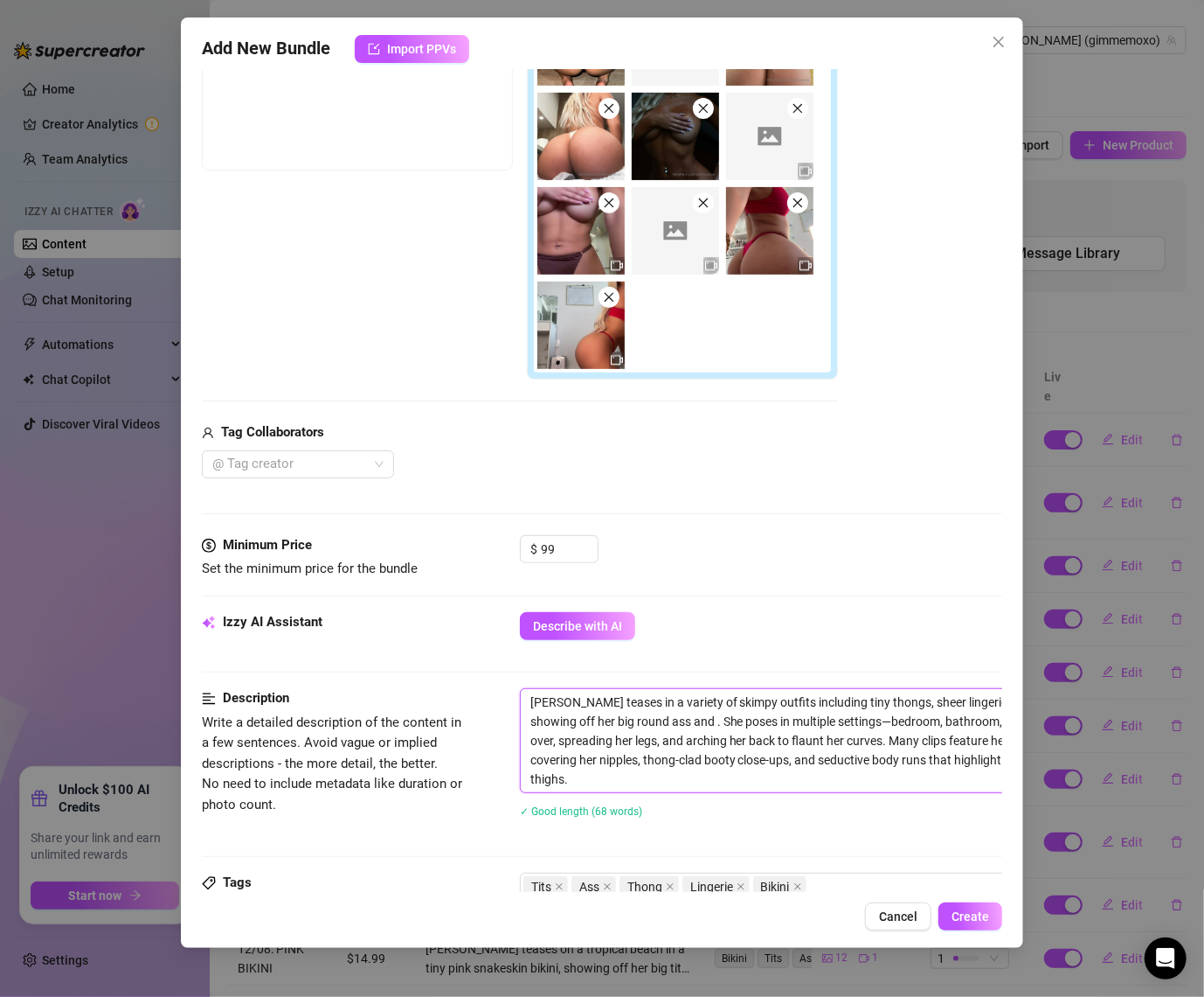
type textarea "[PERSON_NAME] teases in a variety of skimpy outfits including tiny thongs, shee…"
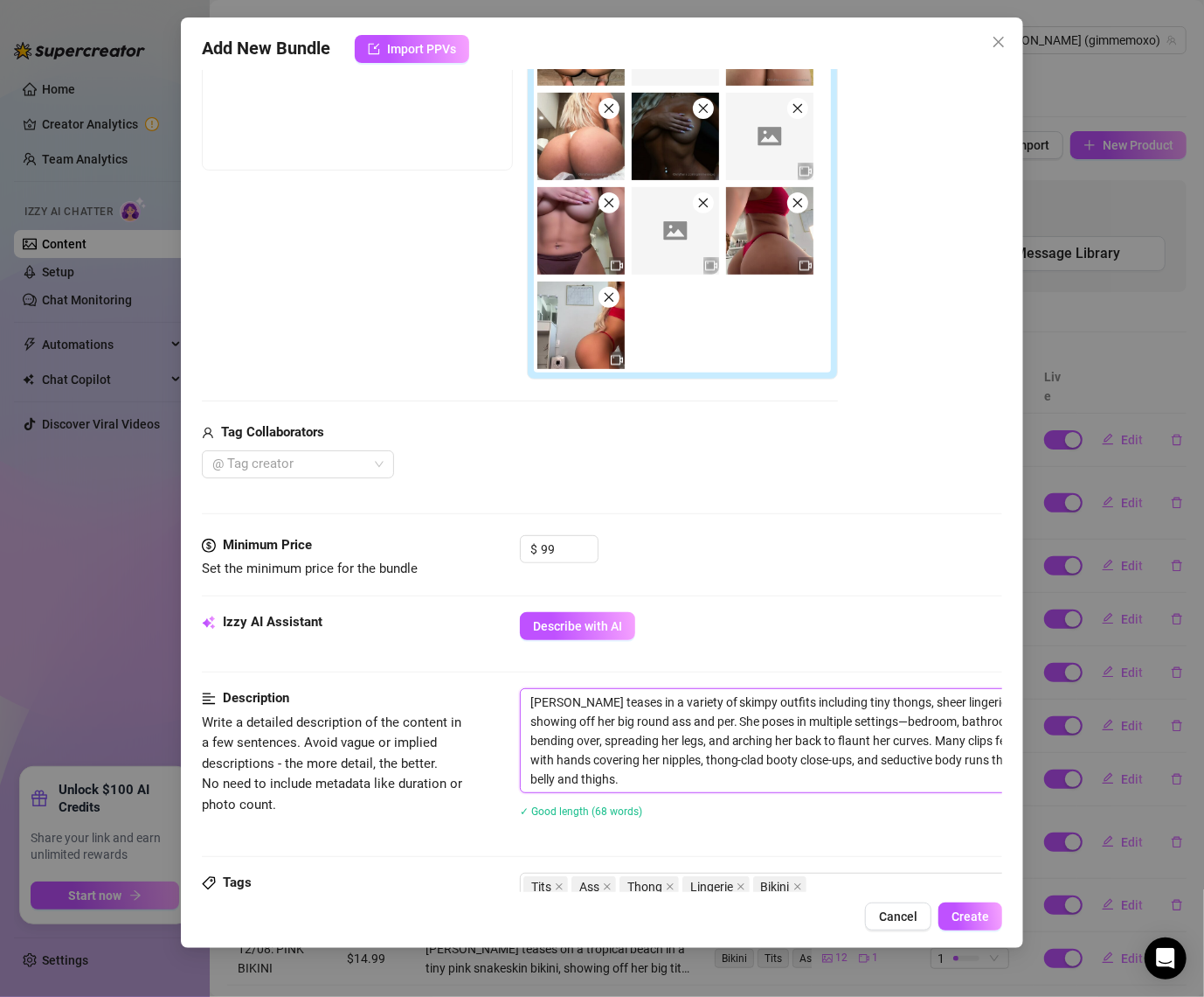
type textarea "[PERSON_NAME] teases in a variety of skimpy outfits including tiny thongs, shee…"
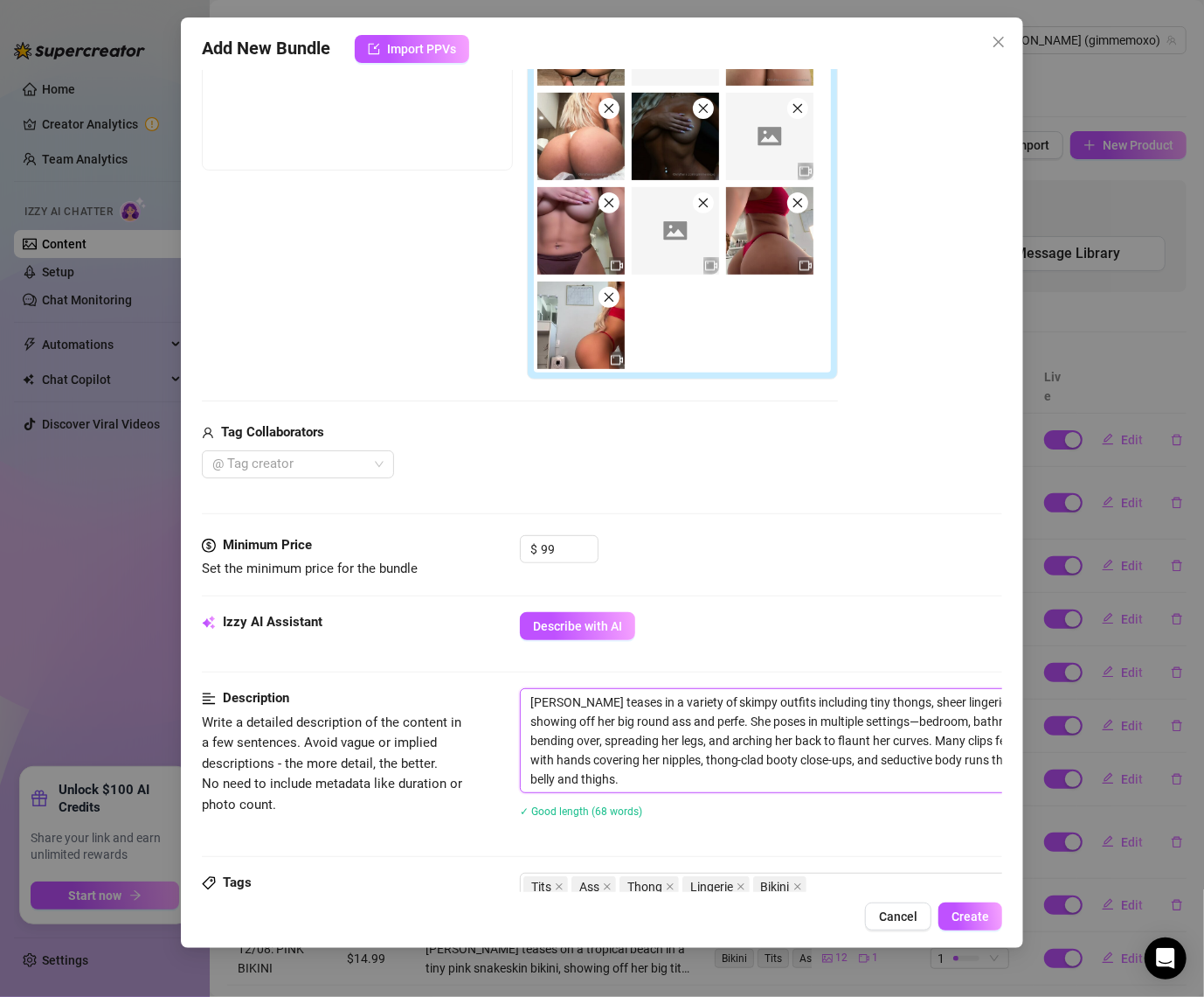
type textarea "[PERSON_NAME] teases in a variety of skimpy outfits including tiny thongs, shee…"
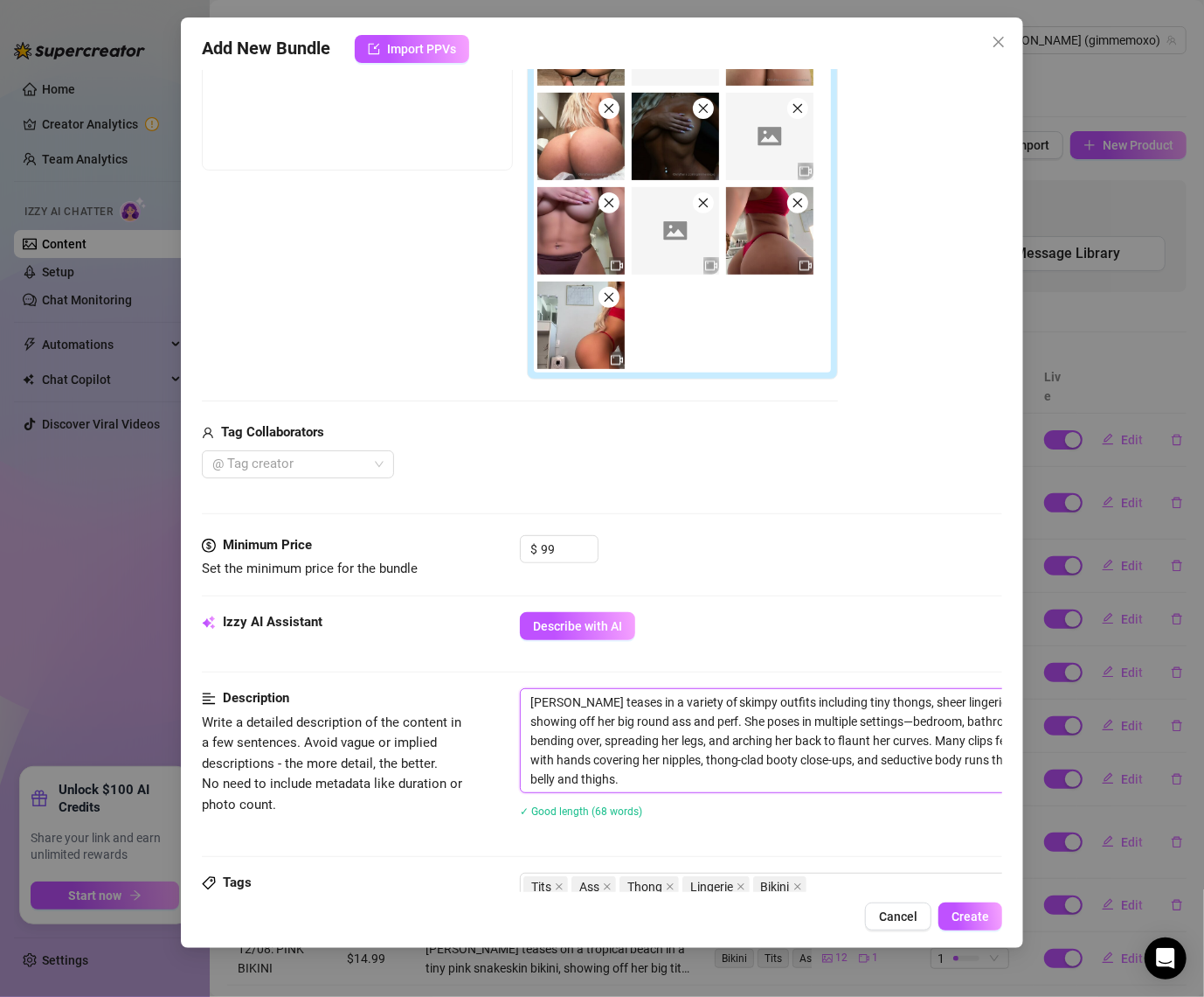
type textarea "[PERSON_NAME] teases in a variety of skimpy outfits including tiny thongs, shee…"
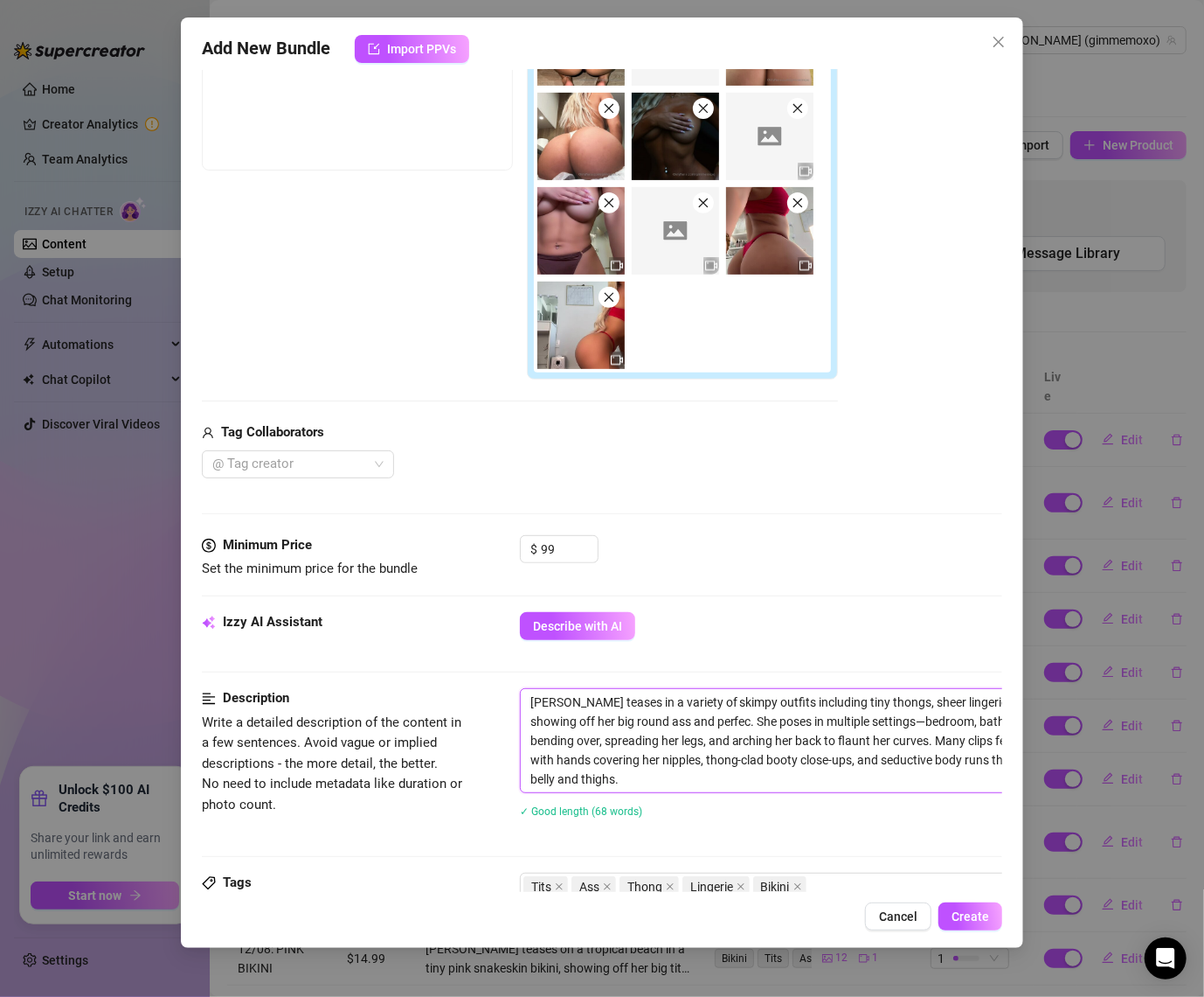
type textarea "[PERSON_NAME] teases in a variety of skimpy outfits including tiny thongs, shee…"
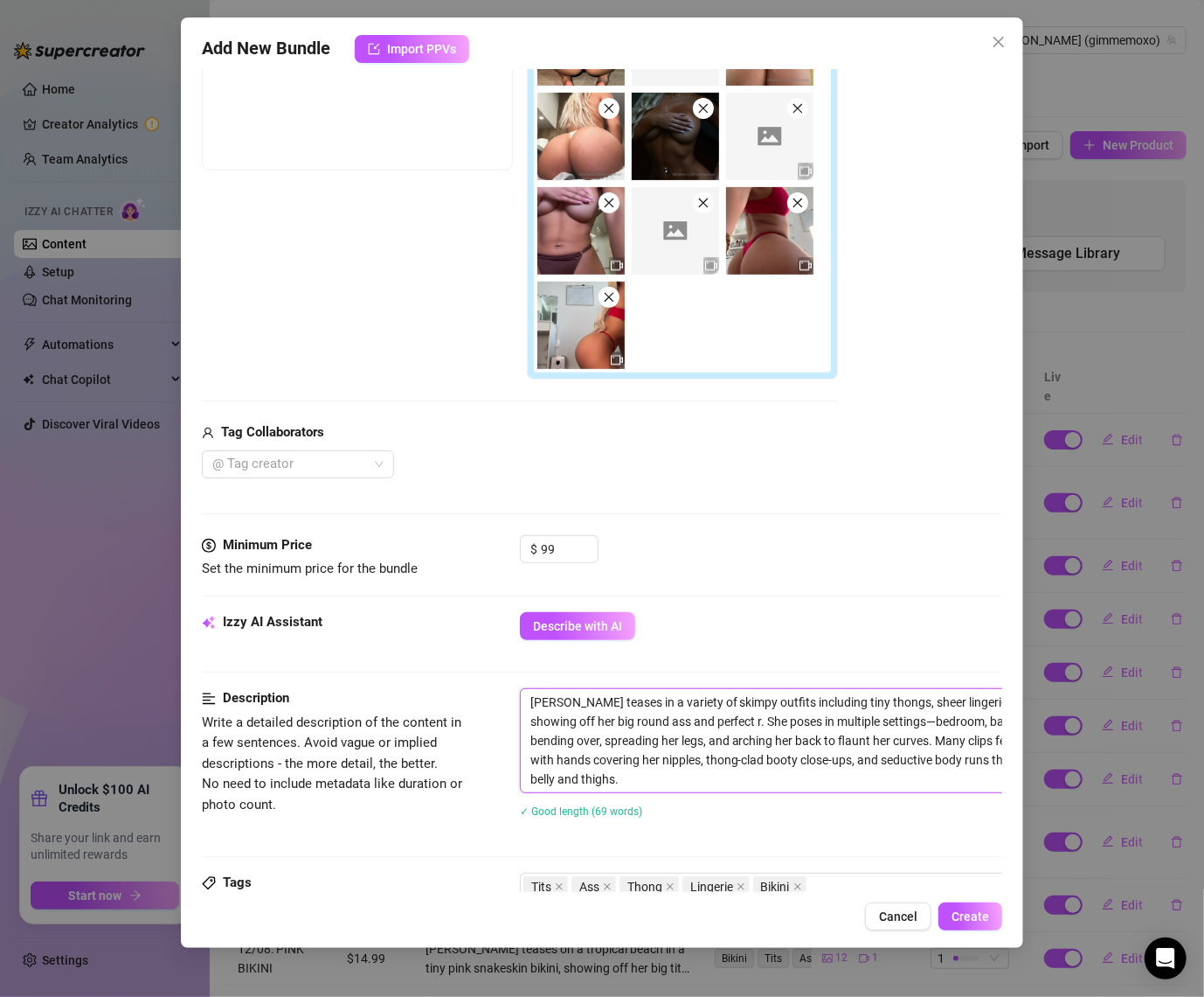
type textarea "[PERSON_NAME] teases in a variety of skimpy outfits including tiny thongs, shee…"
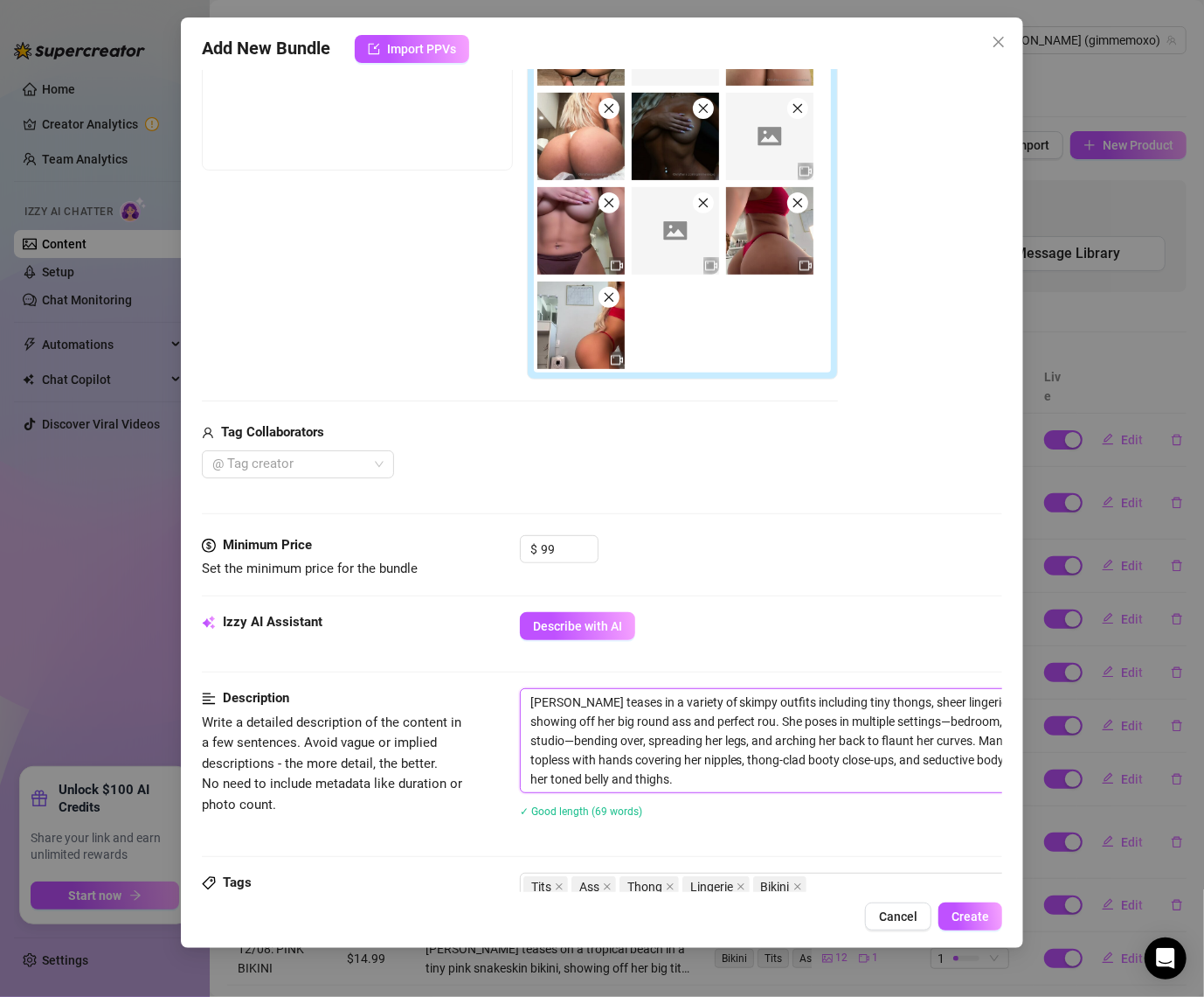
type textarea "[PERSON_NAME] teases in a variety of skimpy outfits including tiny thongs, shee…"
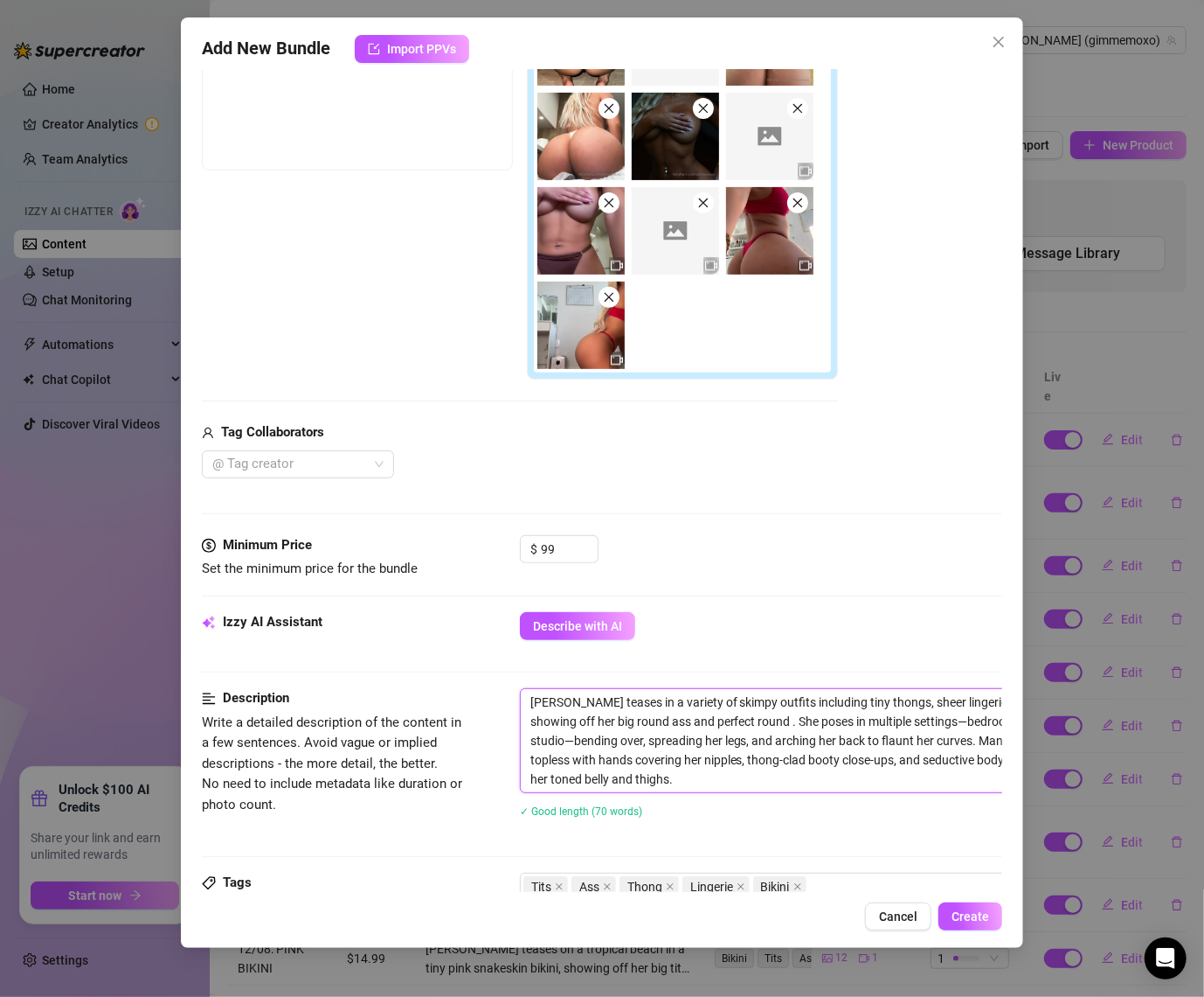
type textarea "[PERSON_NAME] teases in a variety of skimpy outfits including tiny thongs, shee…"
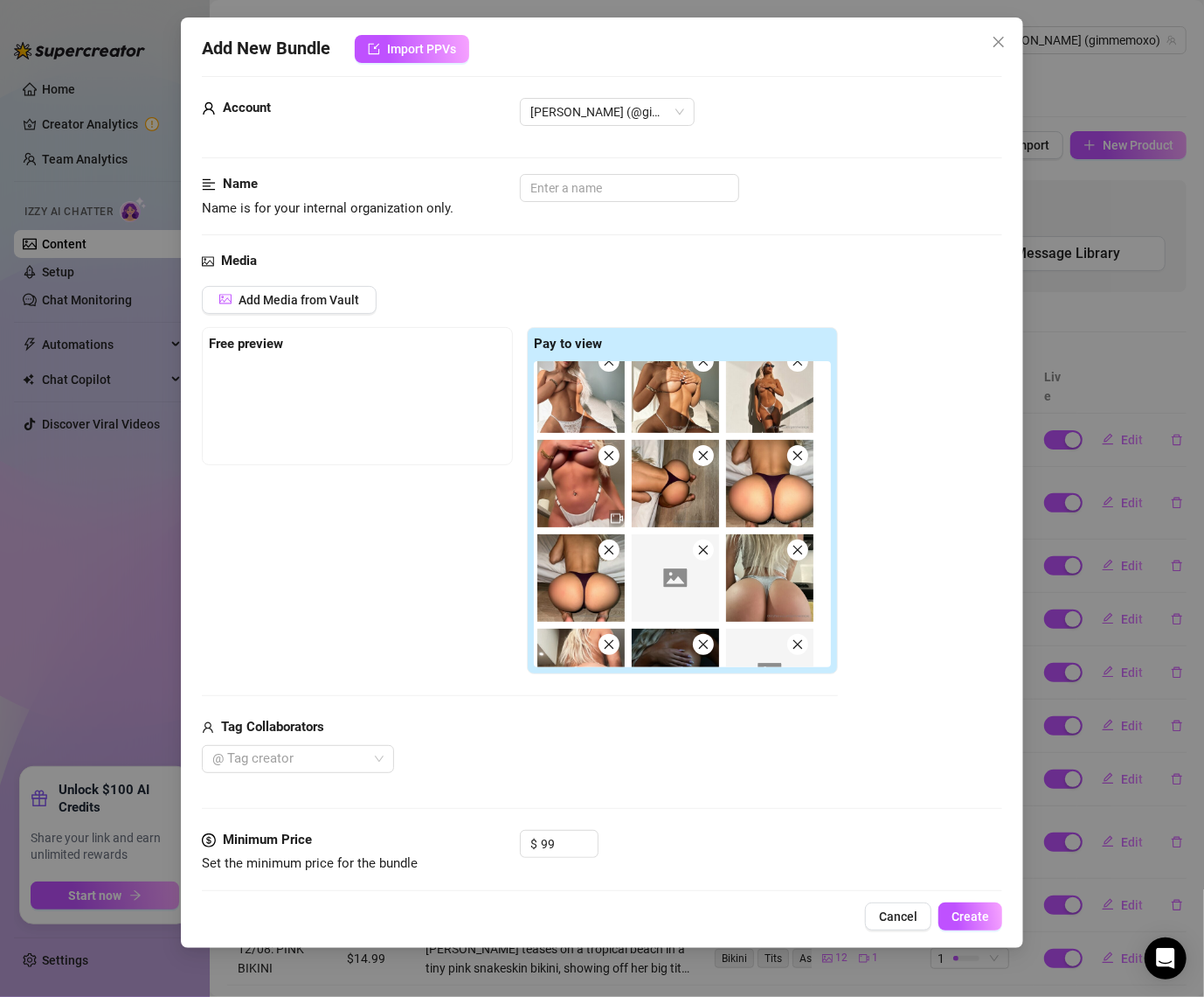
scroll to position [777, 0]
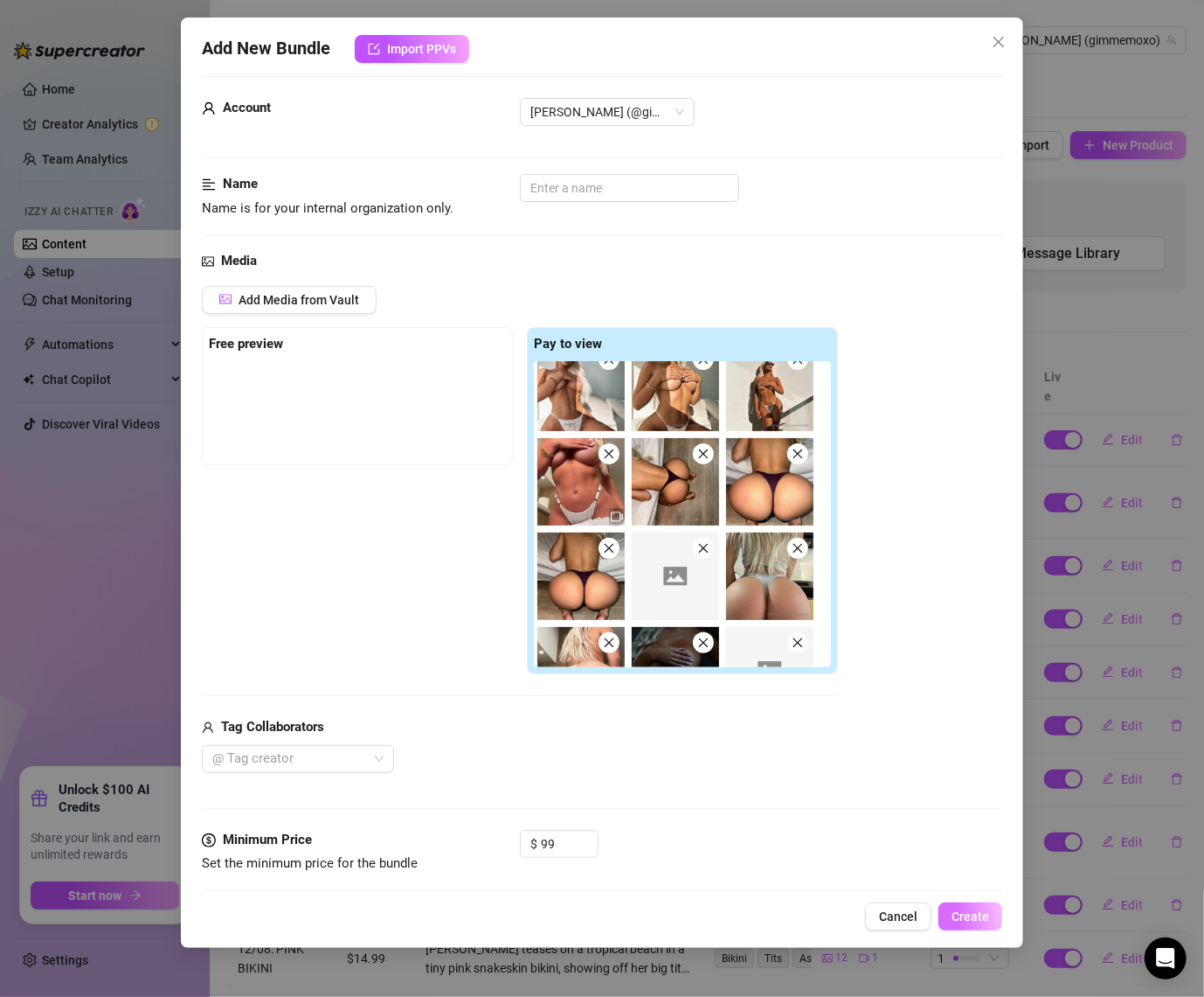
click at [975, 916] on span "Create" at bounding box center [970, 916] width 38 height 14
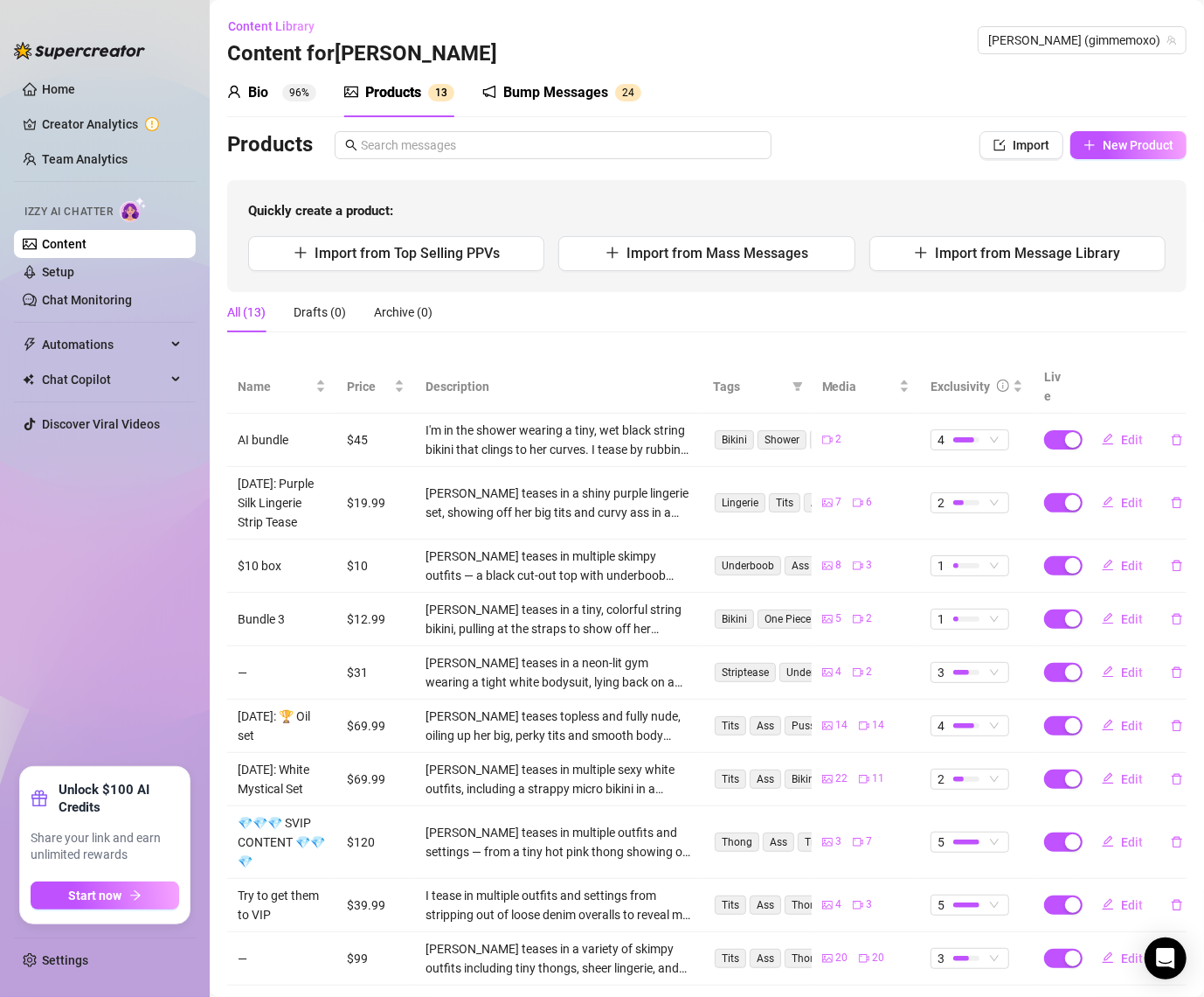
click at [545, 90] on div "Bump Messages" at bounding box center [556, 93] width 105 height 21
